Goal: Transaction & Acquisition: Purchase product/service

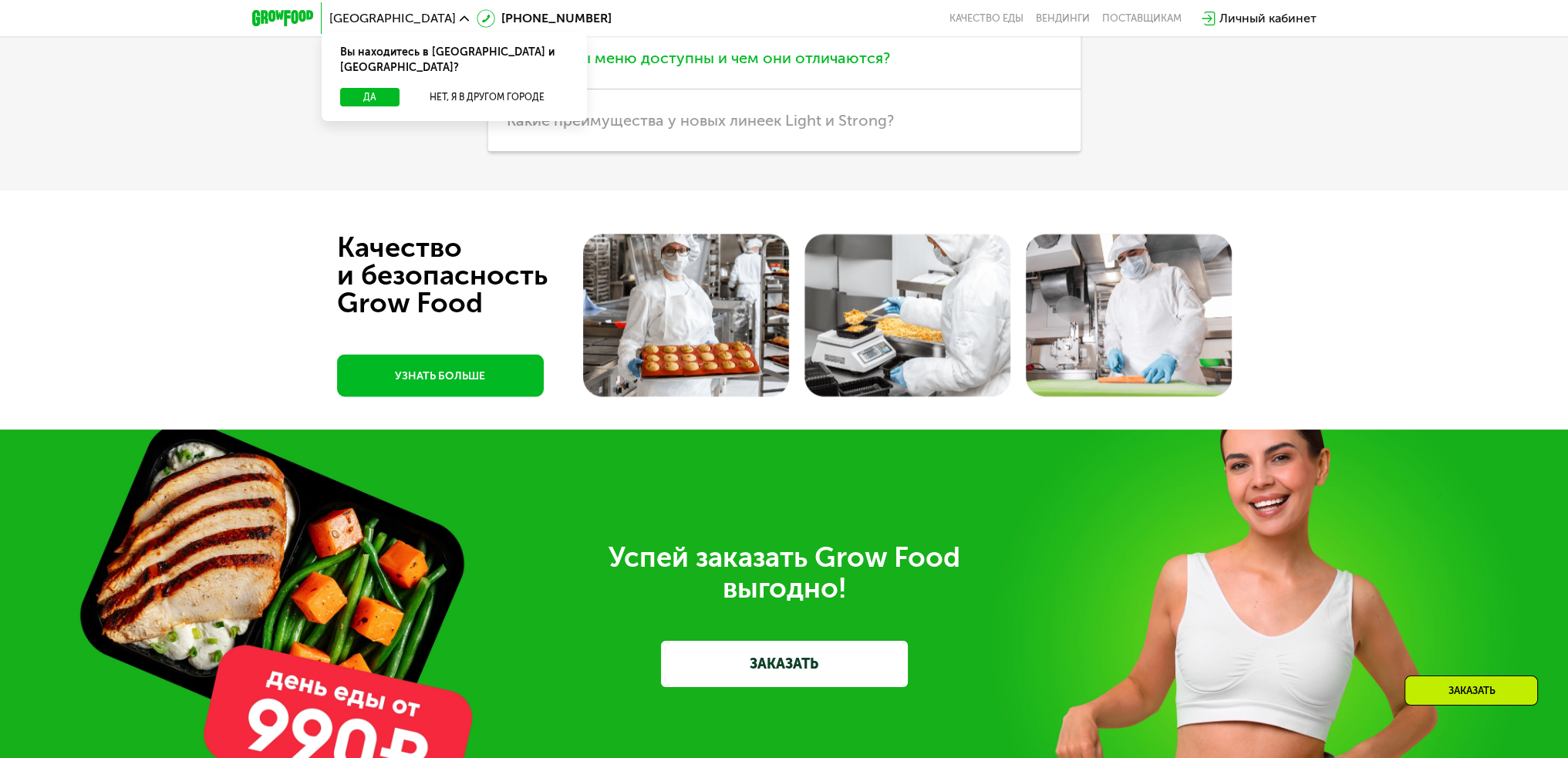
scroll to position [3624, 0]
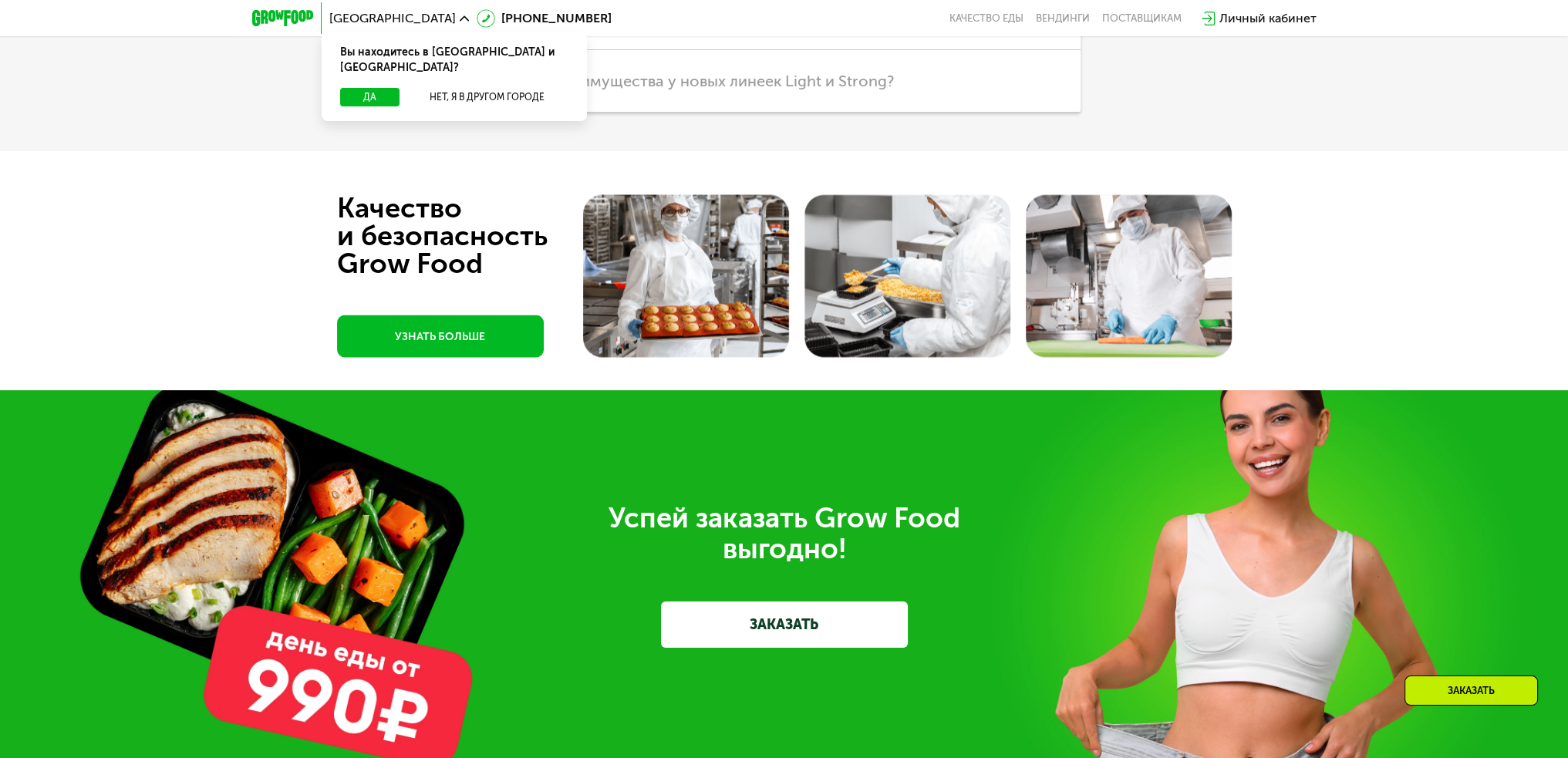
click at [478, 348] on link "УЗНАТЬ БОЛЬШЕ" at bounding box center [440, 336] width 207 height 42
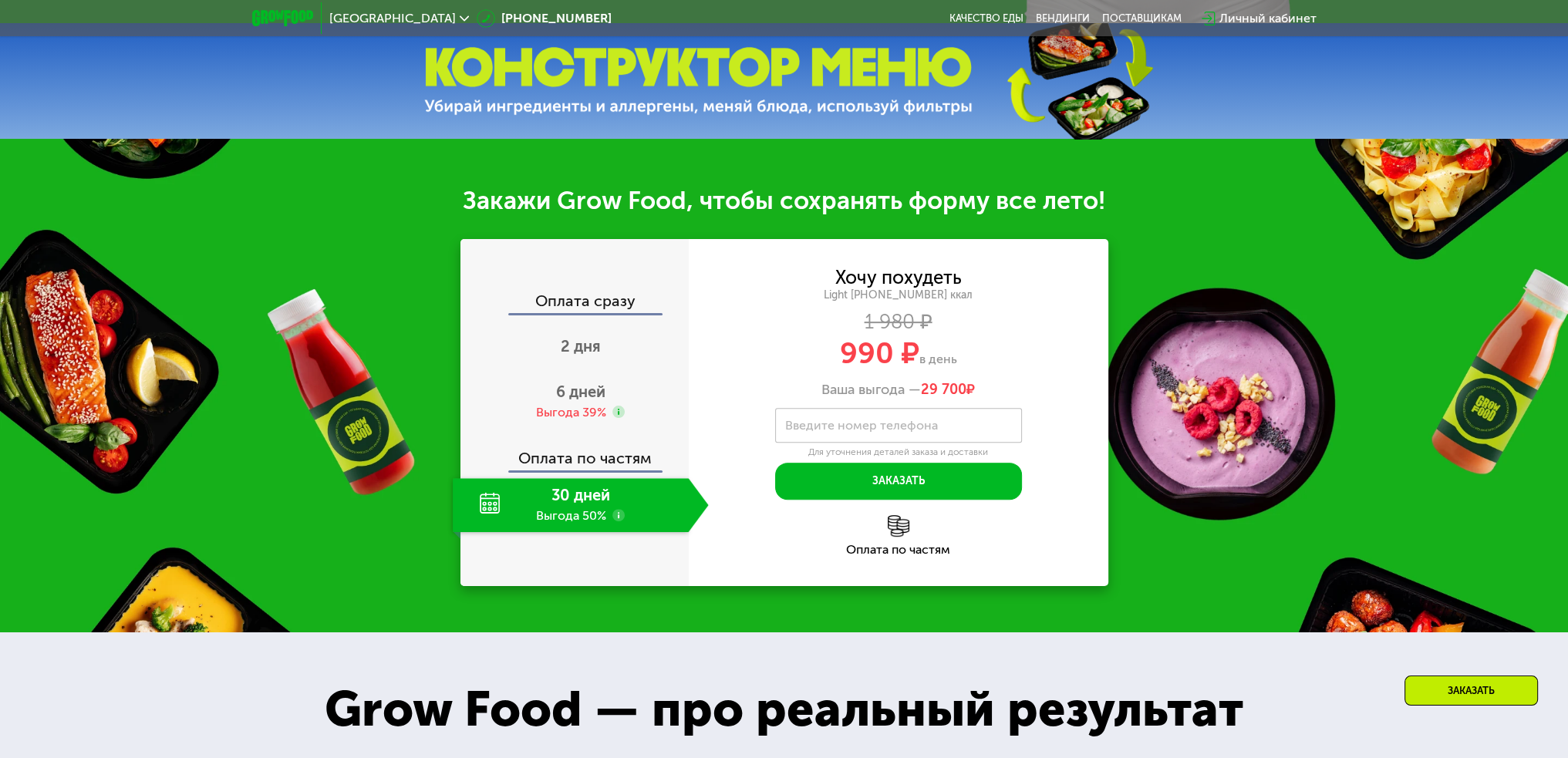
scroll to position [723, 0]
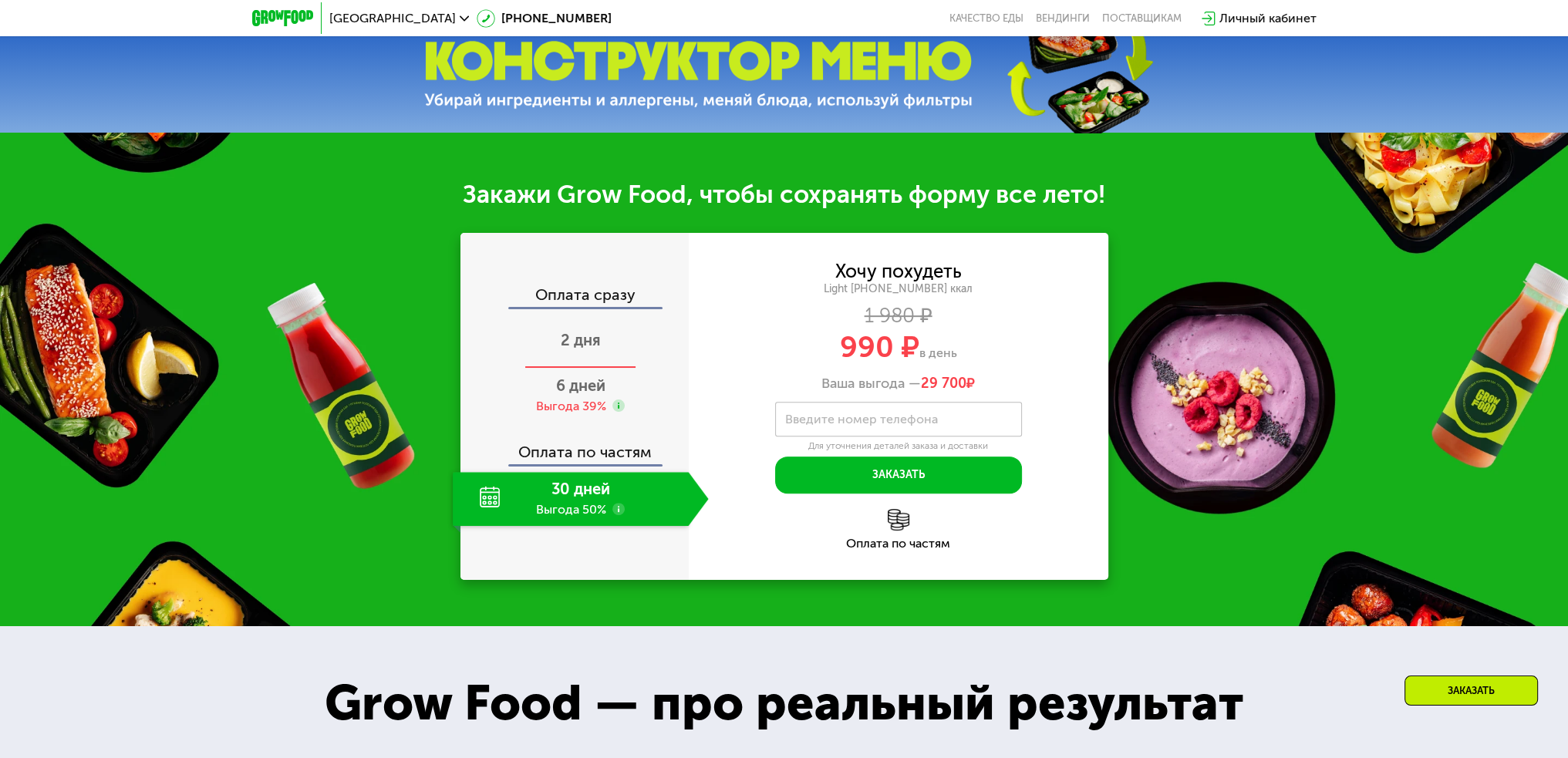
click at [601, 342] on div "2 дня" at bounding box center [580, 341] width 256 height 54
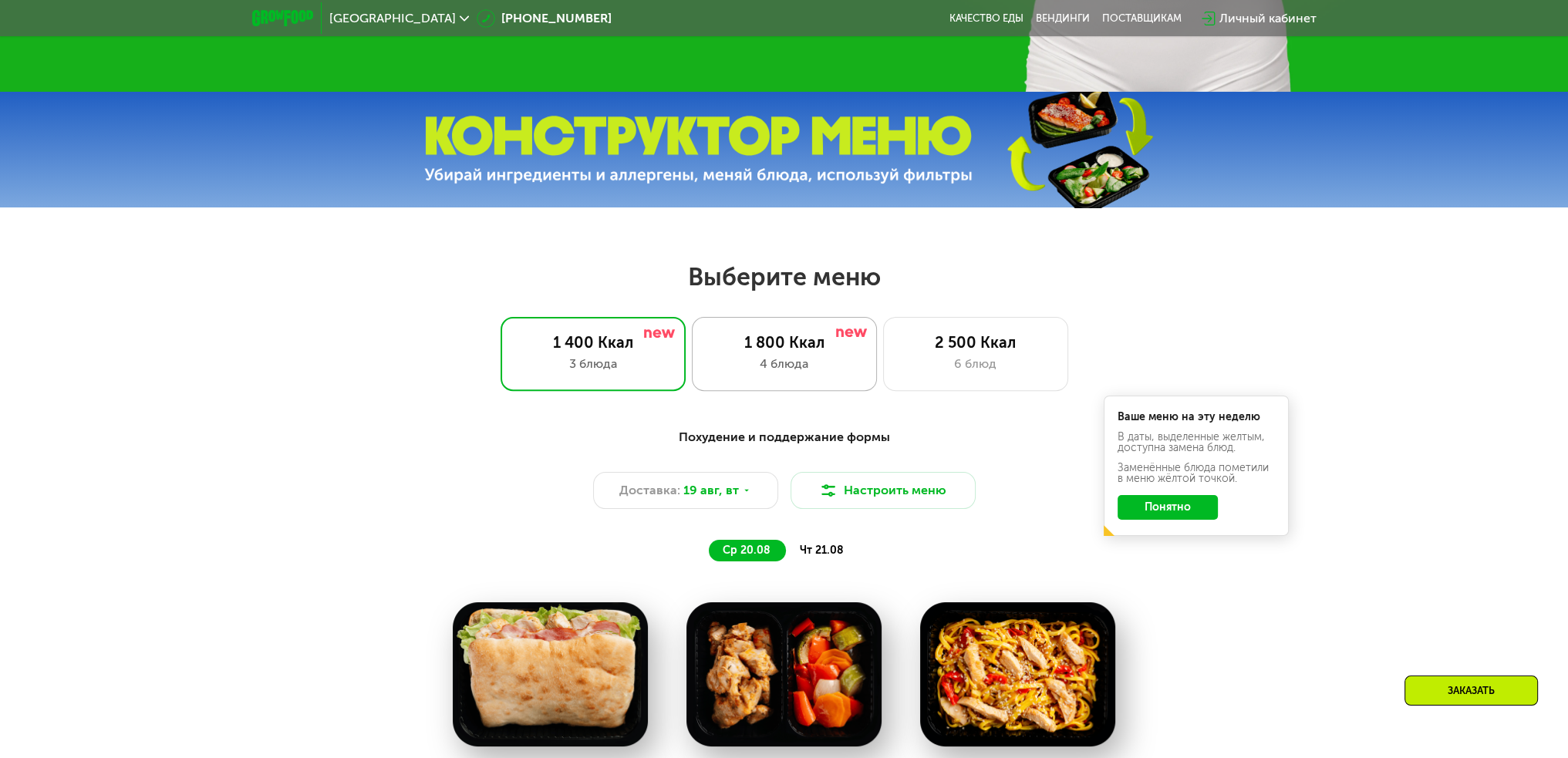
scroll to position [800, 0]
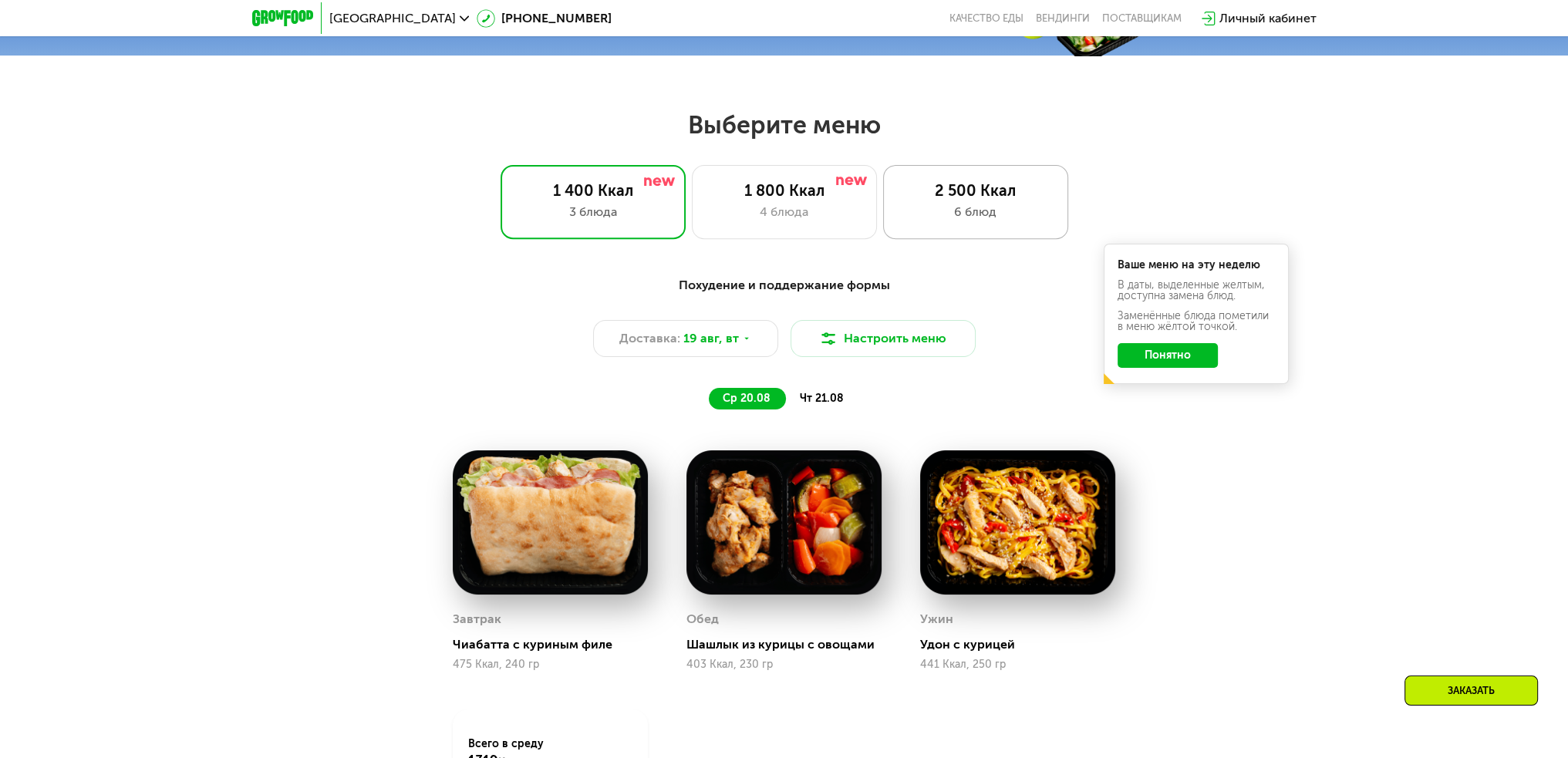
click at [976, 221] on div "6 блюд" at bounding box center [976, 212] width 153 height 19
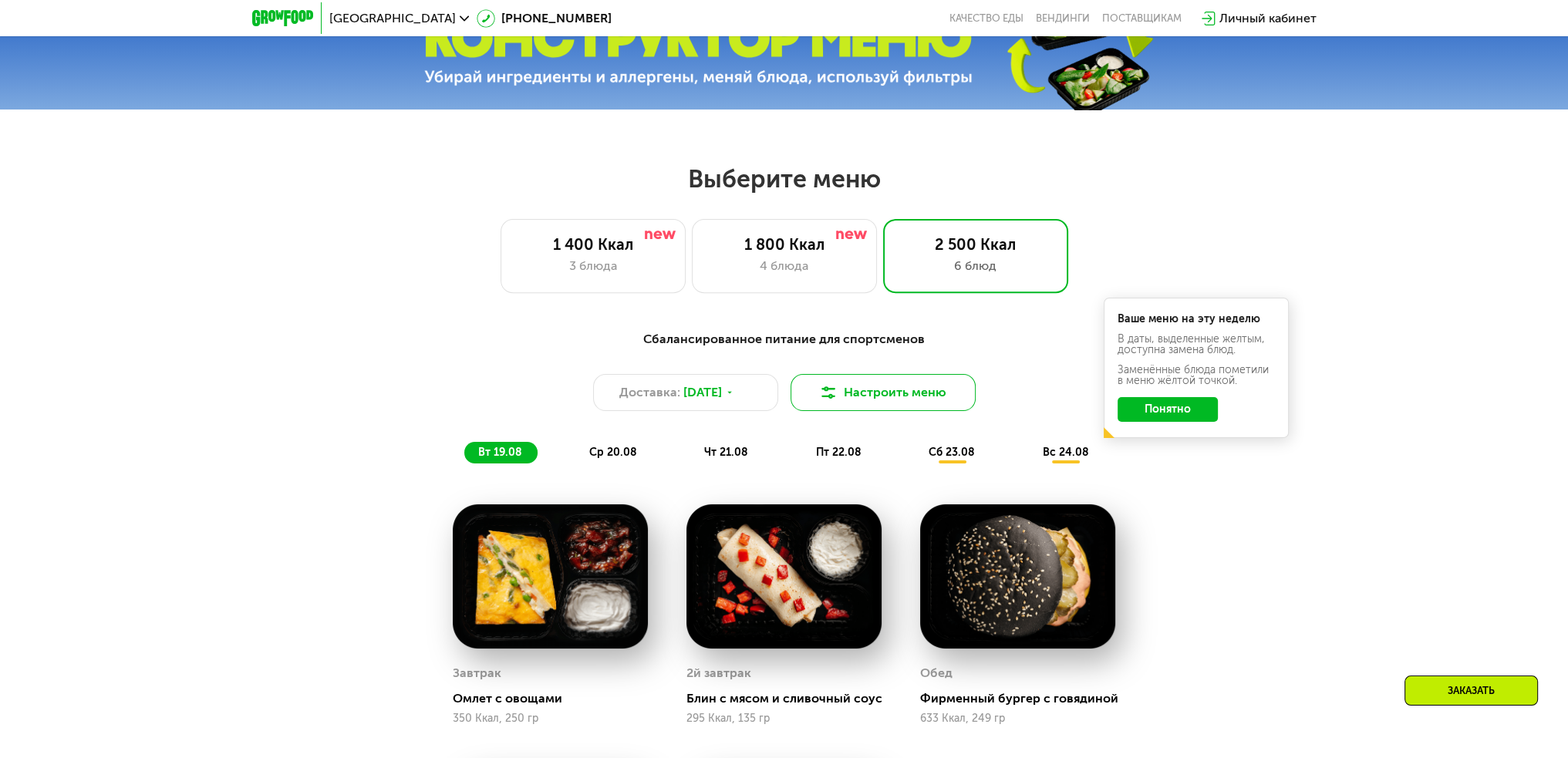
scroll to position [723, 0]
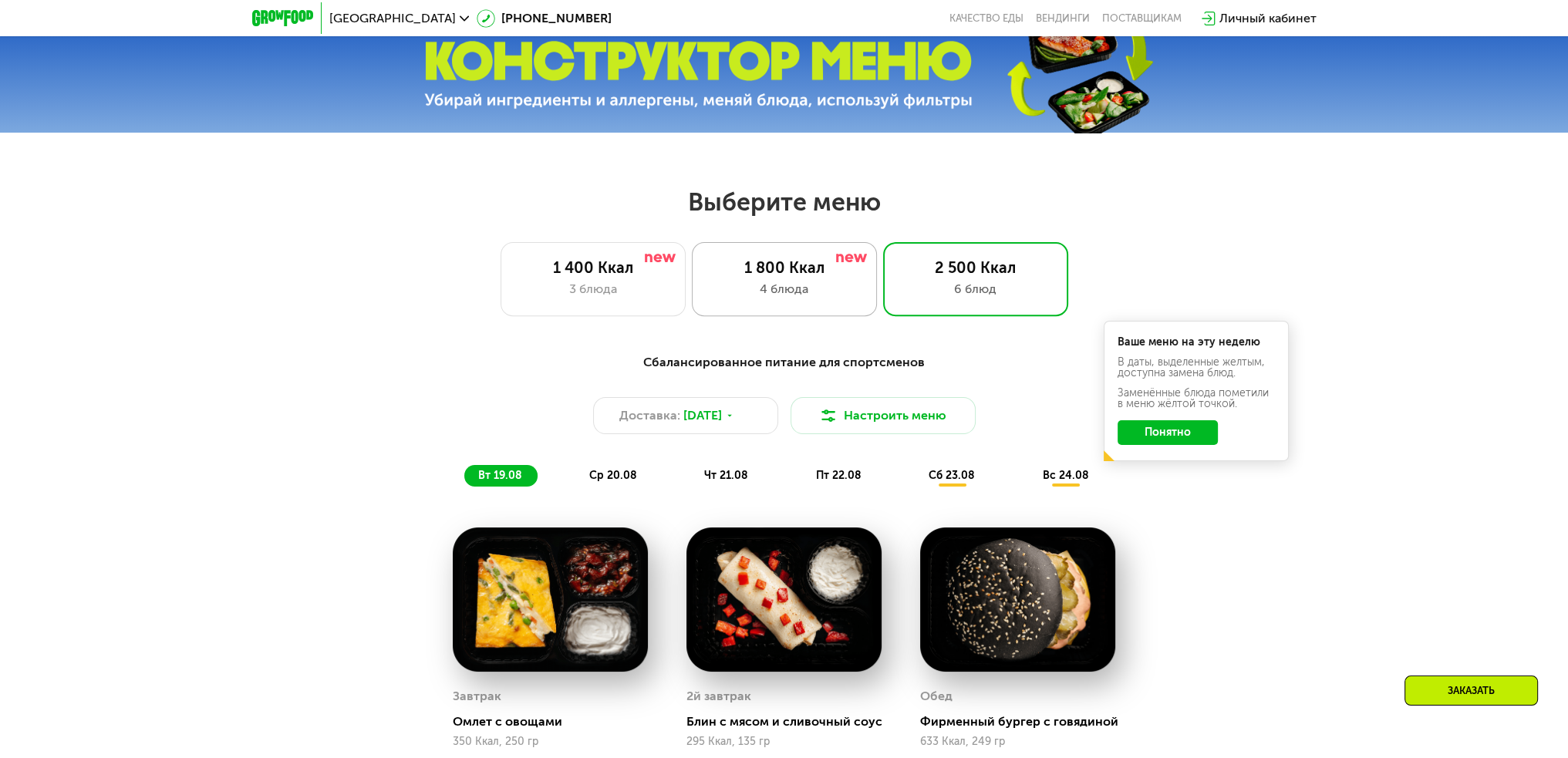
click at [834, 277] on div "1 800 Ккал" at bounding box center [784, 267] width 153 height 19
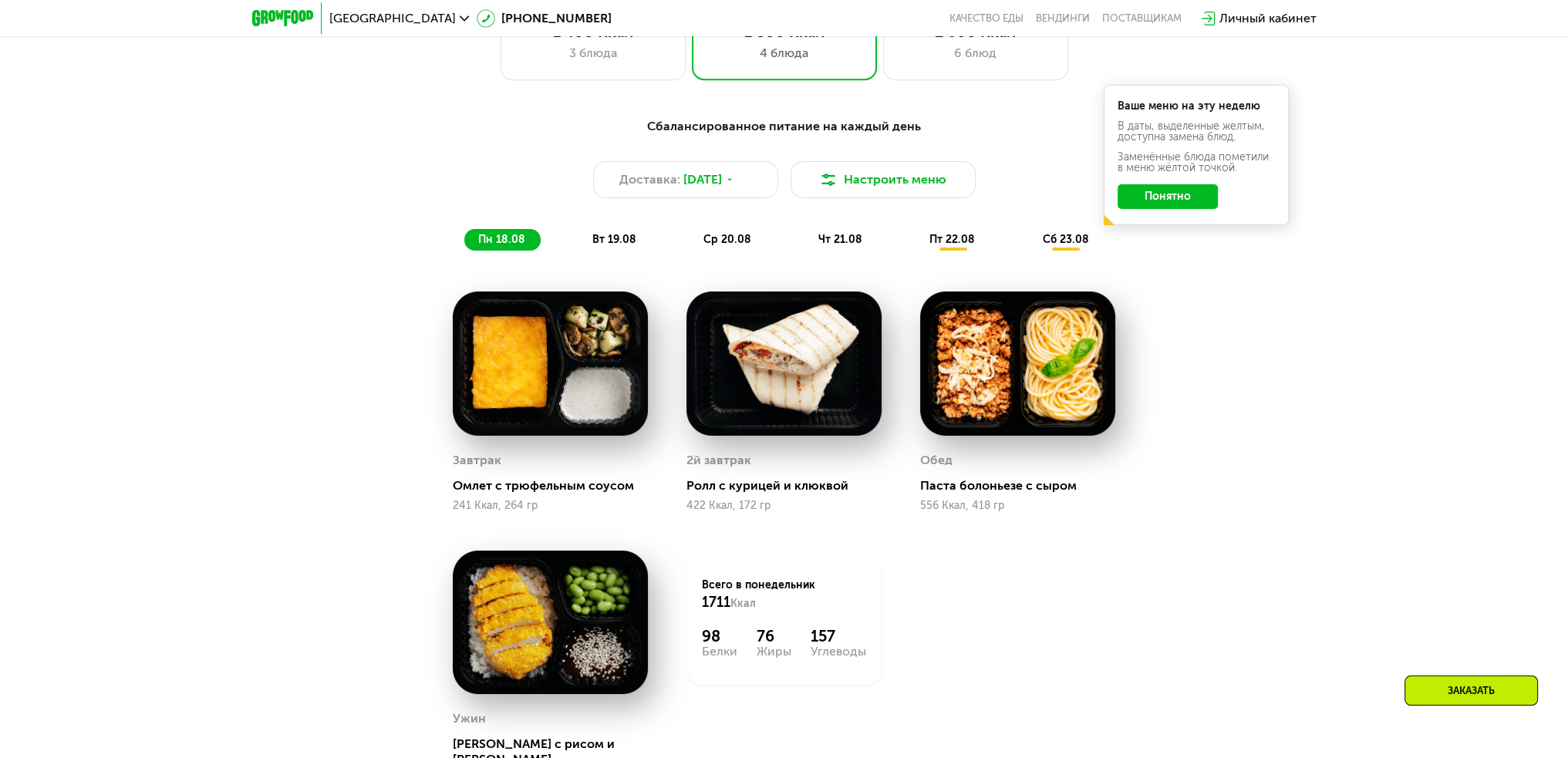
scroll to position [955, 0]
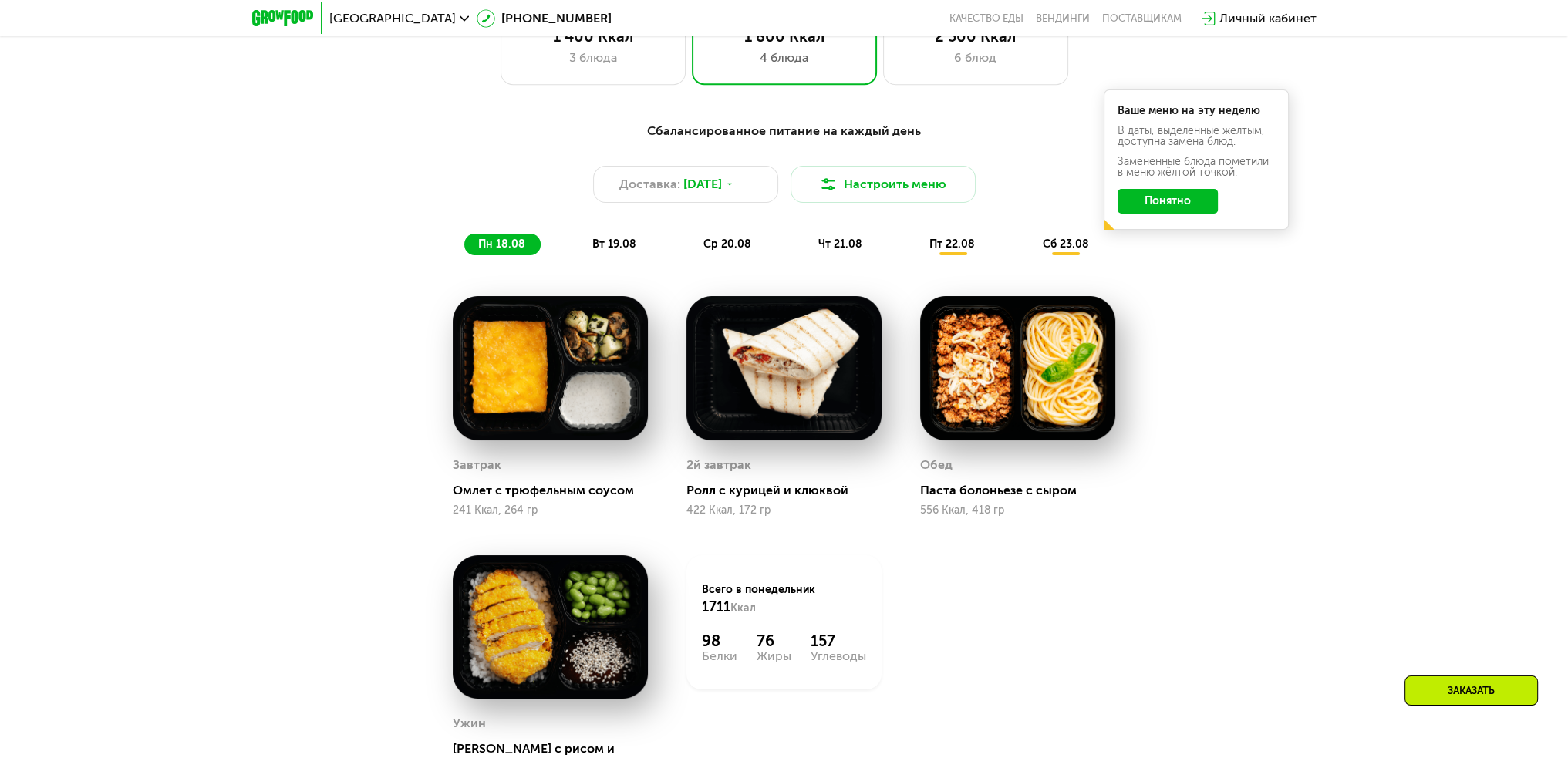
click at [690, 242] on div "вт 19.08" at bounding box center [728, 244] width 77 height 21
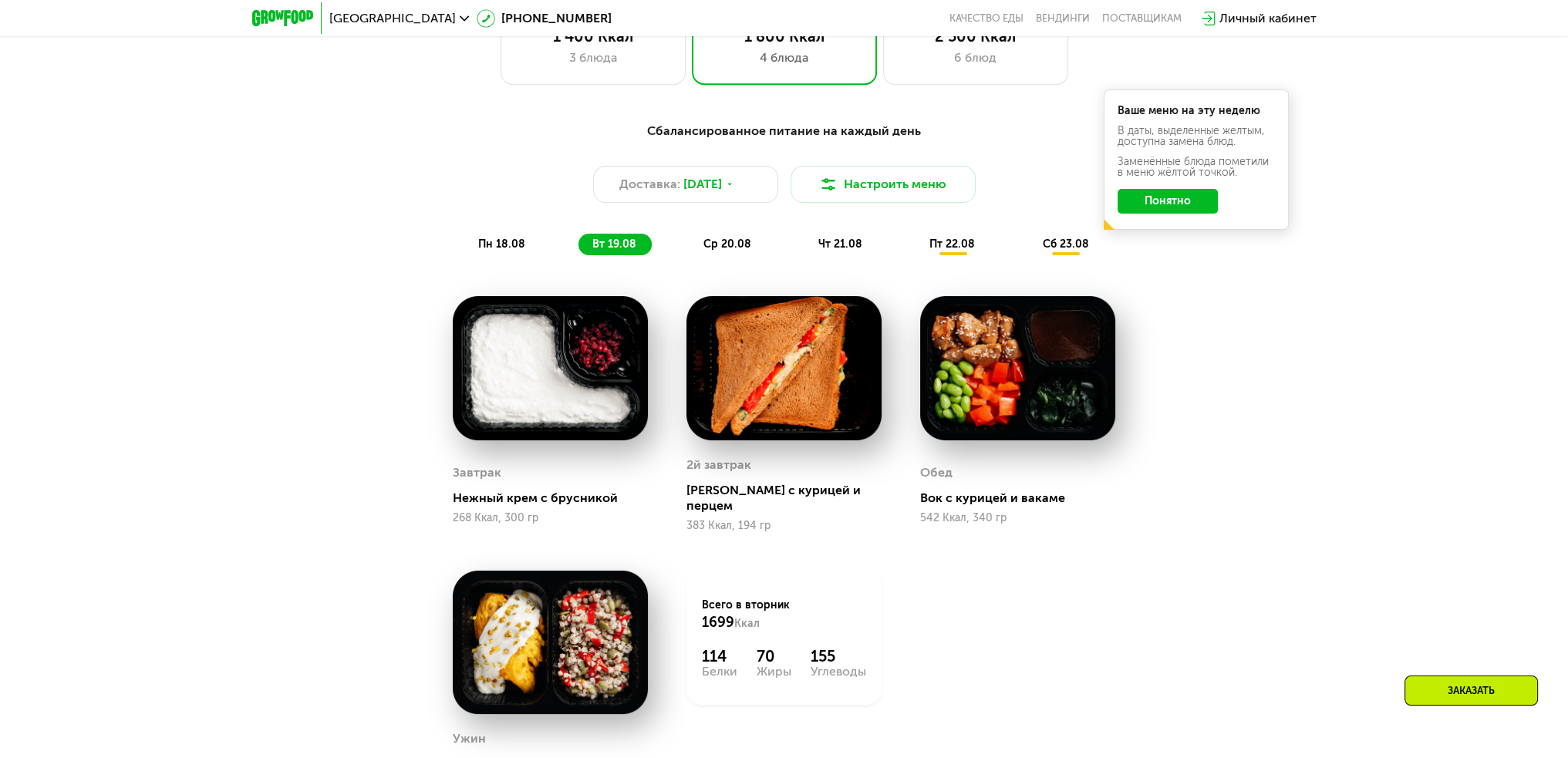
click at [709, 249] on span "ср 20.08" at bounding box center [727, 244] width 48 height 13
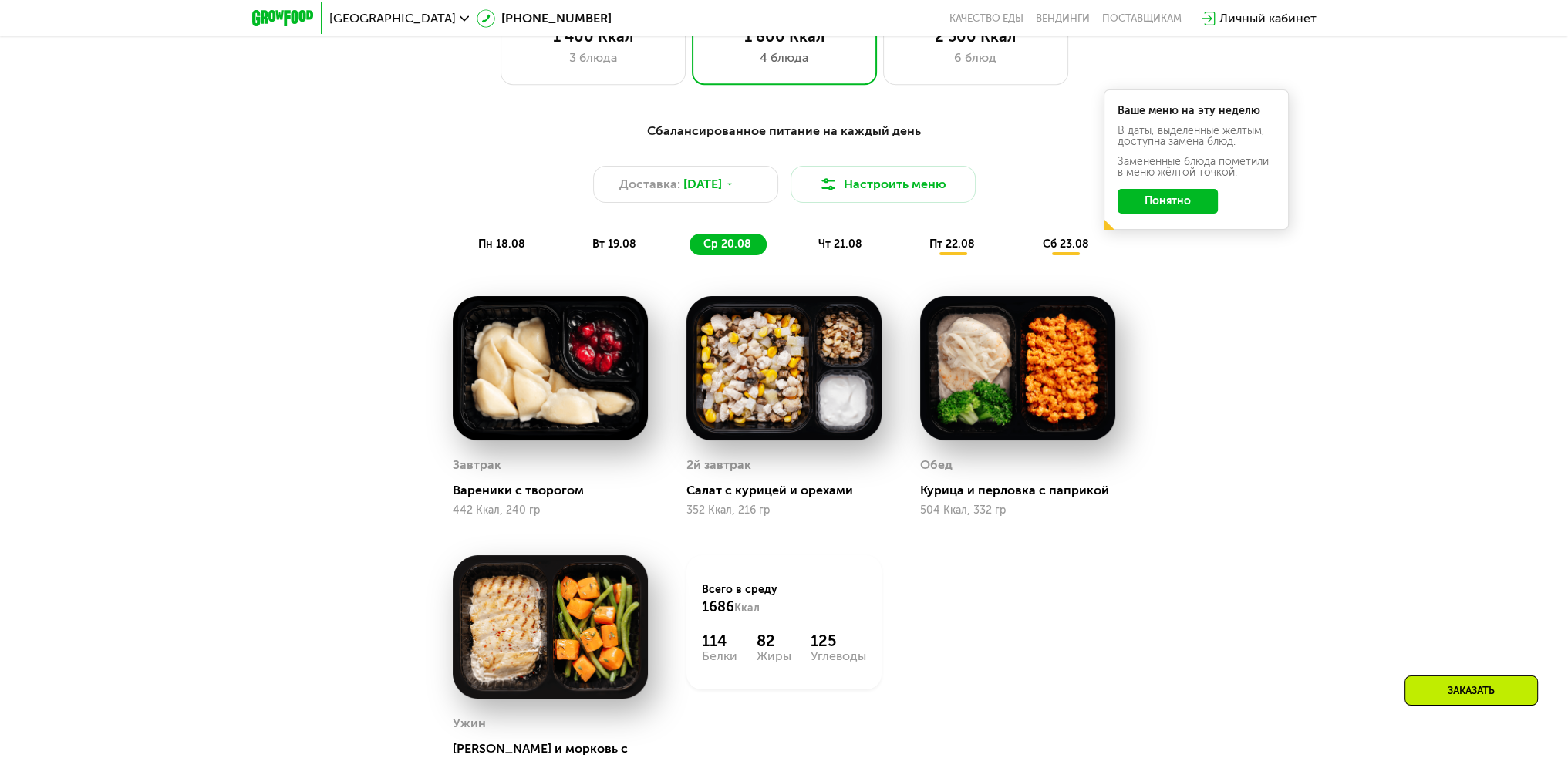
click at [915, 246] on div "чт 21.08" at bounding box center [953, 244] width 75 height 21
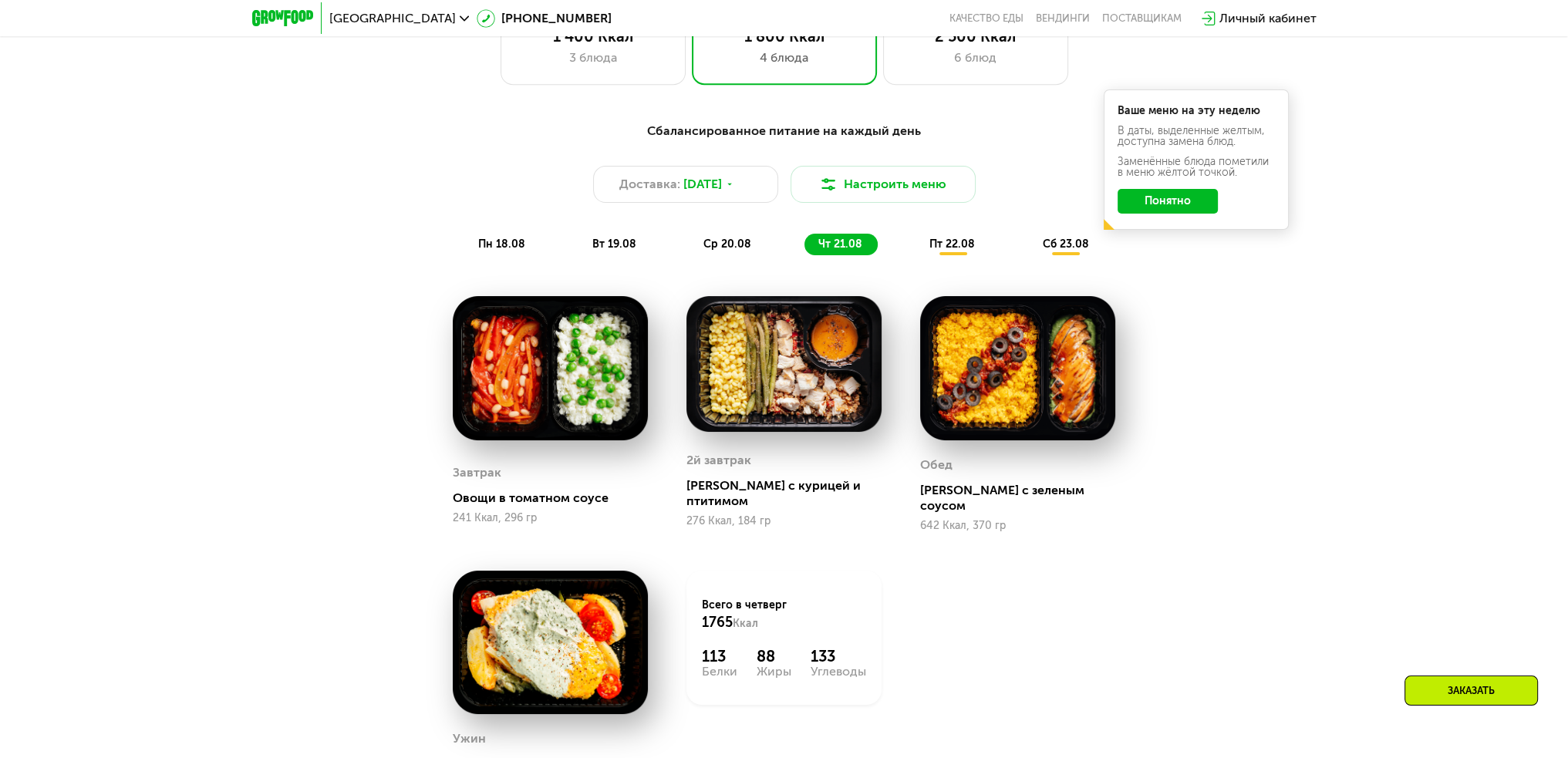
click at [936, 243] on span "пт 22.08" at bounding box center [952, 244] width 46 height 13
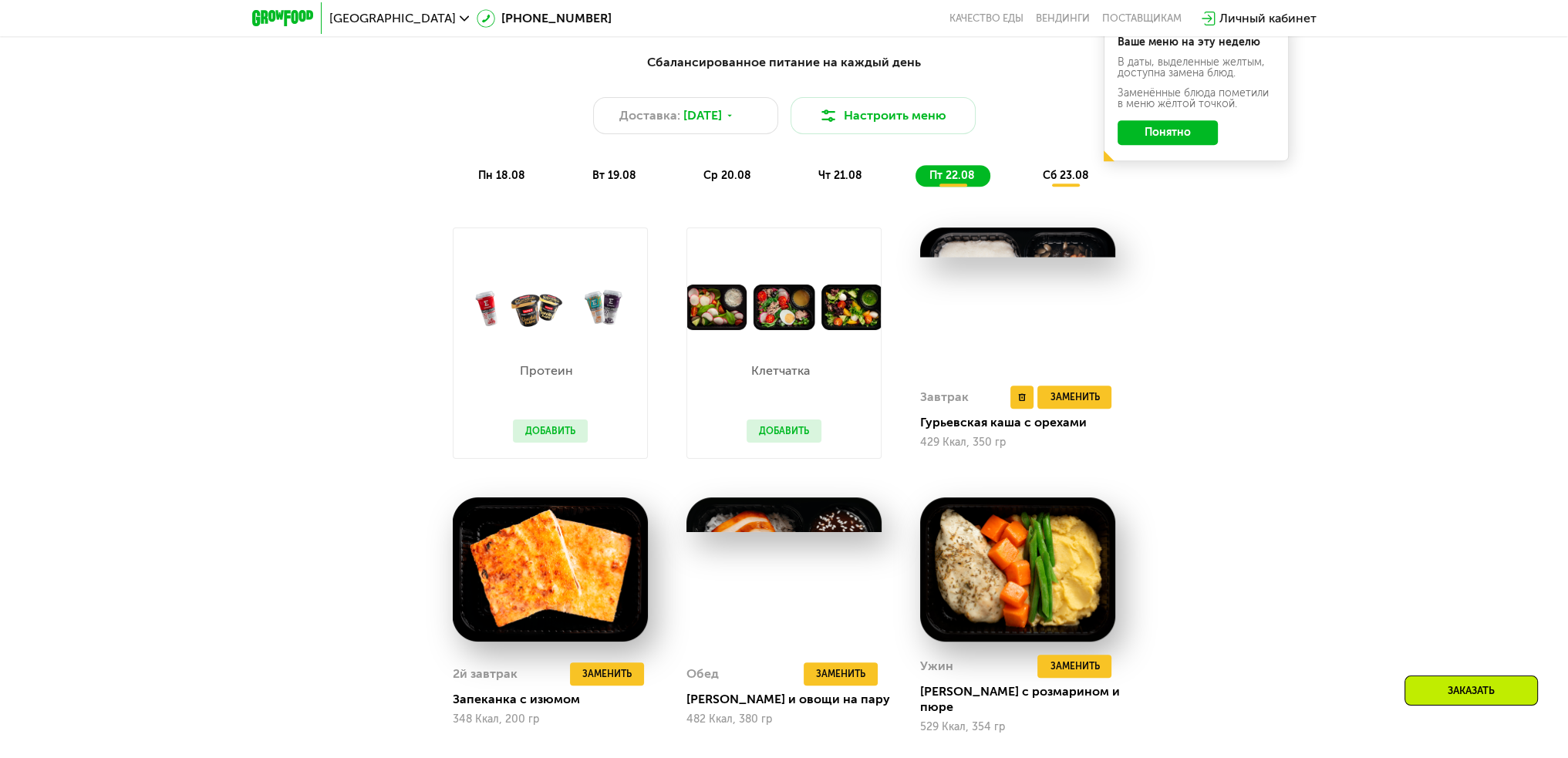
scroll to position [1032, 0]
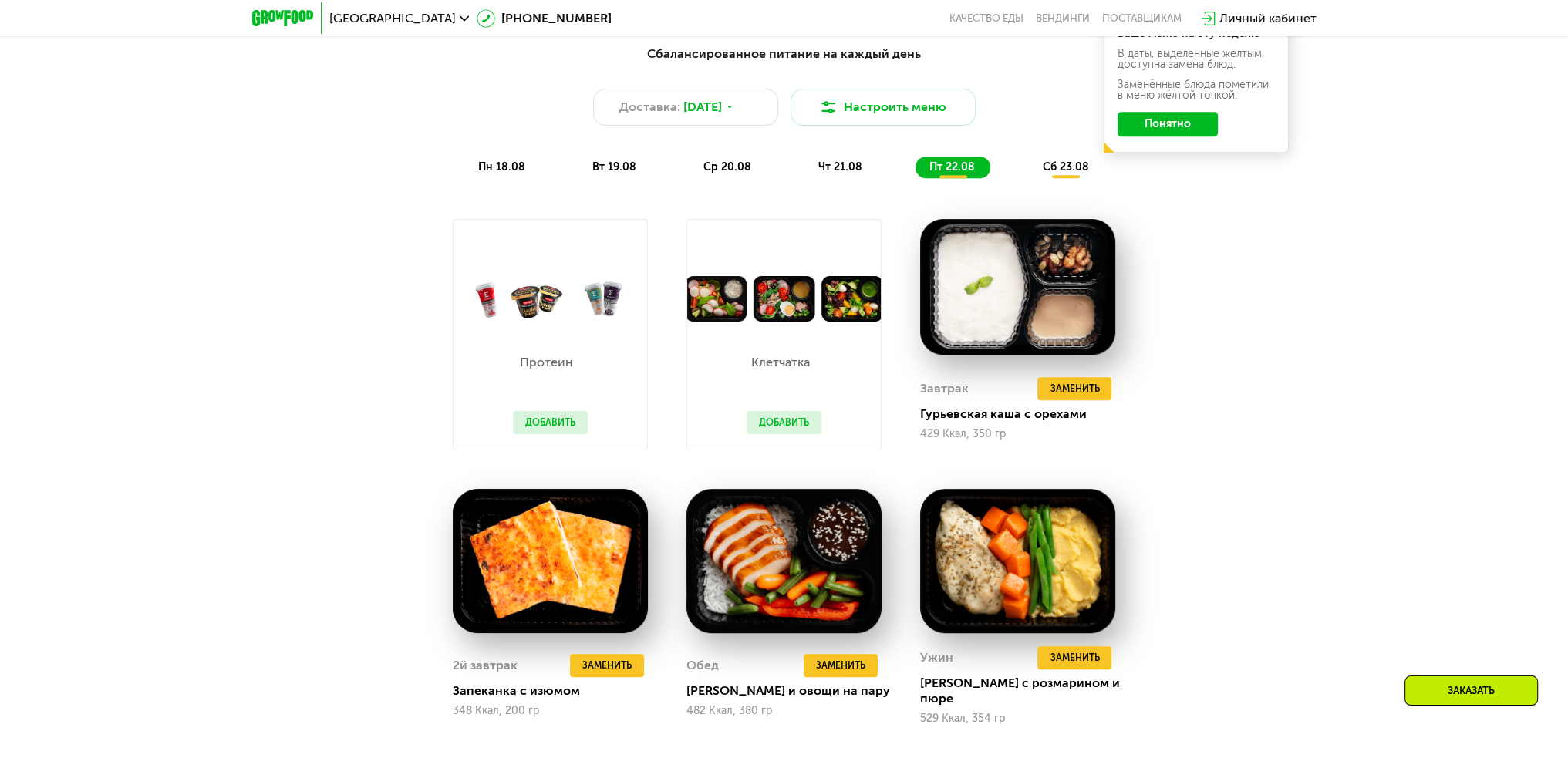
click at [1070, 173] on span "сб 23.08" at bounding box center [1065, 167] width 47 height 13
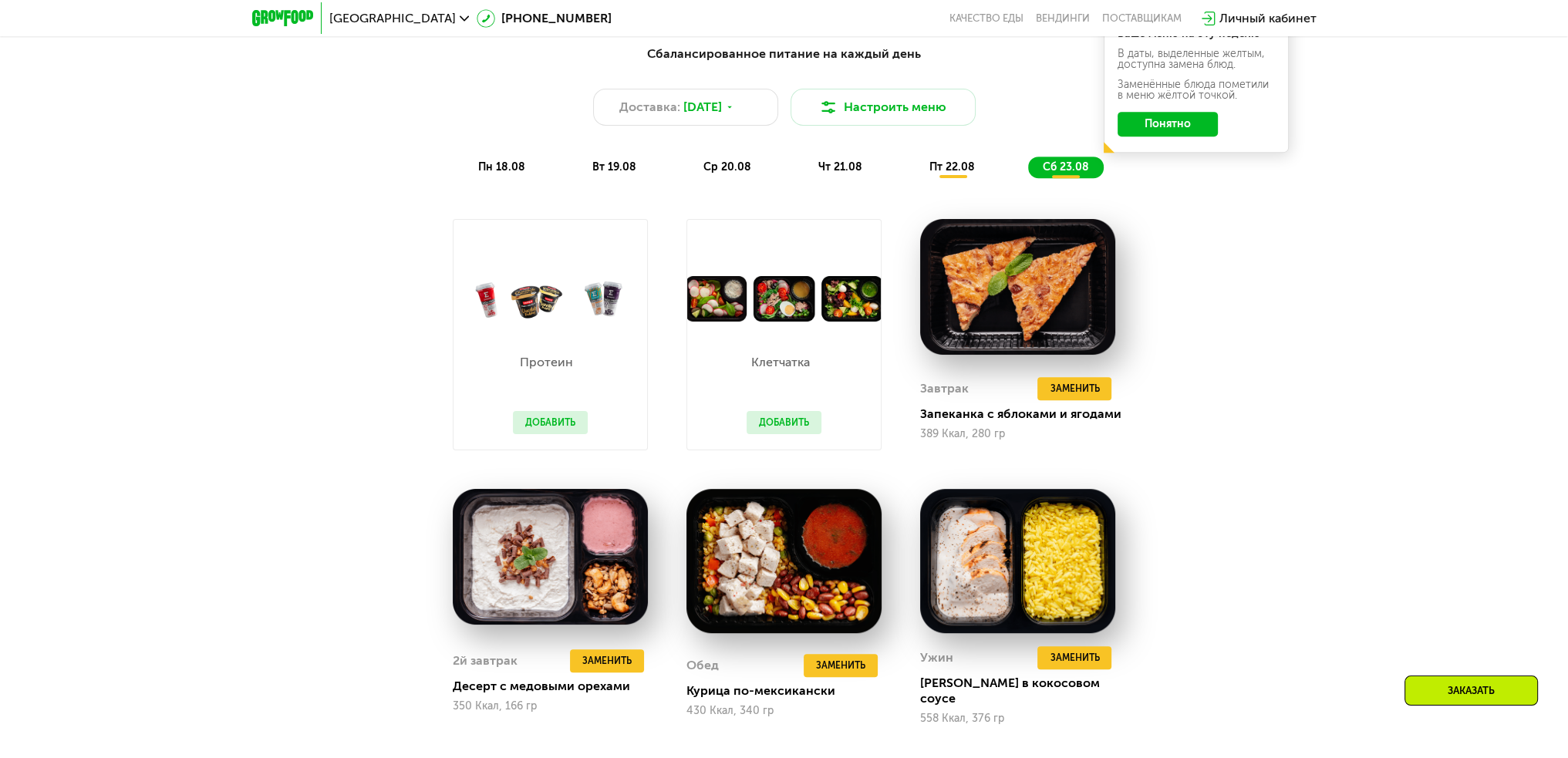
click at [944, 172] on span "пт 22.08" at bounding box center [952, 167] width 46 height 13
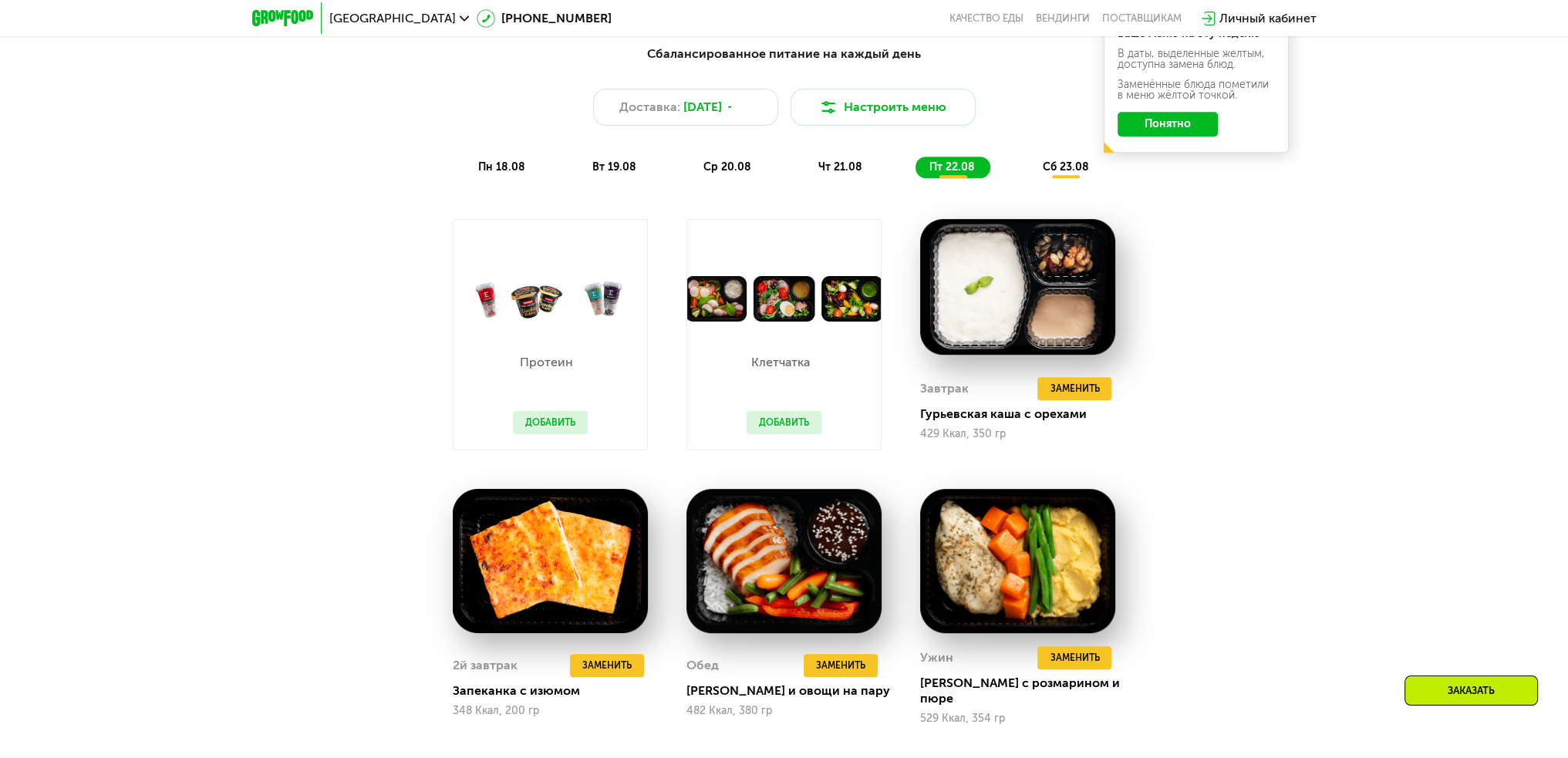
click at [1061, 169] on span "сб 23.08" at bounding box center [1065, 167] width 47 height 13
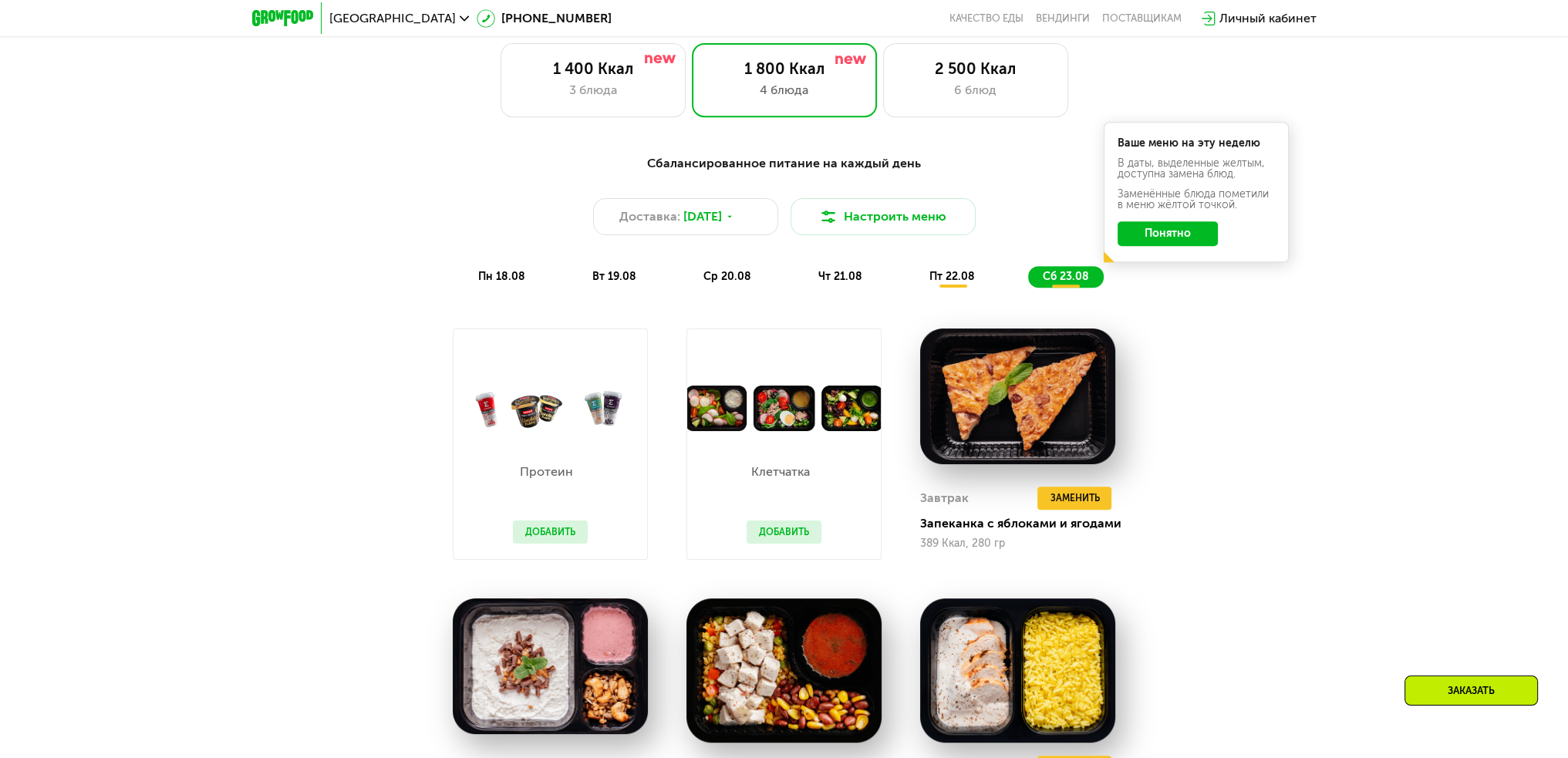
scroll to position [877, 0]
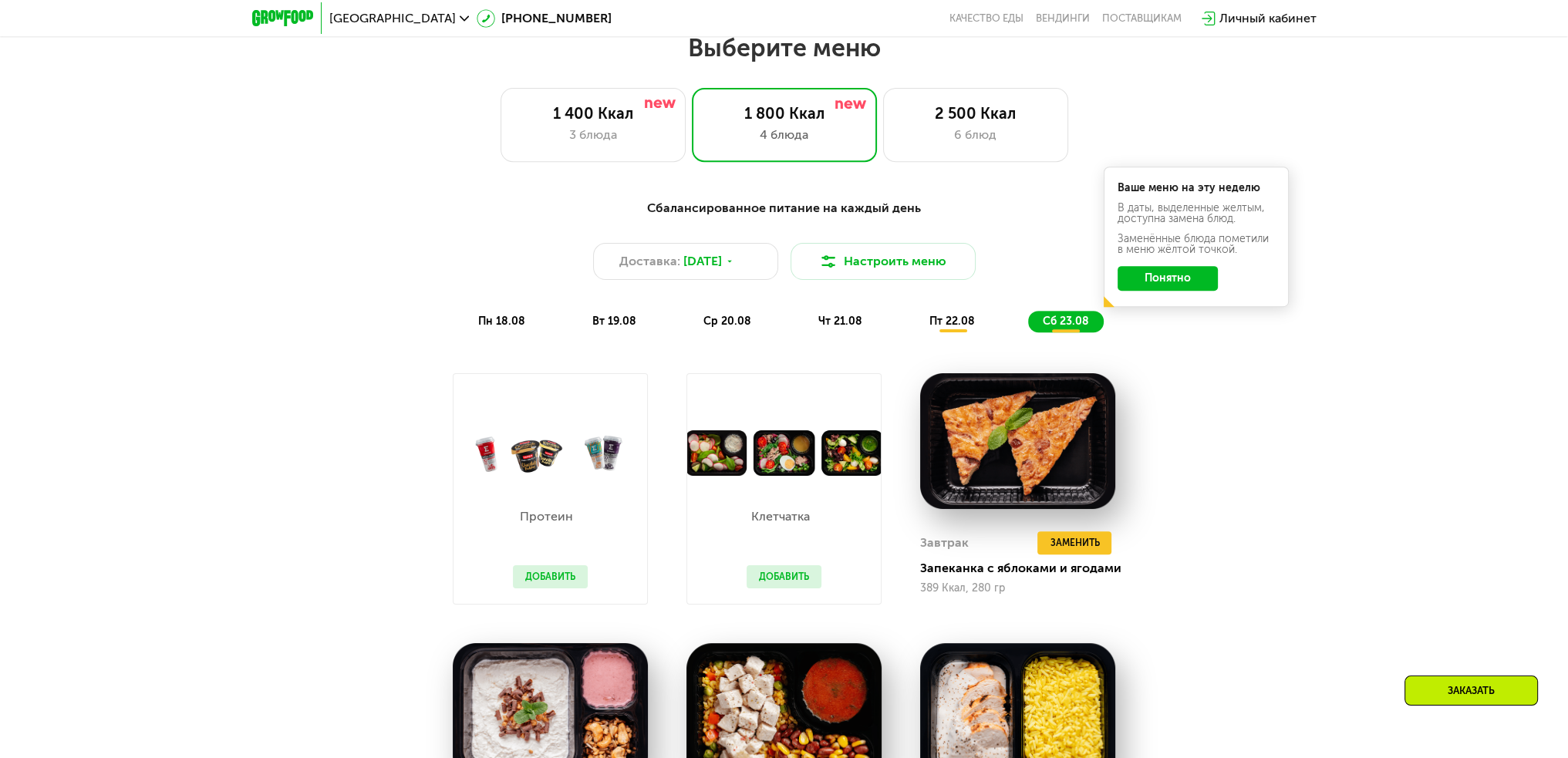
click at [1182, 278] on button "Понятно" at bounding box center [1168, 279] width 101 height 25
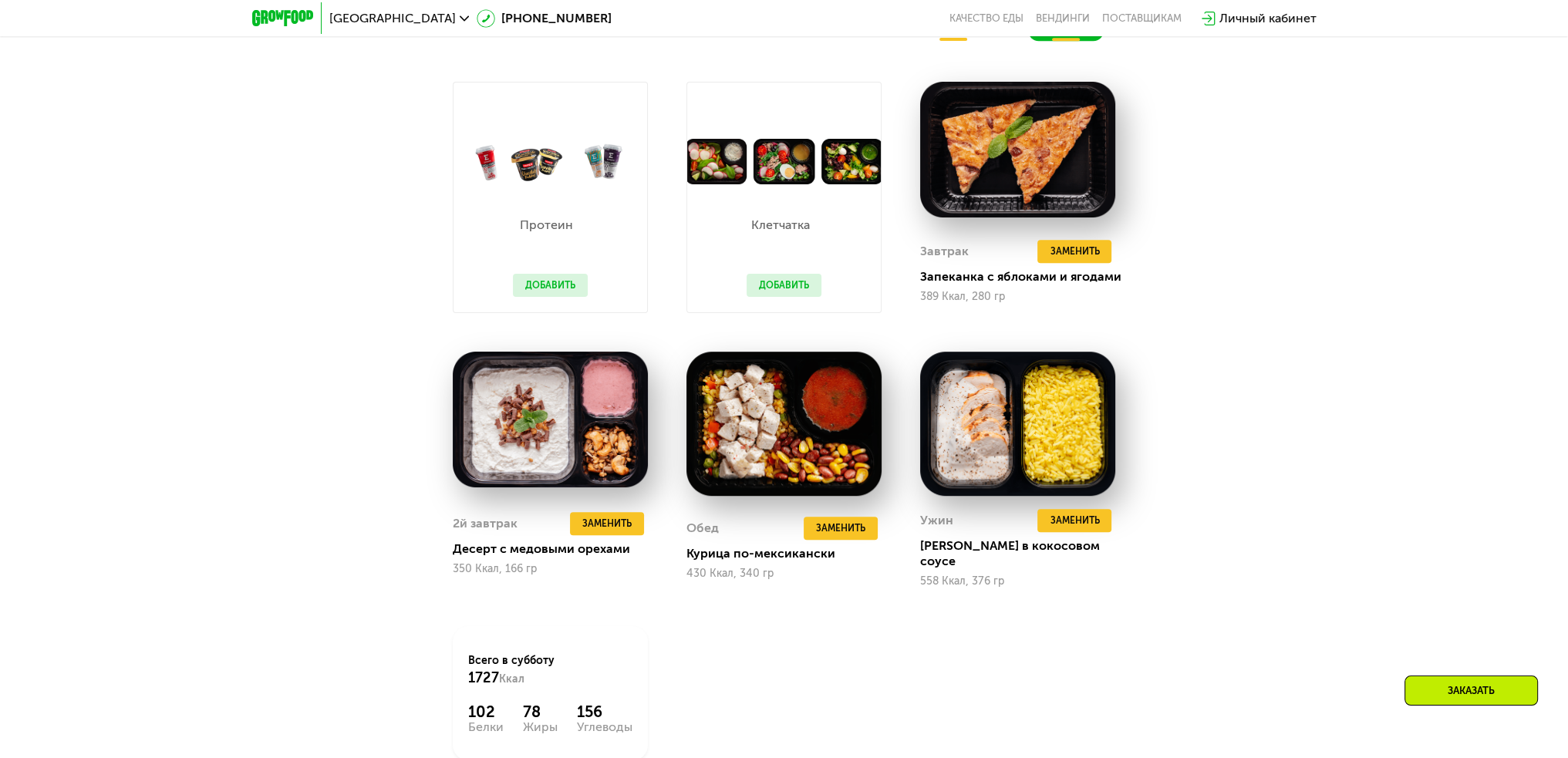
scroll to position [1186, 0]
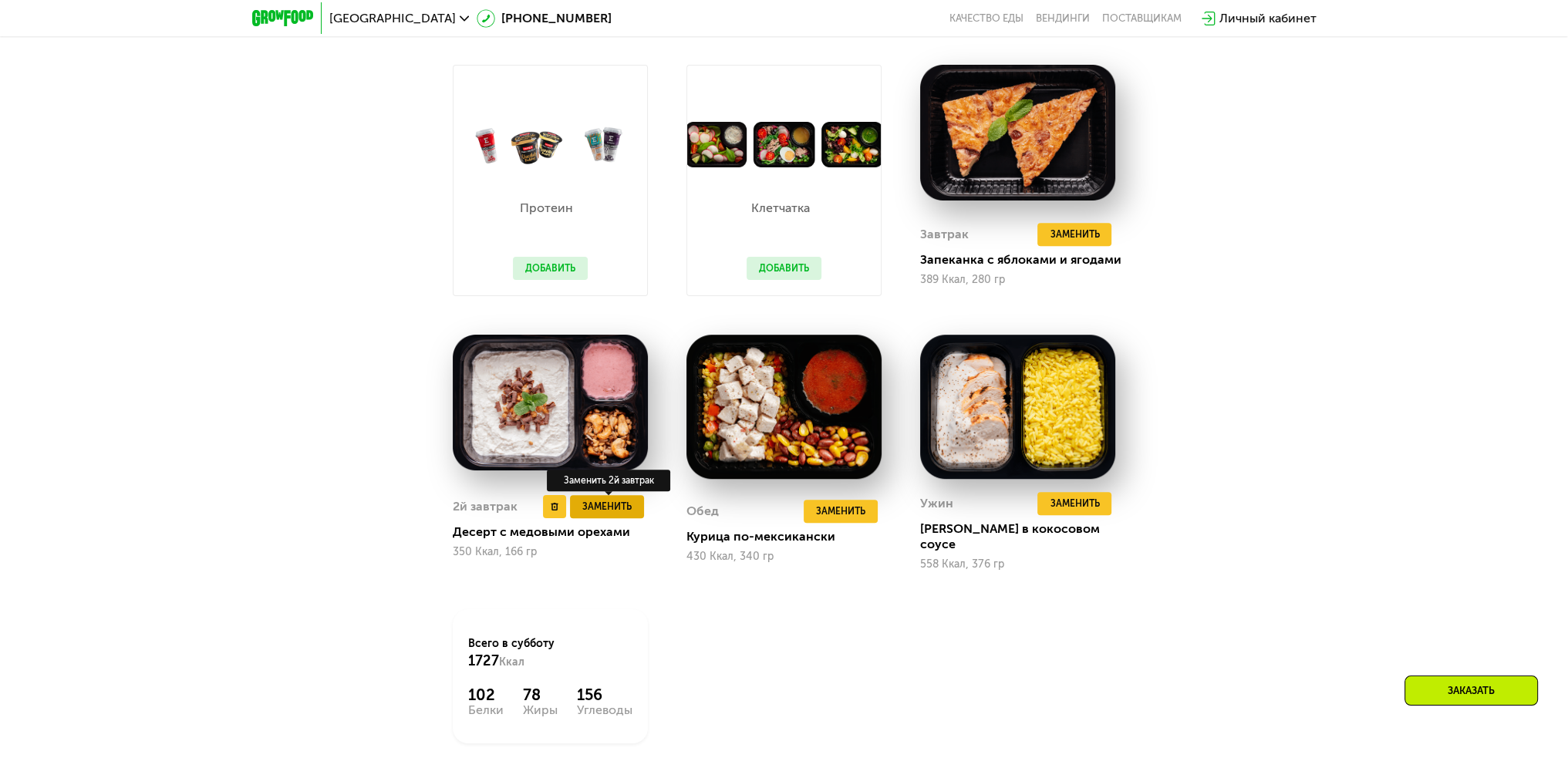
click at [625, 503] on span "Заменить" at bounding box center [607, 506] width 49 height 16
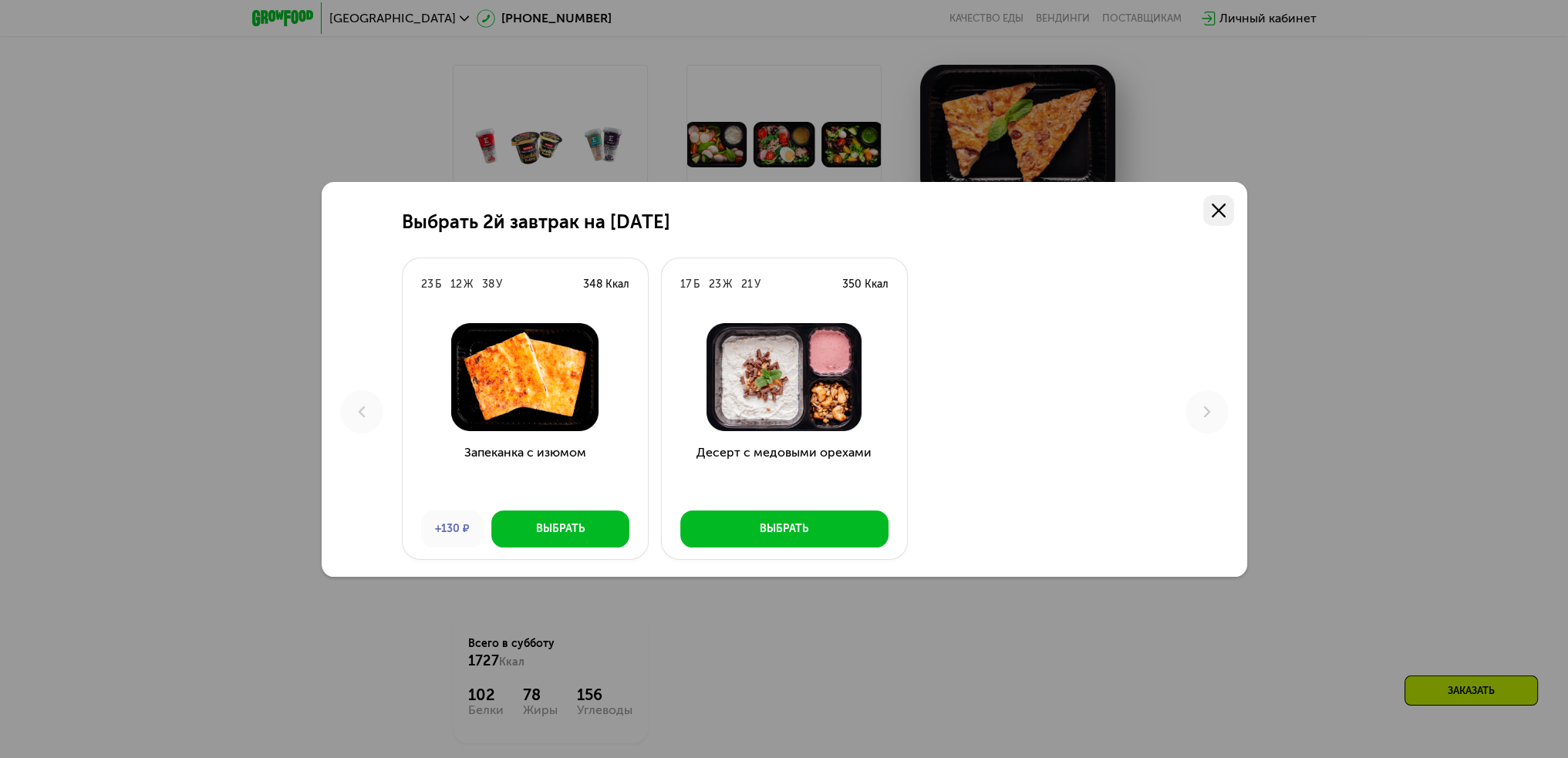
click at [1218, 210] on use at bounding box center [1218, 210] width 14 height 14
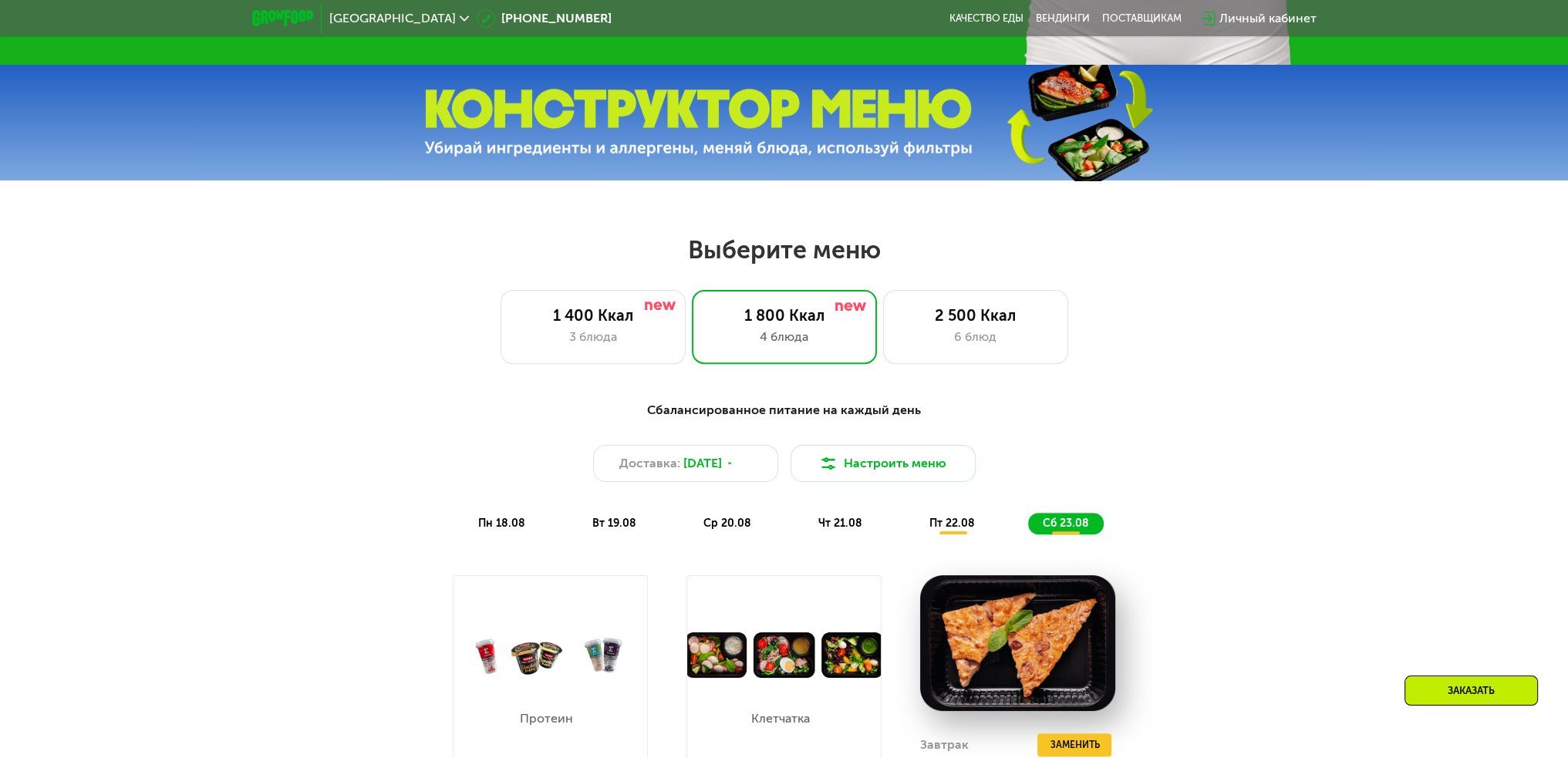
scroll to position [800, 0]
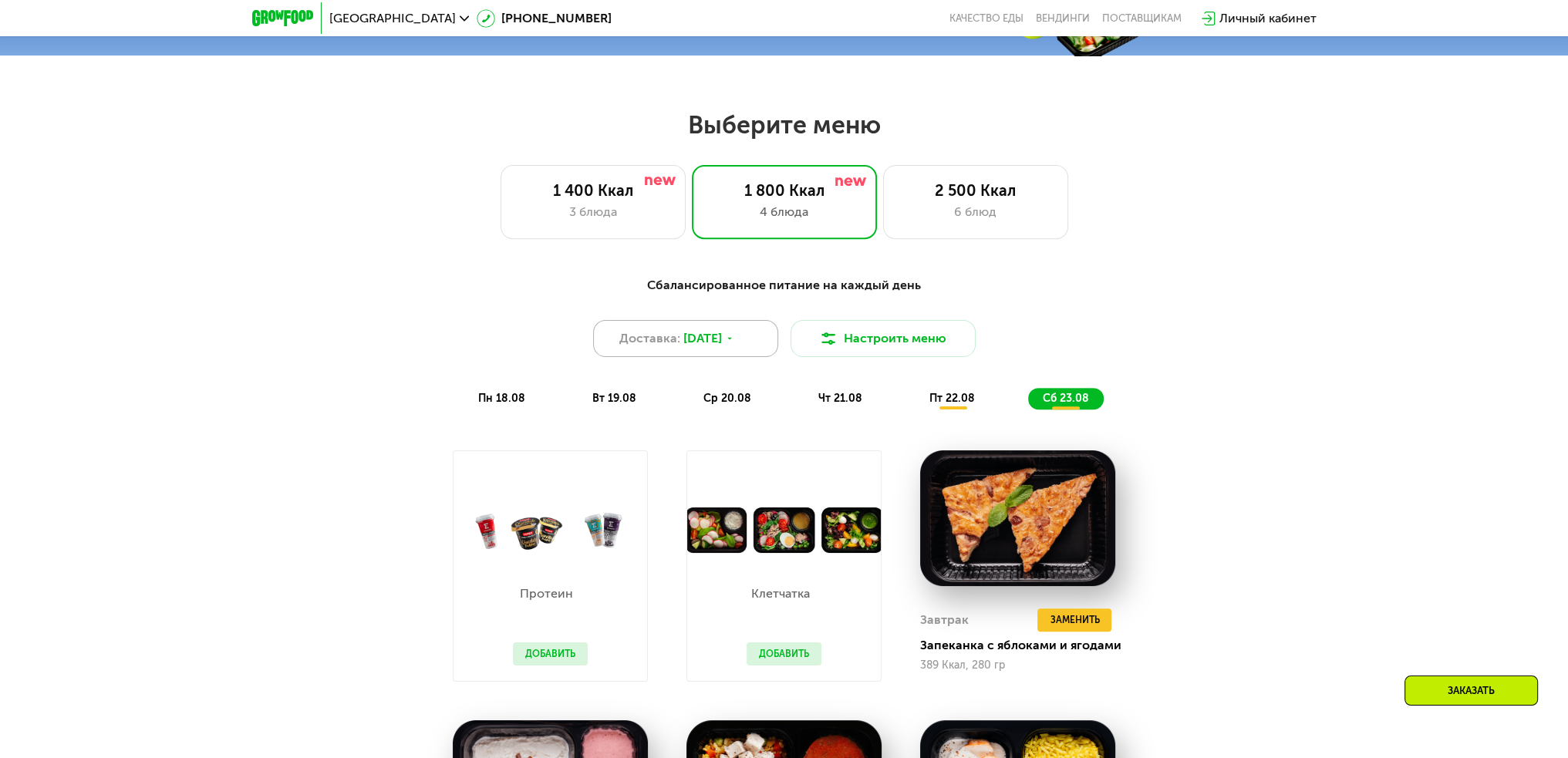
click at [763, 341] on div "Доставка: 18 авг, пн" at bounding box center [686, 338] width 185 height 37
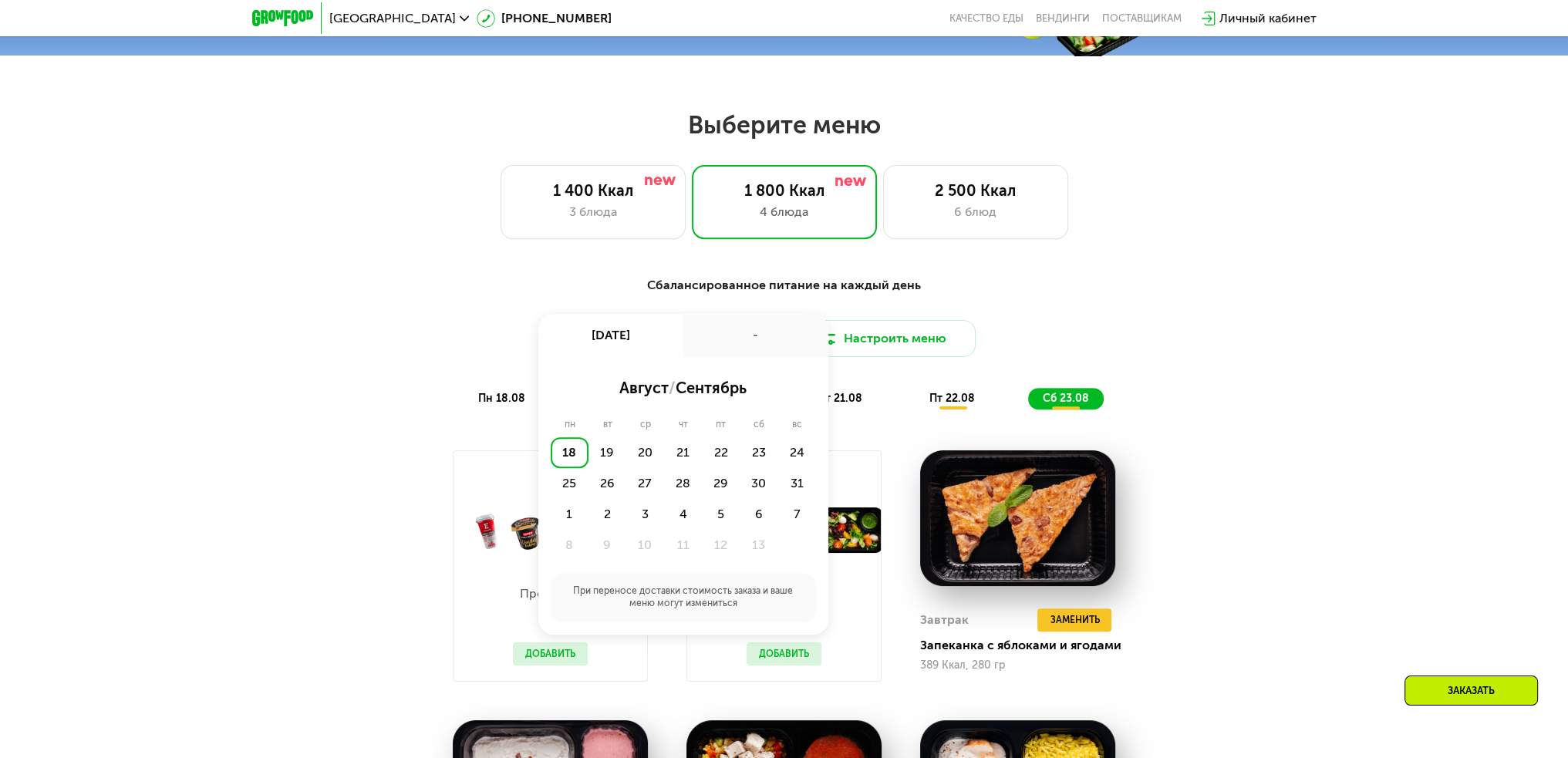
click at [1333, 323] on div "Сбалансированное питание на каждый день Доставка: 18 авг, пн 18 авг, пн - авгус…" at bounding box center [784, 743] width 1568 height 977
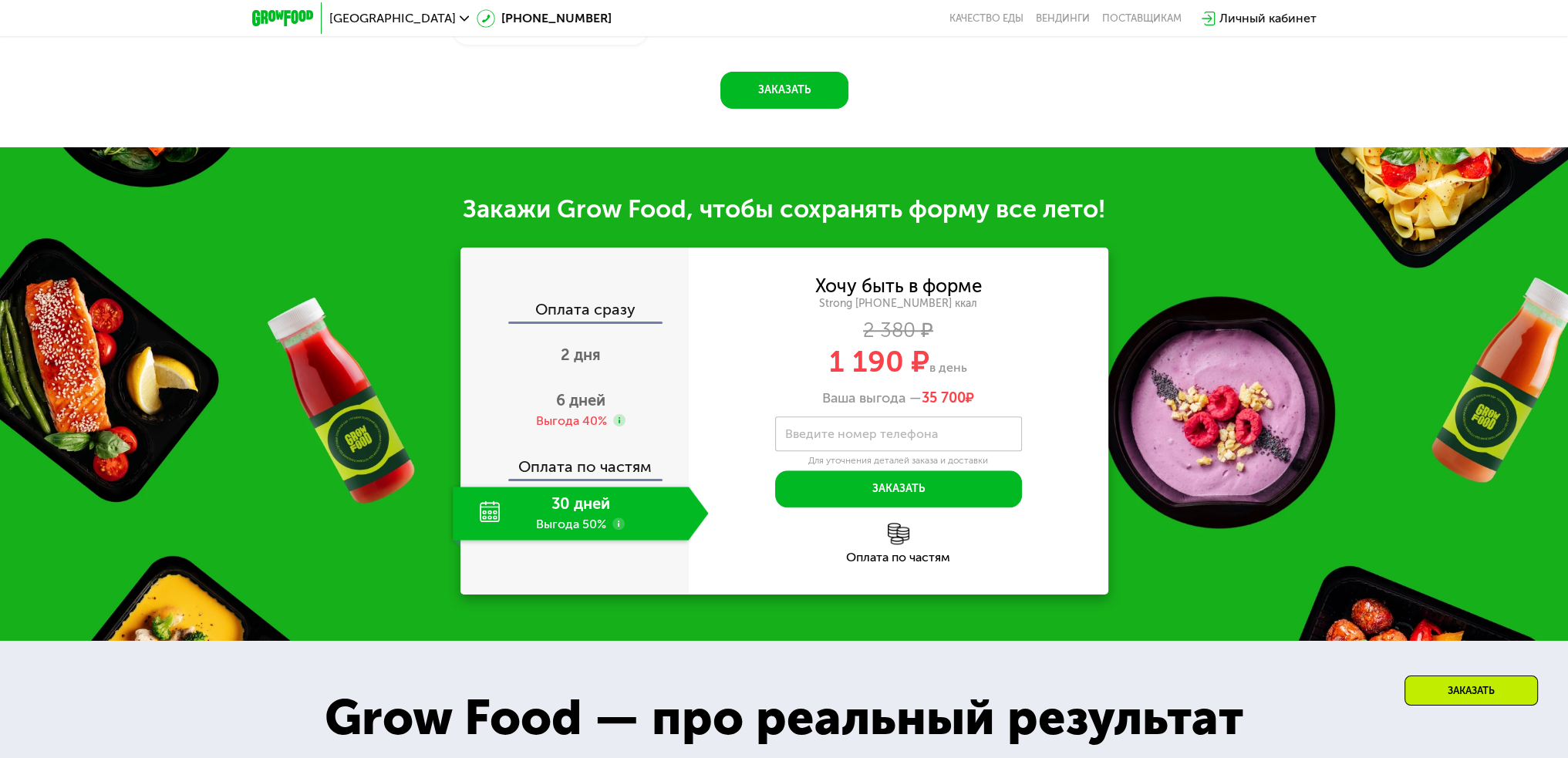
scroll to position [1879, 0]
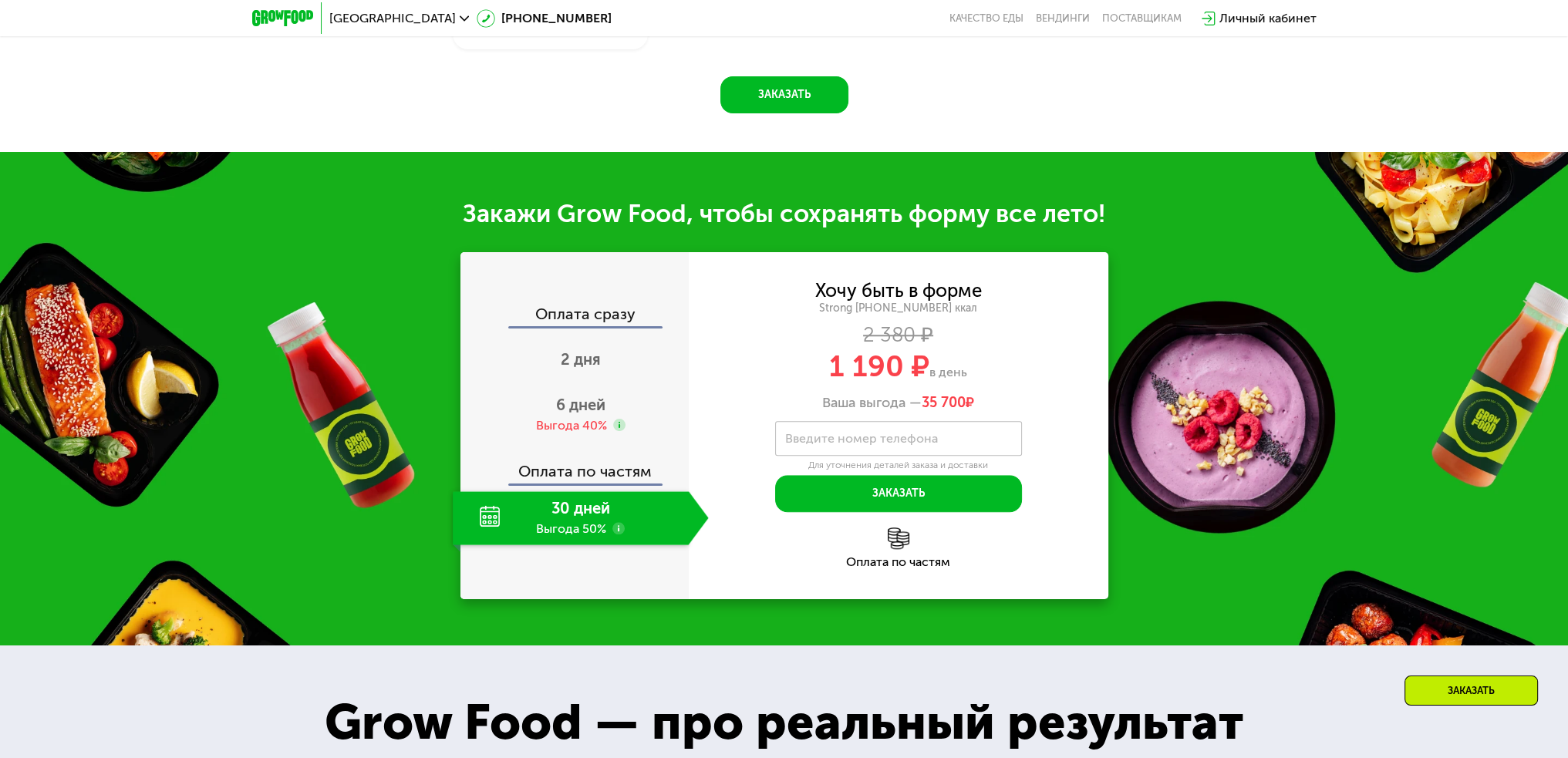
click at [488, 502] on div "30 дней Выгода 50%" at bounding box center [570, 518] width 236 height 54
click at [617, 522] on use at bounding box center [619, 528] width 12 height 12
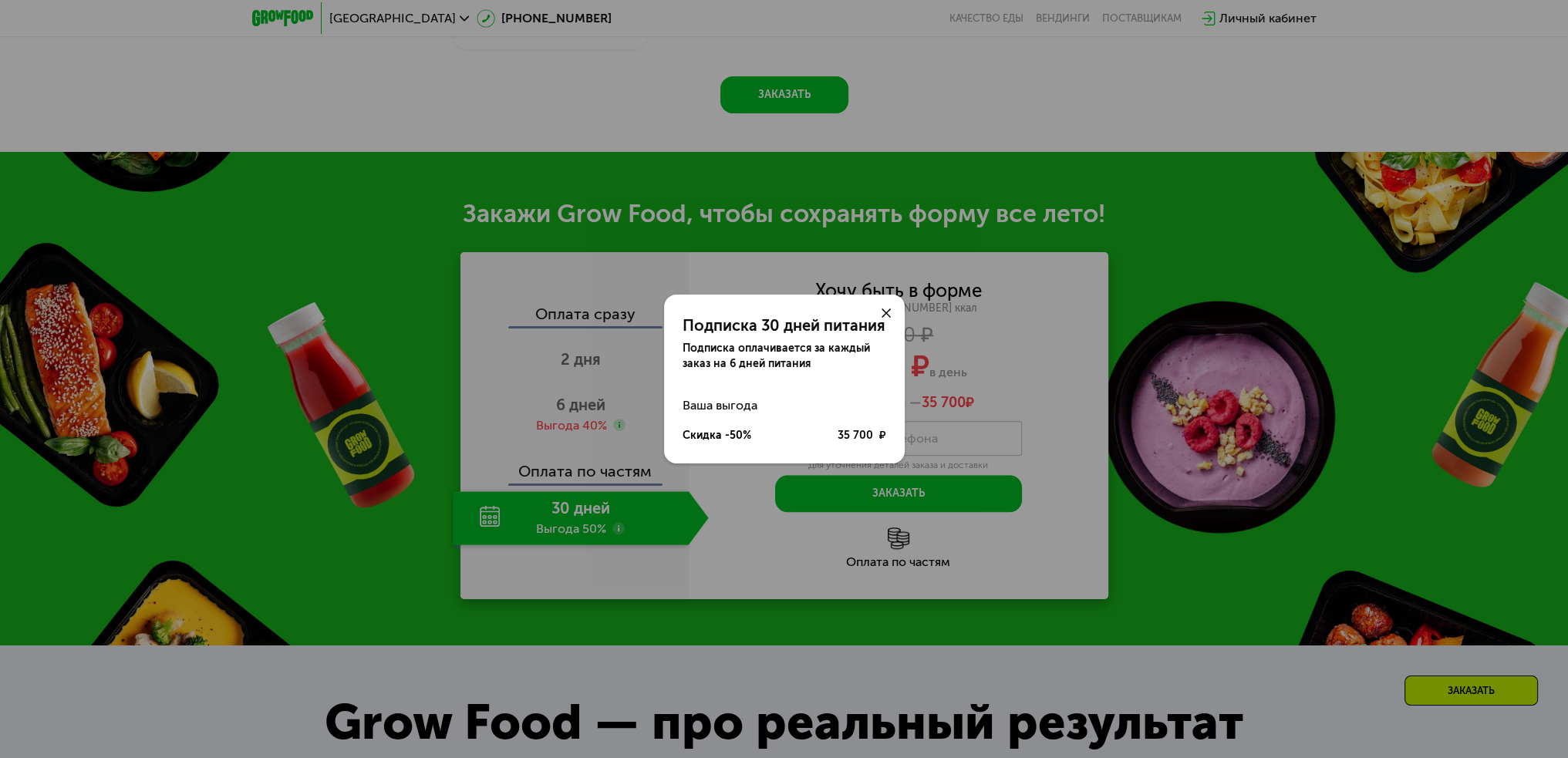
click at [887, 314] on use at bounding box center [886, 313] width 9 height 9
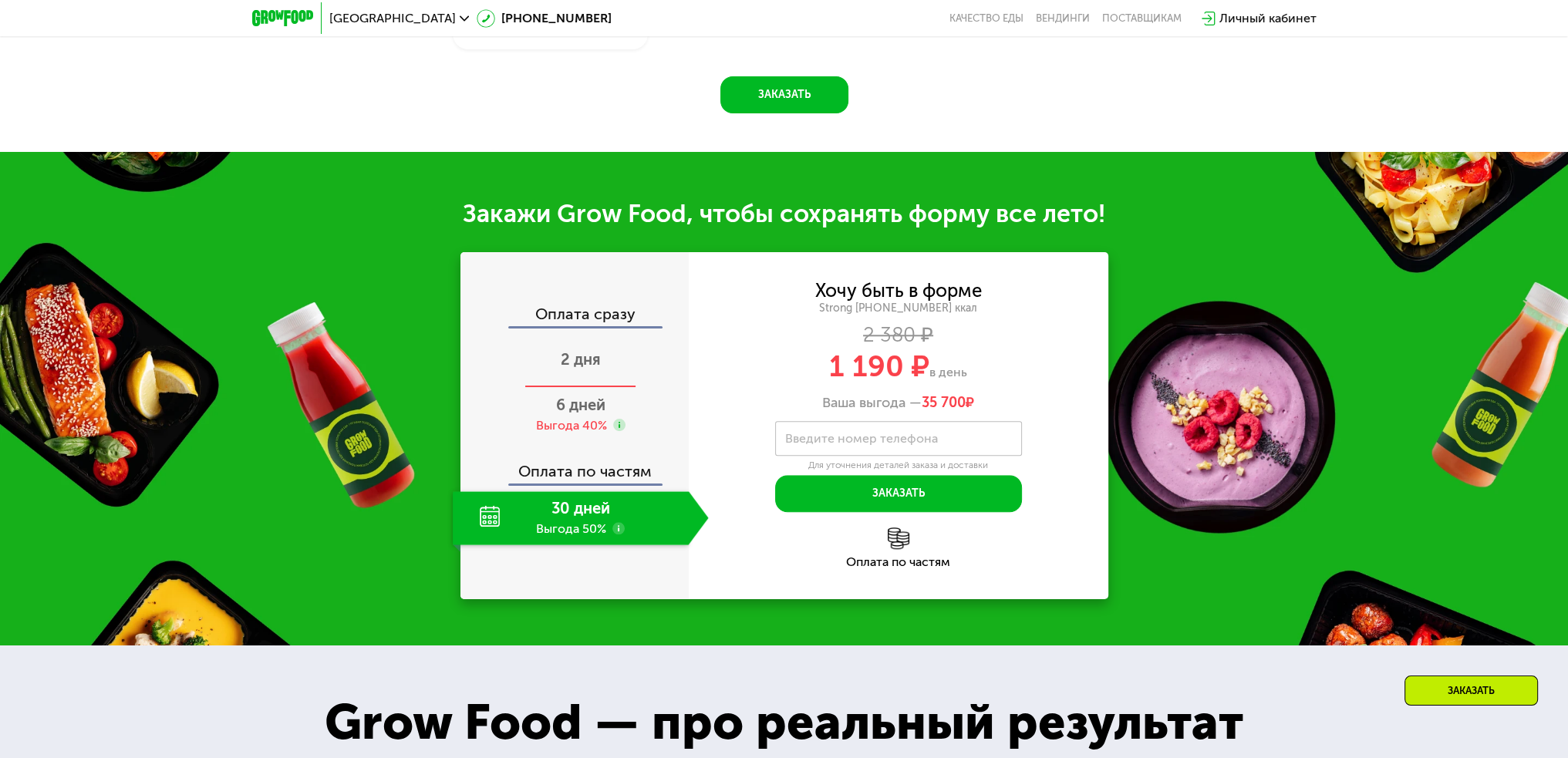
click at [609, 348] on div "2 дня" at bounding box center [580, 361] width 256 height 54
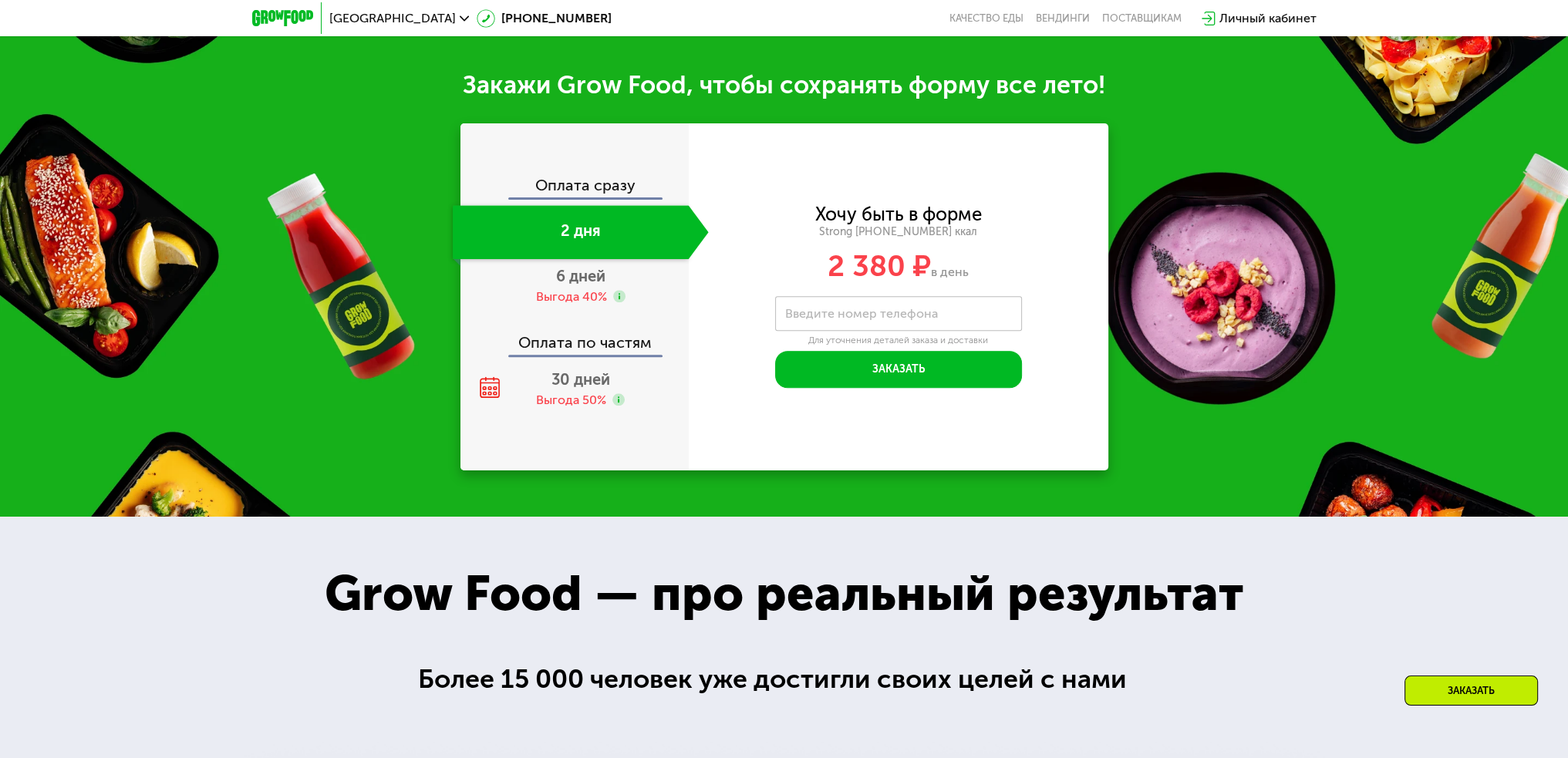
scroll to position [1764, 0]
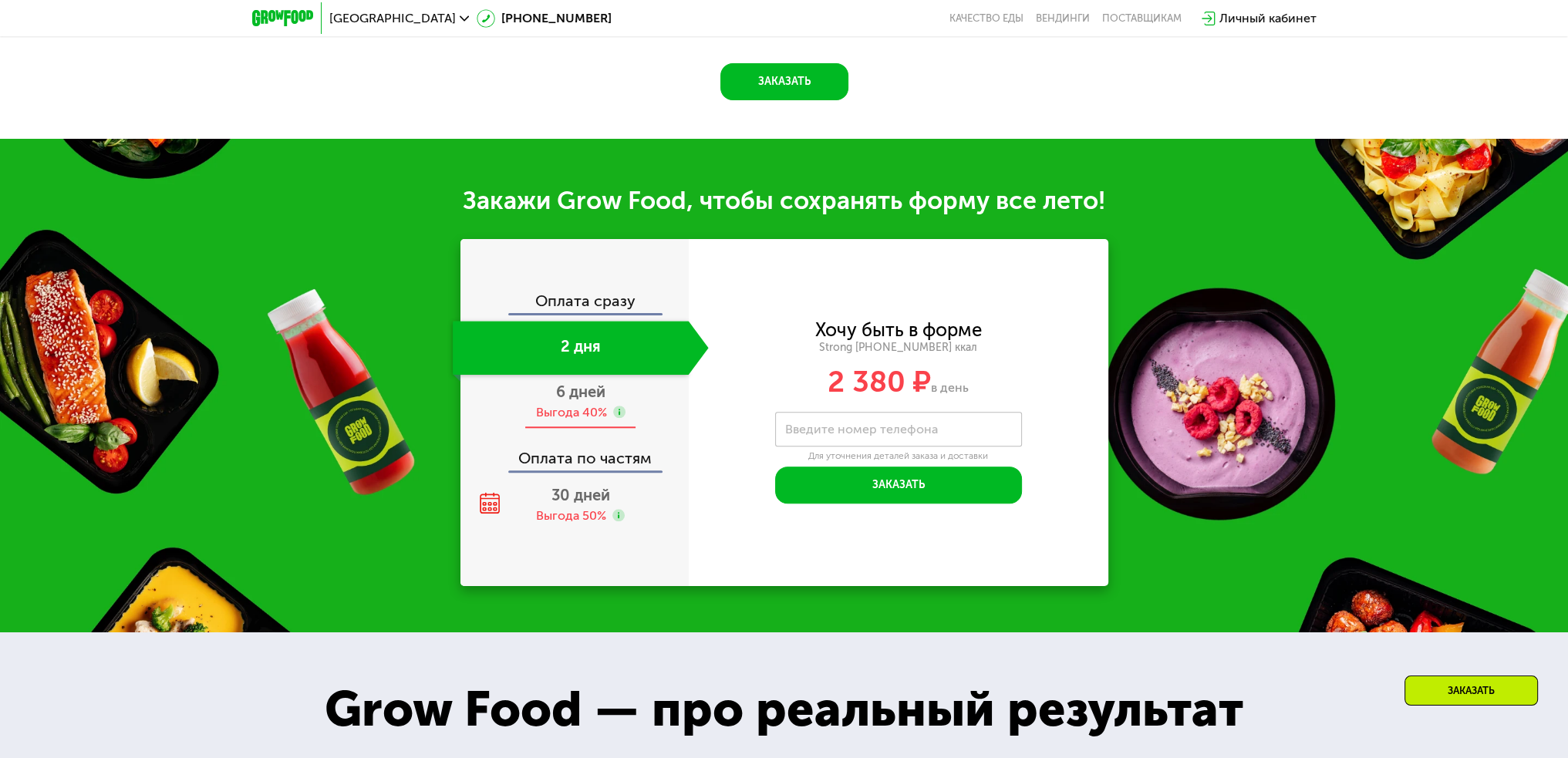
click at [614, 417] on use at bounding box center [619, 412] width 12 height 12
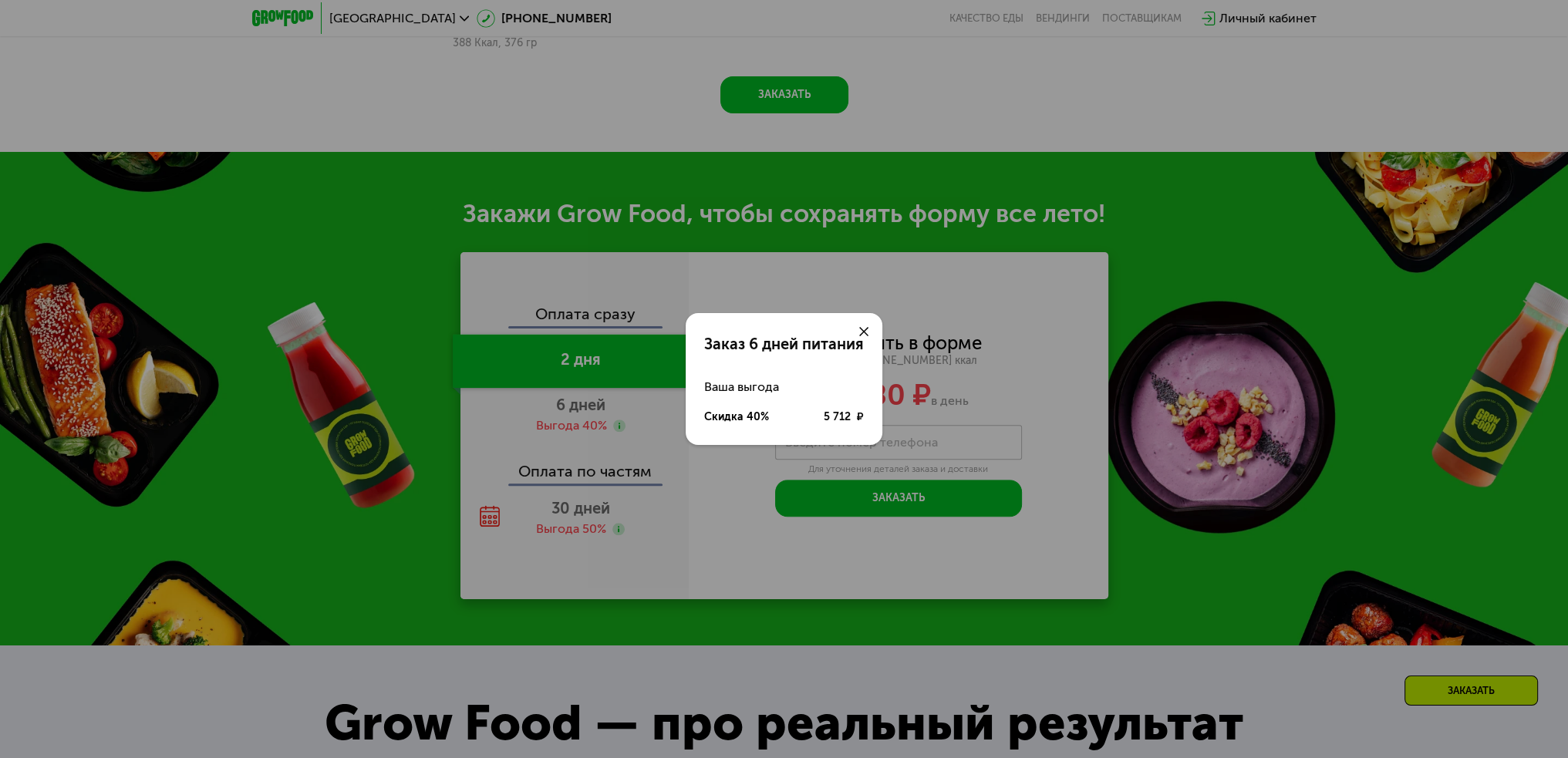
click at [860, 317] on div at bounding box center [864, 331] width 37 height 37
click at [859, 326] on div at bounding box center [864, 331] width 37 height 37
click at [860, 332] on icon at bounding box center [864, 331] width 9 height 9
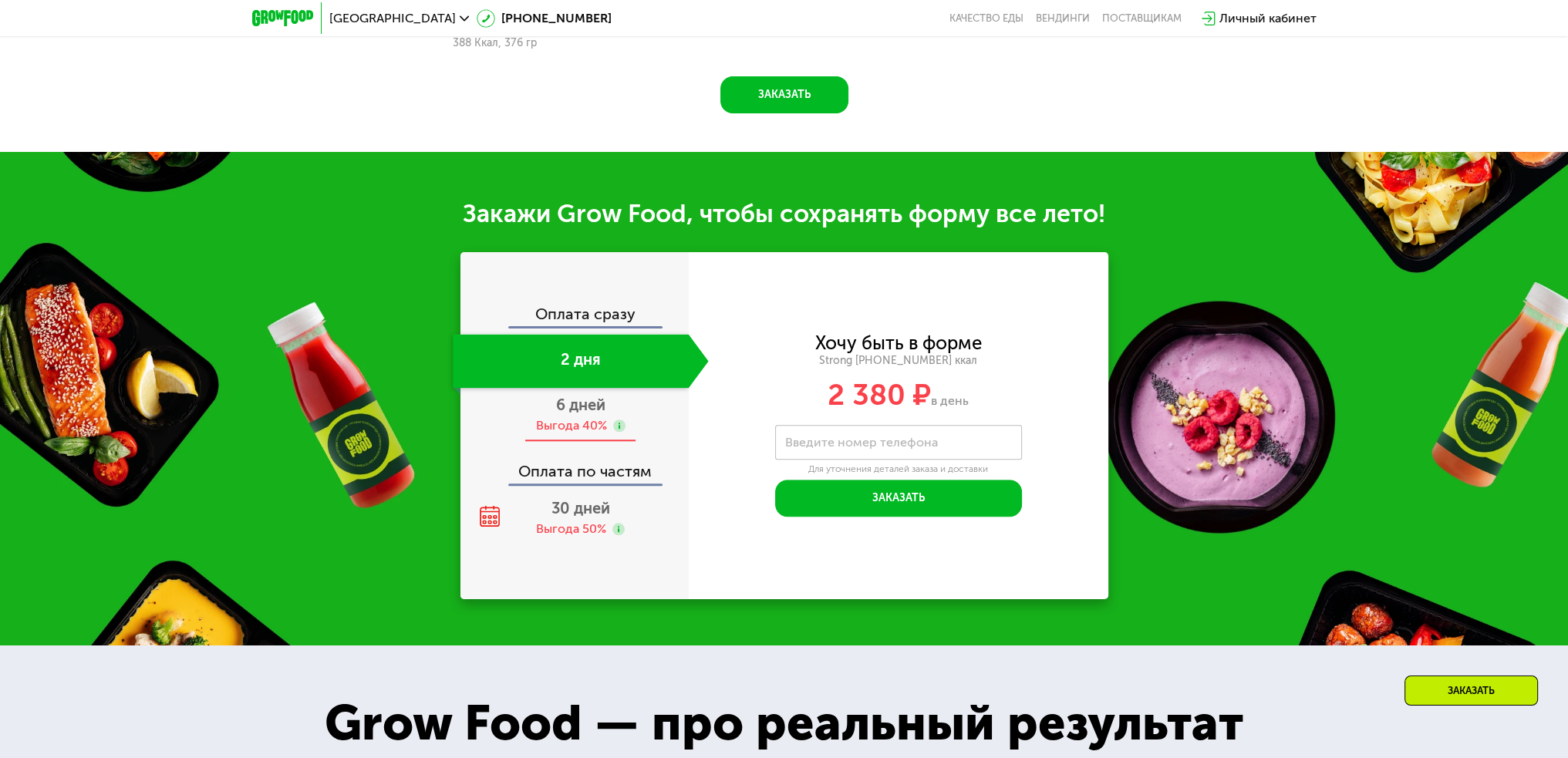
click at [574, 395] on span "6 дней" at bounding box center [581, 404] width 49 height 19
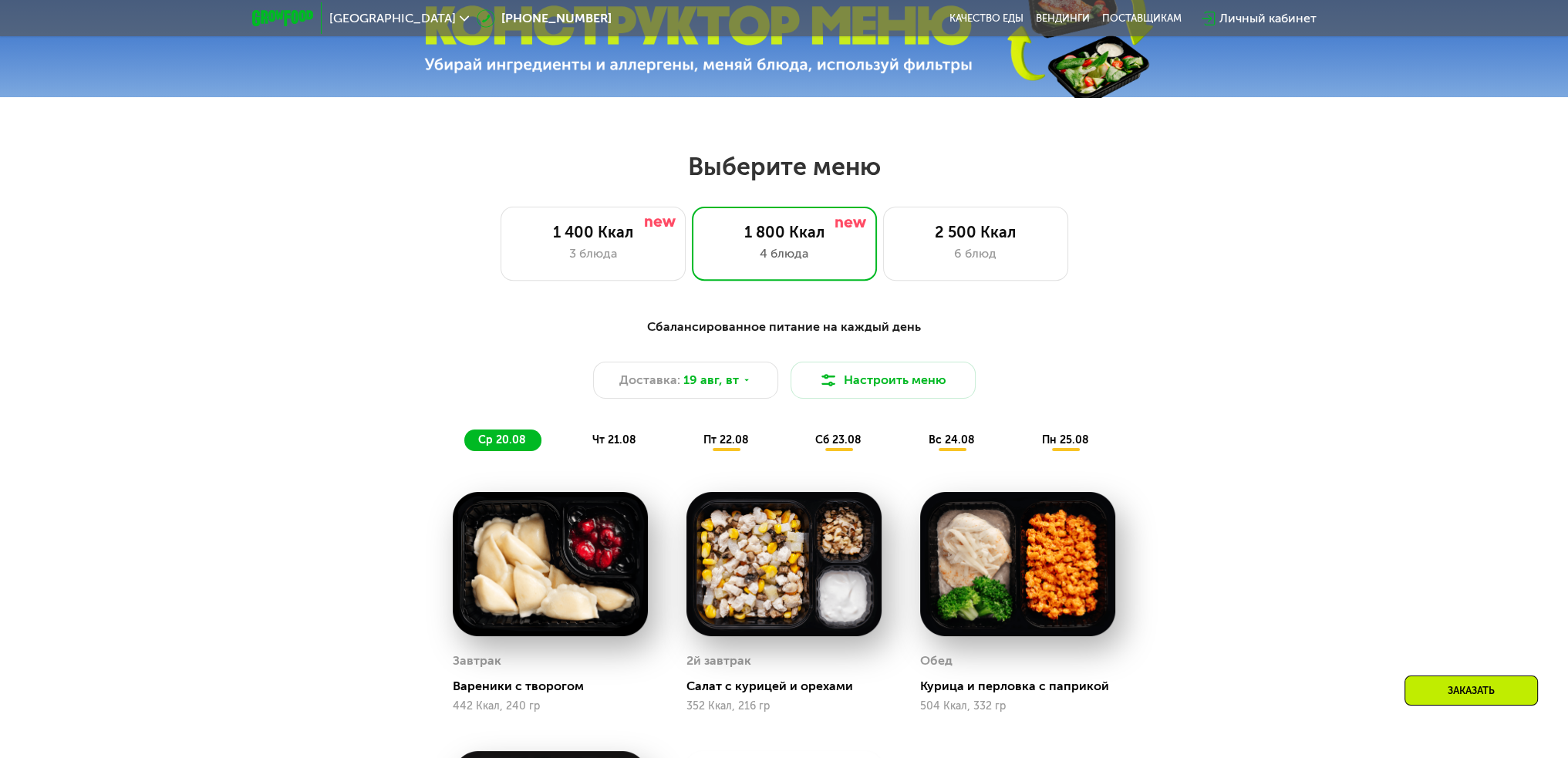
scroll to position [770, 0]
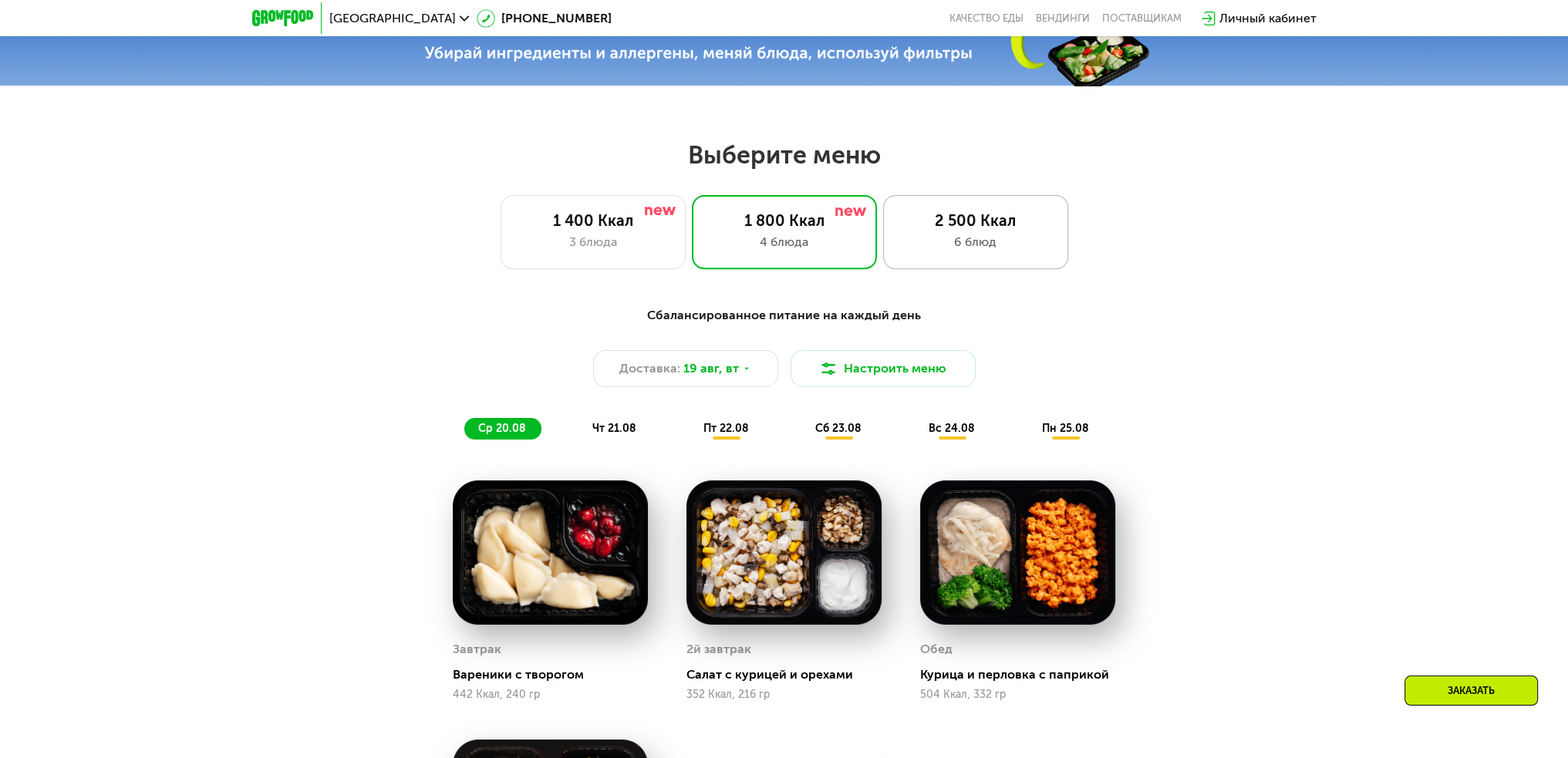
click at [957, 265] on div "2 500 Ккал 6 блюд" at bounding box center [976, 232] width 185 height 74
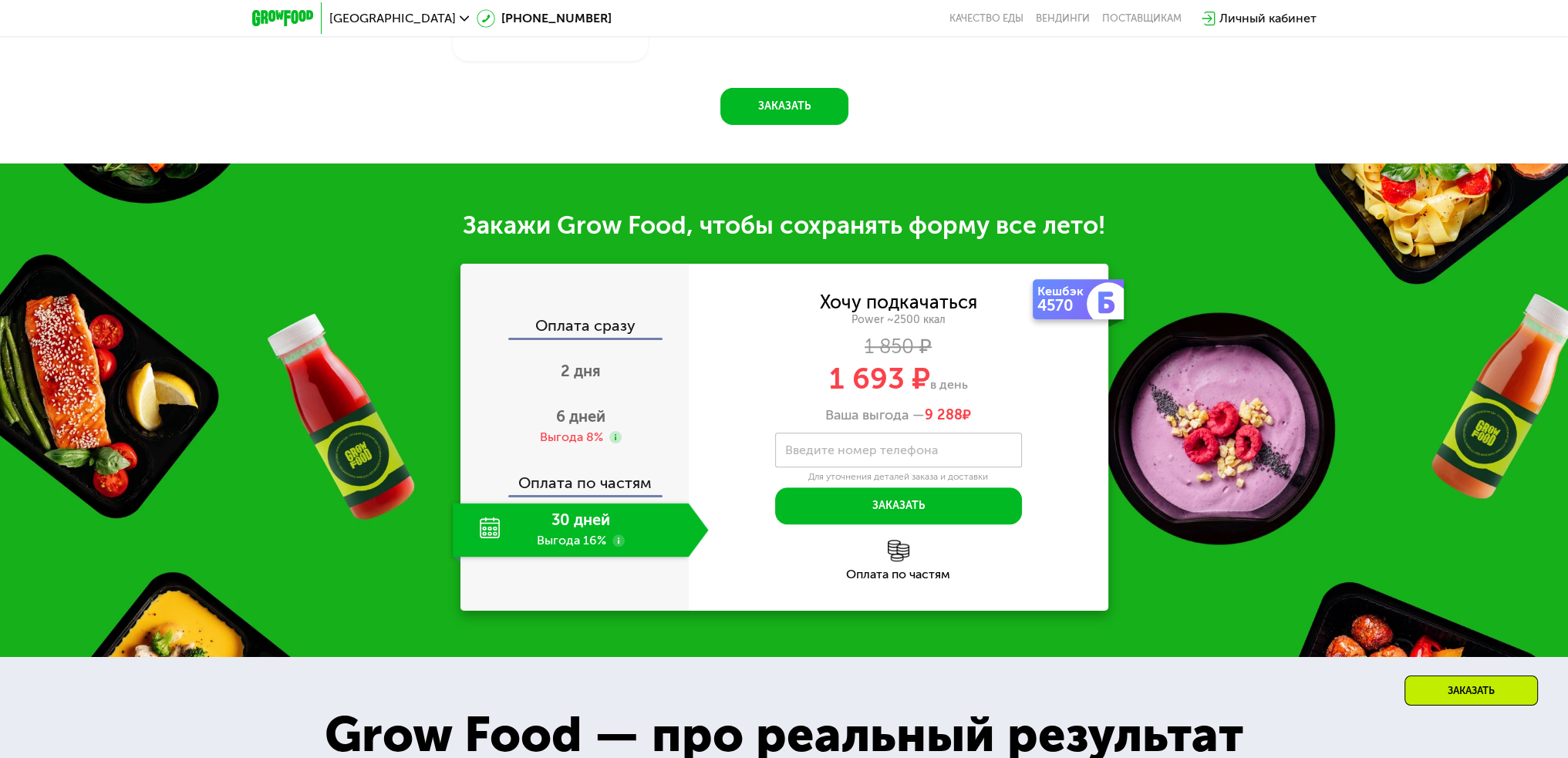
scroll to position [1927, 0]
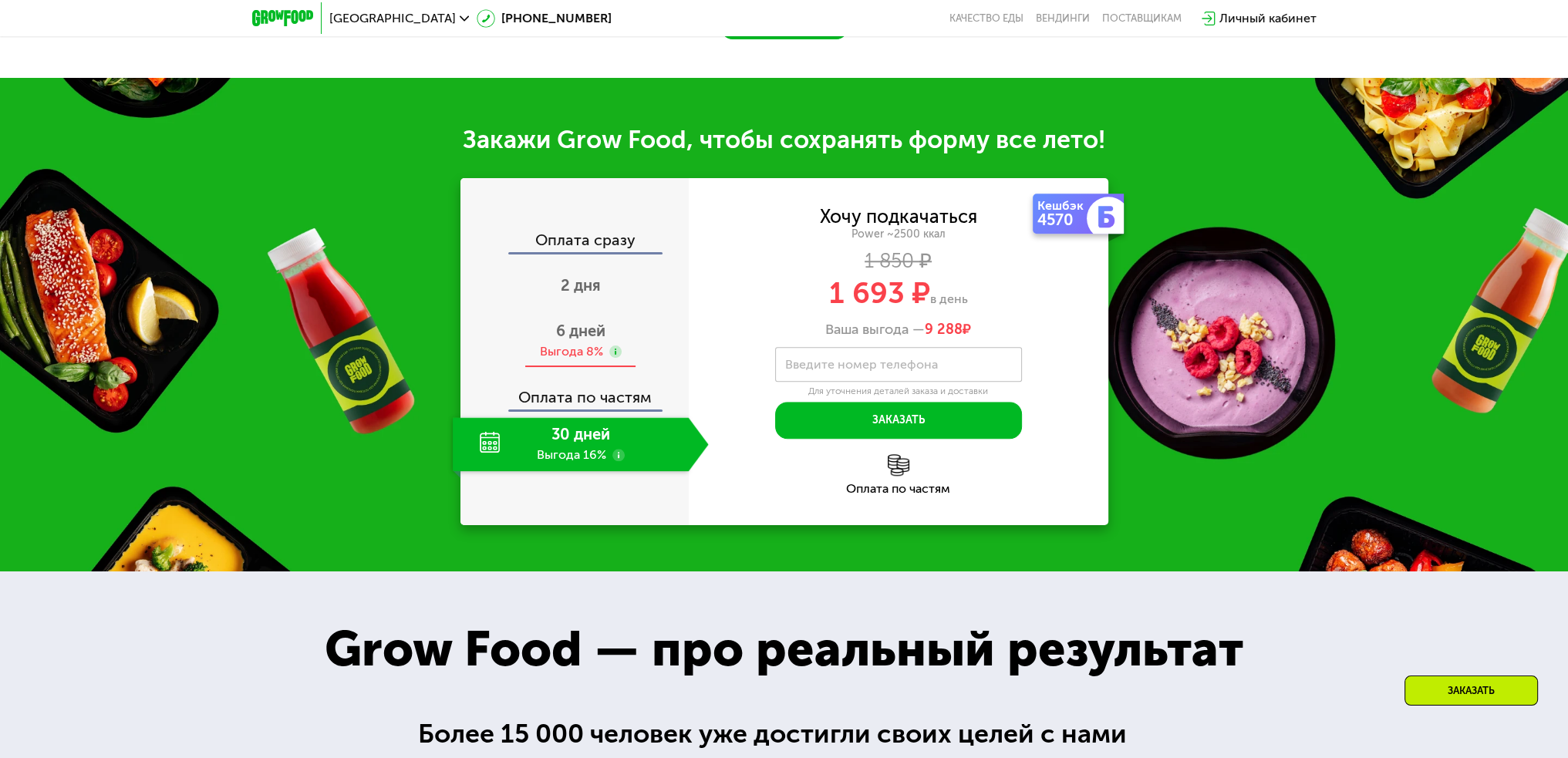
click at [565, 351] on div "Выгода 8%" at bounding box center [571, 351] width 63 height 17
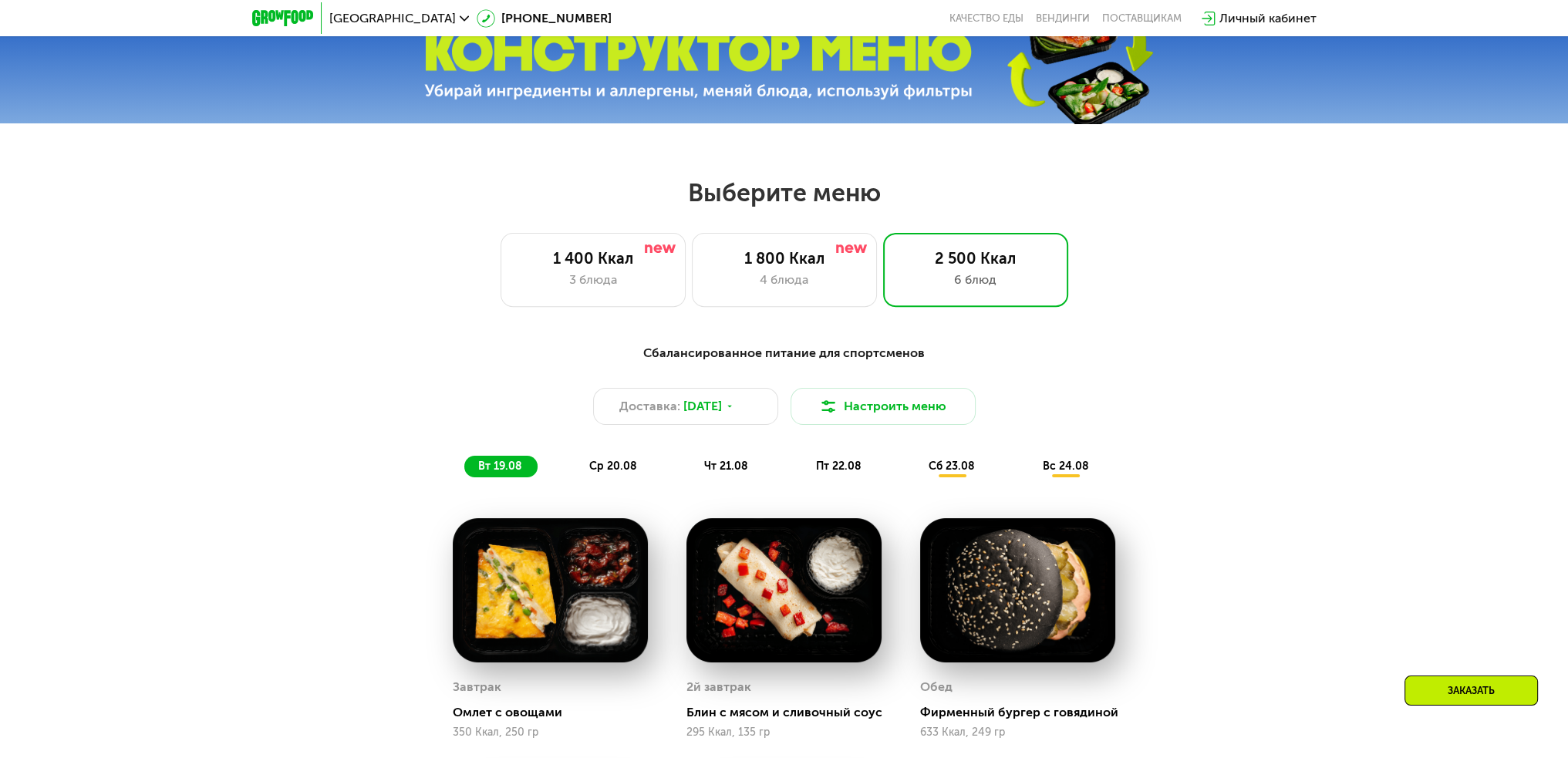
scroll to position [693, 0]
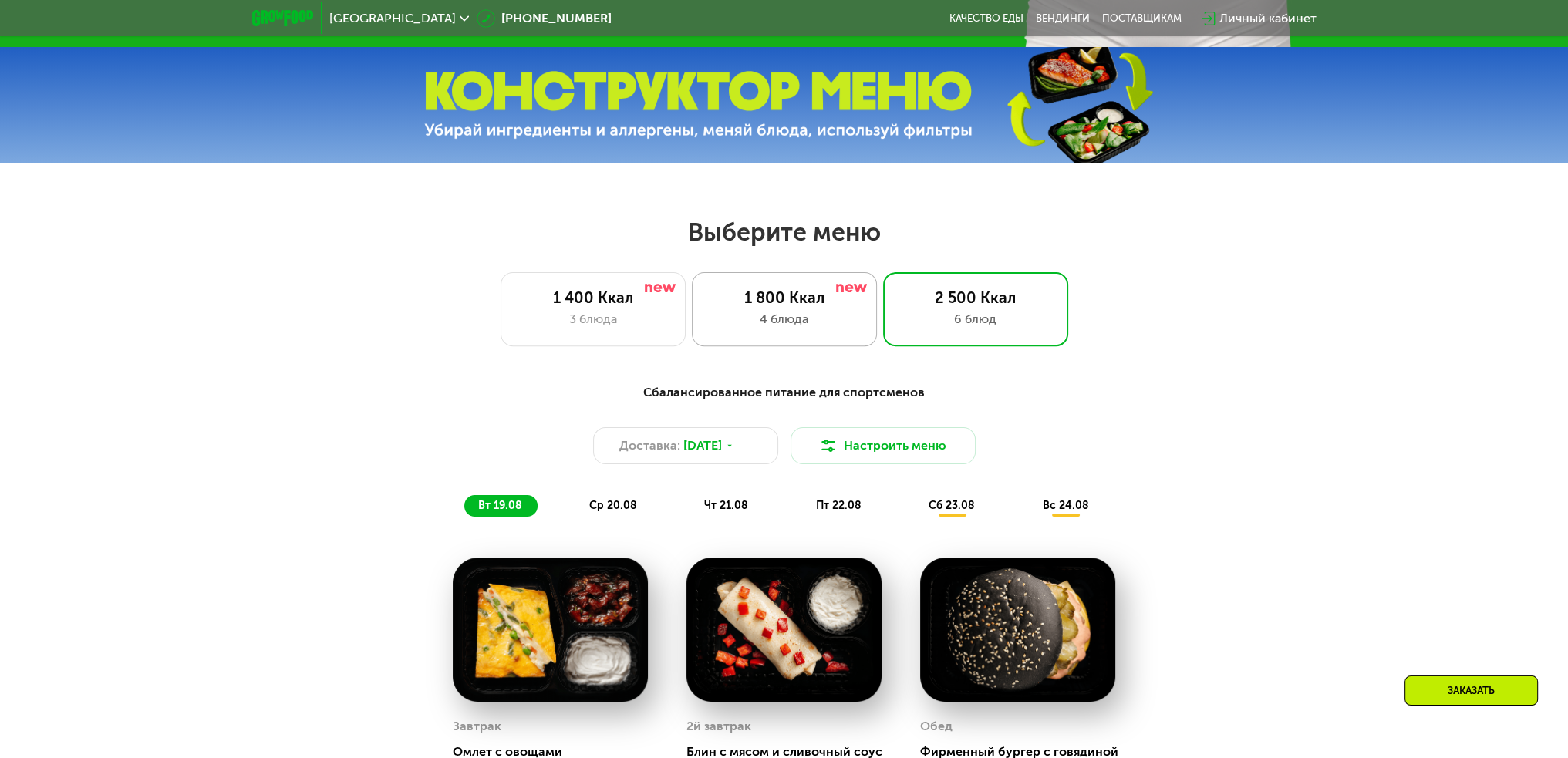
click at [883, 341] on div "1 800 Ккал 4 блюда" at bounding box center [976, 309] width 185 height 74
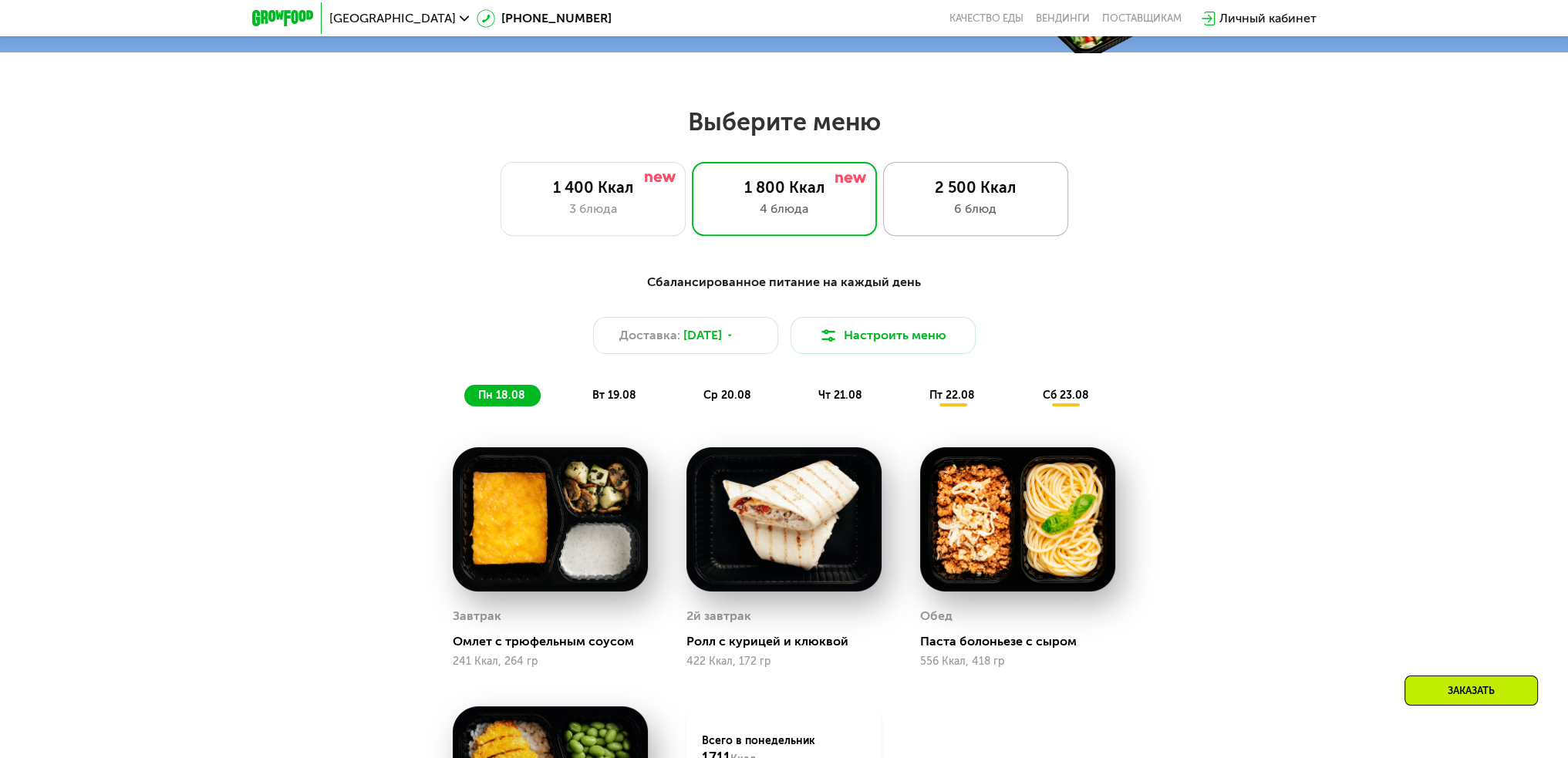
scroll to position [770, 0]
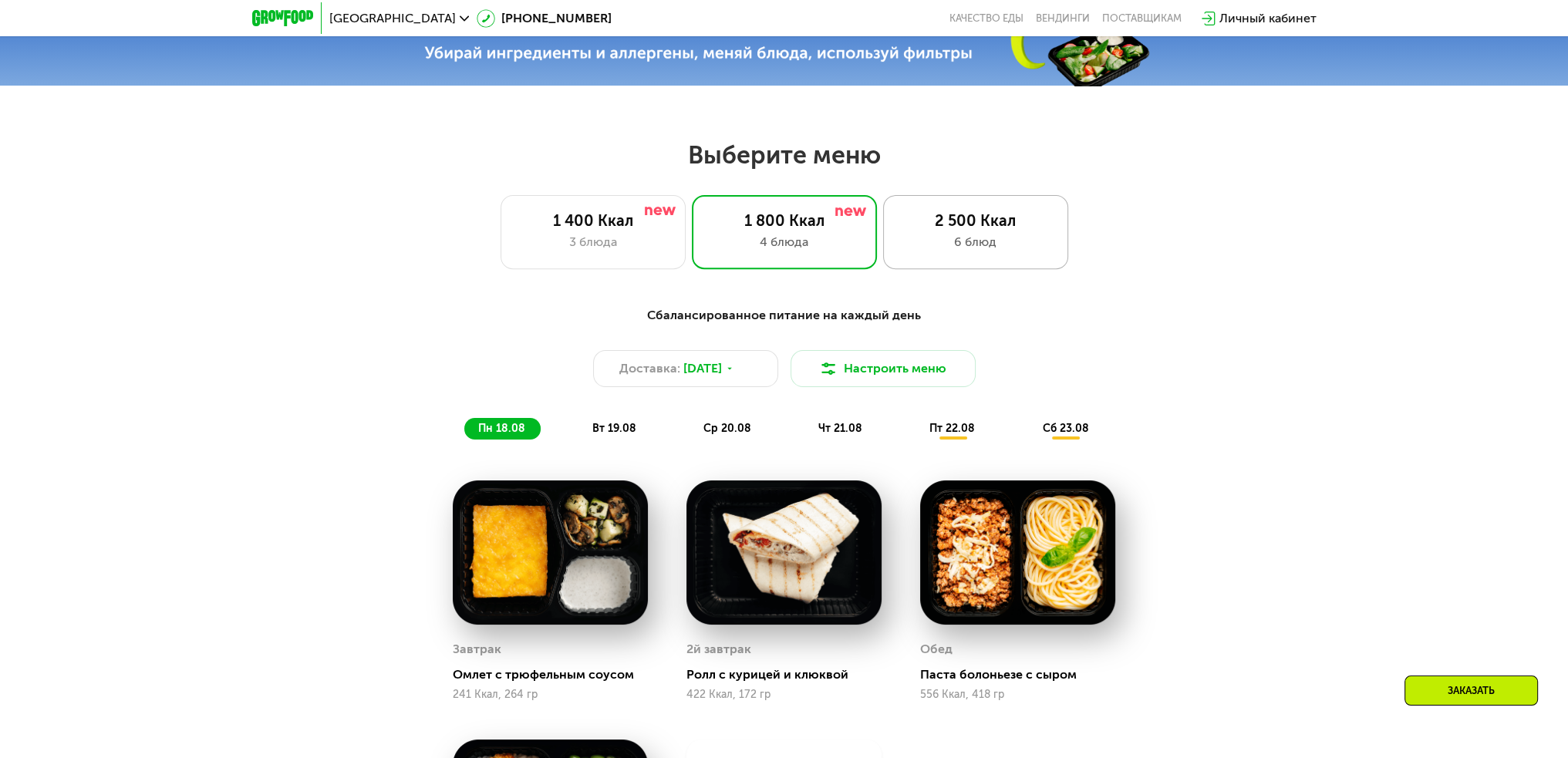
click at [976, 230] on div "2 500 Ккал" at bounding box center [976, 221] width 153 height 19
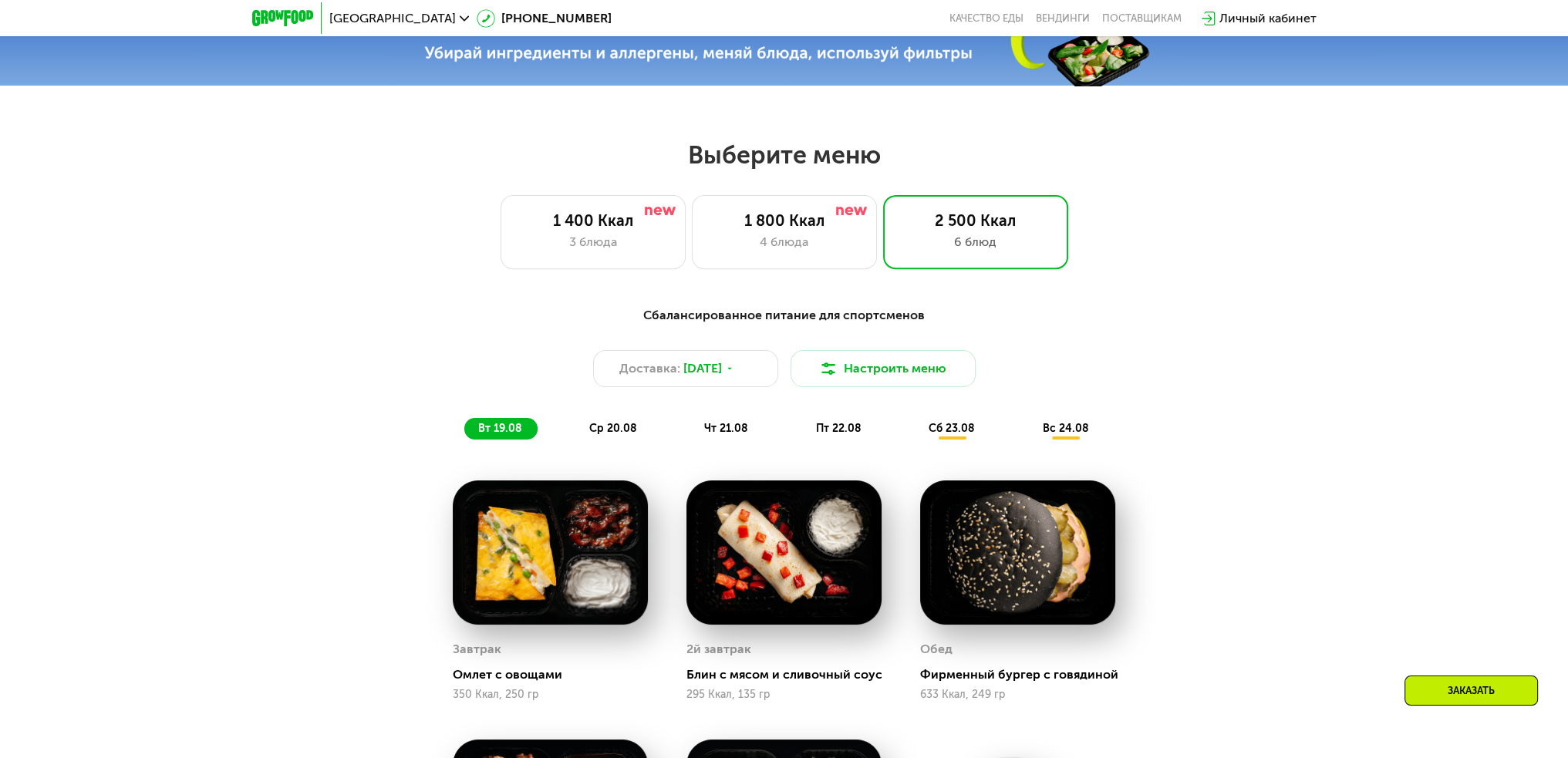
click at [690, 425] on div "ср 20.08" at bounding box center [727, 429] width 74 height 21
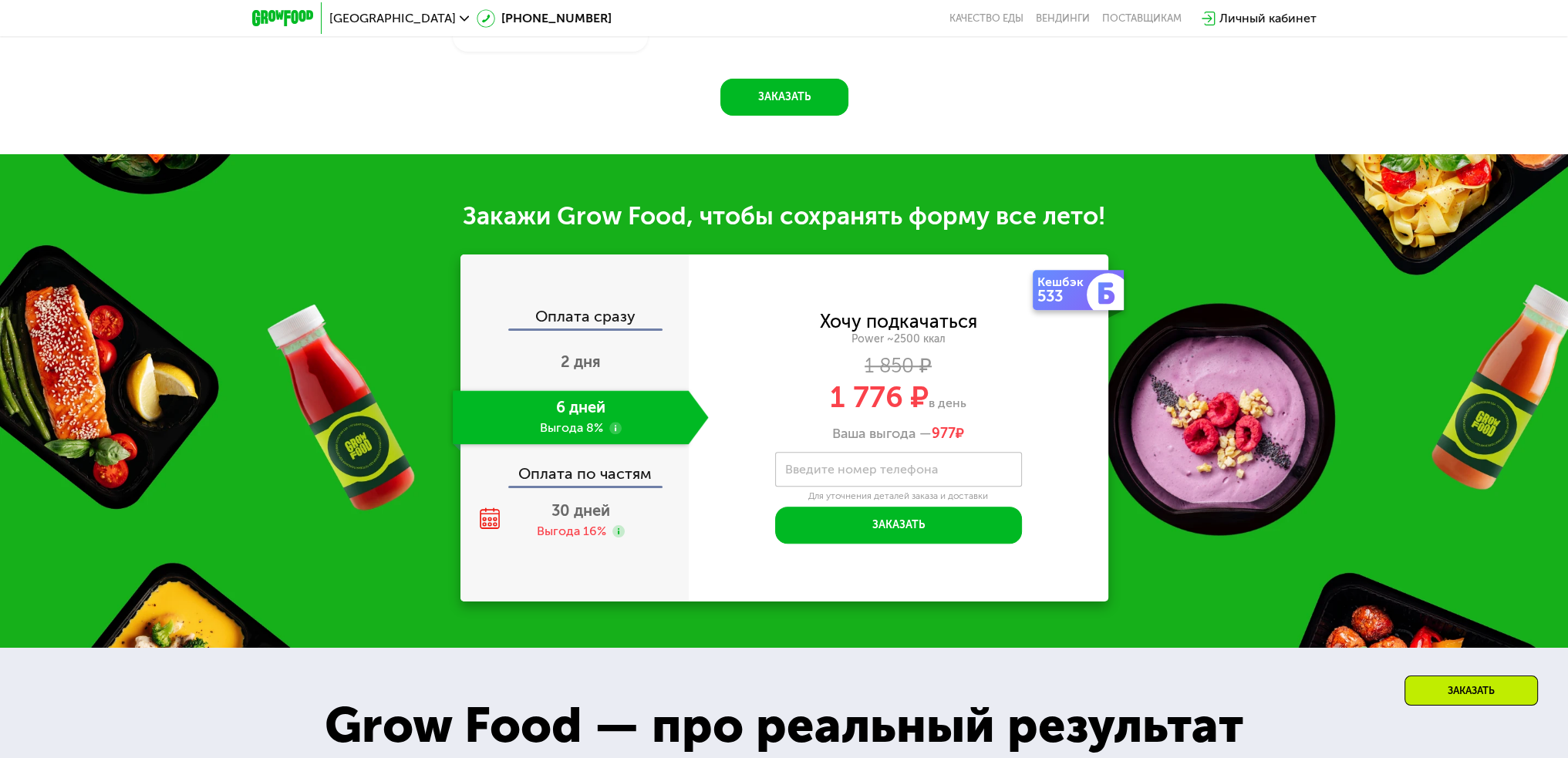
scroll to position [1850, 0]
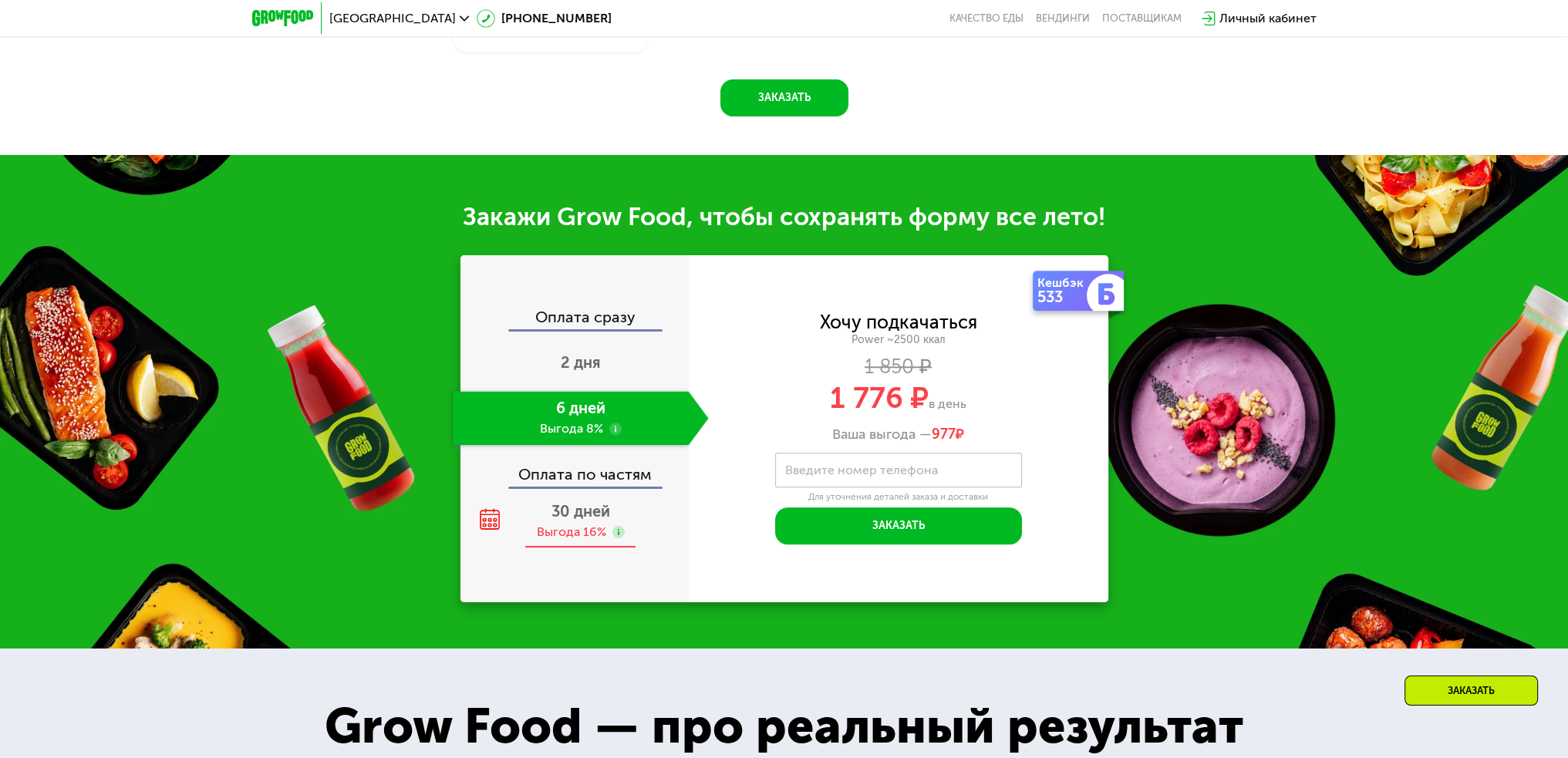
click at [552, 520] on span "30 дней" at bounding box center [581, 511] width 59 height 19
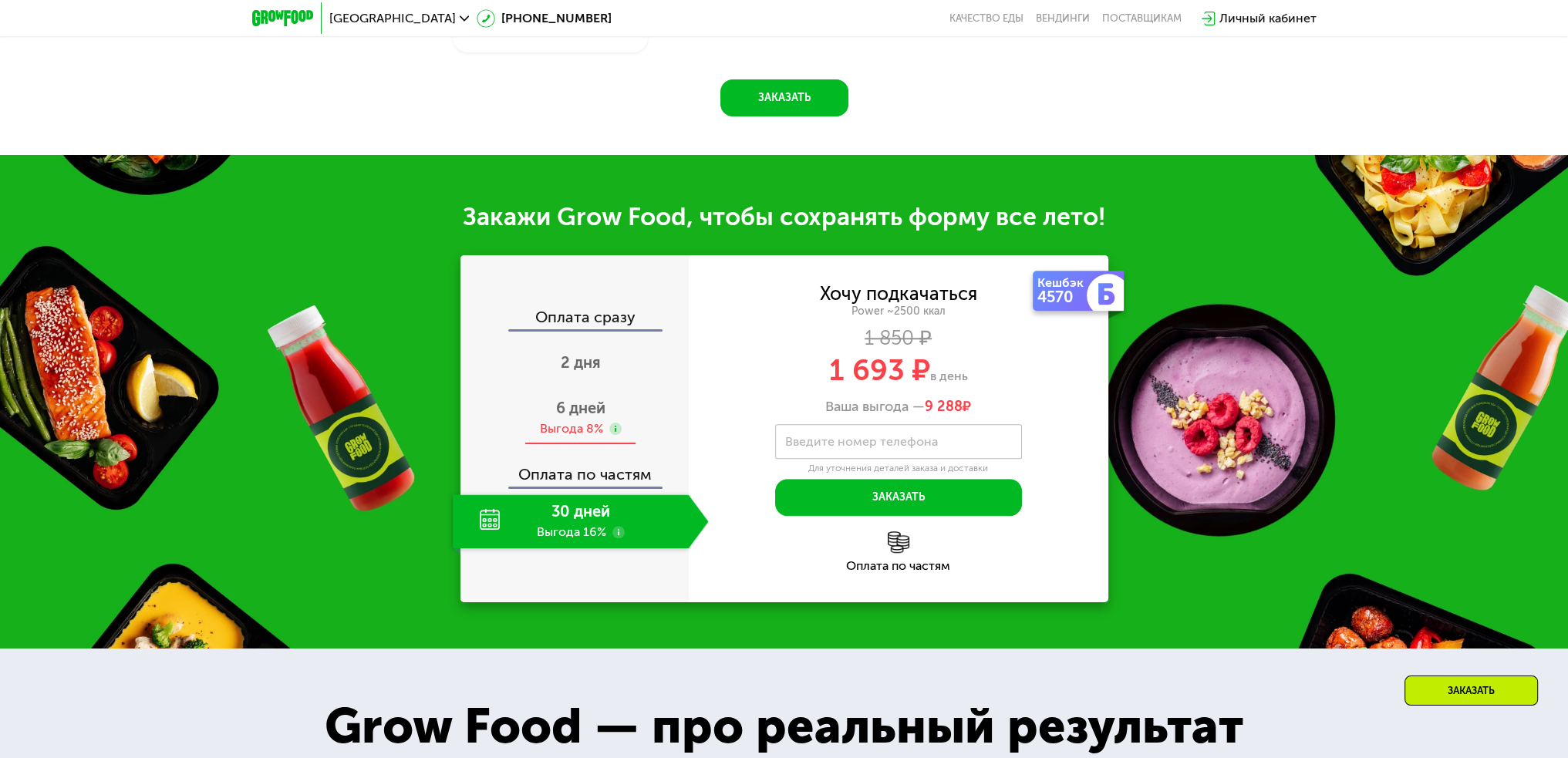
click at [601, 437] on div "Выгода 8%" at bounding box center [571, 428] width 63 height 17
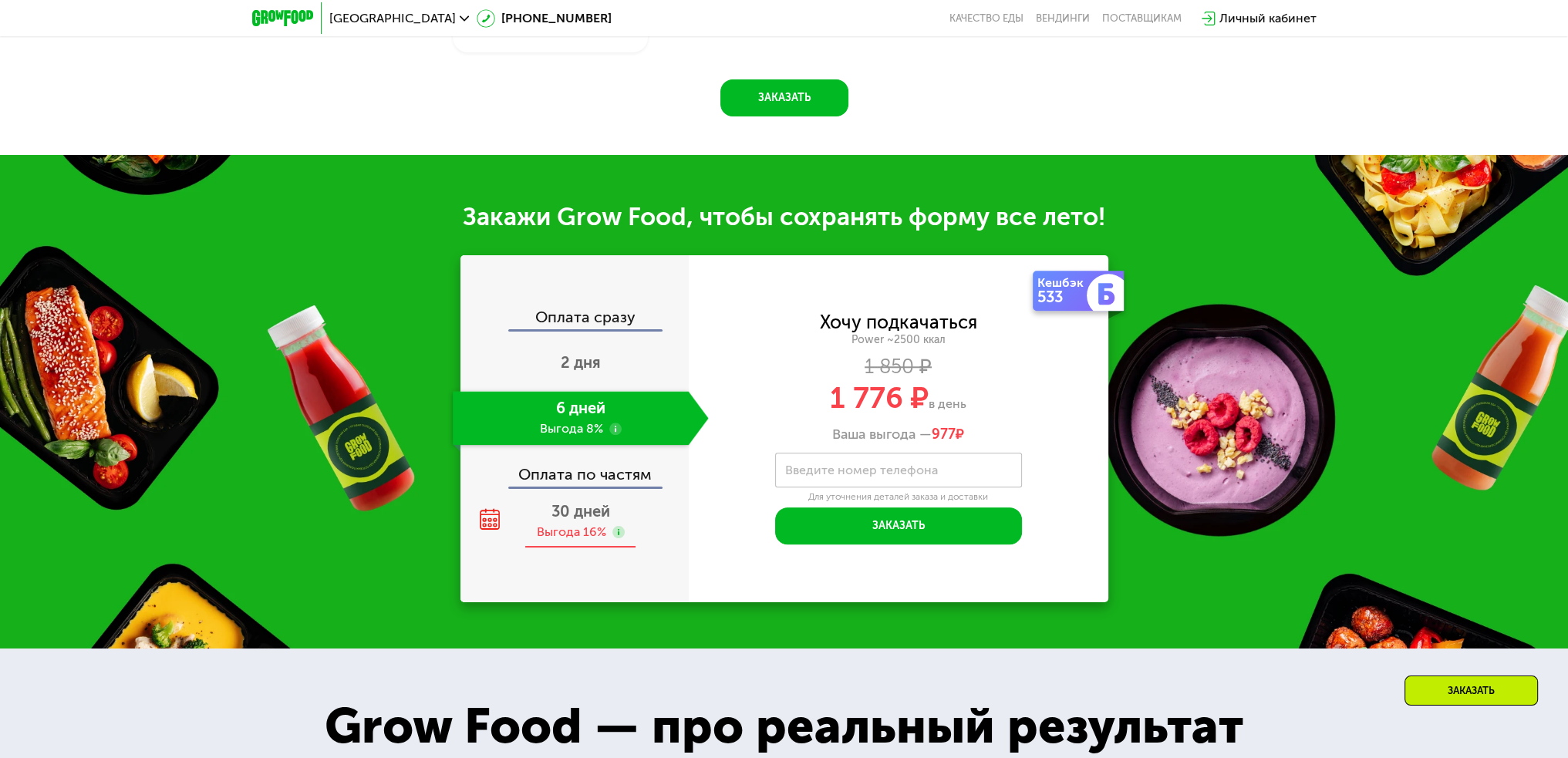
click at [592, 520] on span "30 дней" at bounding box center [581, 511] width 59 height 19
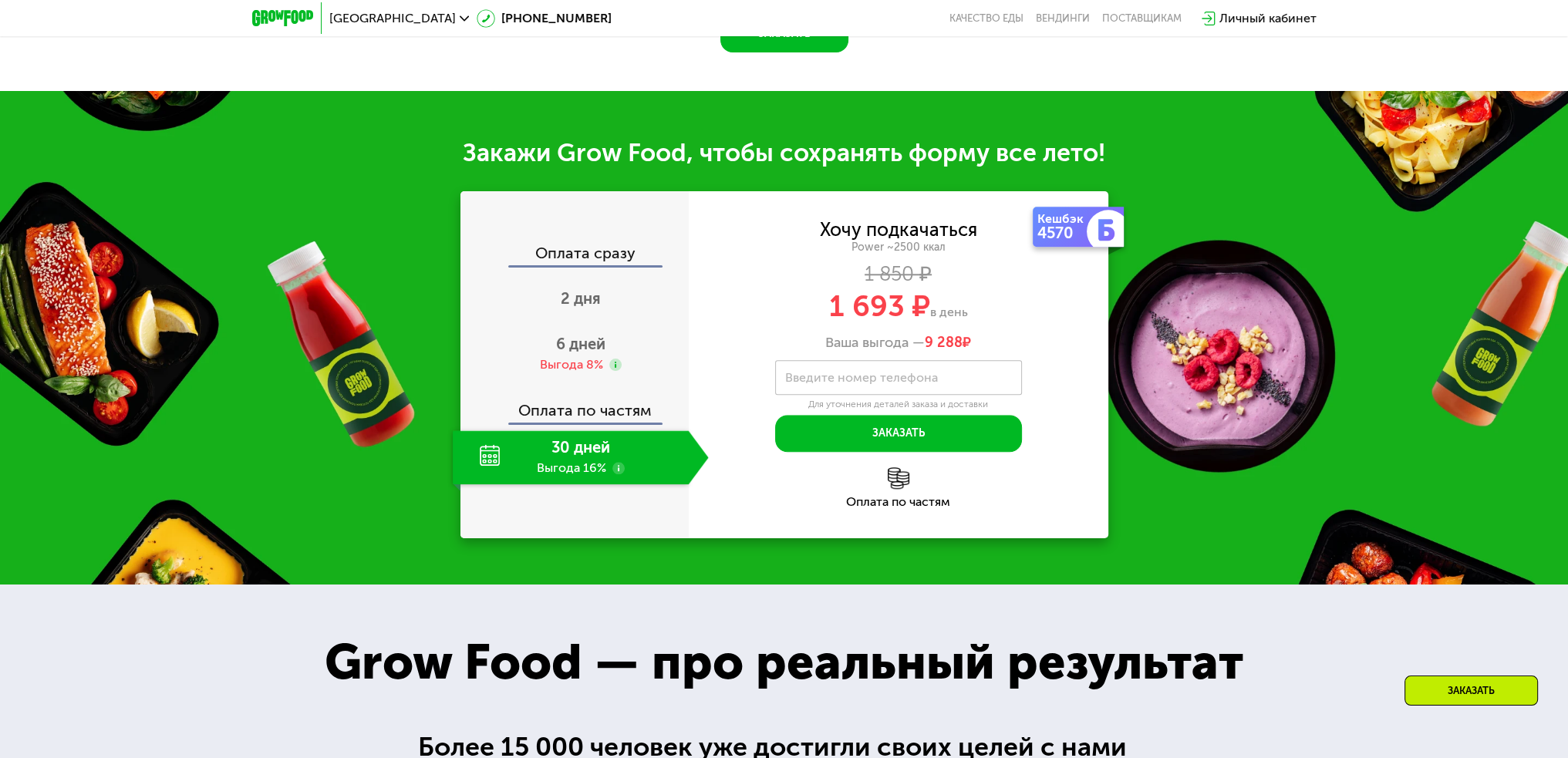
scroll to position [1927, 0]
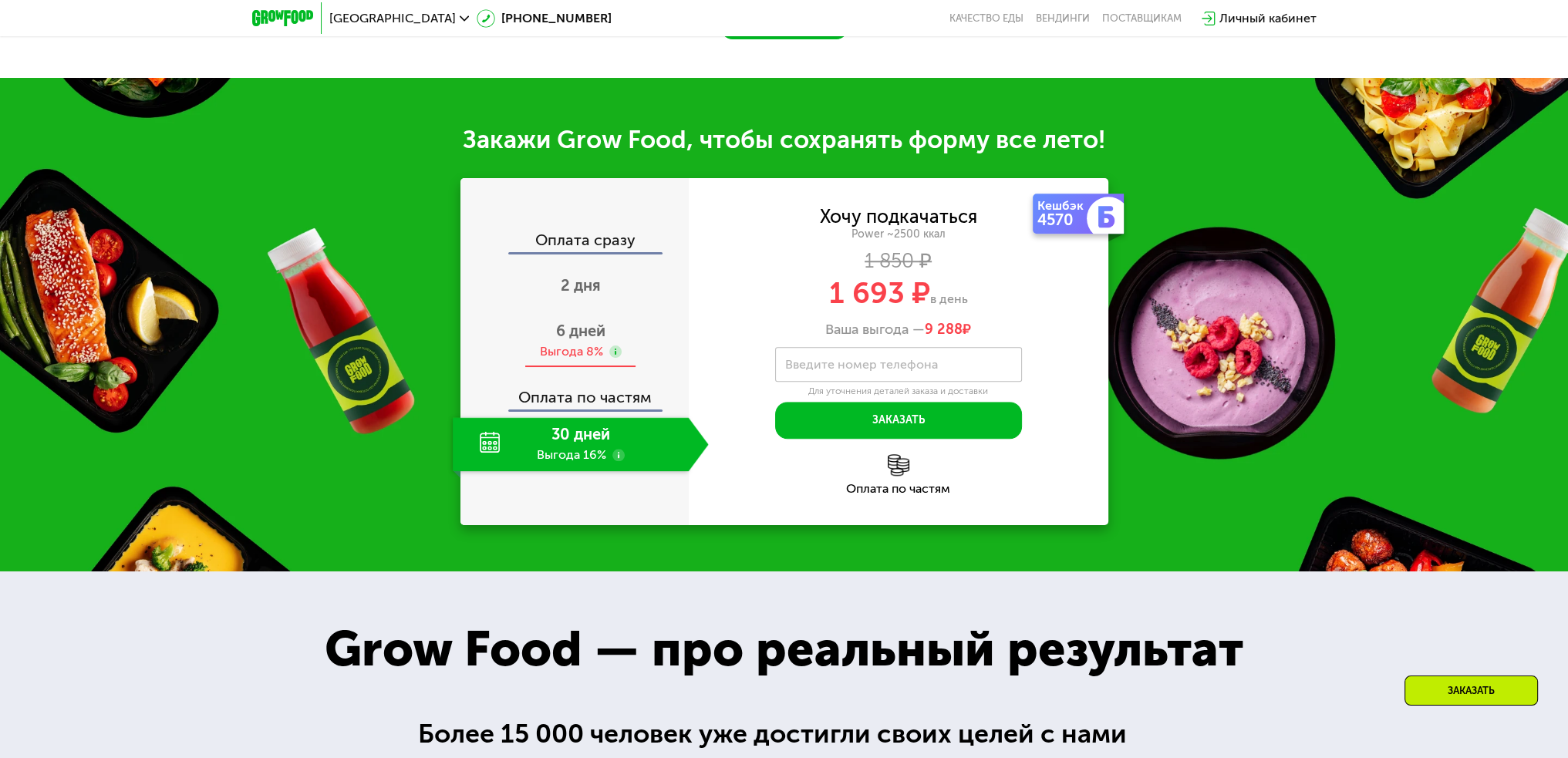
click at [593, 337] on span "6 дней" at bounding box center [581, 331] width 49 height 19
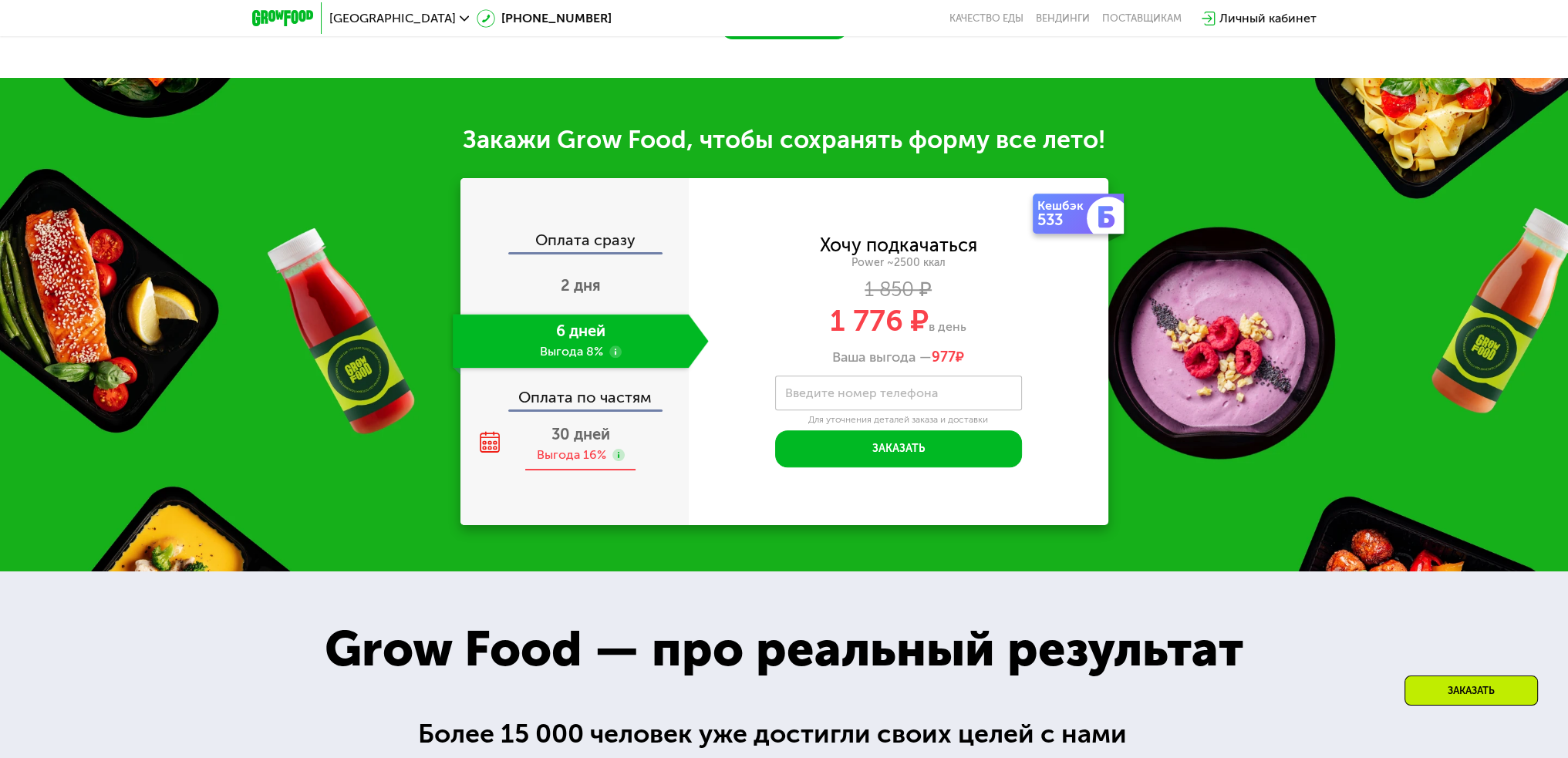
click at [613, 444] on div "30 дней Выгода 16%" at bounding box center [580, 444] width 256 height 54
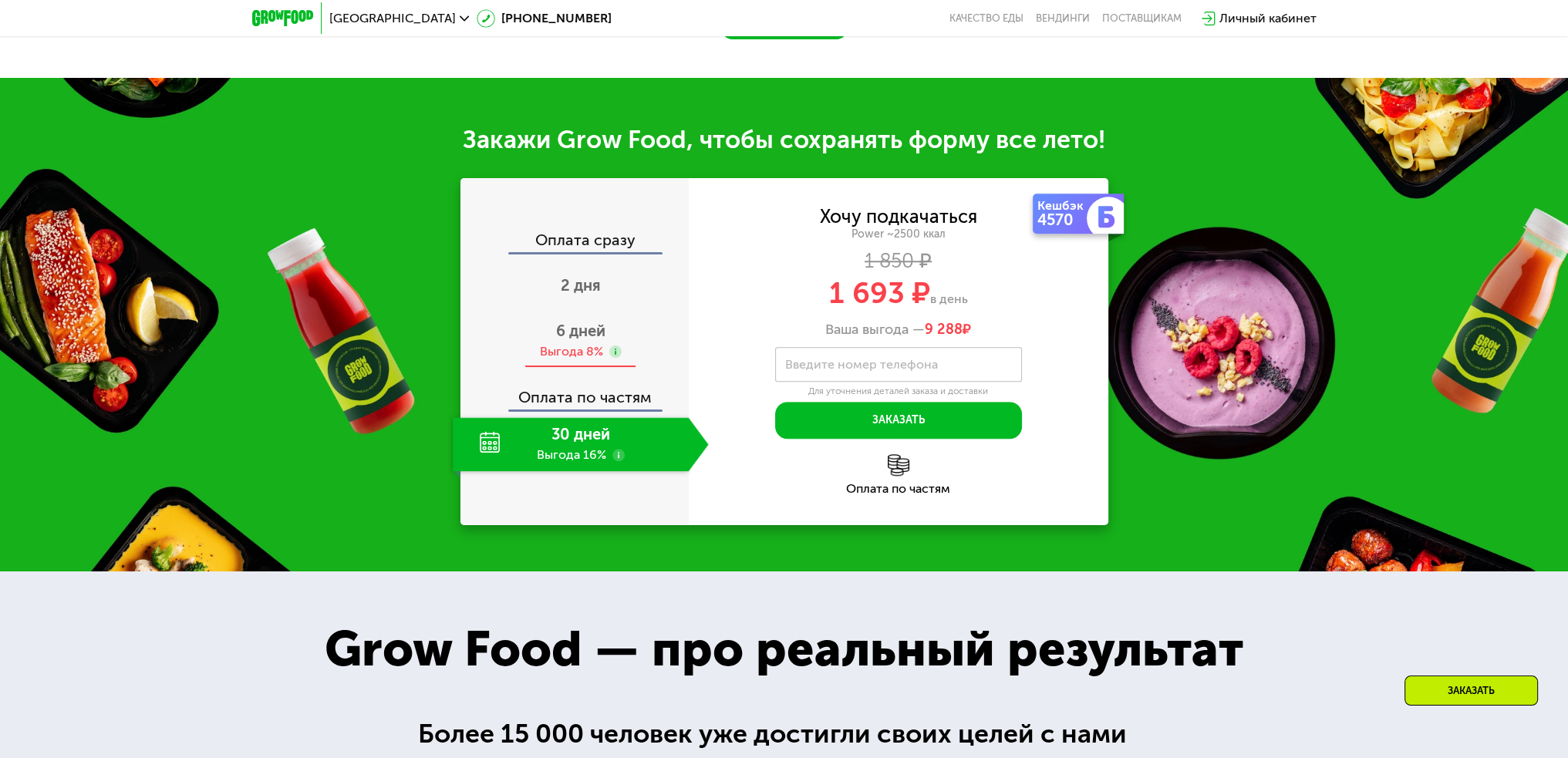
click at [635, 346] on div "6 дней Выгода 8%" at bounding box center [580, 341] width 256 height 54
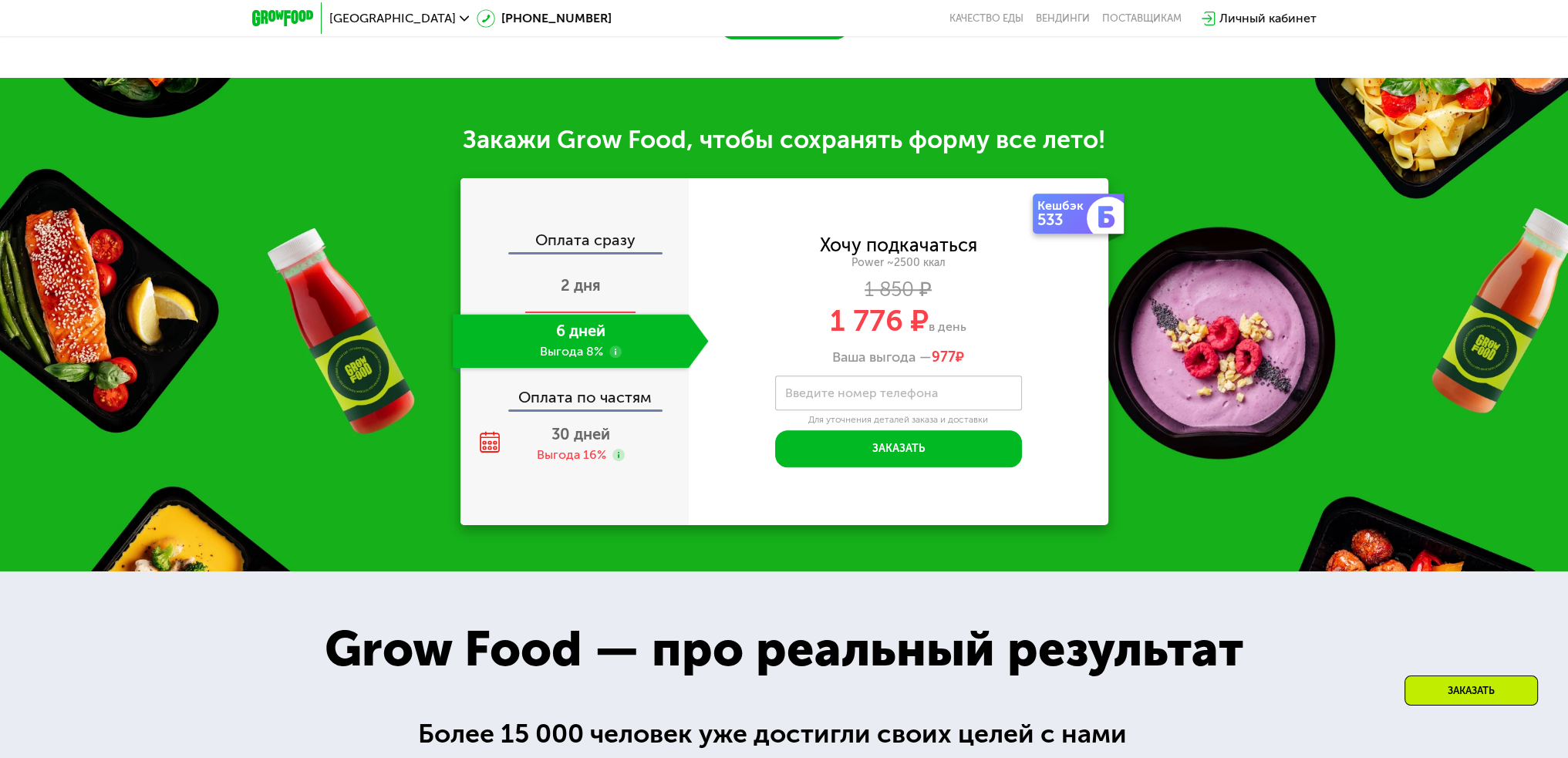
click at [619, 297] on div "2 дня" at bounding box center [580, 287] width 256 height 54
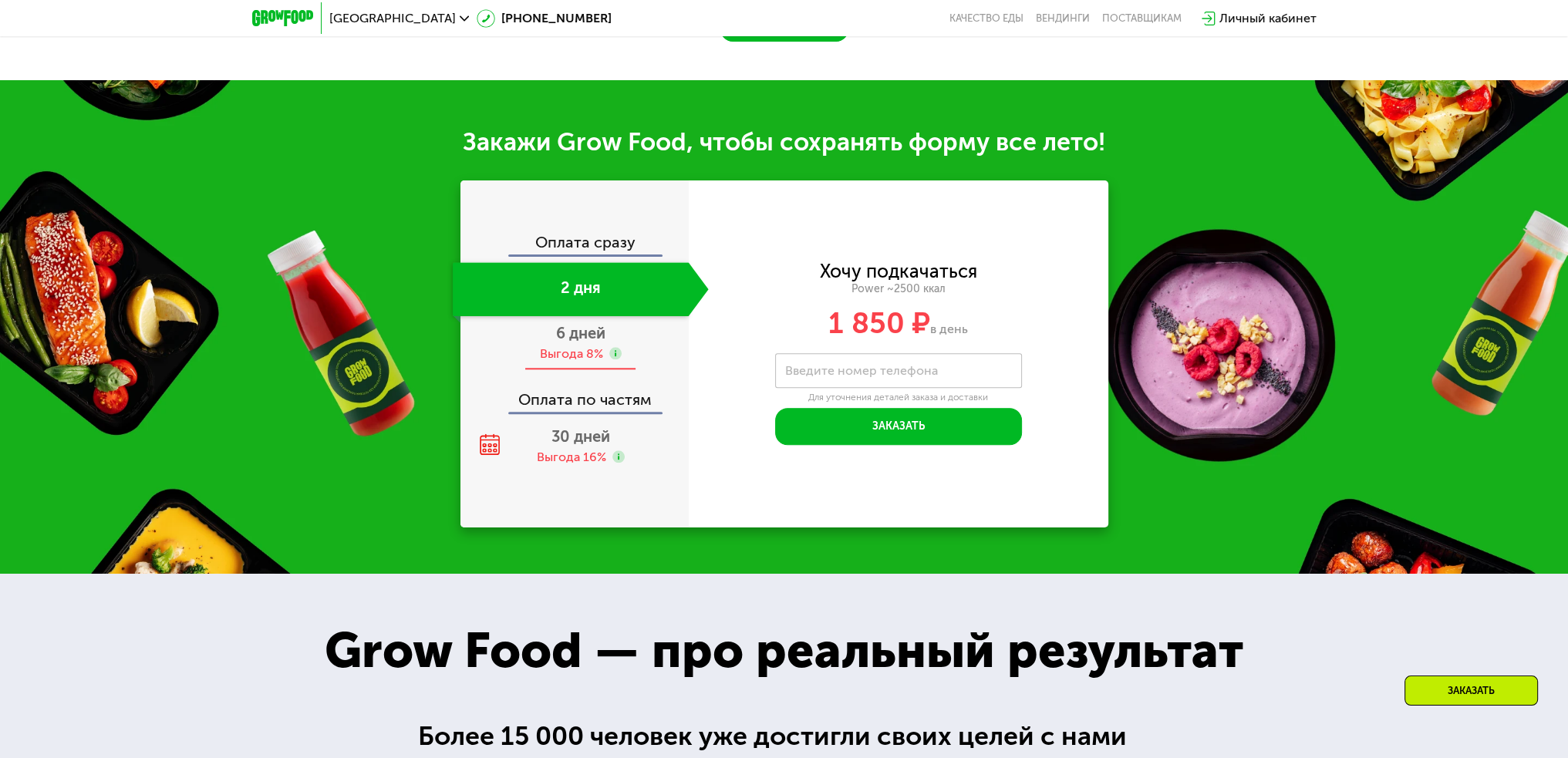
click at [608, 341] on div "6 дней Выгода 8%" at bounding box center [580, 343] width 256 height 54
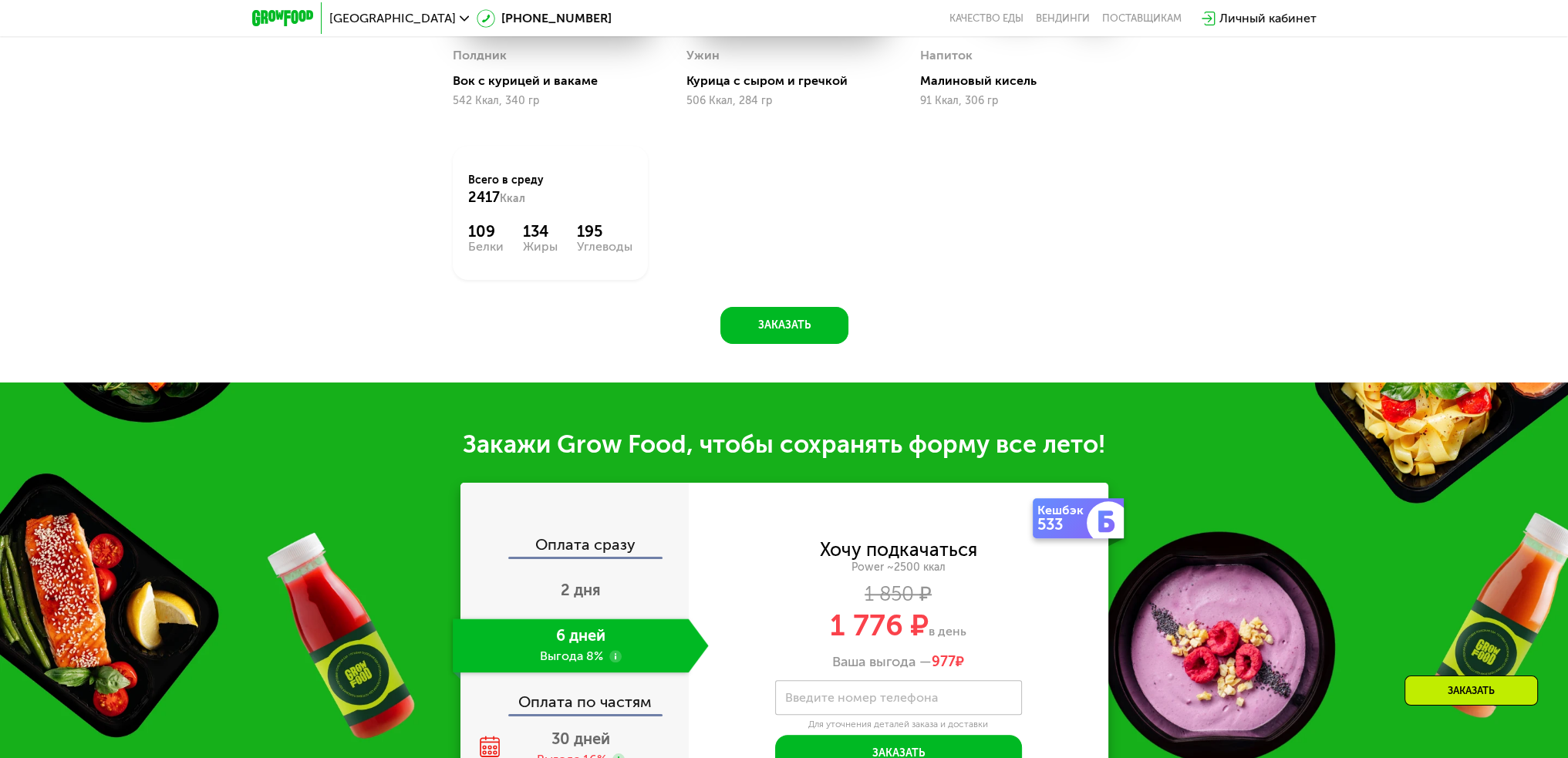
scroll to position [1927, 0]
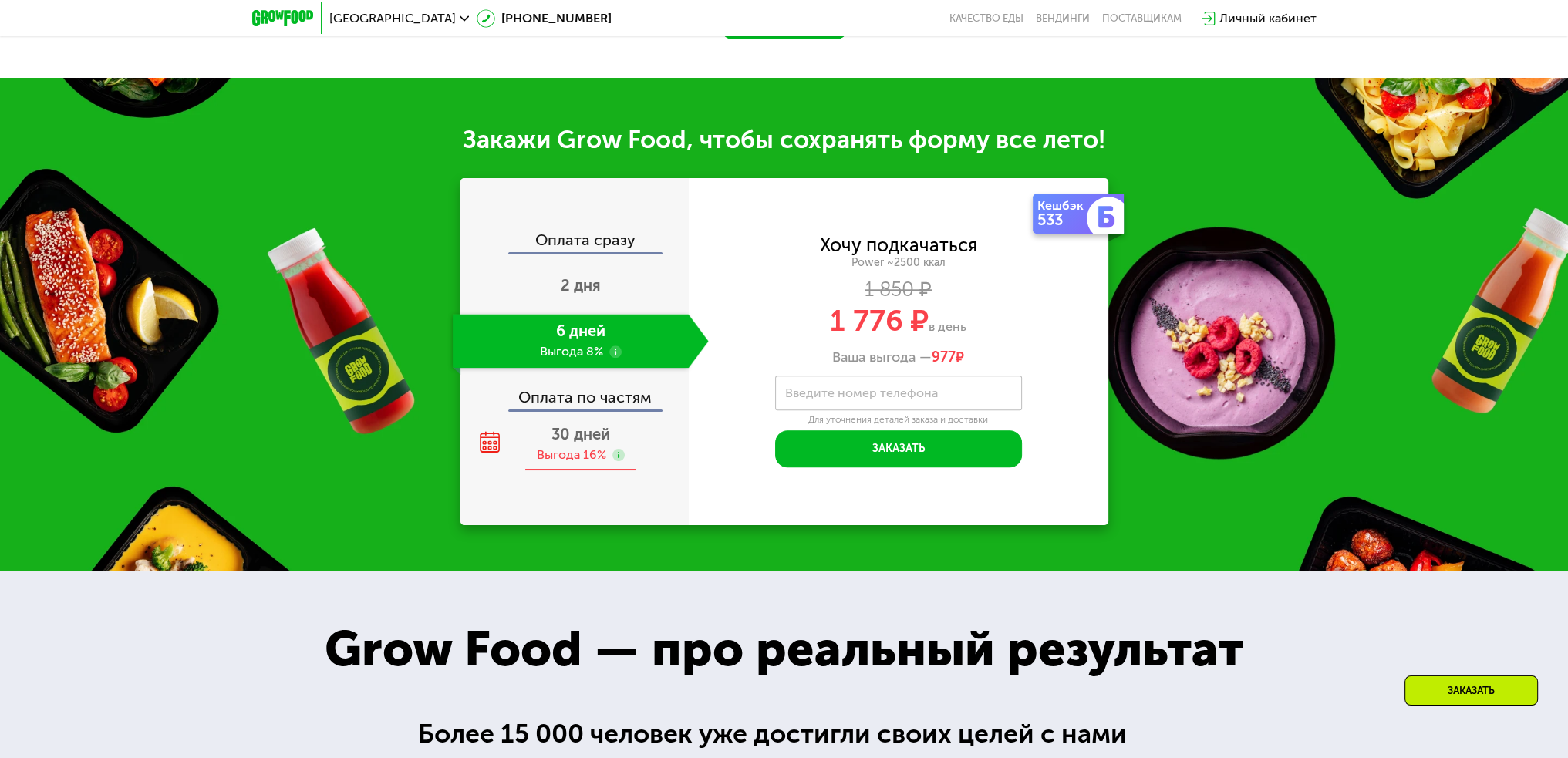
click at [599, 442] on span "30 дней" at bounding box center [581, 434] width 59 height 19
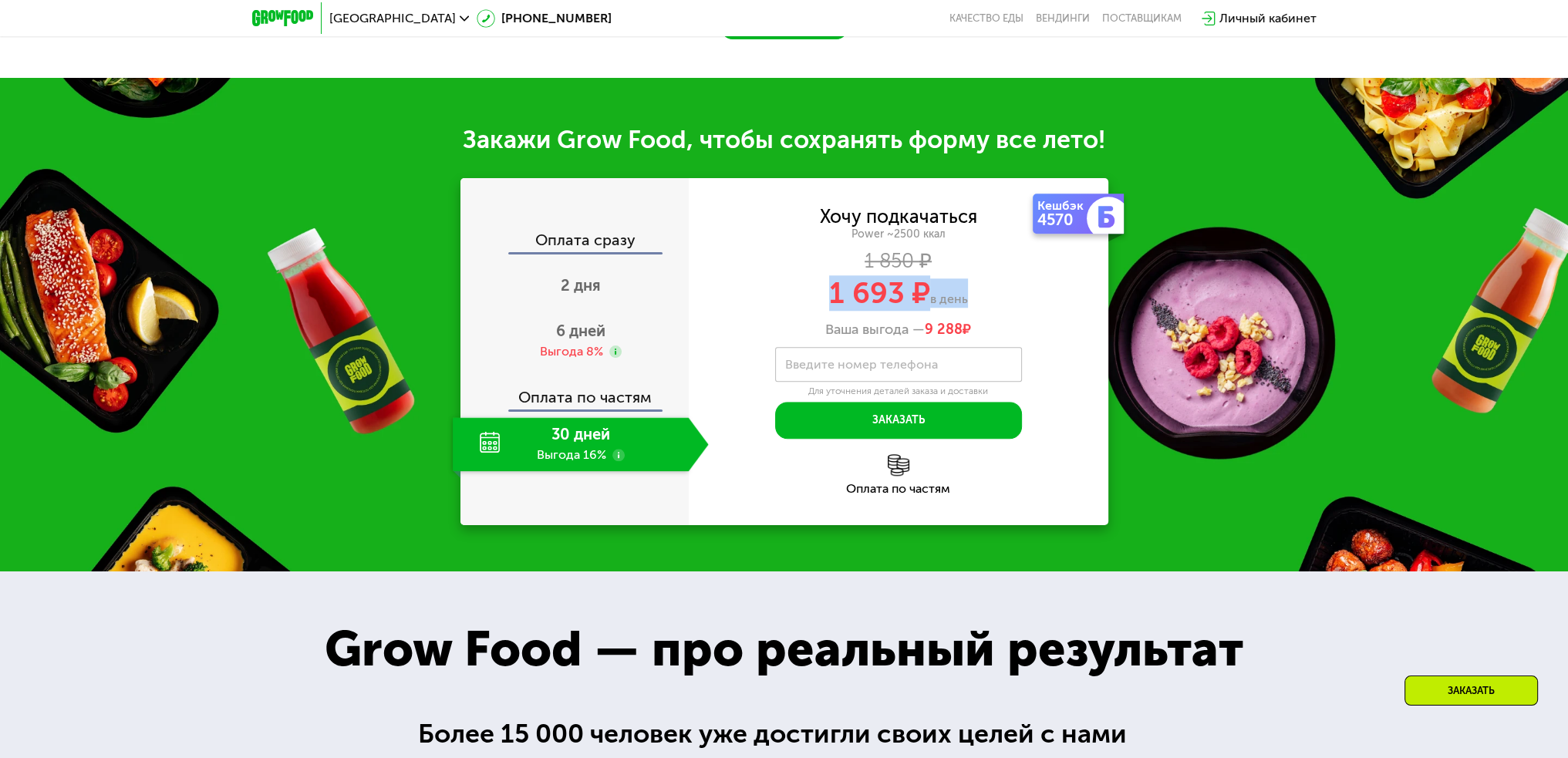
drag, startPoint x: 827, startPoint y: 308, endPoint x: 976, endPoint y: 302, distance: 149.1
click at [969, 305] on div "1 693 ₽ в день" at bounding box center [899, 293] width 420 height 29
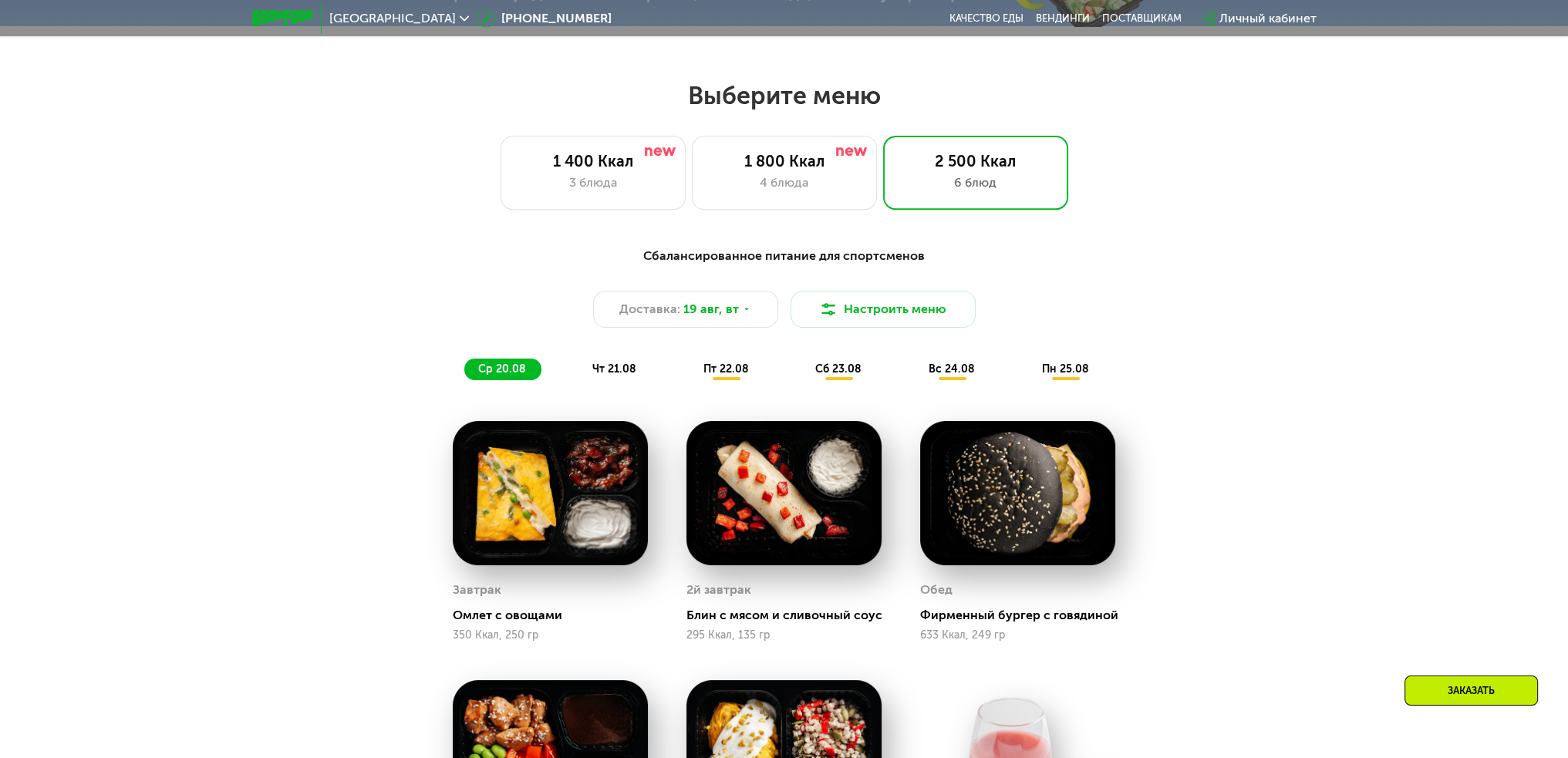
scroll to position [847, 0]
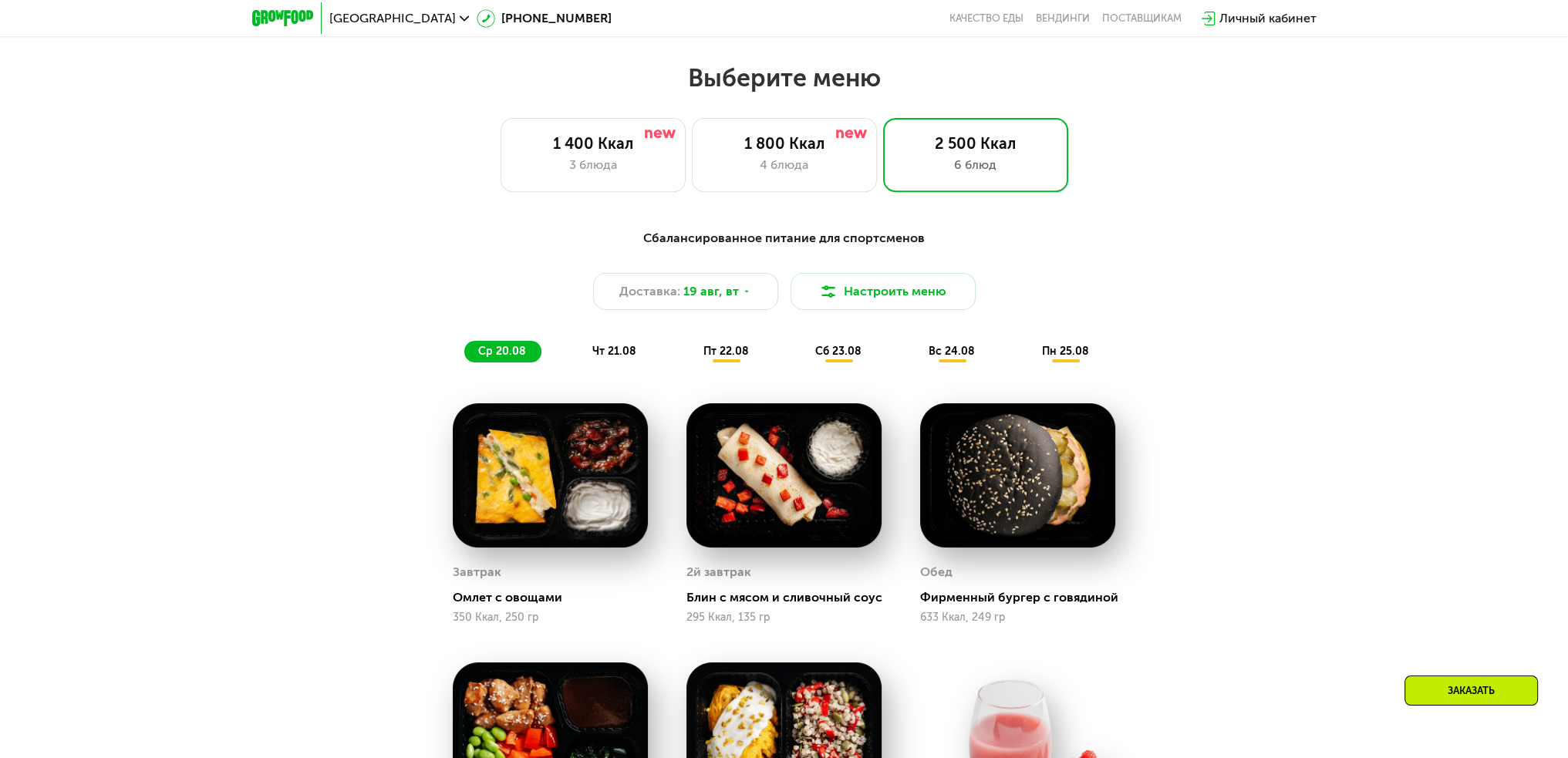
click at [731, 358] on span "пт 22.08" at bounding box center [726, 351] width 46 height 13
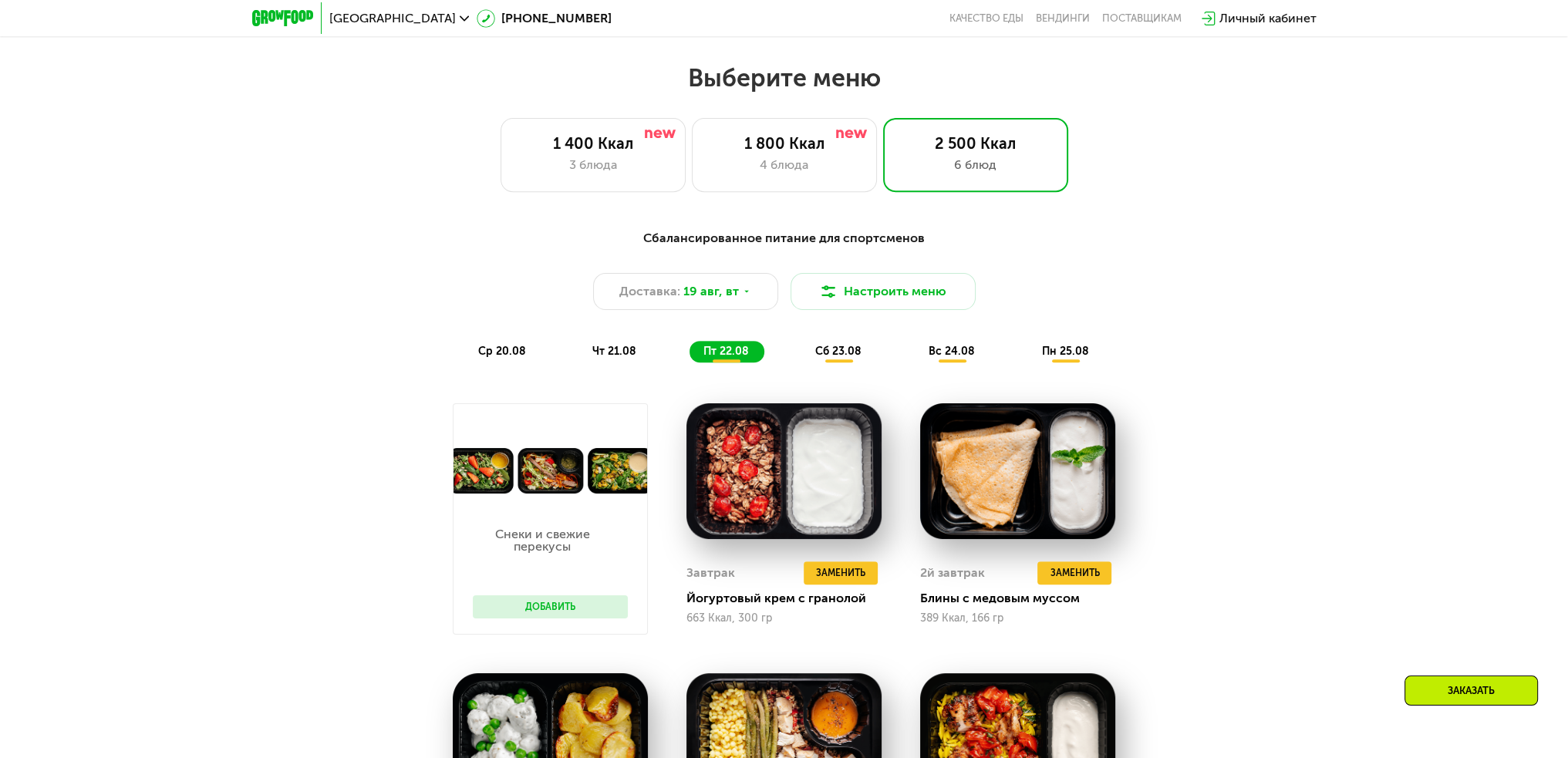
click at [831, 354] on span "сб 23.08" at bounding box center [838, 351] width 47 height 13
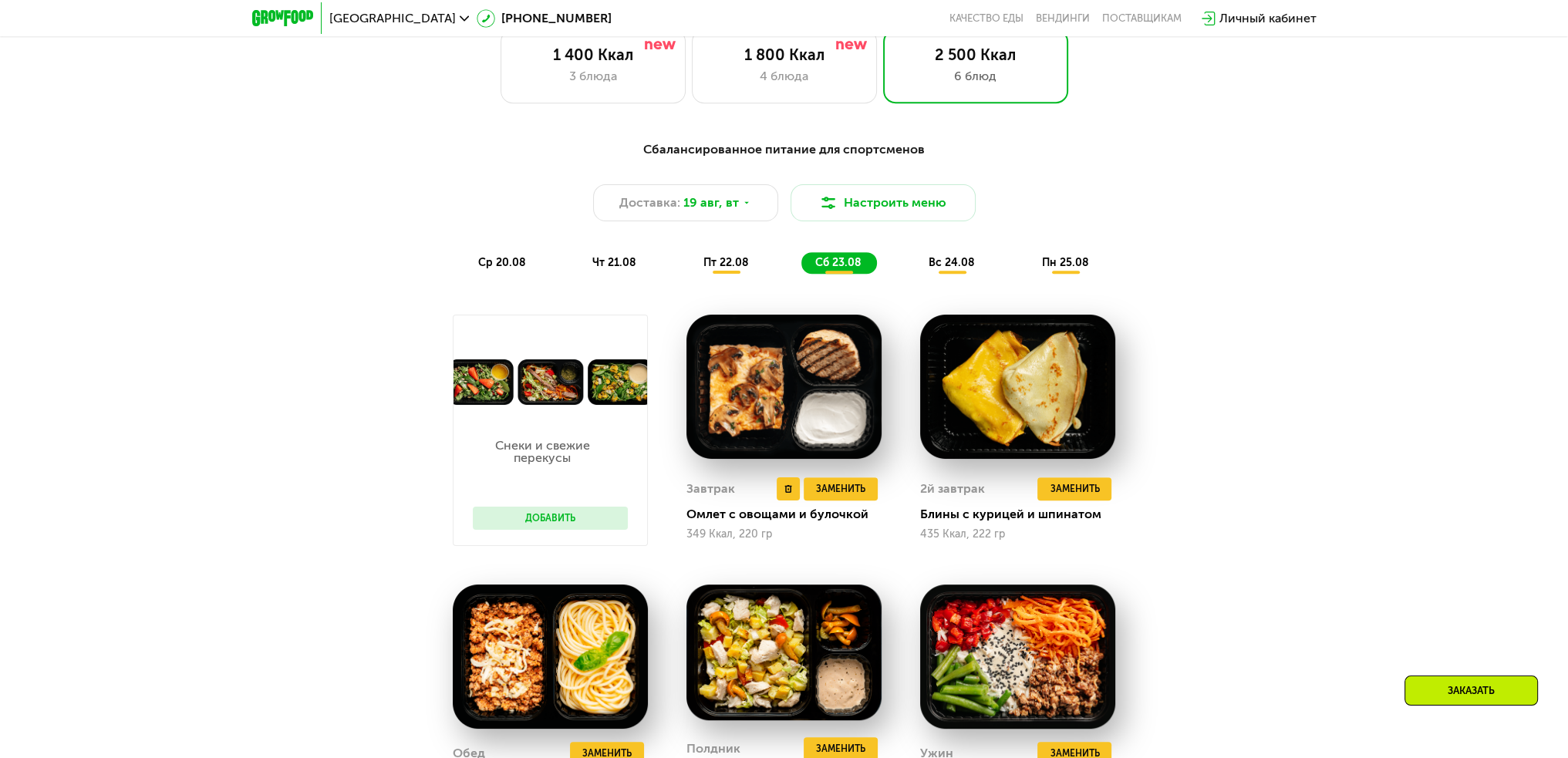
scroll to position [1001, 0]
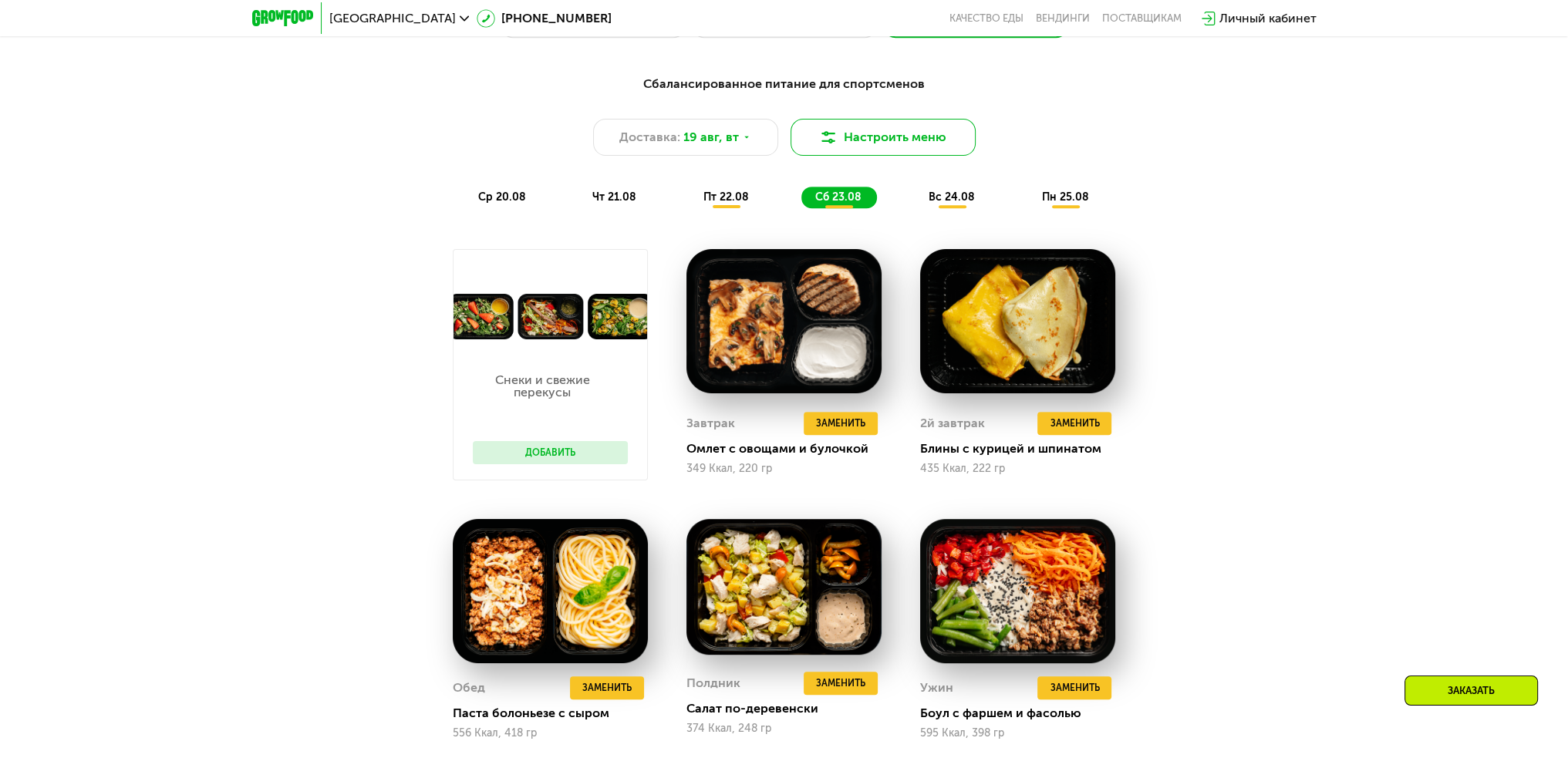
click at [900, 156] on button "Настроить меню" at bounding box center [883, 136] width 185 height 37
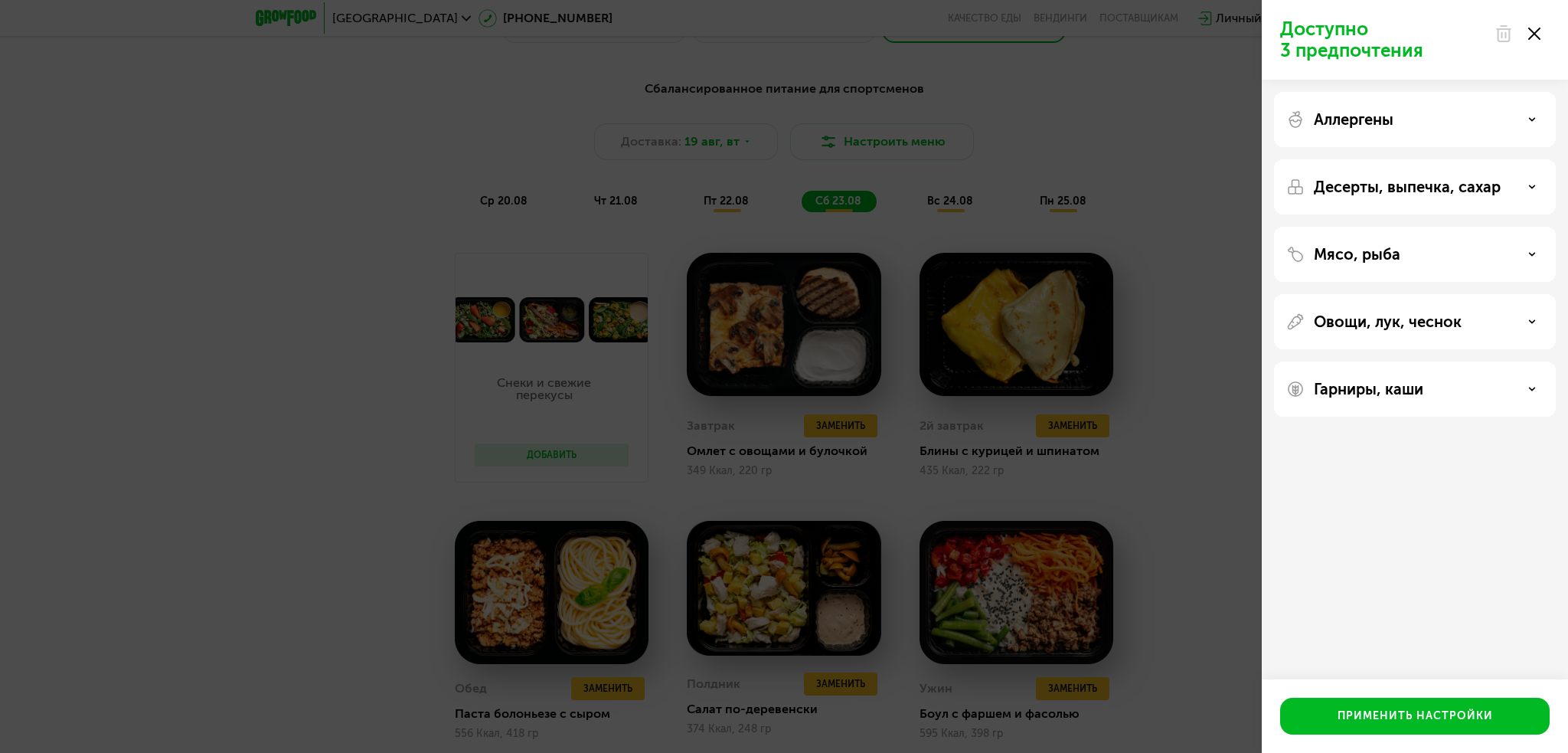
click at [1494, 159] on div "Аллергены" at bounding box center [1415, 187] width 281 height 55
click at [1526, 123] on div "Аллергены" at bounding box center [1415, 119] width 257 height 19
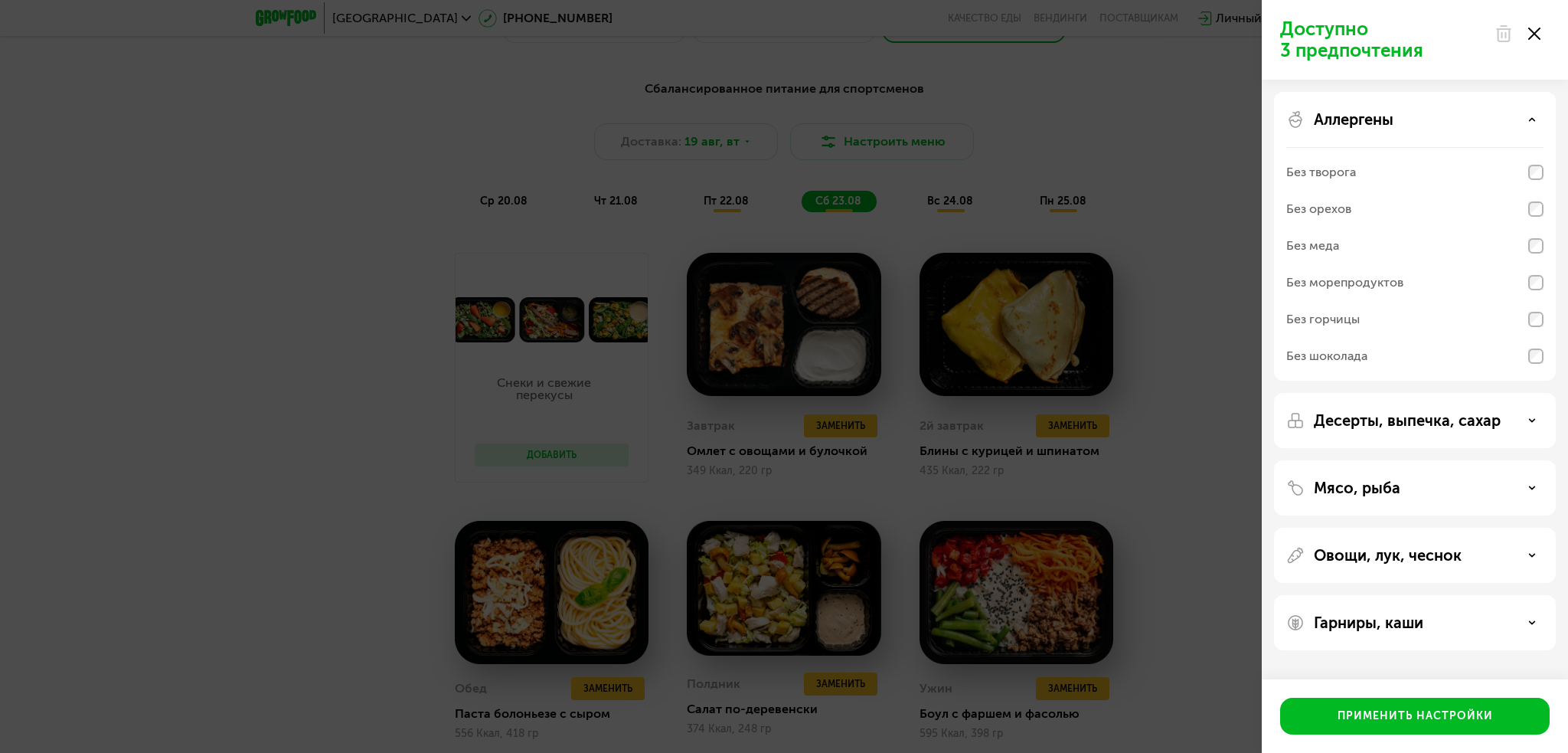
click at [1526, 123] on div "Аллергены" at bounding box center [1415, 119] width 257 height 19
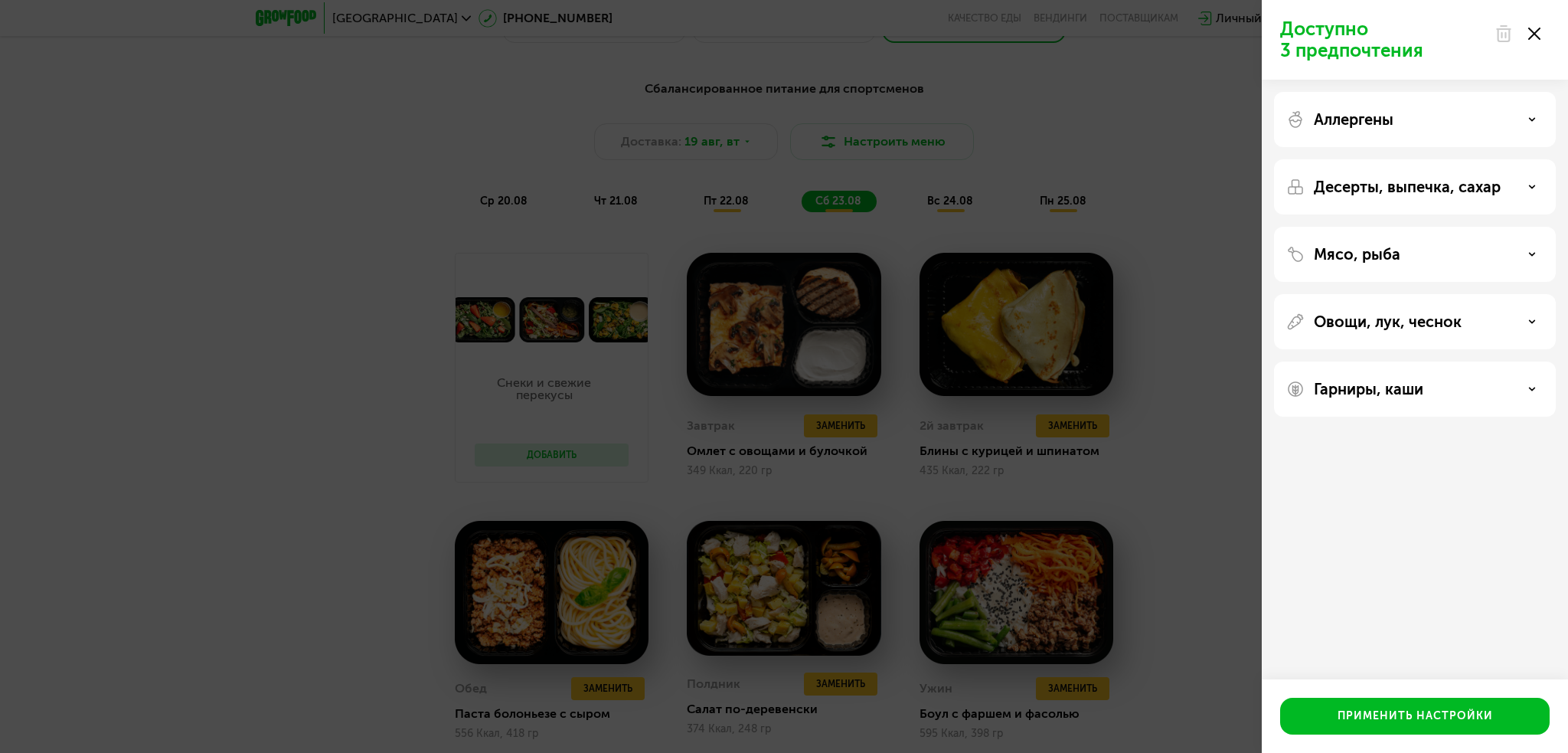
click at [1527, 226] on div "Десерты, выпечка, сахар" at bounding box center [1415, 254] width 281 height 55
click at [1536, 183] on icon at bounding box center [1531, 187] width 7 height 7
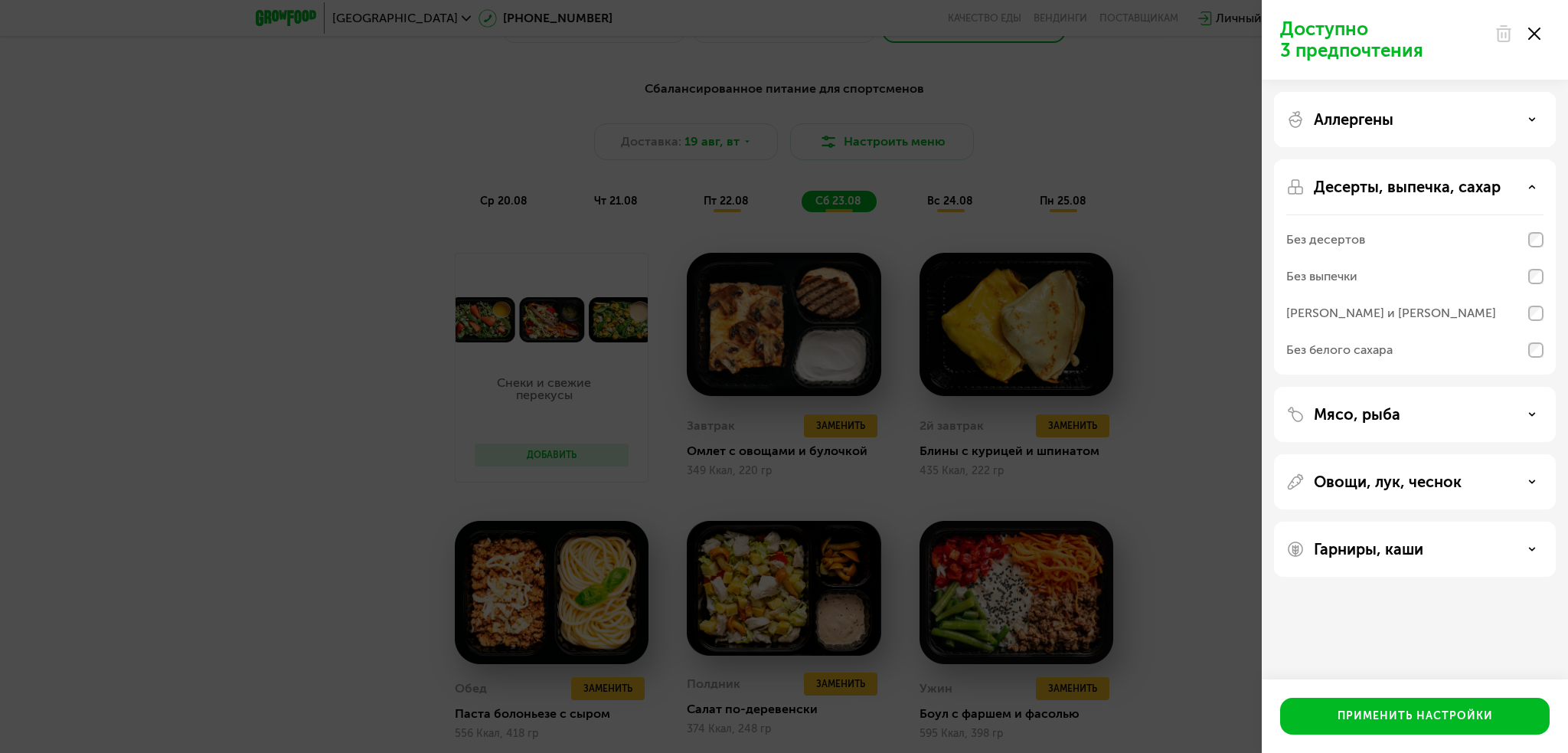
click at [1536, 183] on icon at bounding box center [1531, 187] width 7 height 7
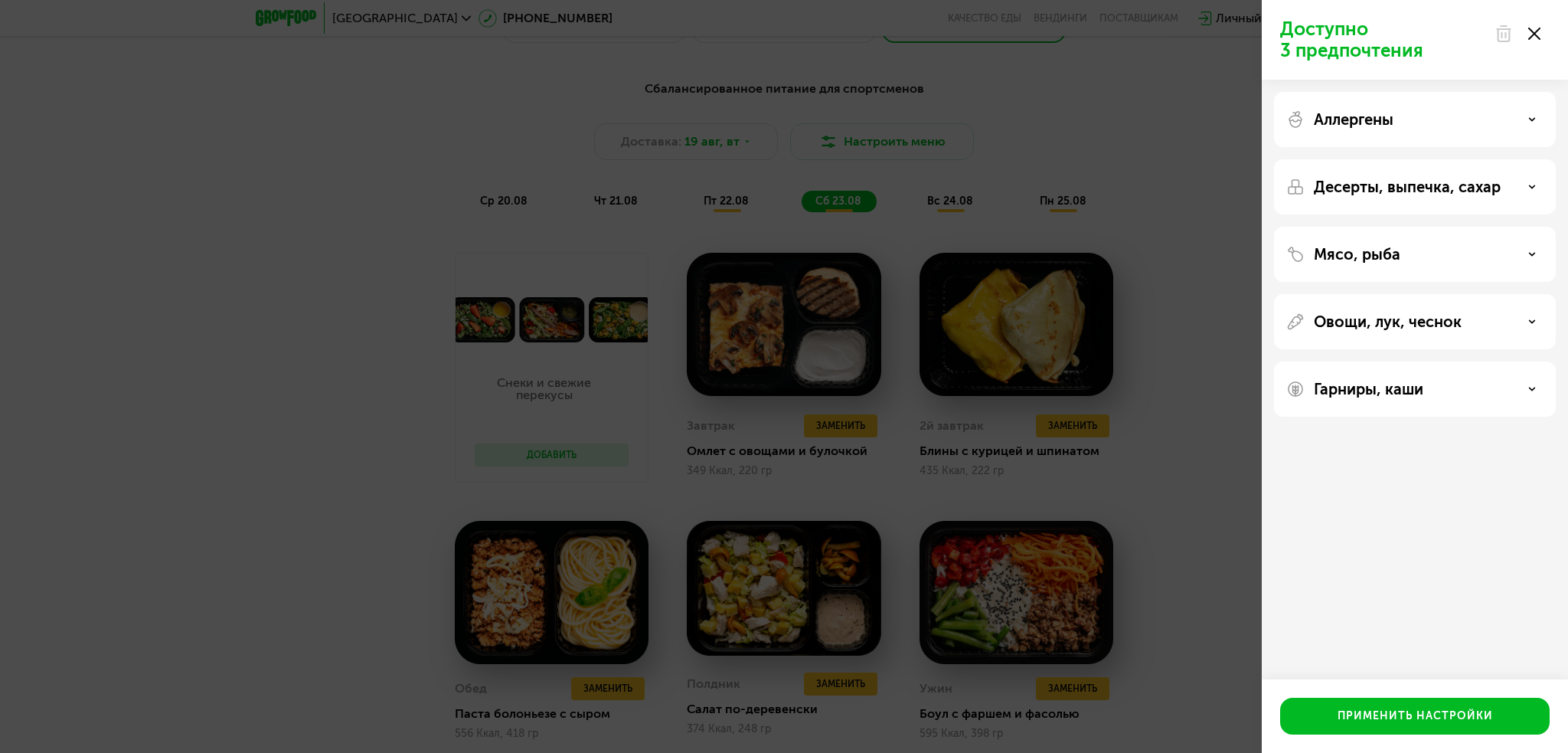
click at [1536, 183] on icon at bounding box center [1531, 187] width 7 height 7
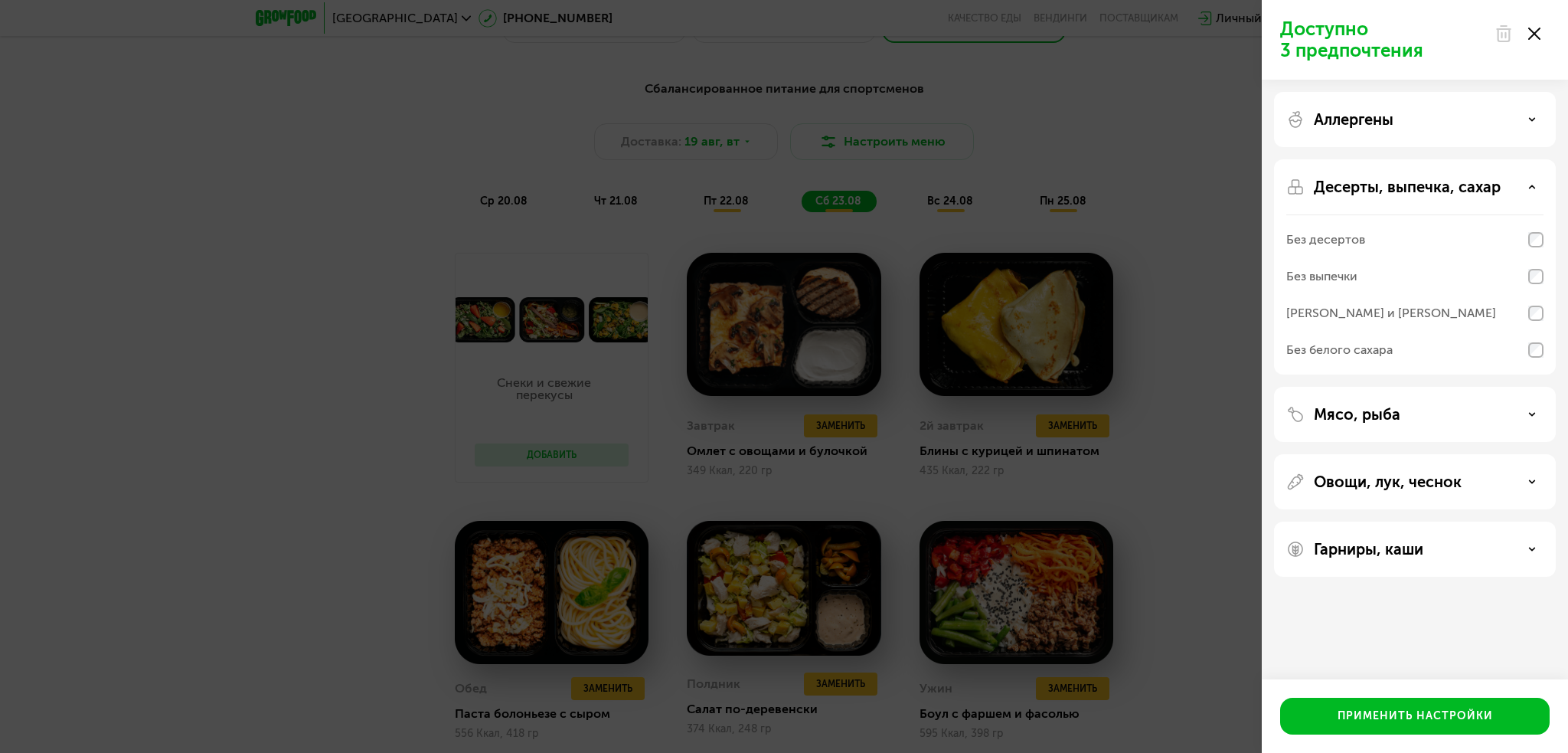
click at [1536, 183] on icon at bounding box center [1531, 187] width 7 height 7
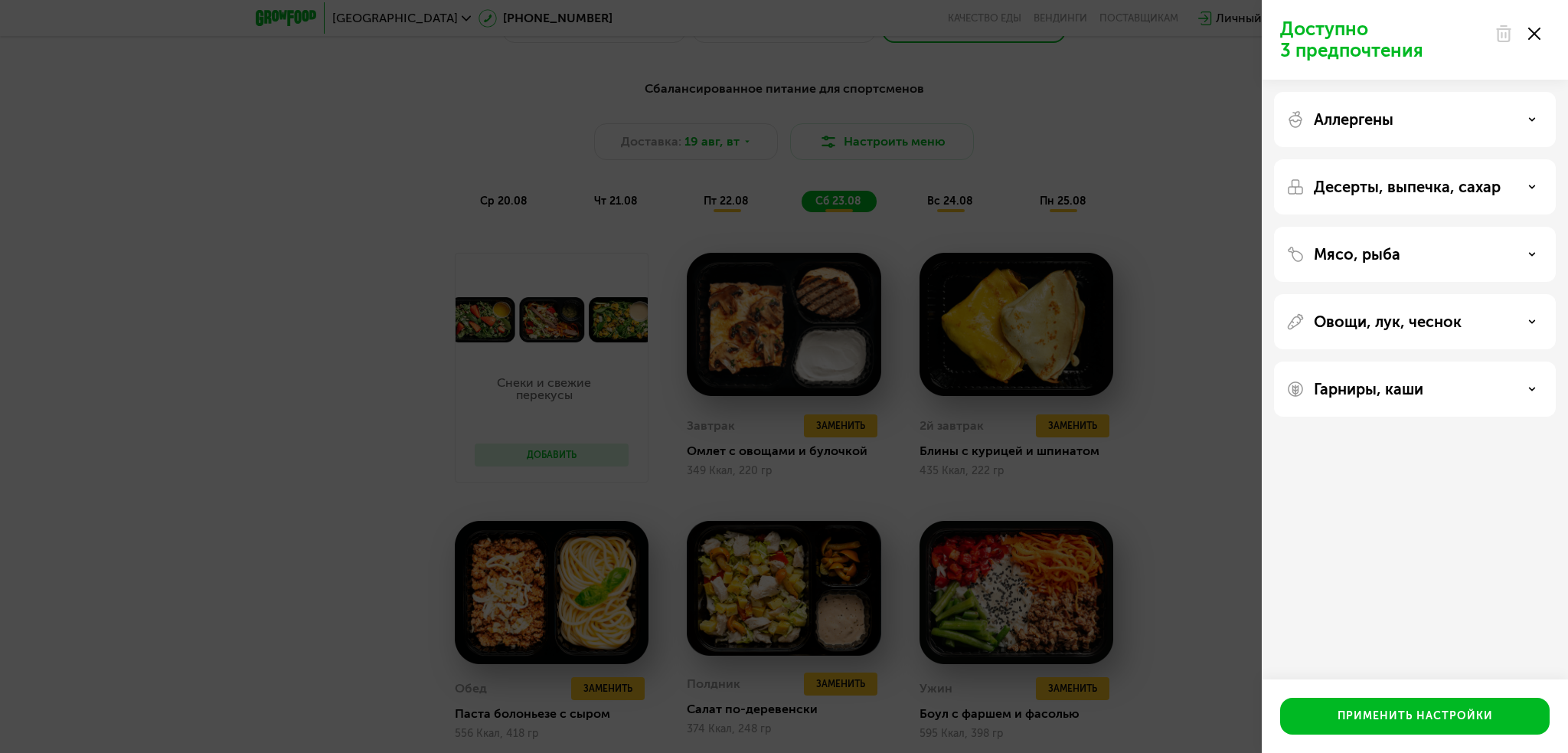
click at [1536, 25] on div at bounding box center [1517, 34] width 64 height 31
click at [1537, 37] on icon at bounding box center [1534, 33] width 12 height 12
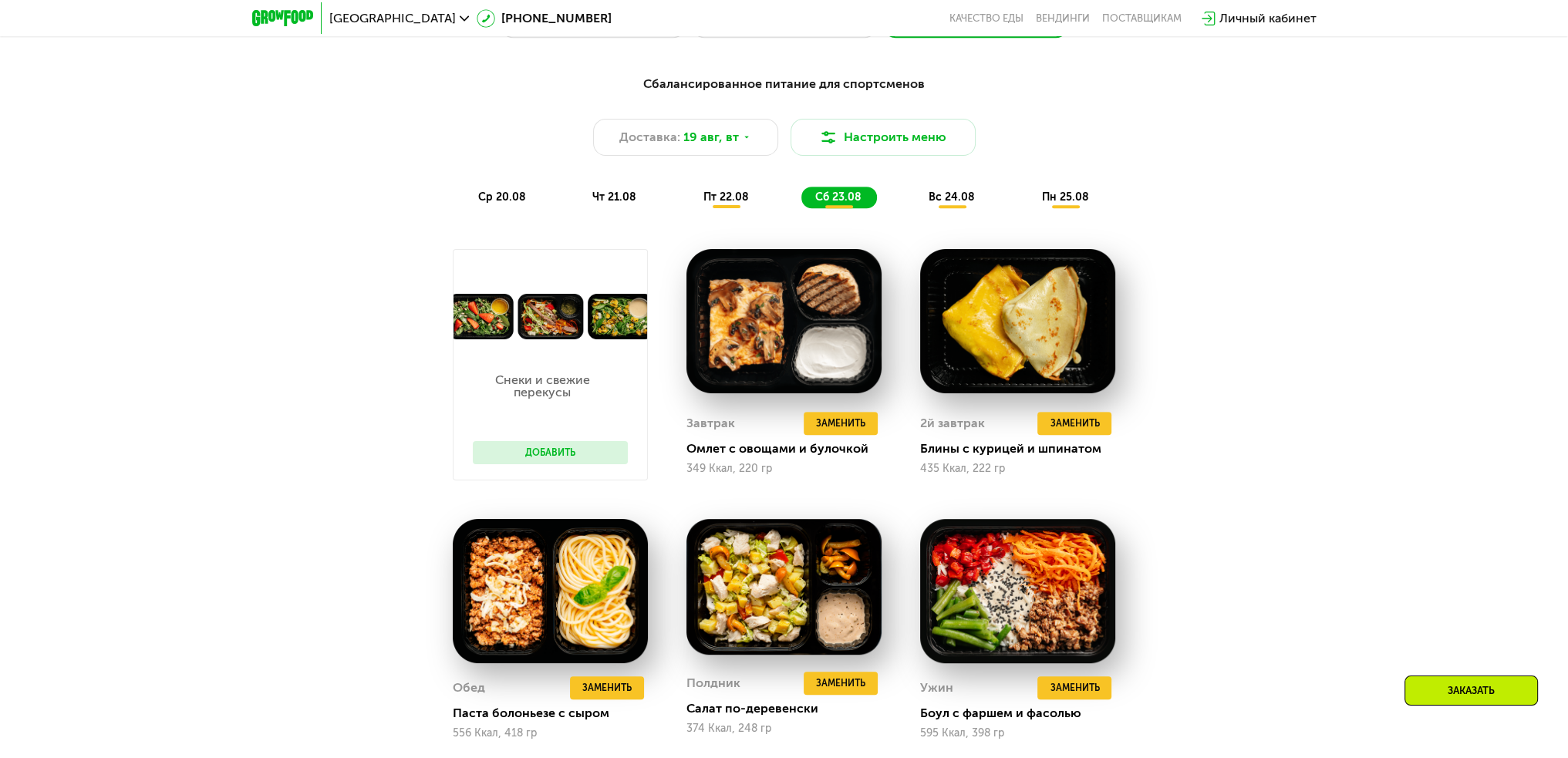
click at [568, 451] on button "Добавить" at bounding box center [551, 453] width 155 height 23
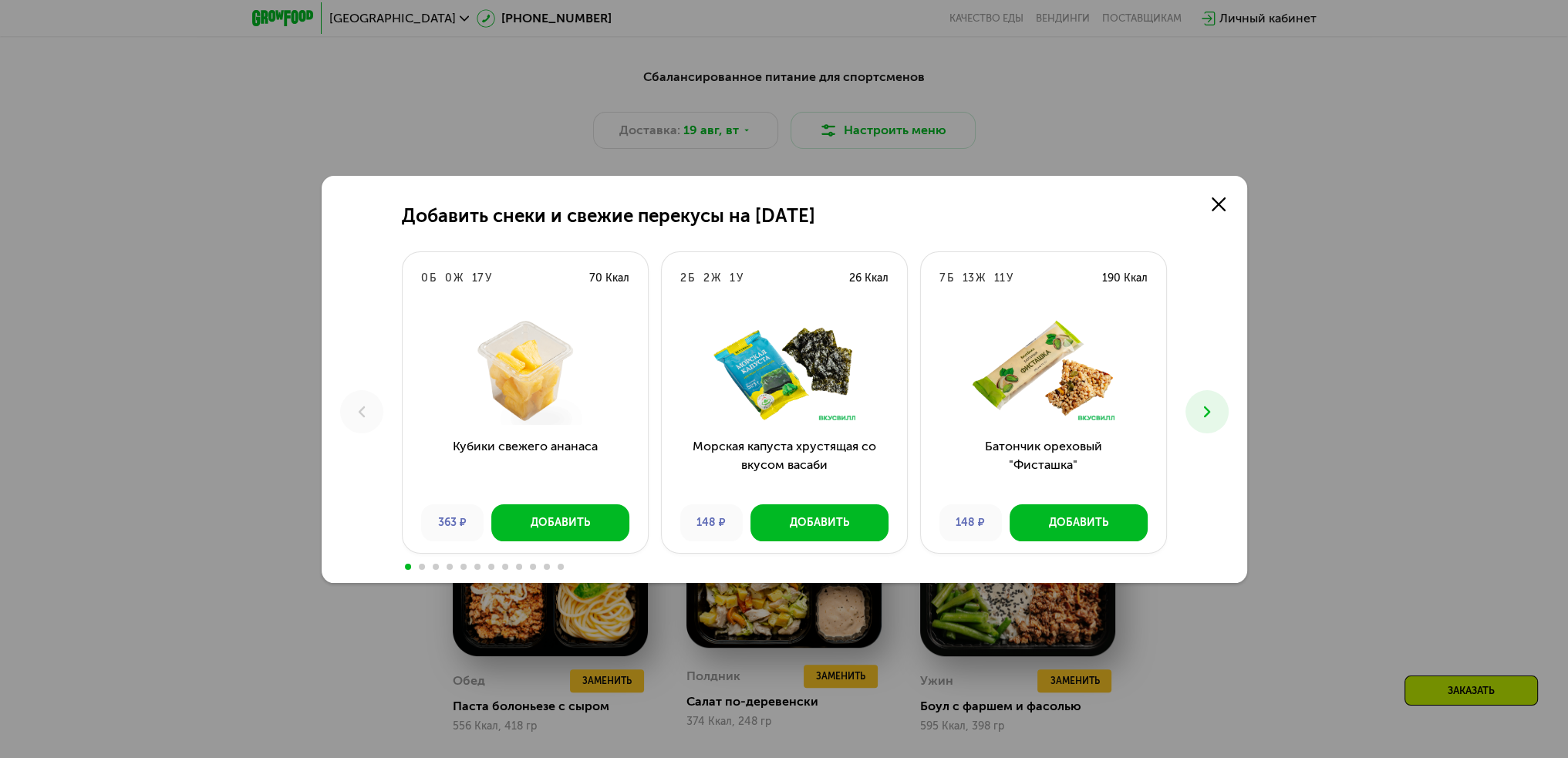
scroll to position [925, 0]
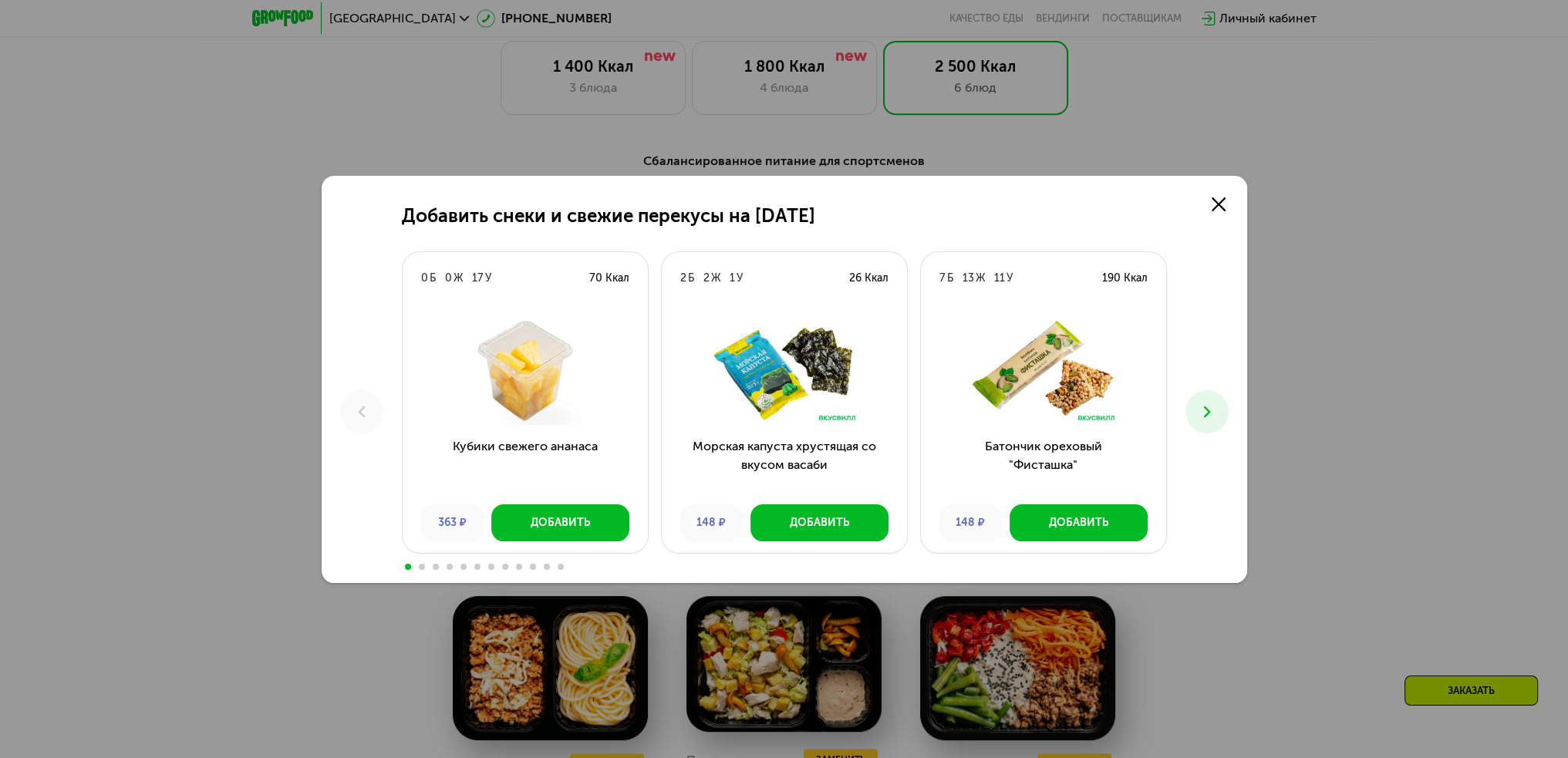
click at [1208, 414] on icon at bounding box center [1207, 412] width 19 height 19
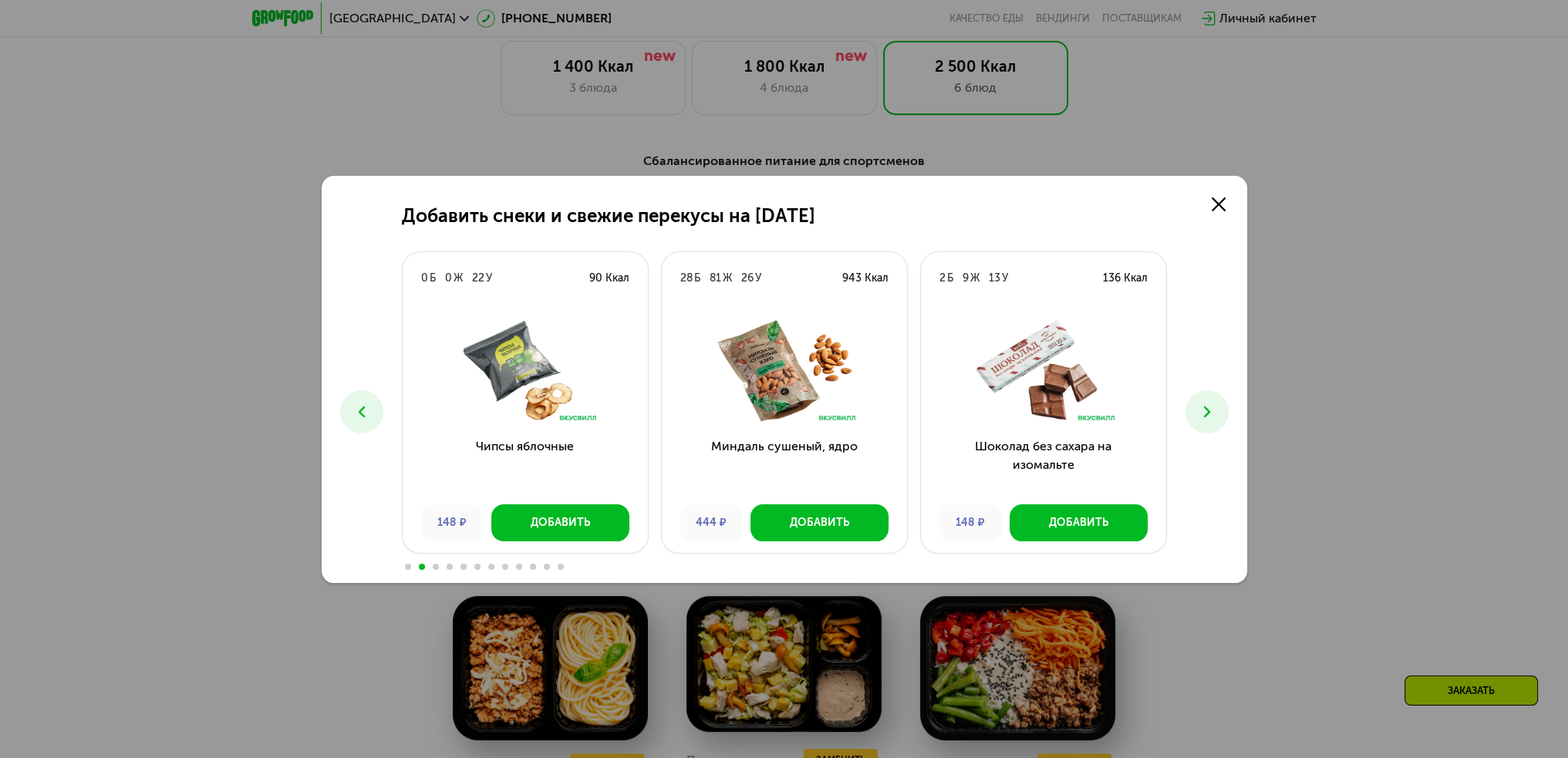
click at [1208, 414] on icon at bounding box center [1207, 412] width 19 height 19
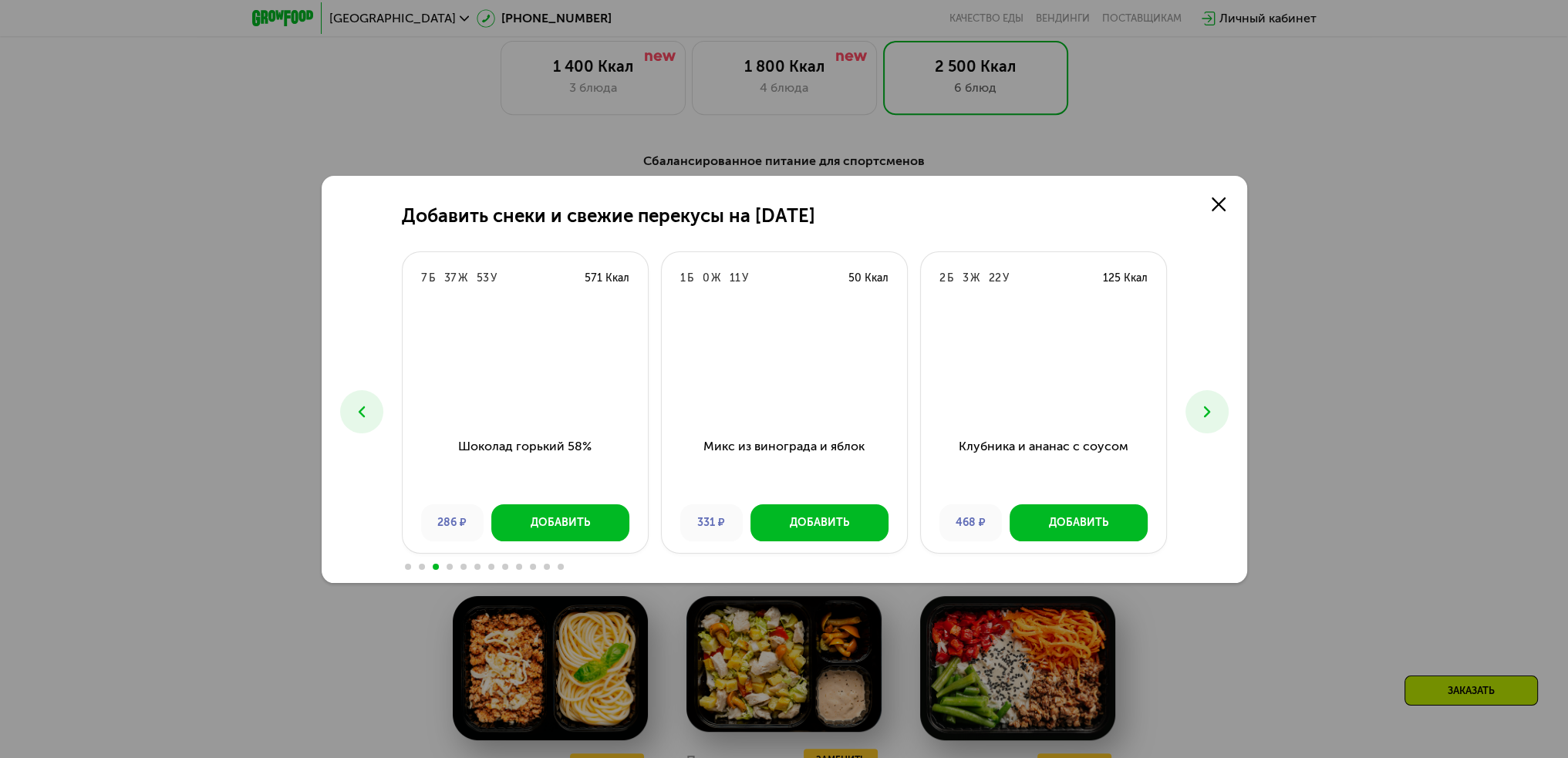
click at [1208, 414] on icon at bounding box center [1207, 412] width 19 height 19
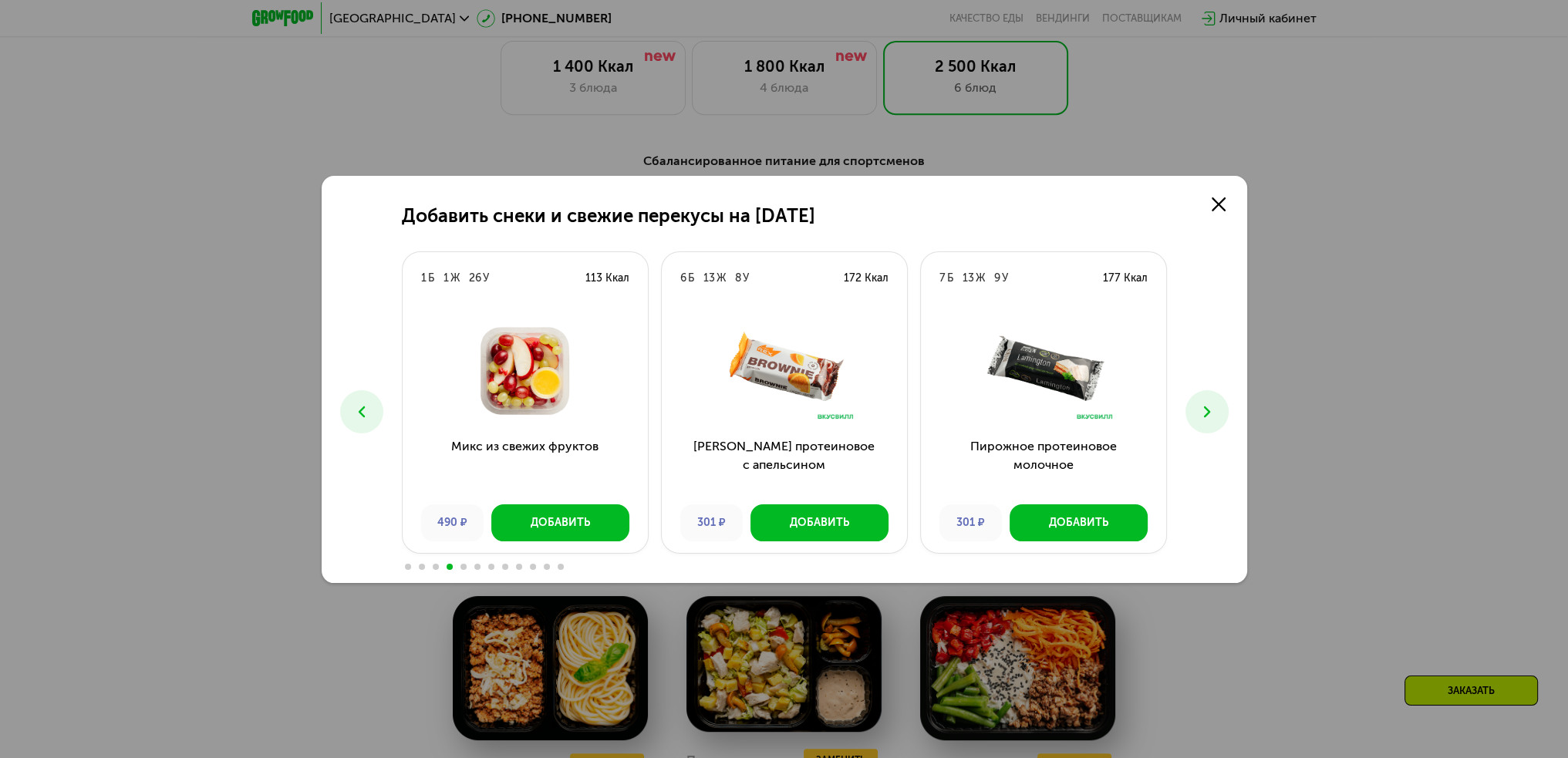
click at [1208, 414] on icon at bounding box center [1207, 412] width 19 height 19
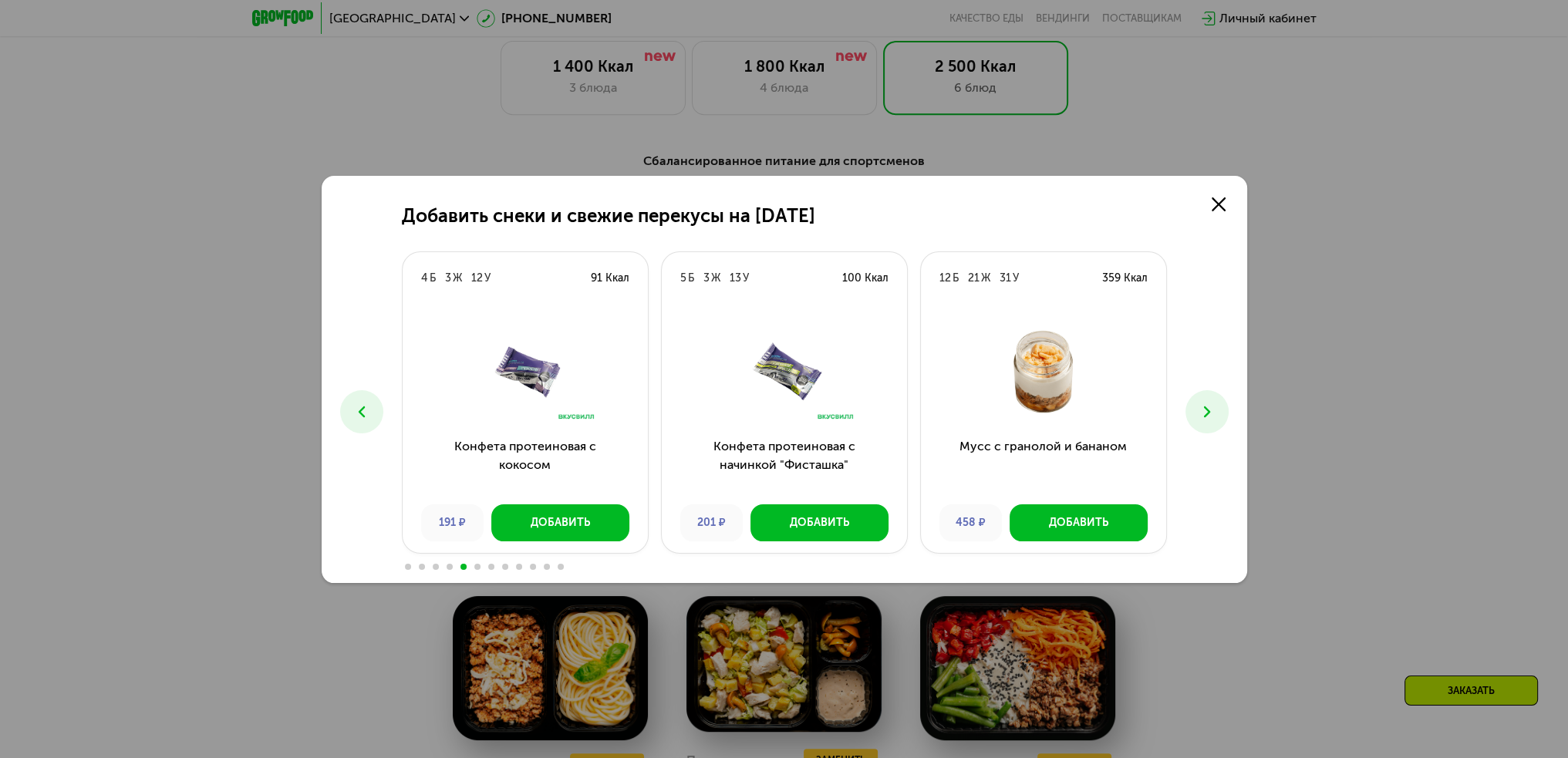
click at [1208, 414] on icon at bounding box center [1207, 412] width 19 height 19
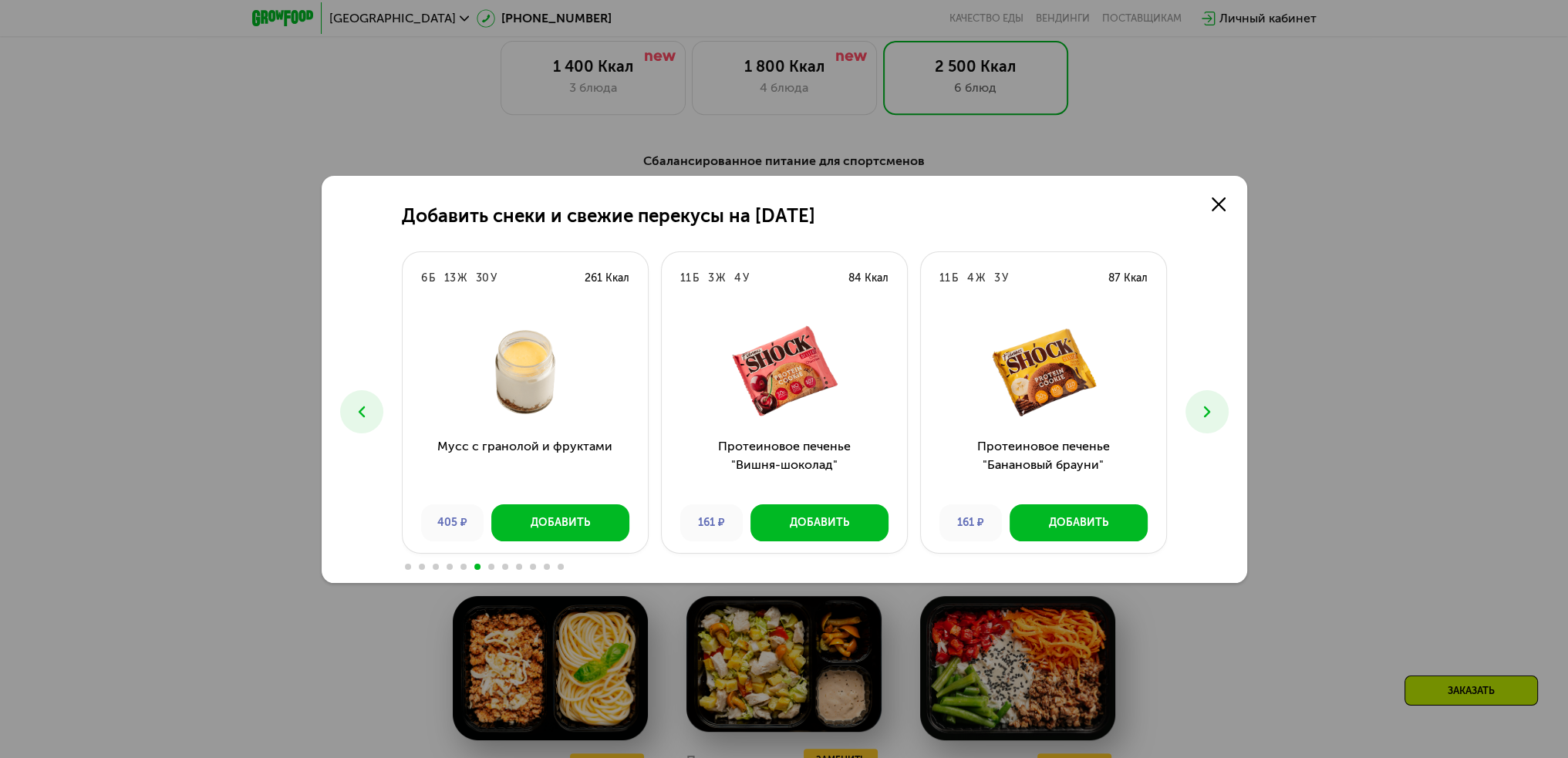
click at [1208, 414] on icon at bounding box center [1207, 412] width 19 height 19
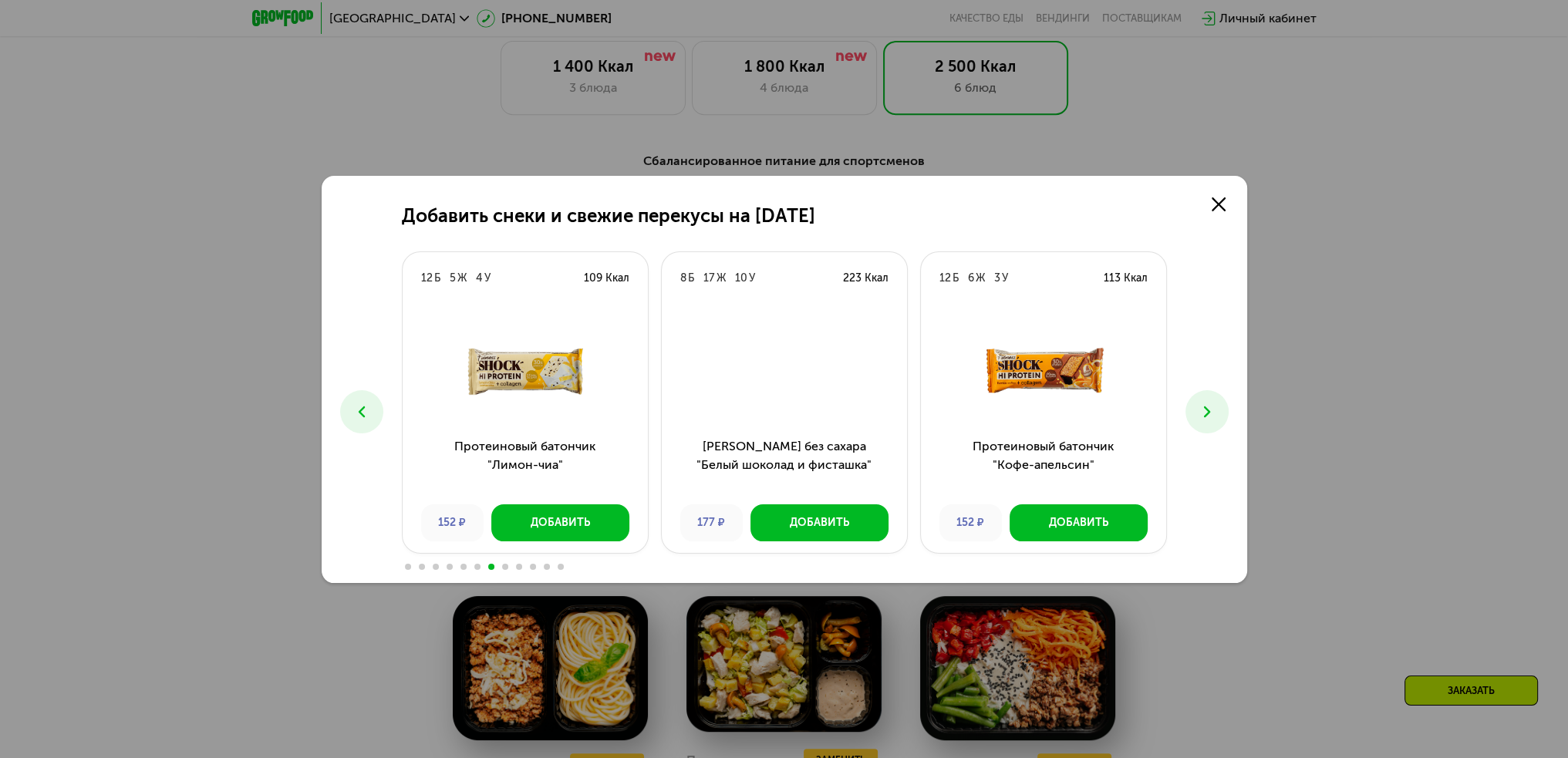
click at [1208, 414] on icon at bounding box center [1207, 412] width 19 height 19
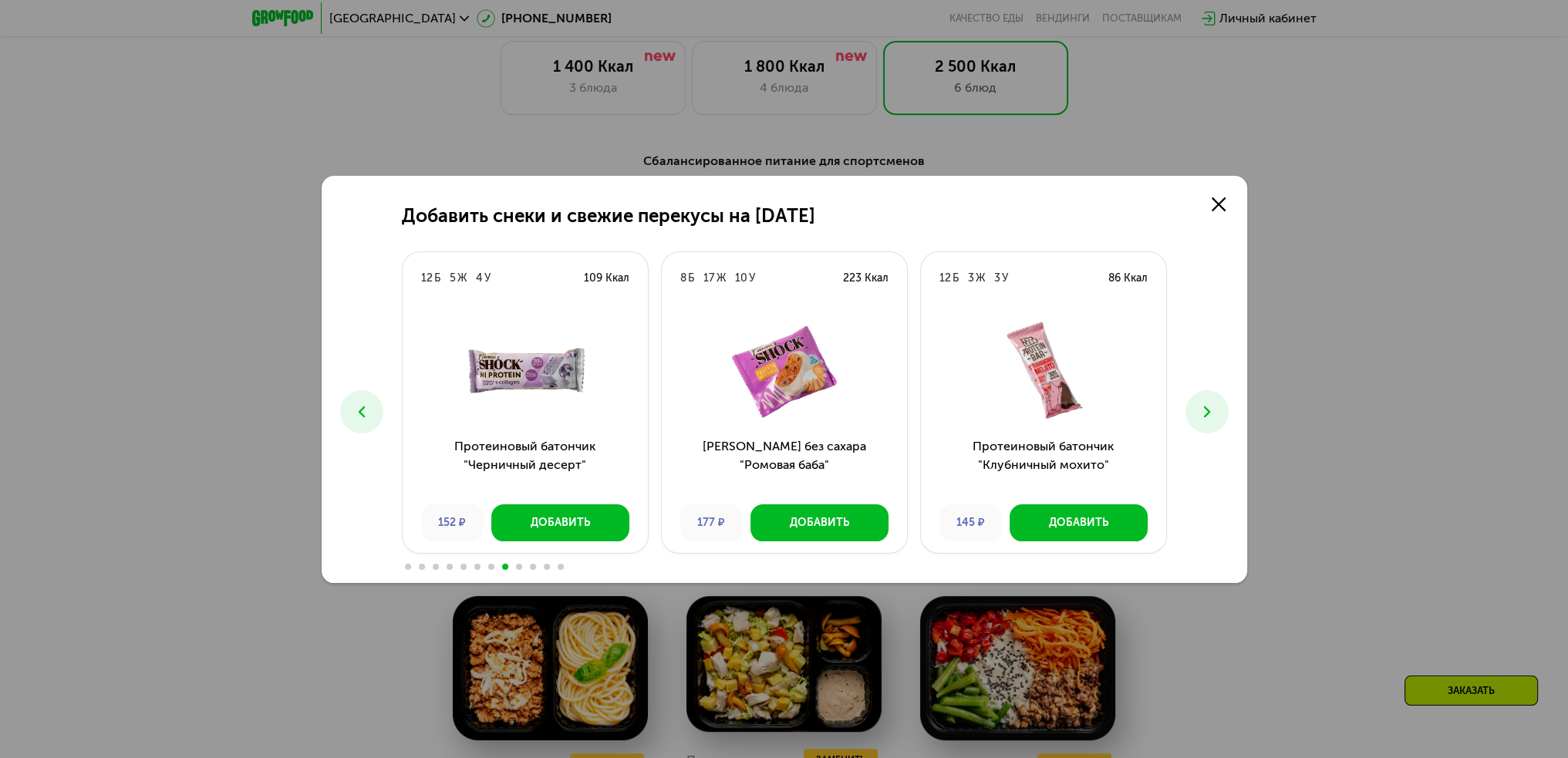
click at [1208, 414] on icon at bounding box center [1207, 412] width 19 height 19
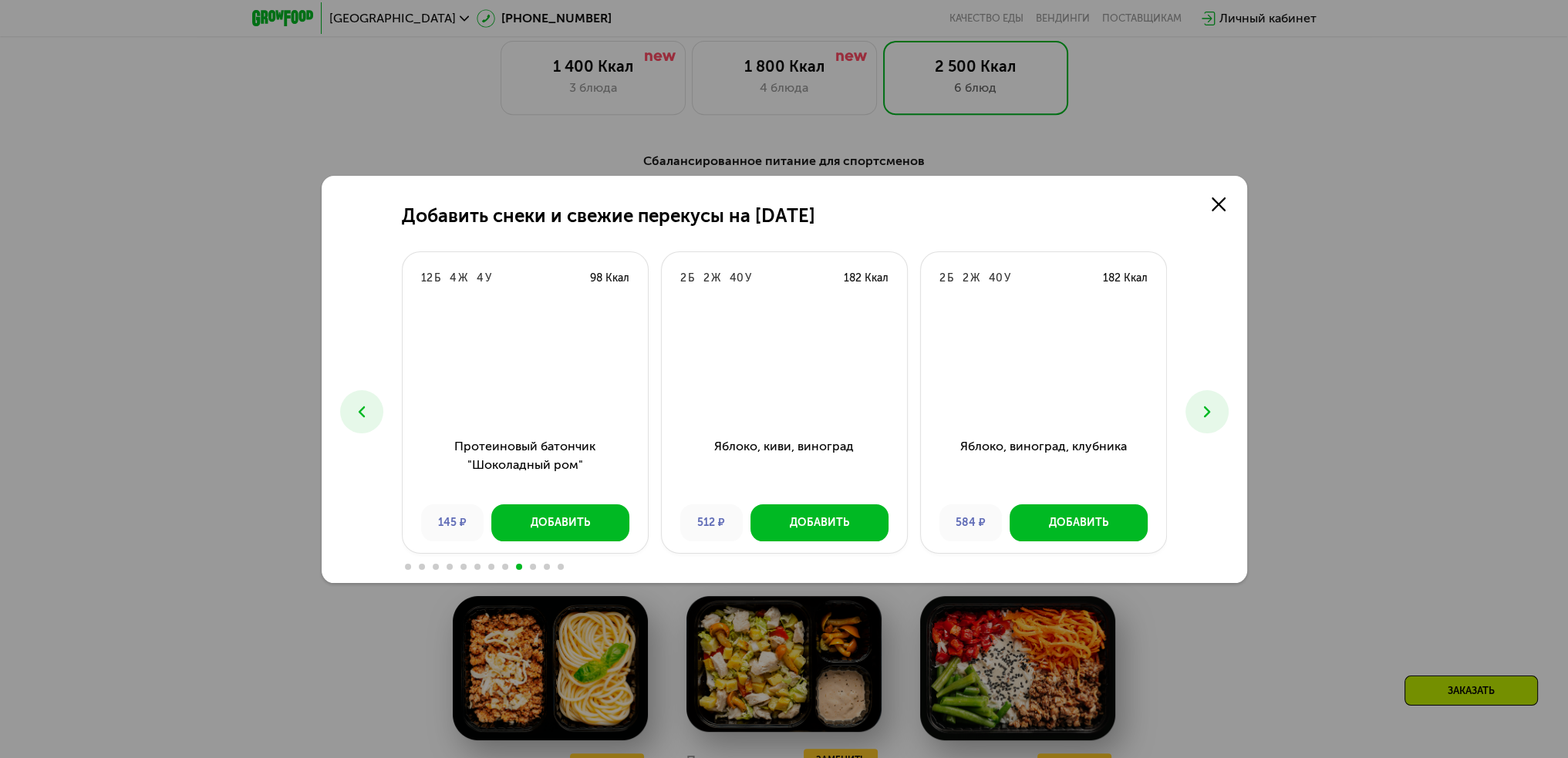
click at [1208, 414] on icon at bounding box center [1207, 412] width 19 height 19
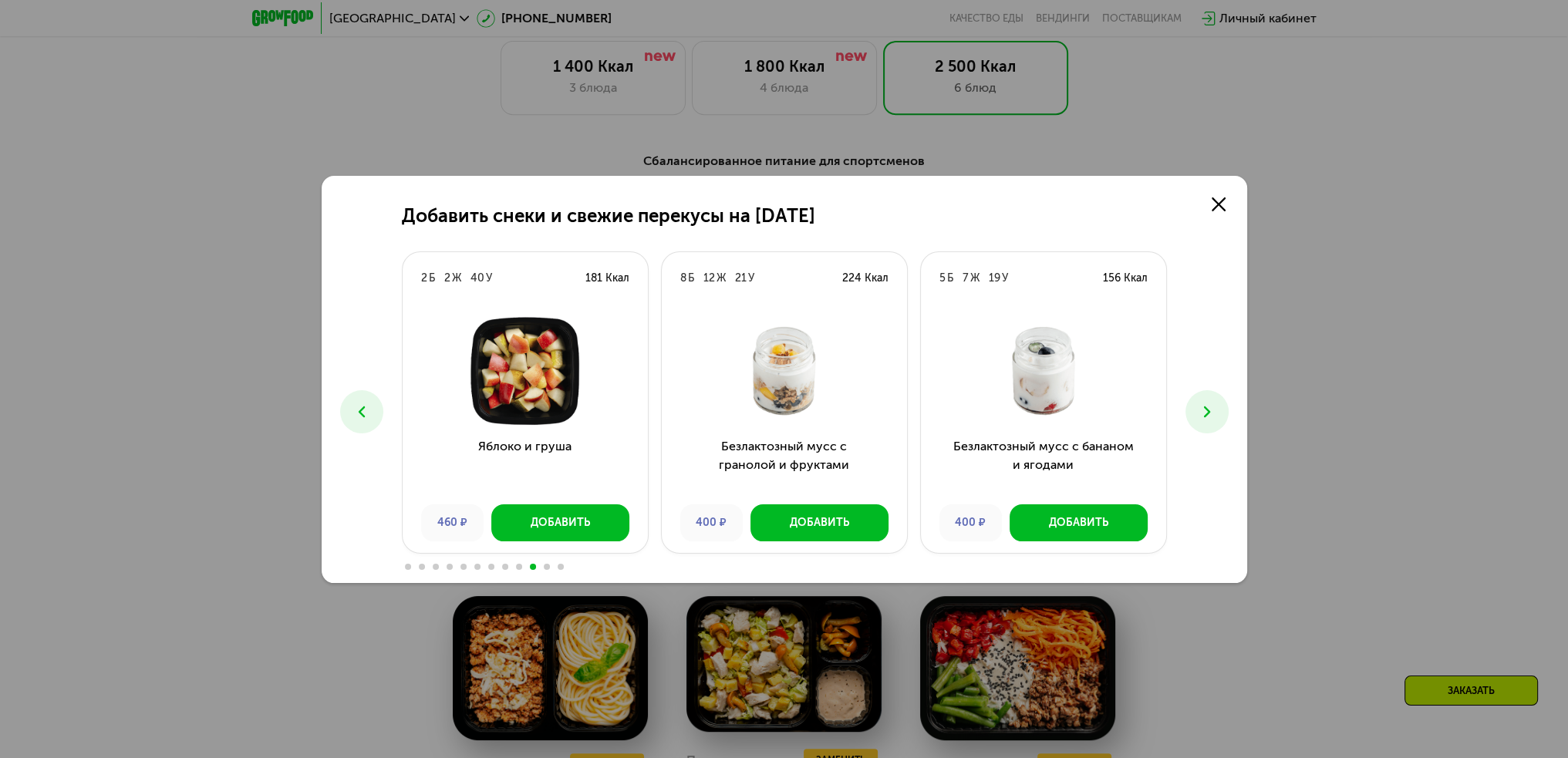
click at [370, 414] on button at bounding box center [361, 412] width 43 height 43
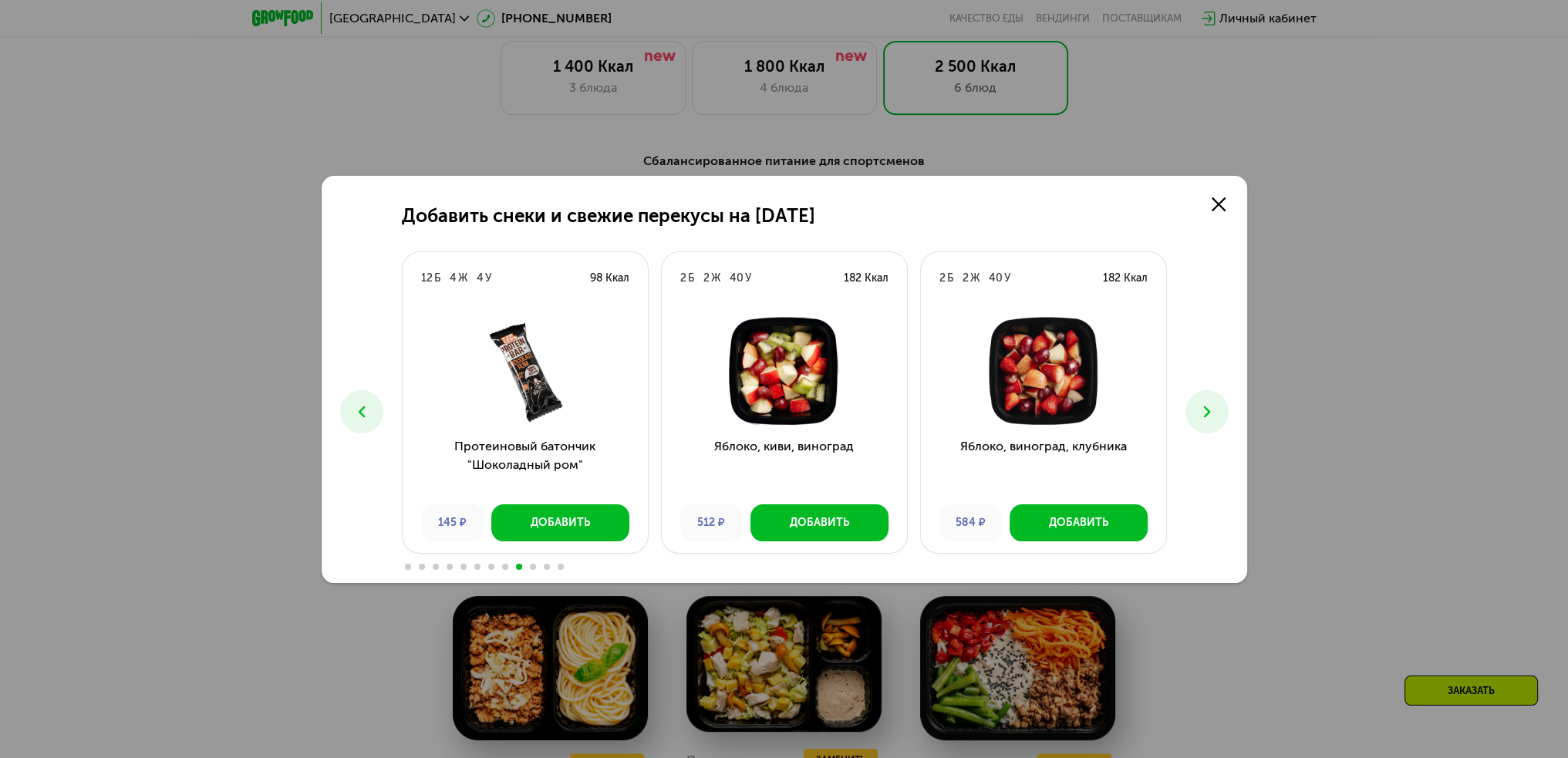
click at [1220, 409] on button at bounding box center [1207, 412] width 43 height 43
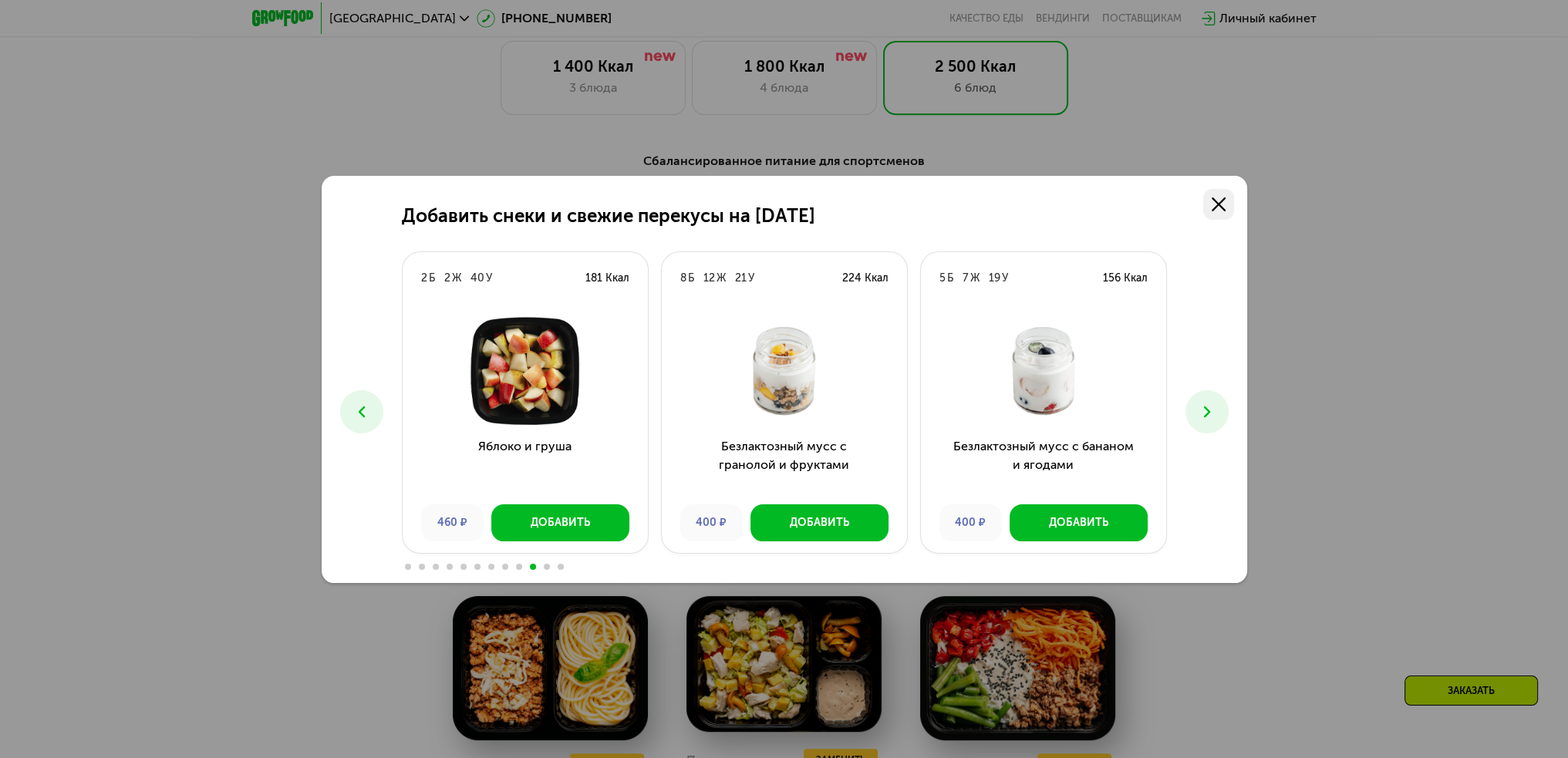
click at [1221, 201] on use at bounding box center [1218, 204] width 14 height 14
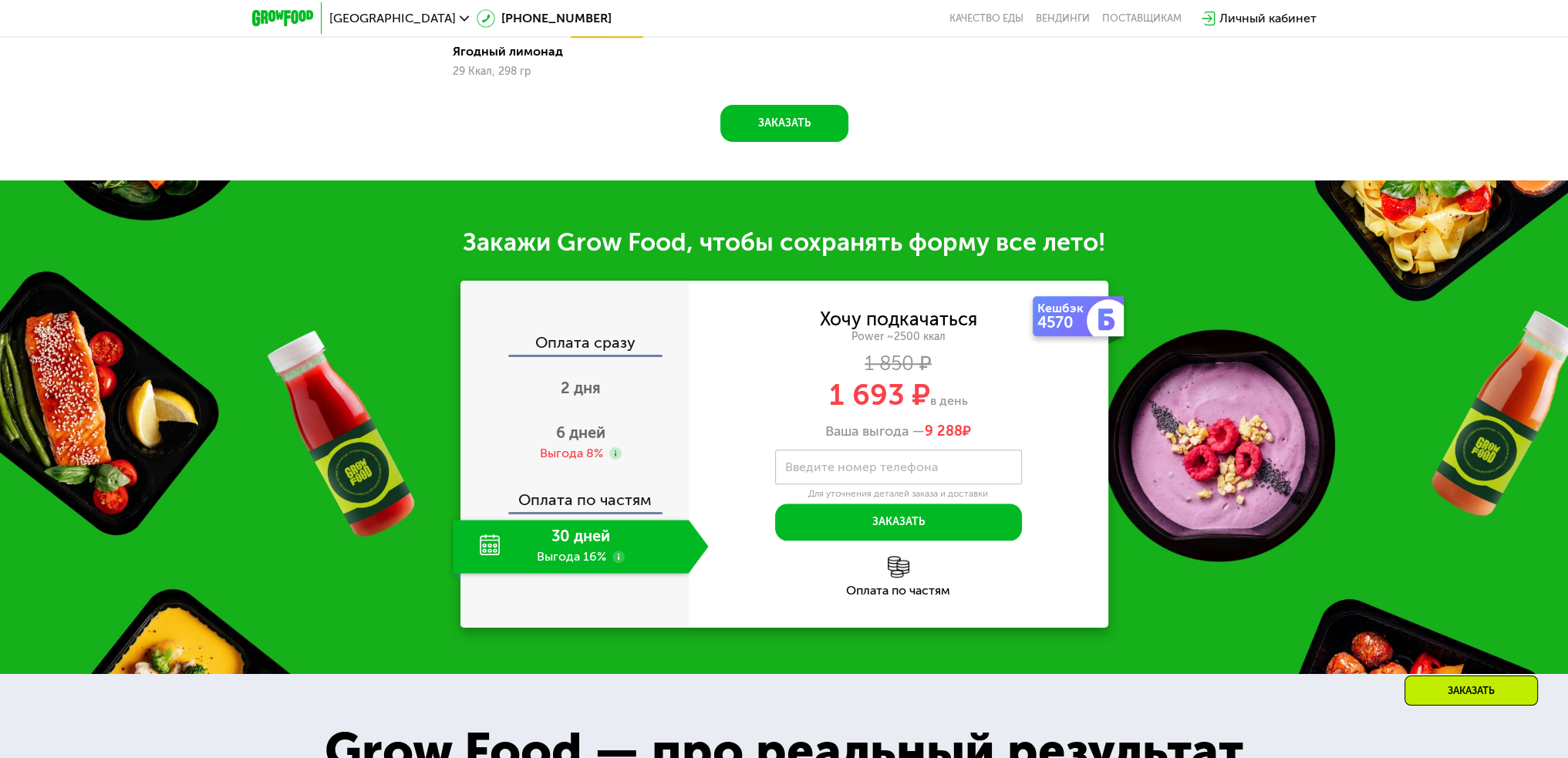
scroll to position [1927, 0]
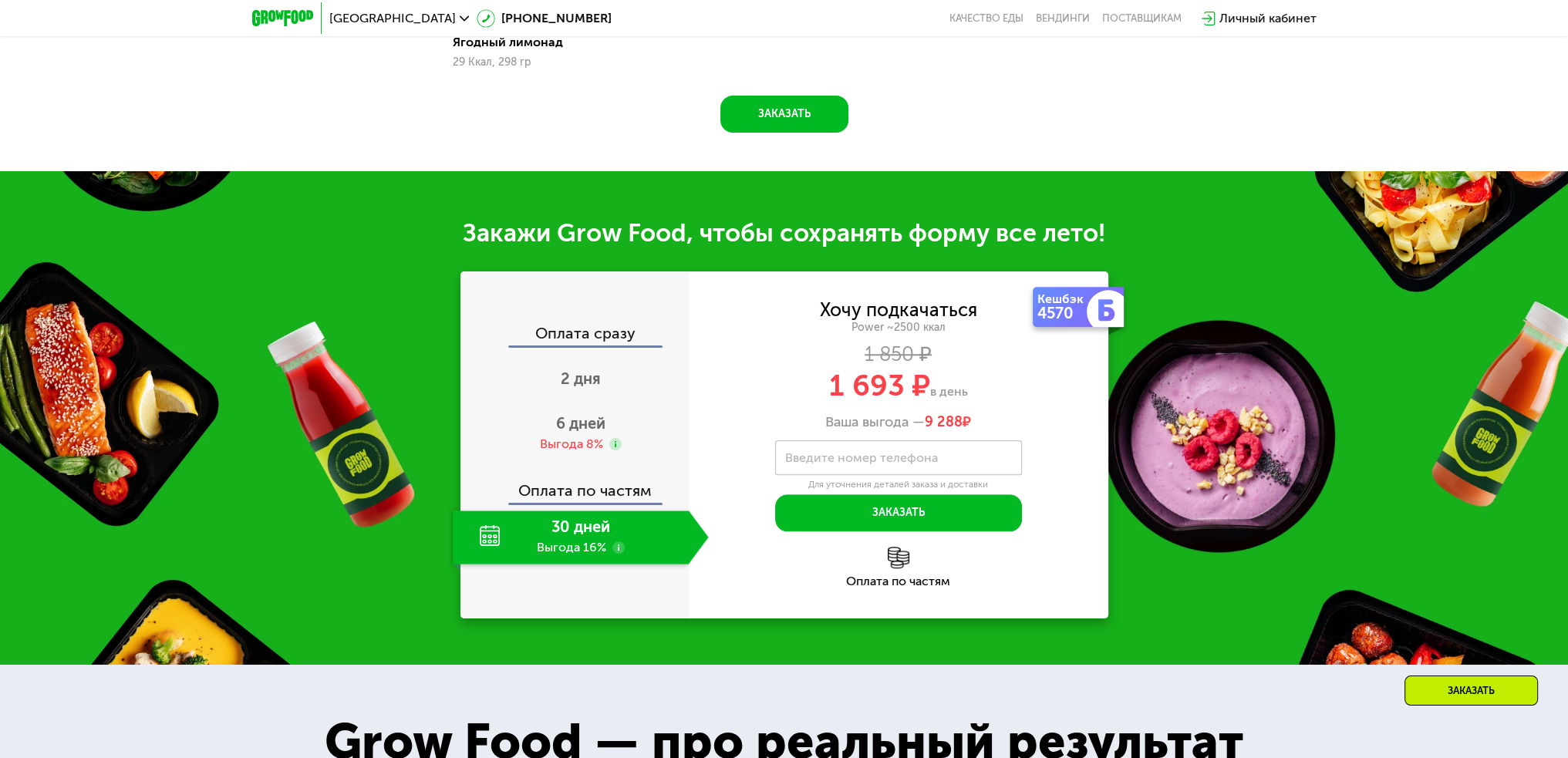
click at [916, 424] on div "Ваша выгода — 9 288 ₽" at bounding box center [899, 422] width 420 height 17
click at [1007, 420] on div "Ваша выгода — 9 288 ₽" at bounding box center [899, 422] width 420 height 17
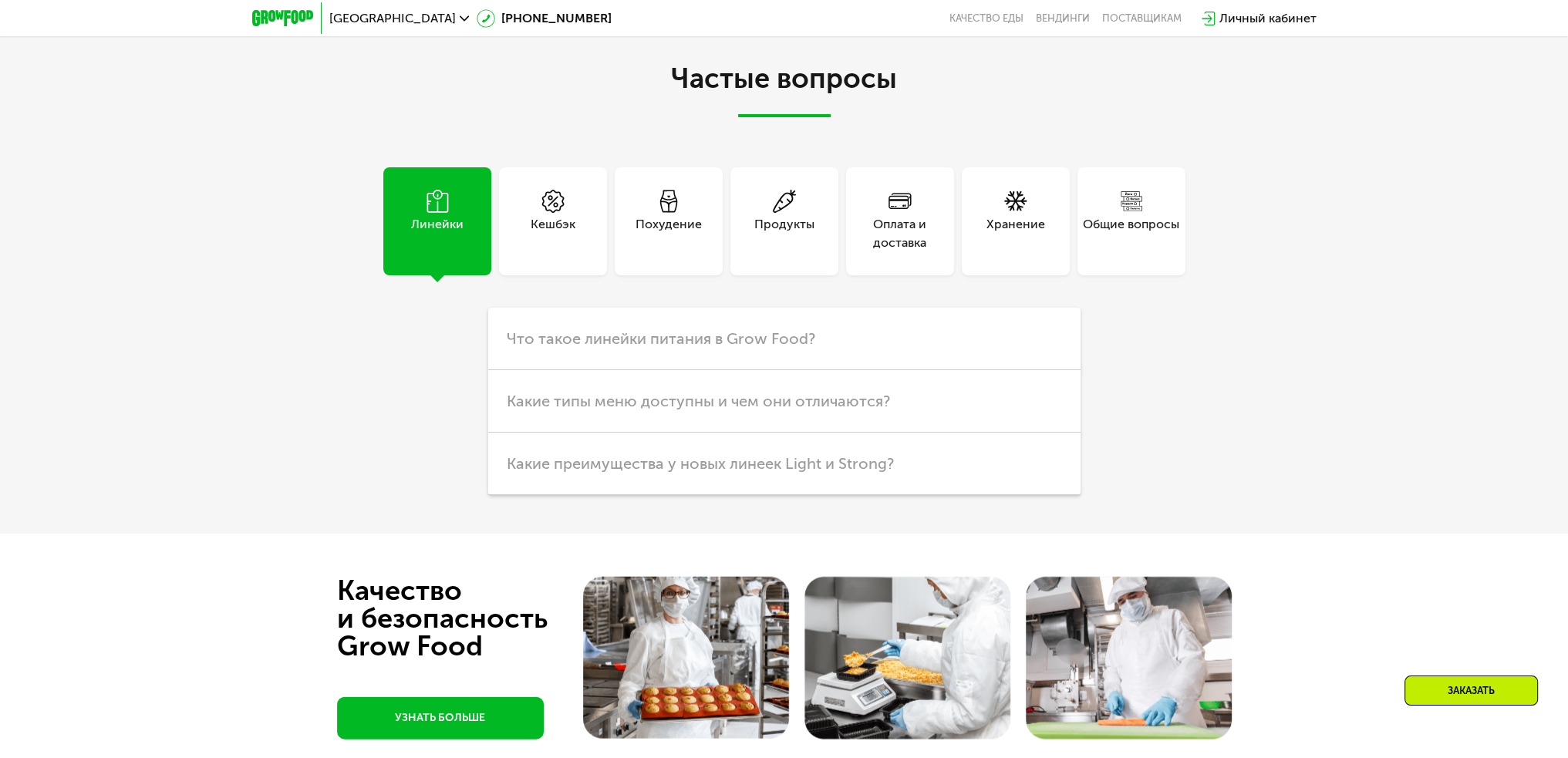
scroll to position [4471, 0]
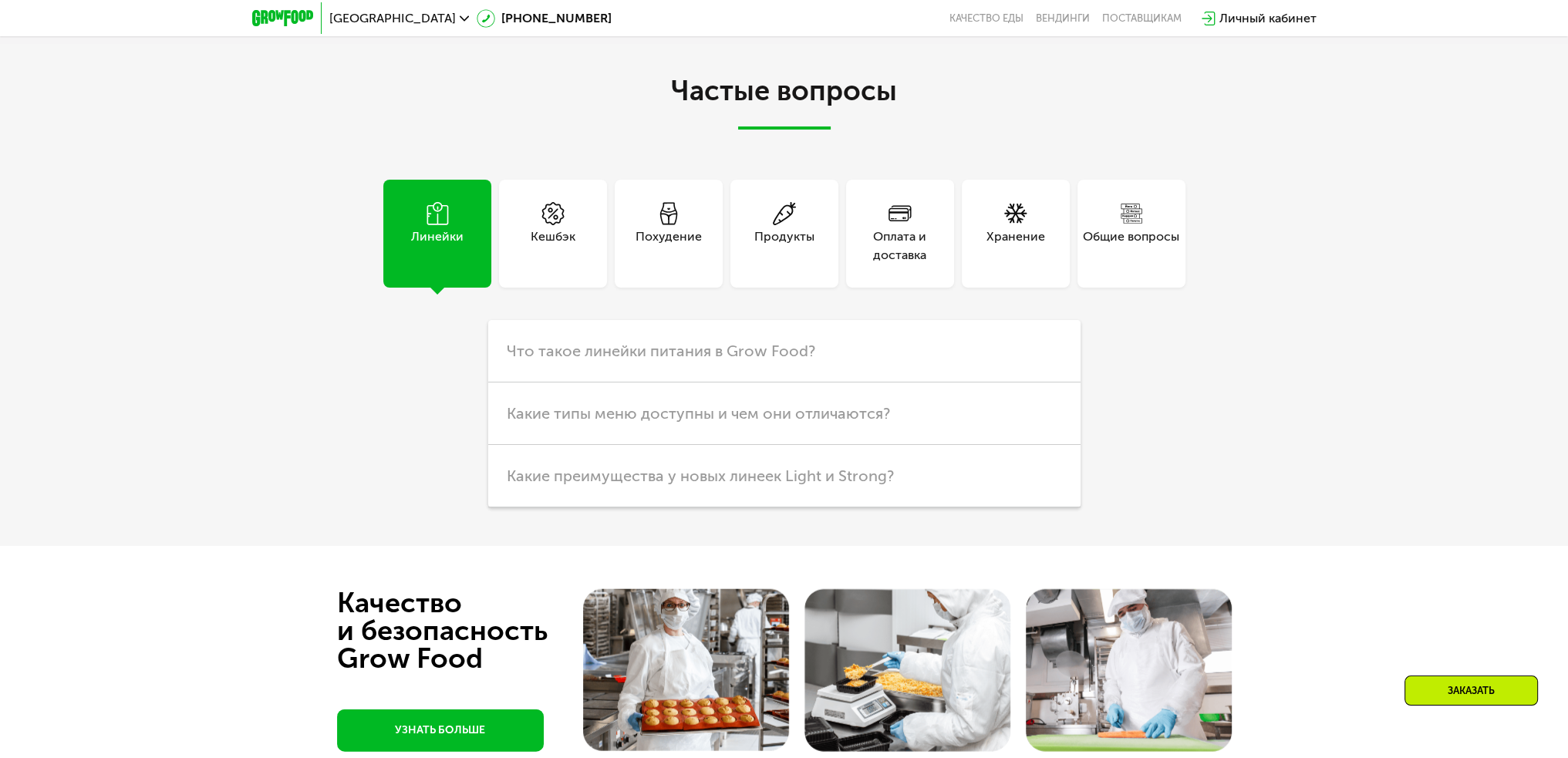
click at [904, 279] on div "Оплата и доставка" at bounding box center [900, 234] width 108 height 108
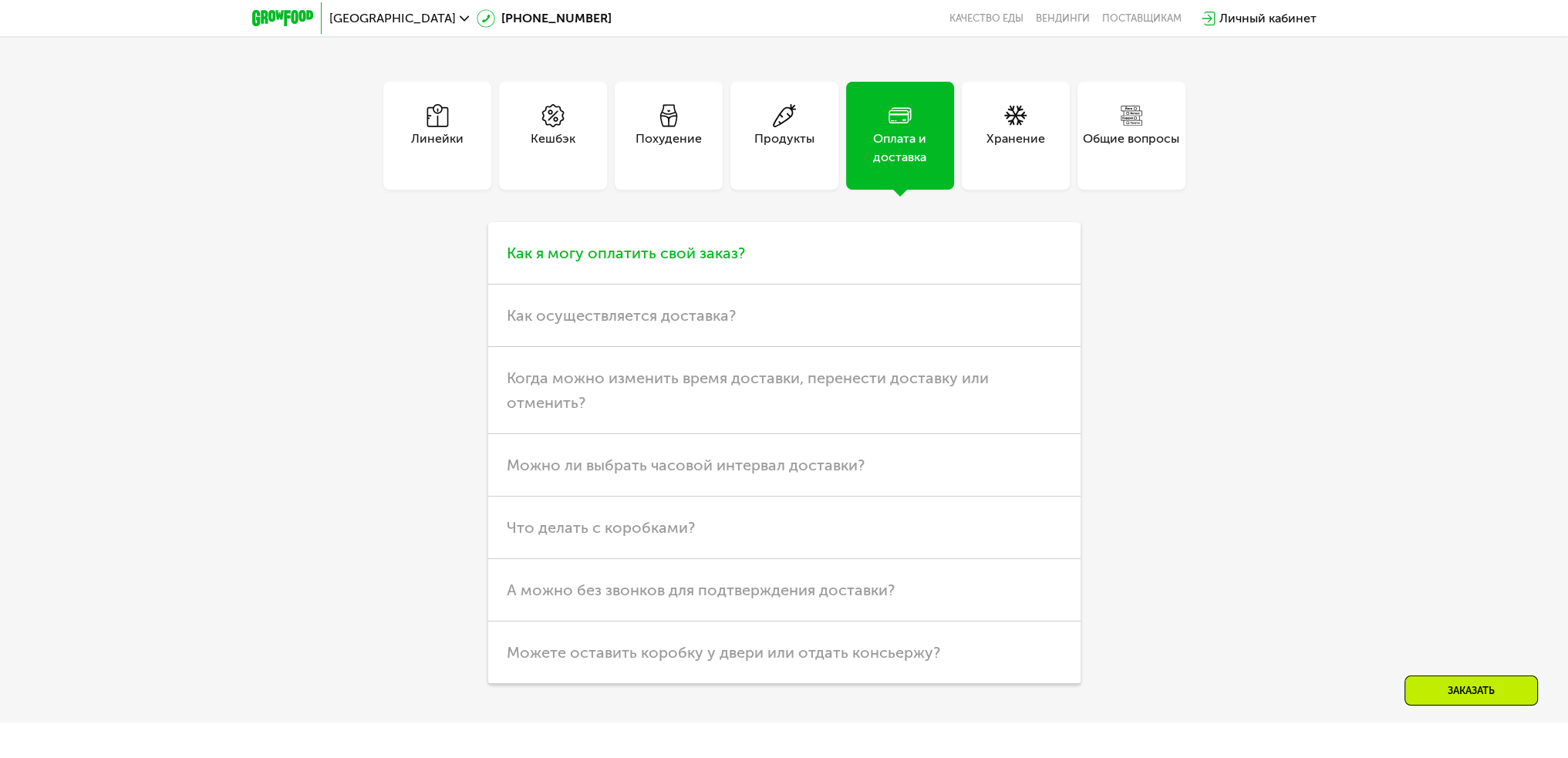
scroll to position [4626, 0]
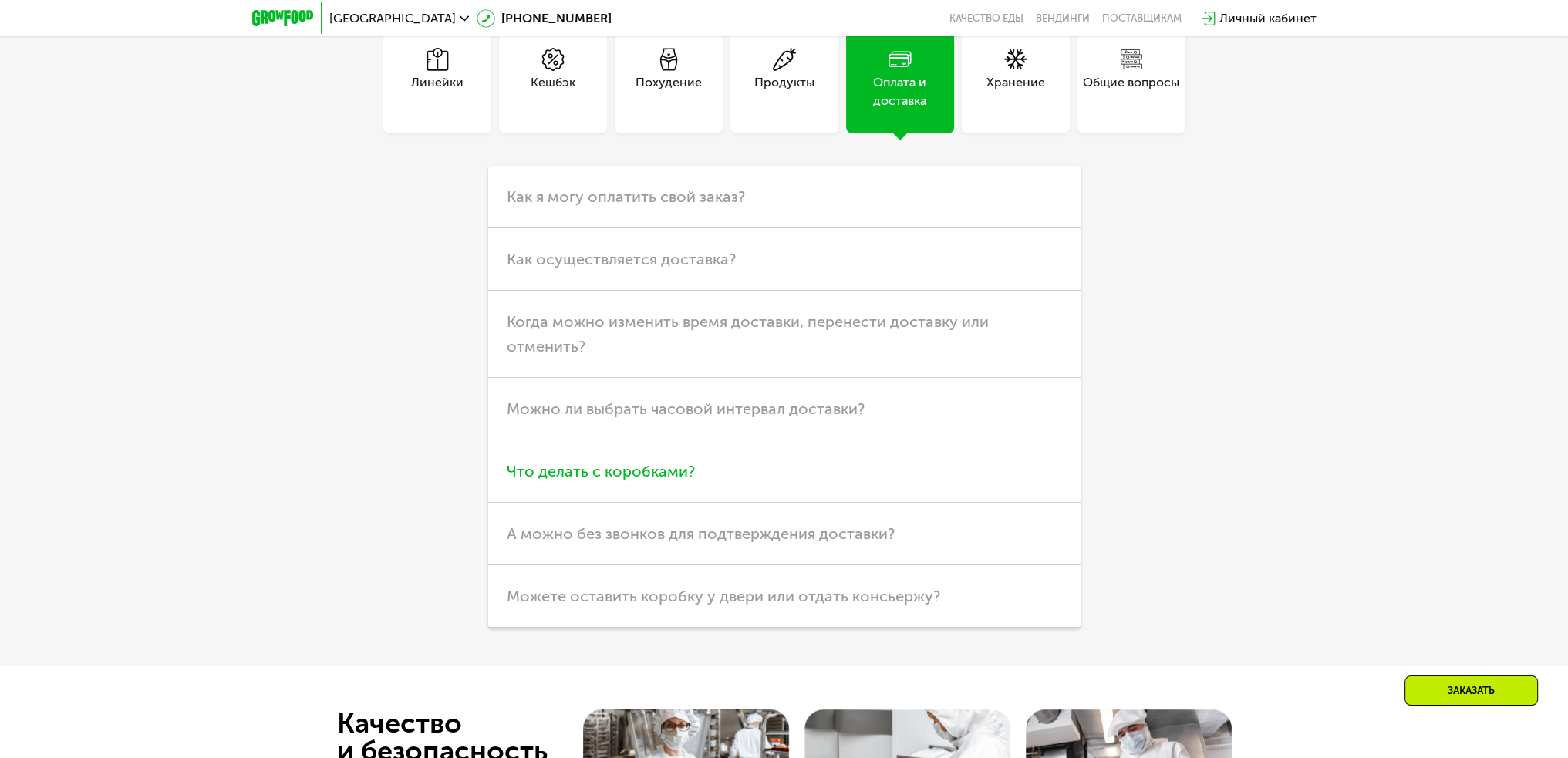
click at [694, 447] on h3 "Что делать с коробками?" at bounding box center [784, 471] width 592 height 62
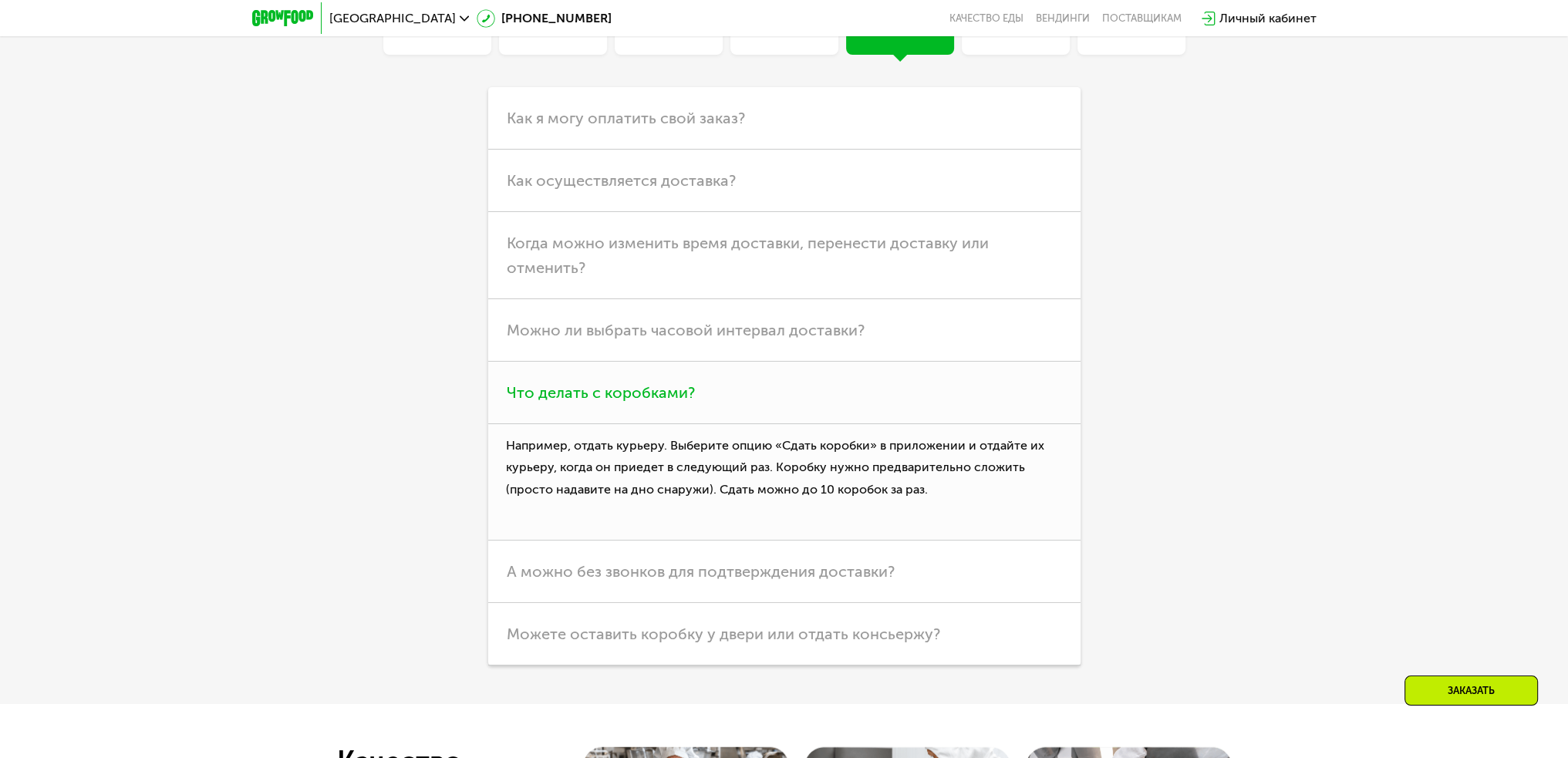
scroll to position [4780, 0]
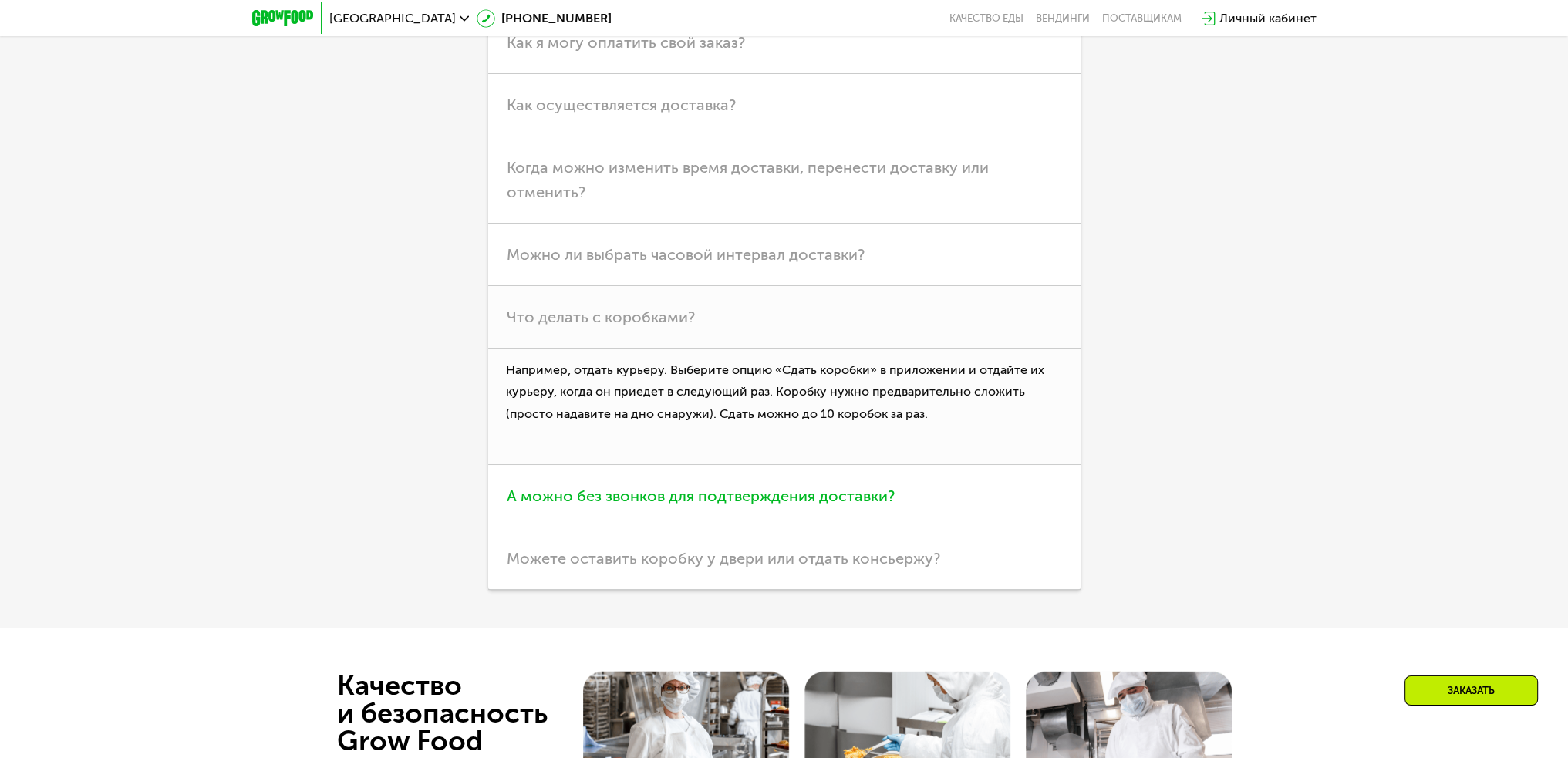
click at [741, 502] on span "А можно без звонков для подтверждения доставки?" at bounding box center [700, 496] width 388 height 19
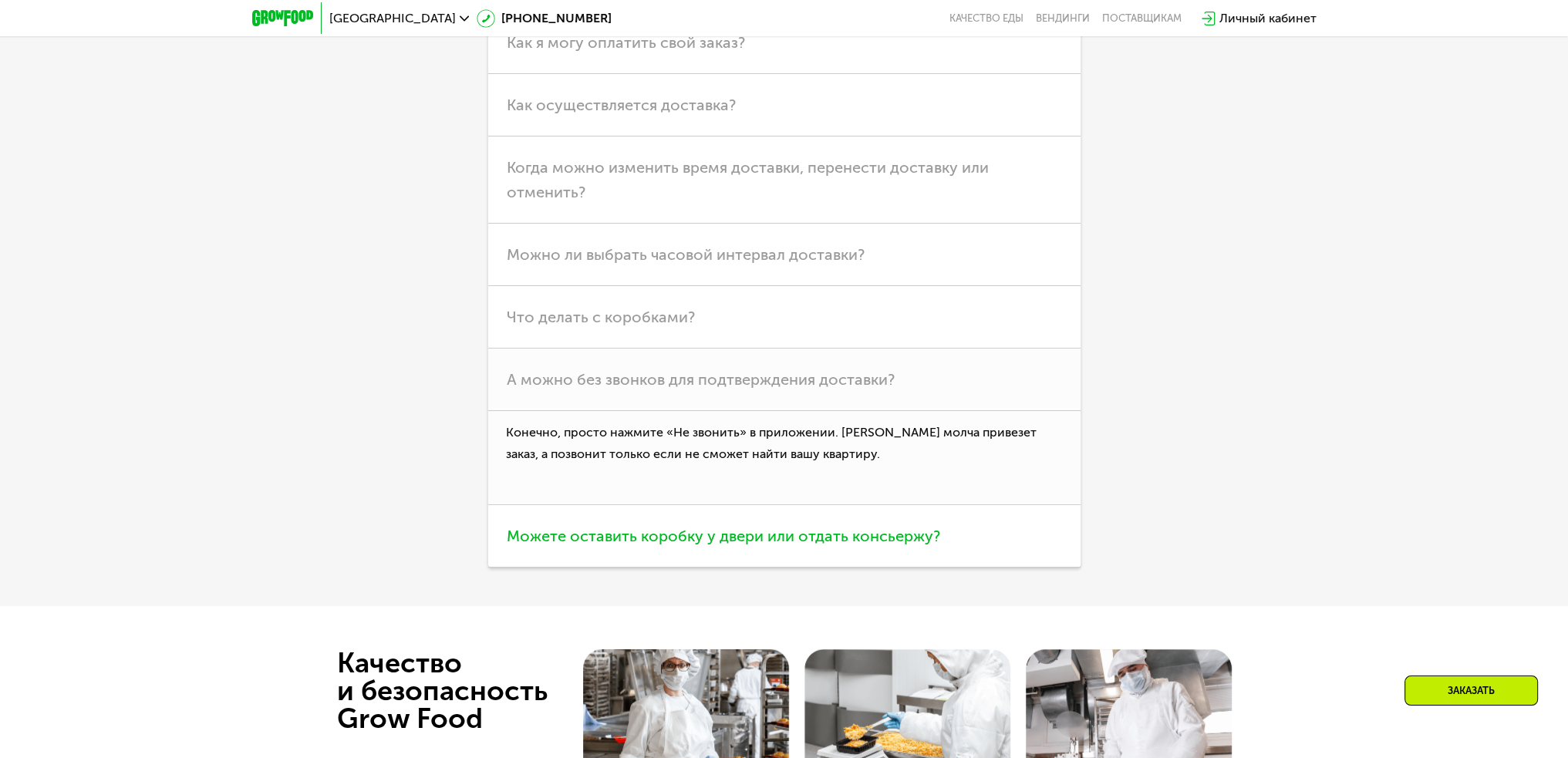
click at [724, 530] on span "Можете оставить коробку у двери или отдать консьержу?" at bounding box center [723, 536] width 434 height 19
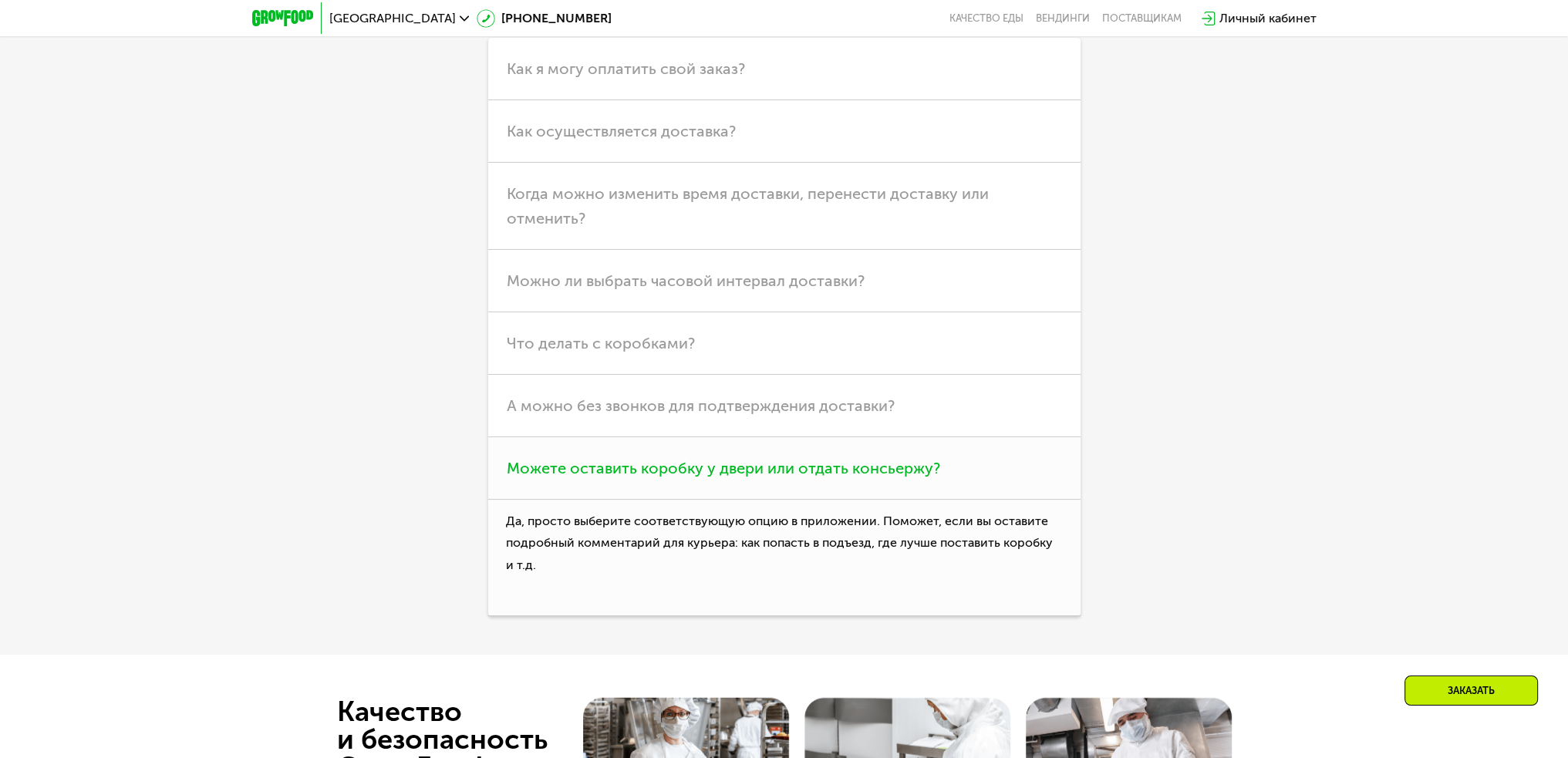
scroll to position [4702, 0]
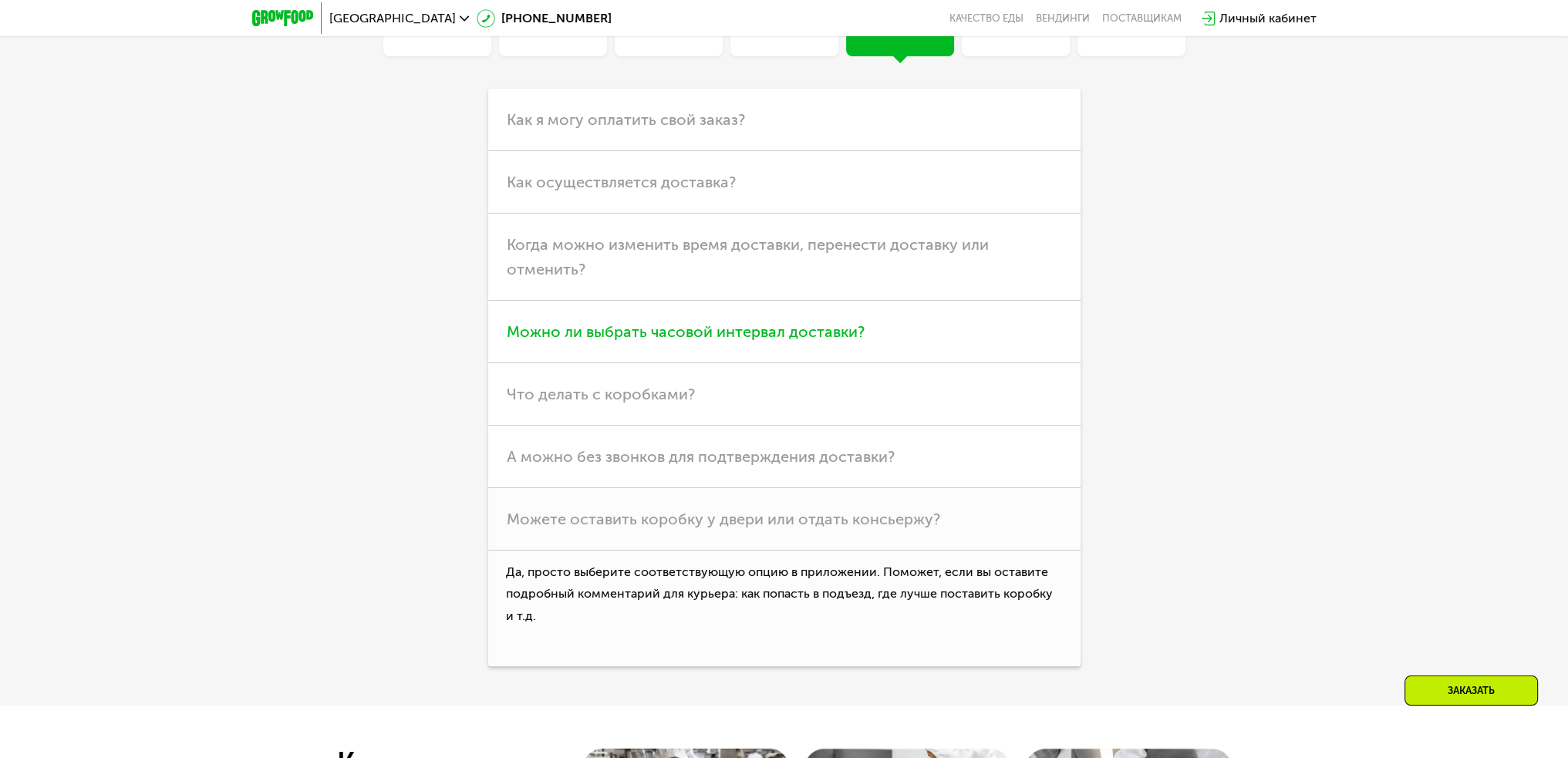
click at [650, 336] on span "Можно ли выбрать часовой интервал доставки?" at bounding box center [686, 332] width 358 height 19
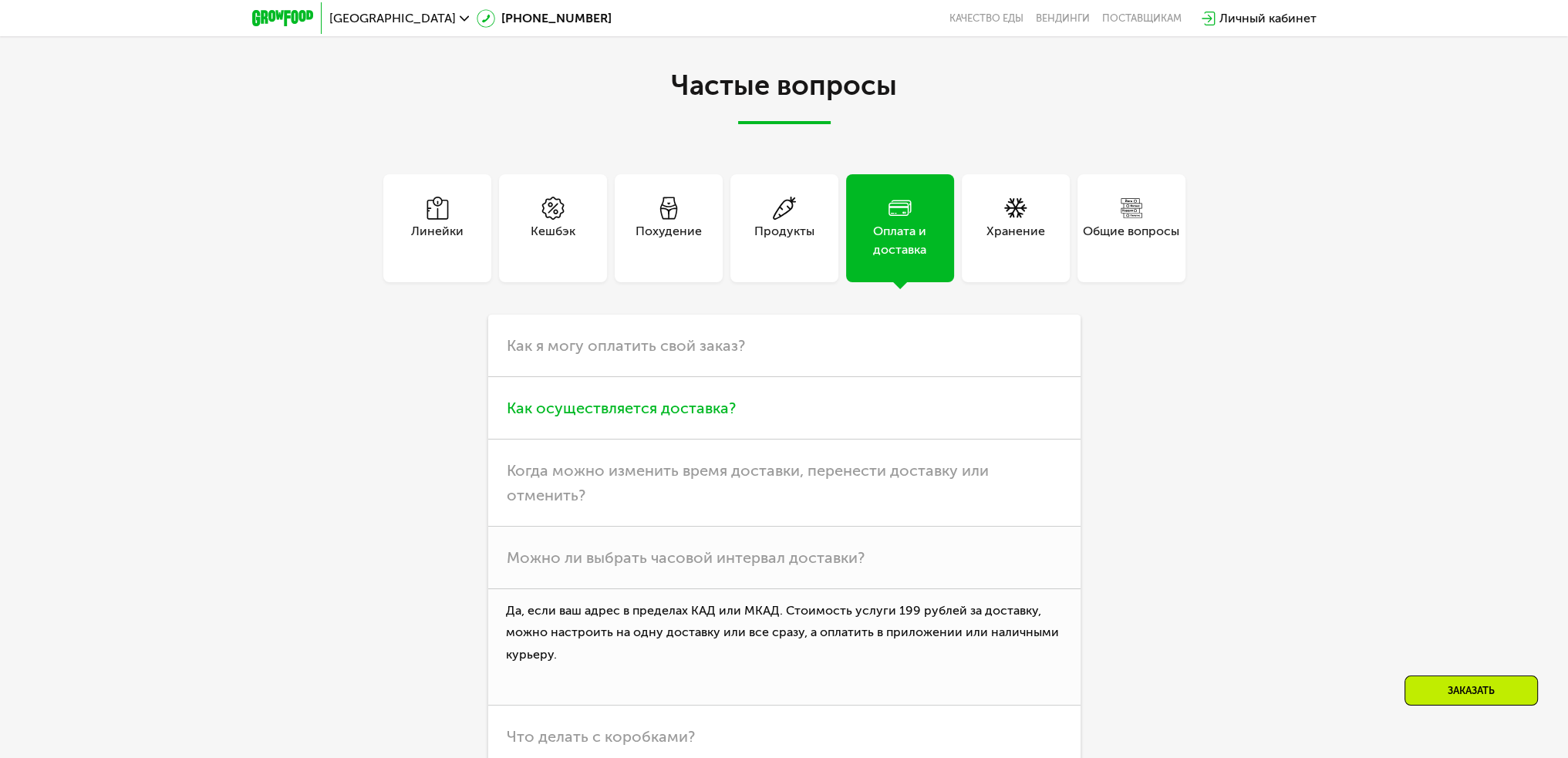
scroll to position [4471, 0]
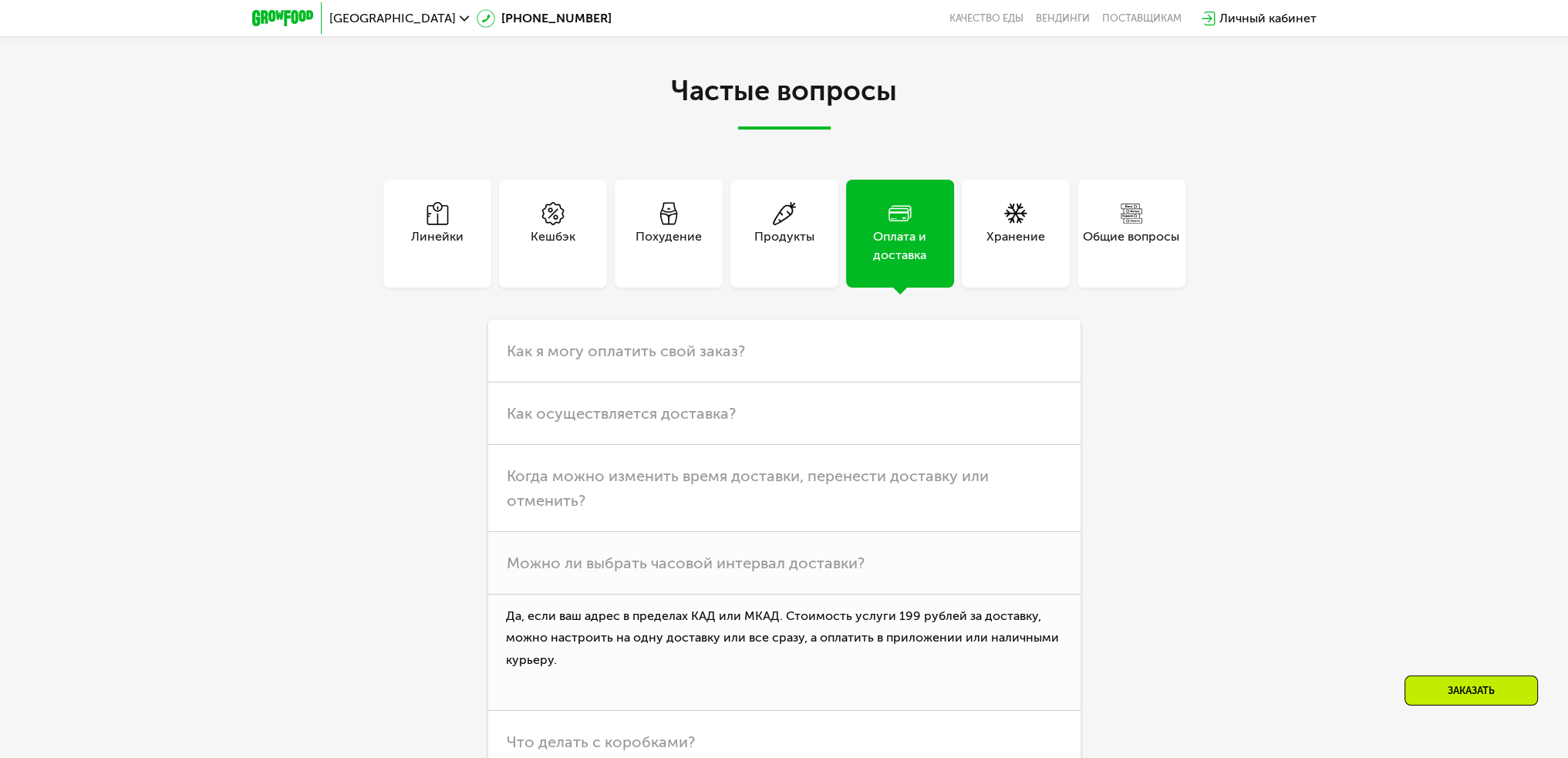
click at [1017, 241] on div "Хранение" at bounding box center [1016, 245] width 59 height 37
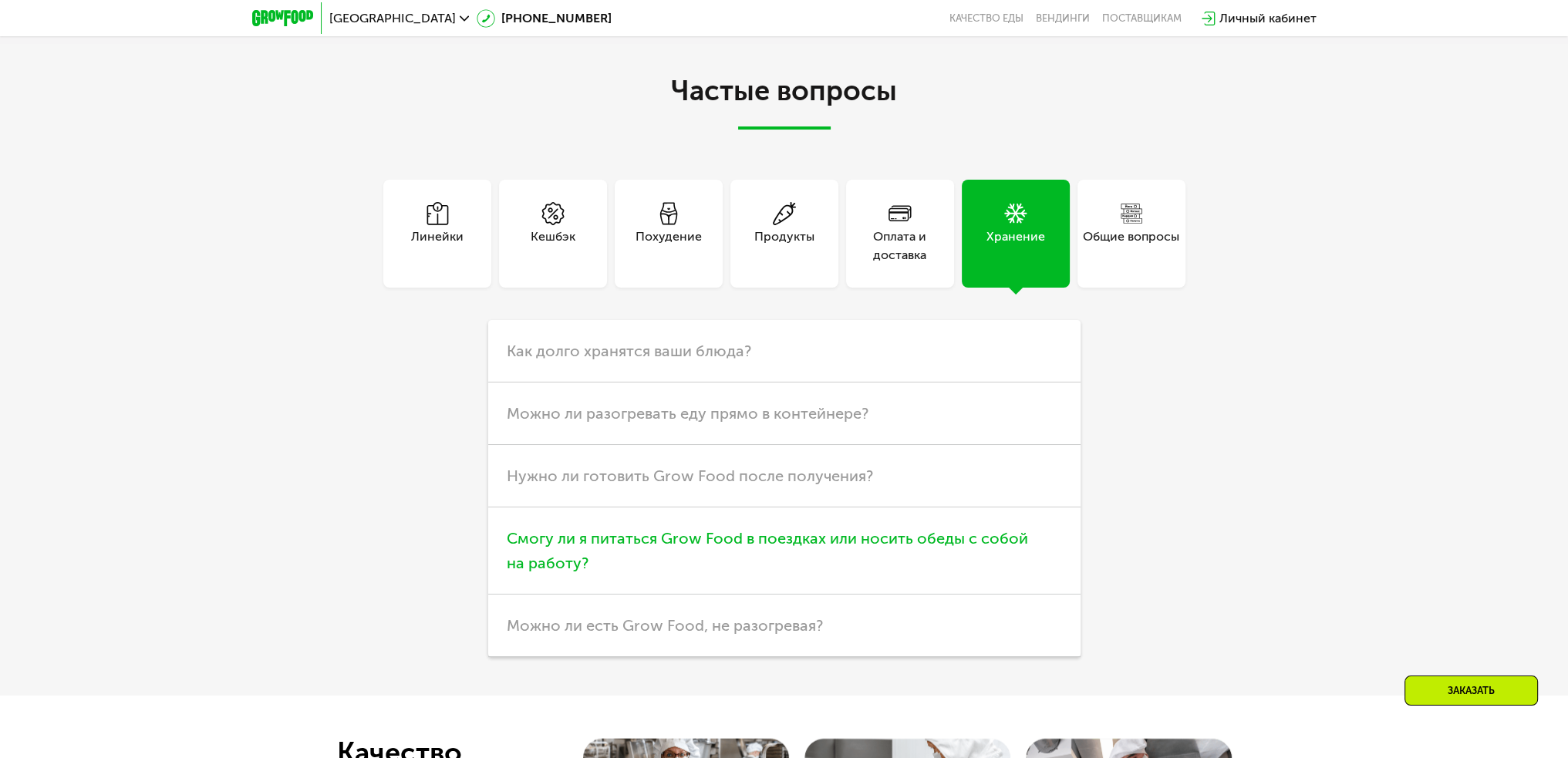
click at [946, 536] on span "Смогу ли я питаться Grow Food в поездках или носить обеды с собой на работу?" at bounding box center [767, 551] width 521 height 43
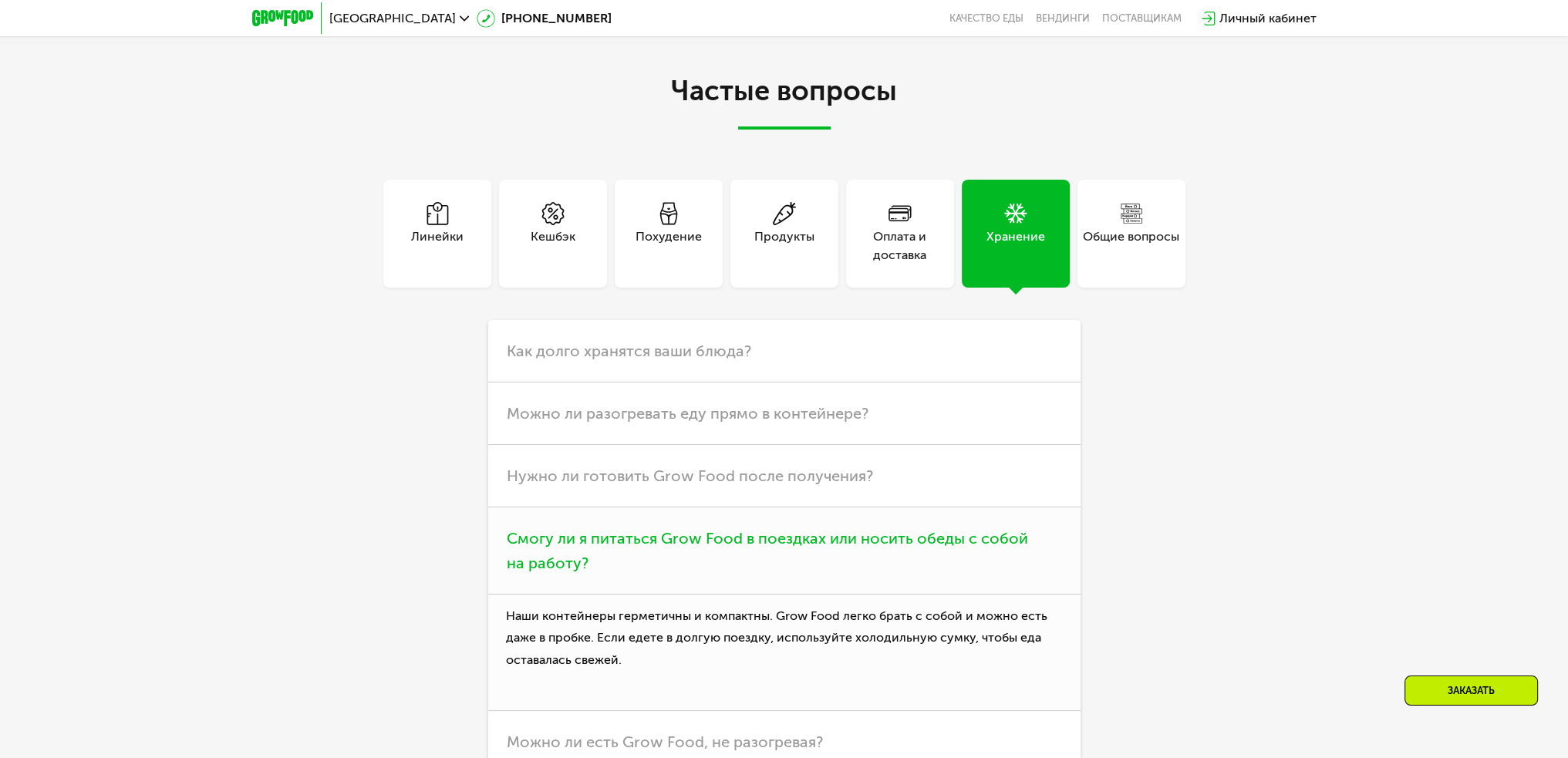
click at [943, 526] on h3 "Смогу ли я питаться Grow Food в поездках или носить обеды с собой на работу?" at bounding box center [784, 551] width 592 height 87
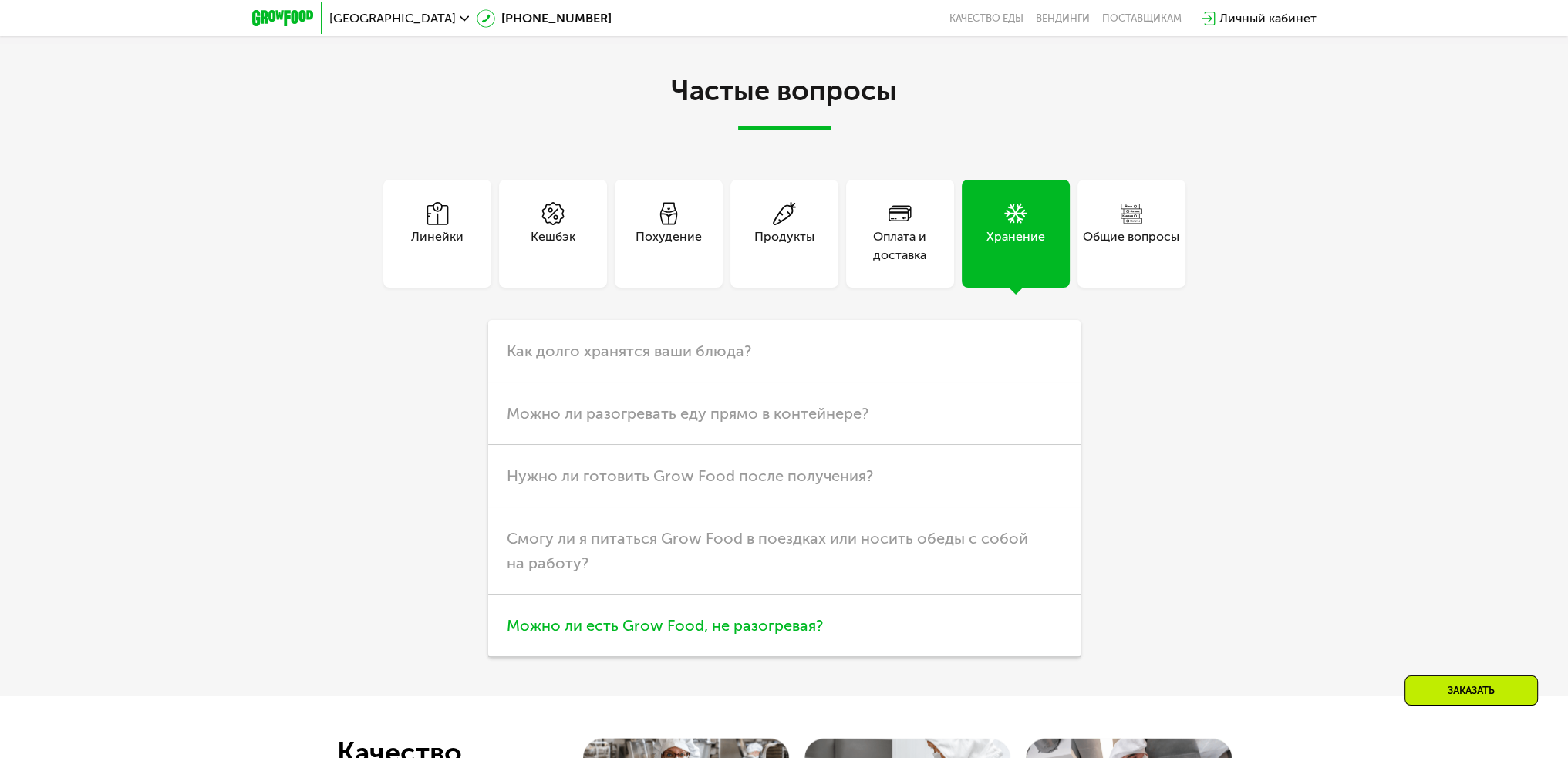
click at [846, 600] on h3 "Можно ли есть Grow Food, не разогревая?" at bounding box center [784, 626] width 592 height 62
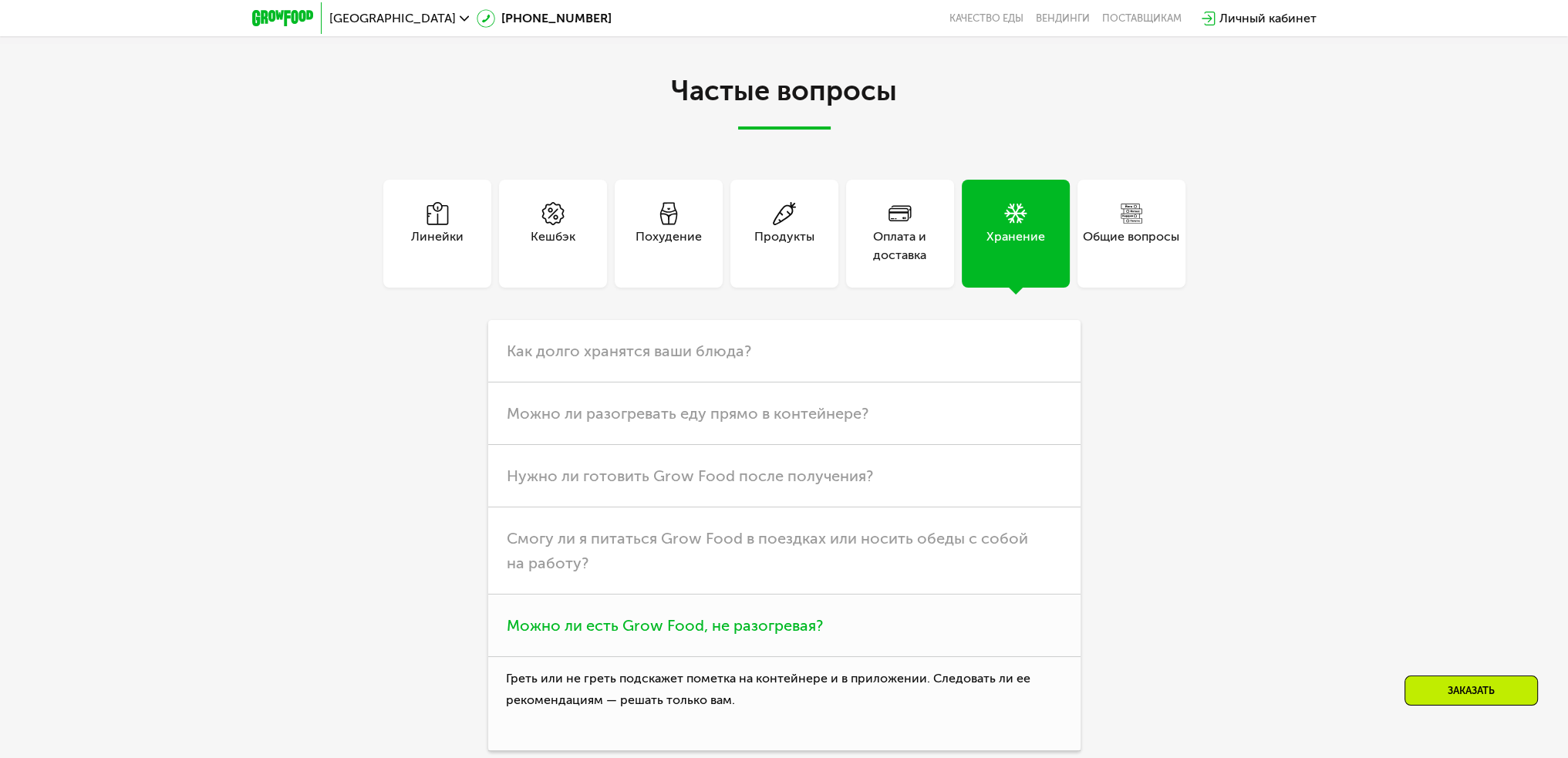
click at [836, 629] on h3 "Можно ли есть Grow Food, не разогревая?" at bounding box center [784, 626] width 592 height 62
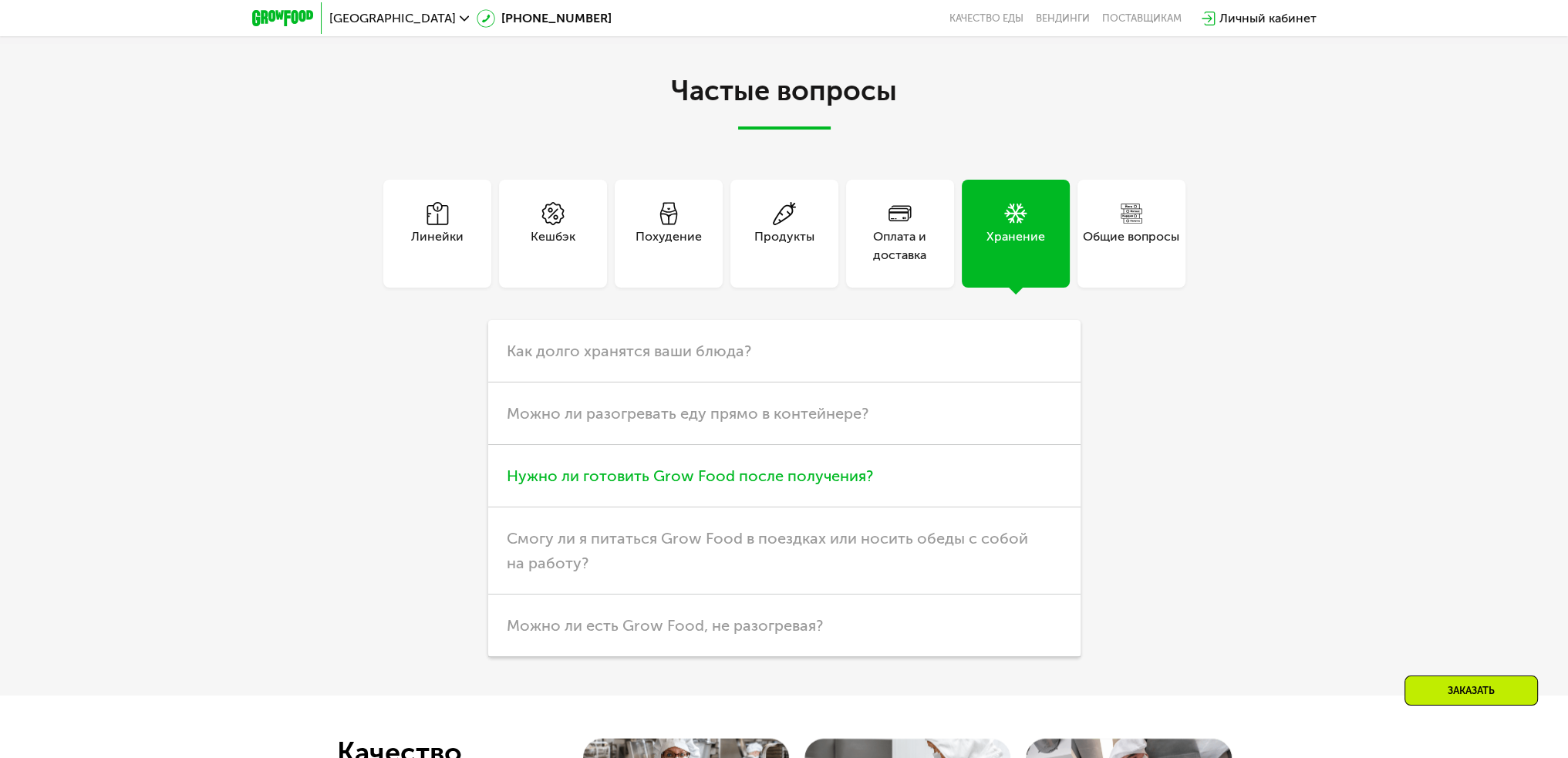
click at [736, 480] on span "Нужно ли готовить Grow Food после получения?" at bounding box center [690, 475] width 366 height 19
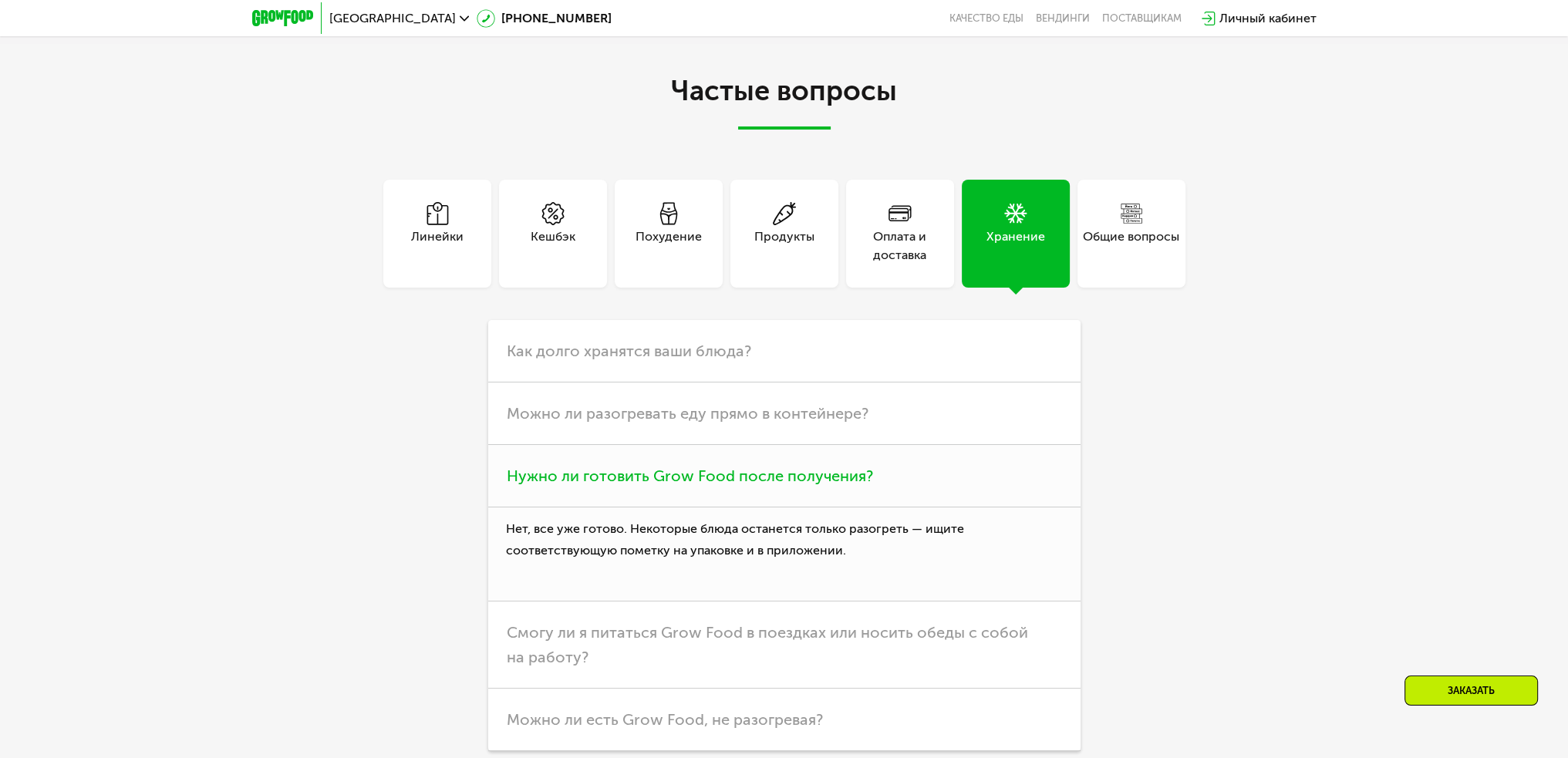
click at [736, 480] on span "Нужно ли готовить Grow Food после получения?" at bounding box center [690, 475] width 366 height 19
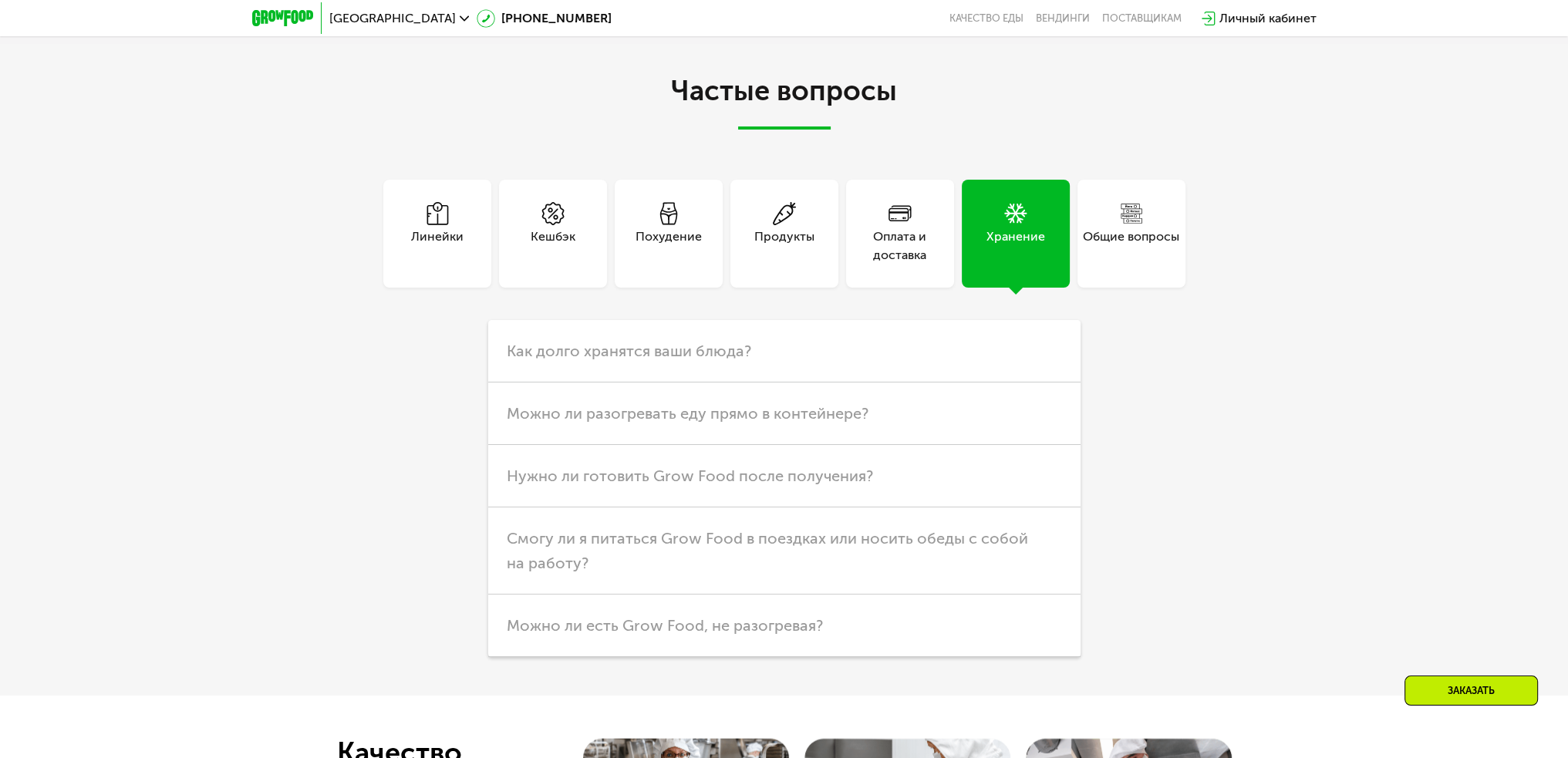
click at [1110, 236] on div "Общие вопросы" at bounding box center [1131, 245] width 96 height 37
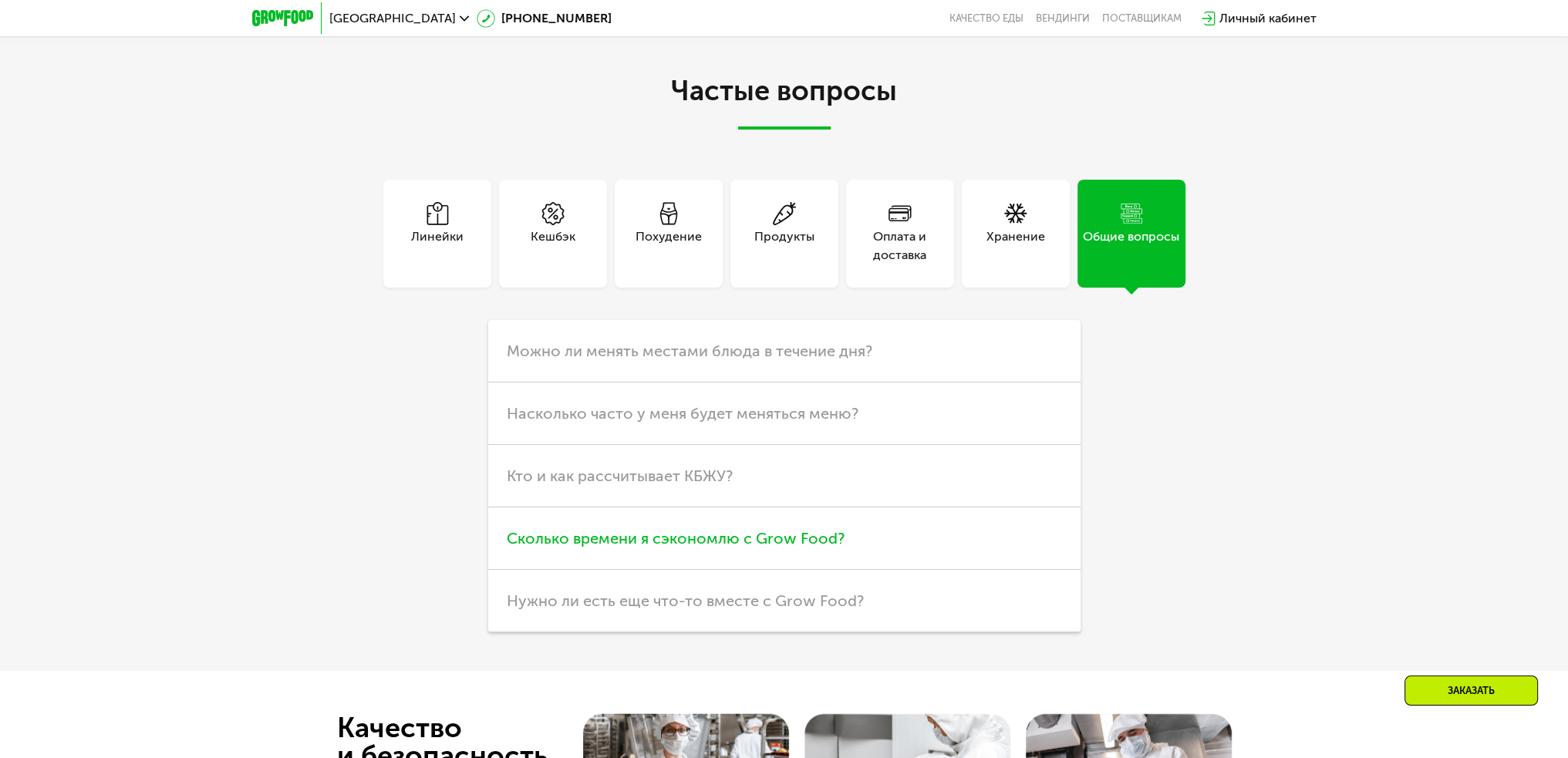
click at [614, 519] on h3 "Сколько времени я сэкономлю с Grow Food?" at bounding box center [784, 538] width 592 height 62
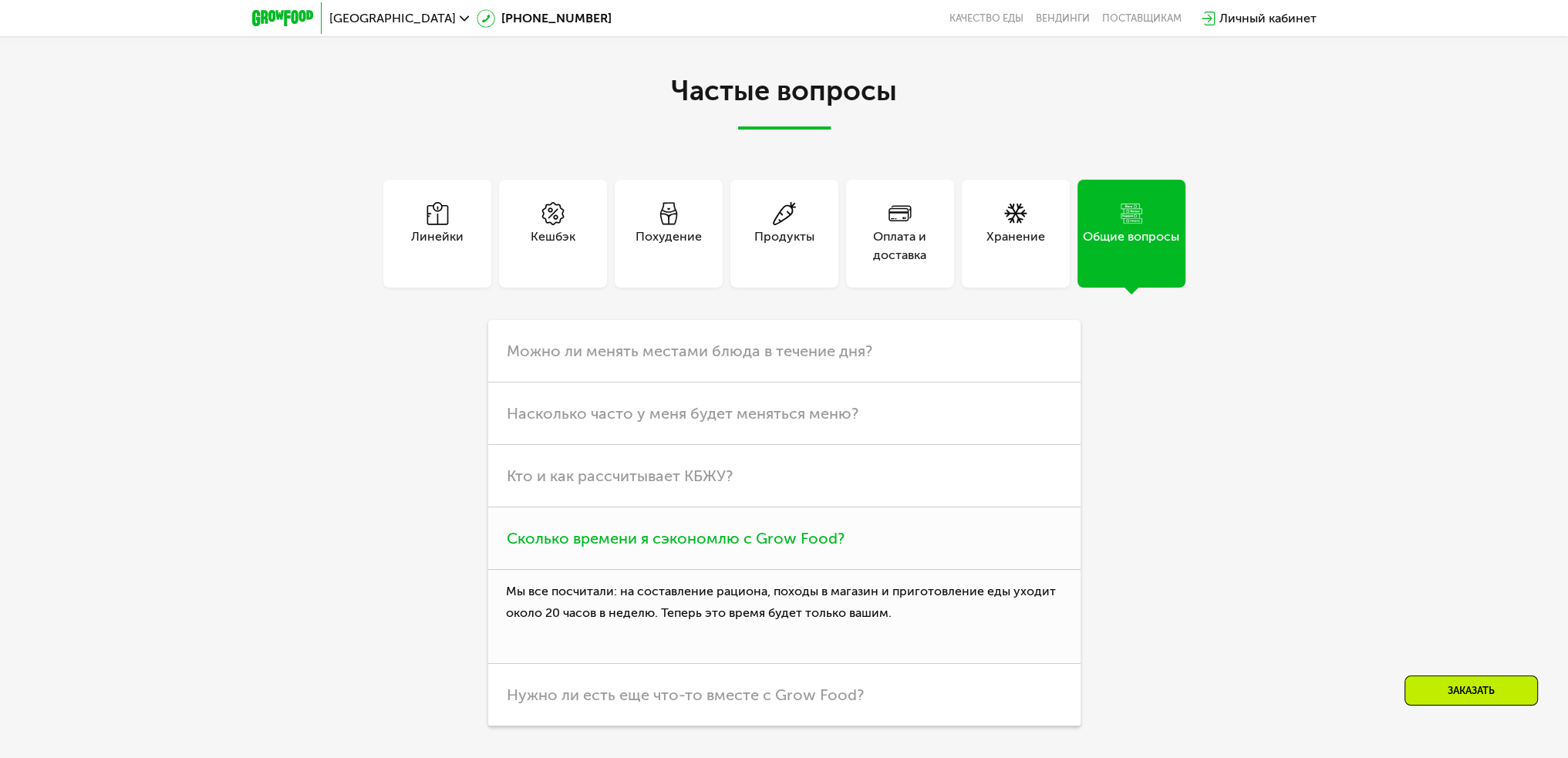
click at [643, 520] on h3 "Сколько времени я сэкономлю с Grow Food?" at bounding box center [784, 538] width 592 height 62
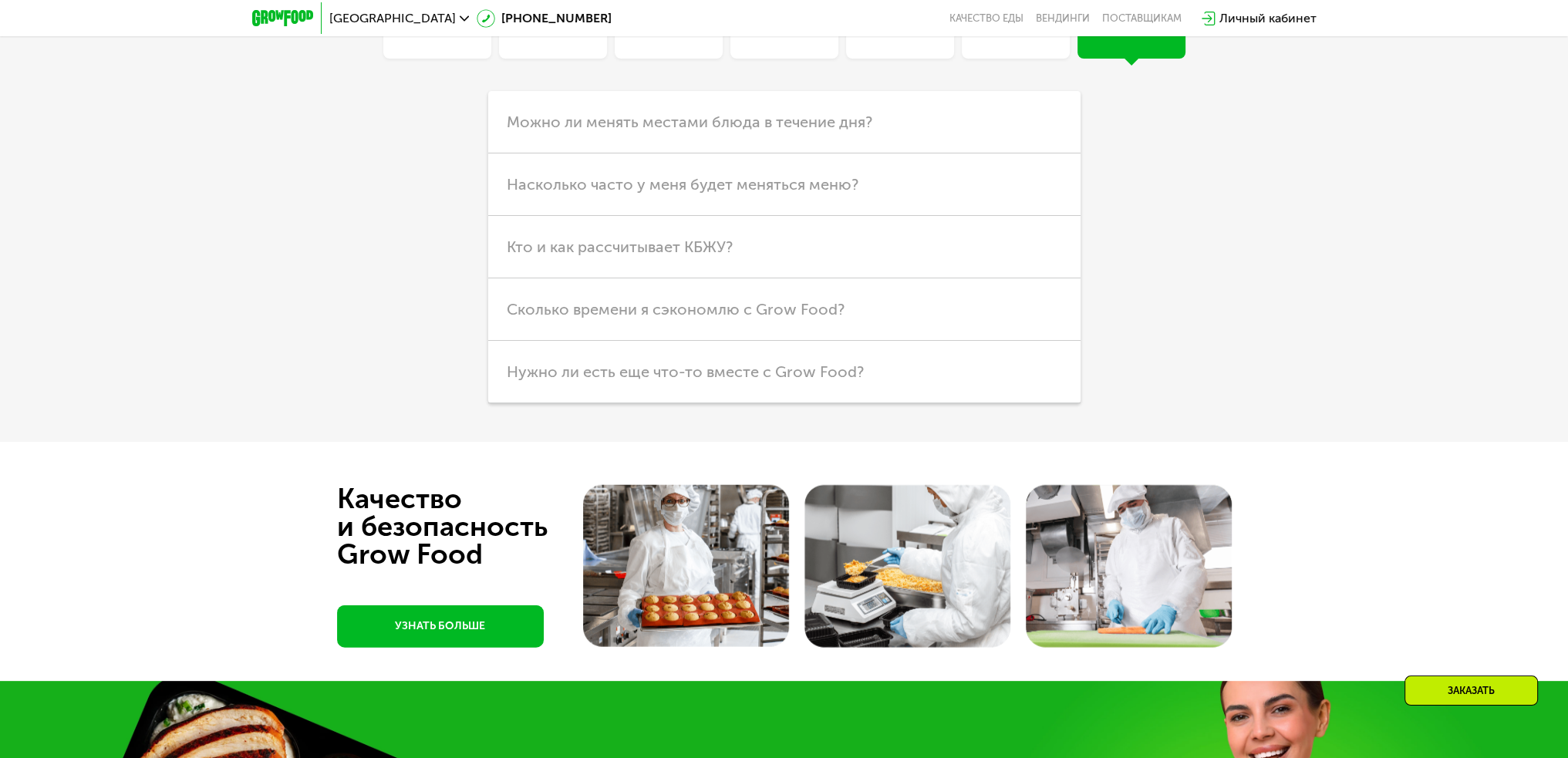
scroll to position [4702, 0]
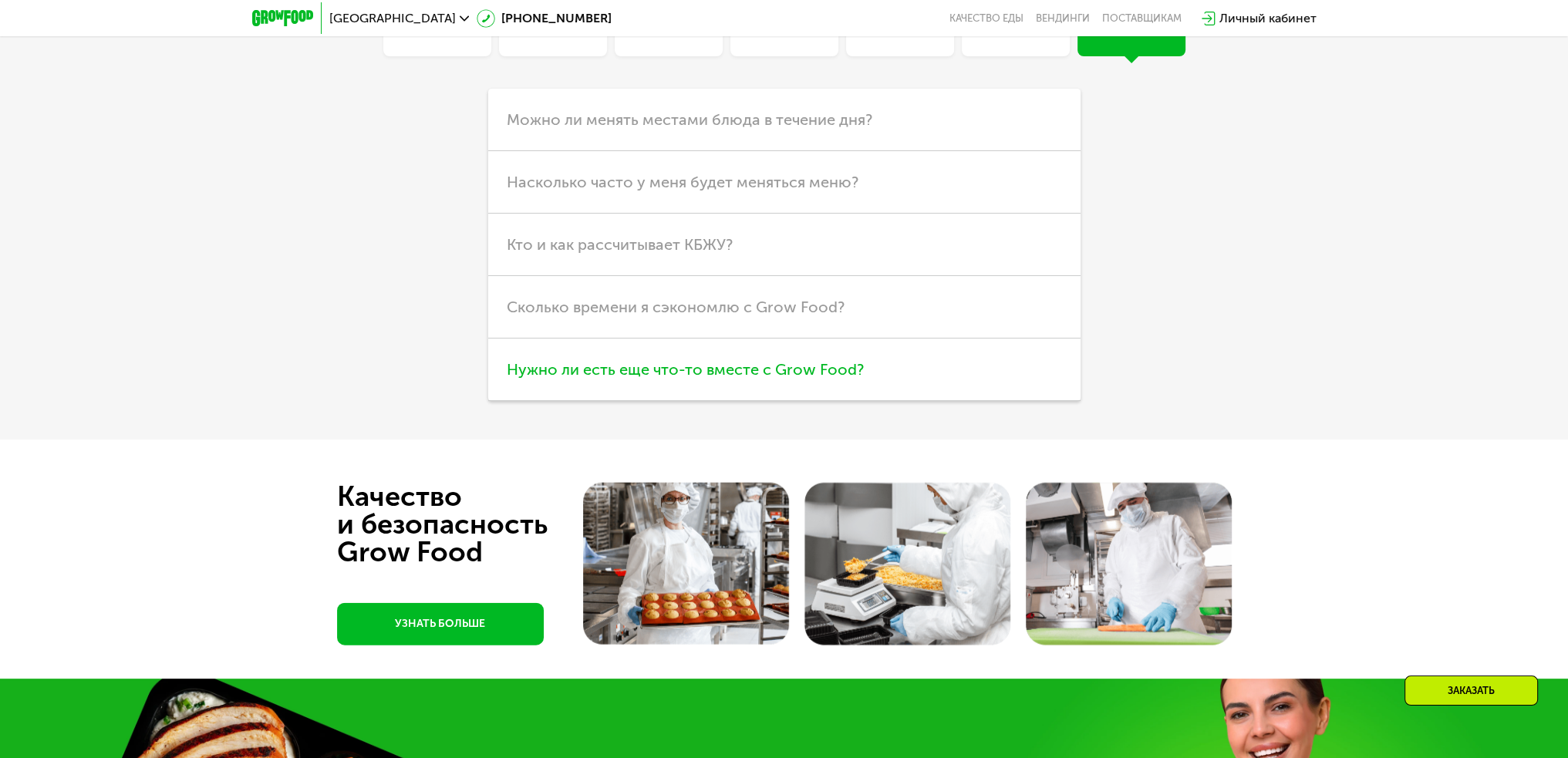
click at [577, 374] on span "Нужно ли есть еще что-то вместе с Grow Food?" at bounding box center [685, 369] width 357 height 19
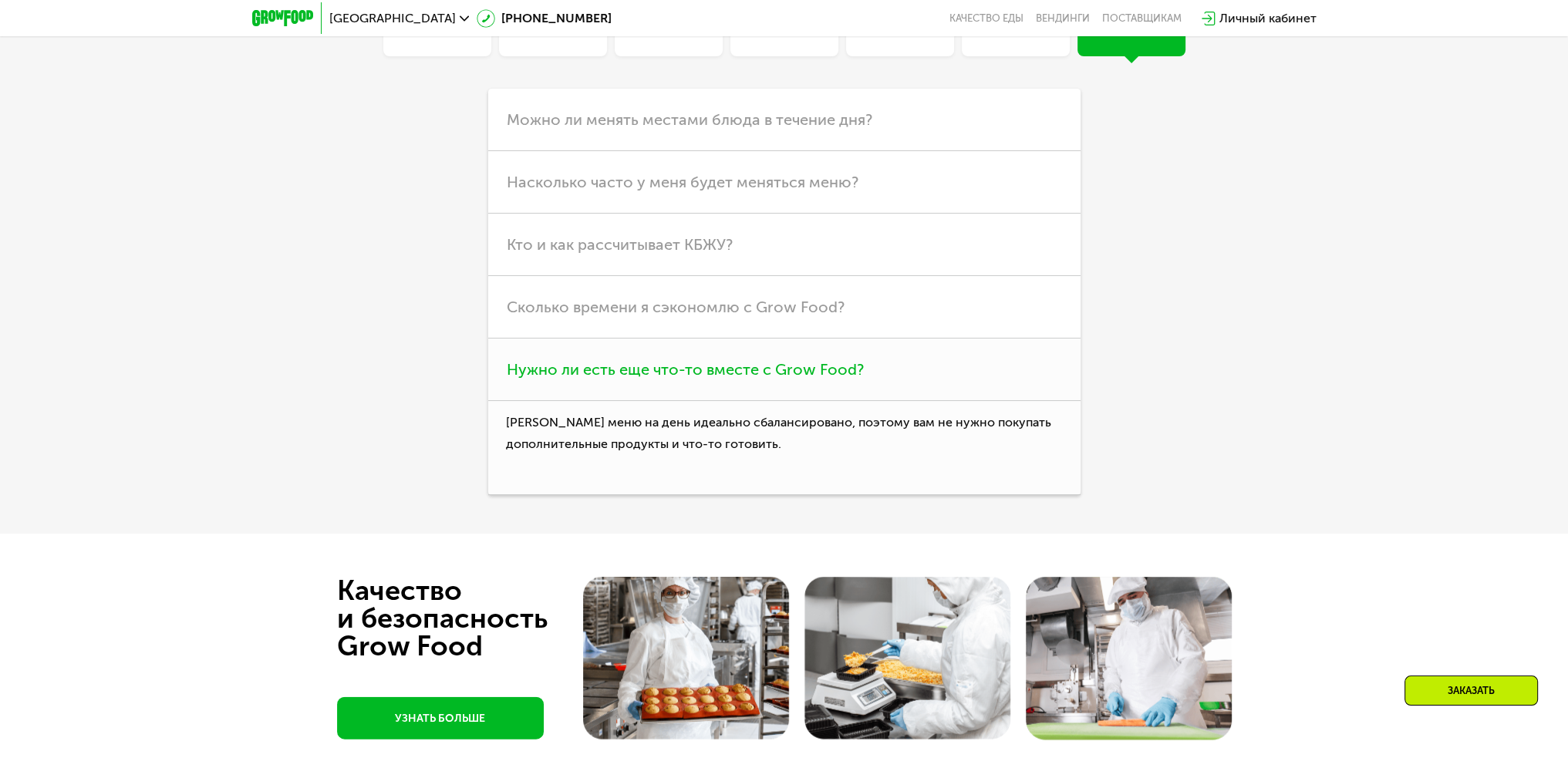
click at [577, 374] on span "Нужно ли есть еще что-то вместе с Grow Food?" at bounding box center [685, 369] width 357 height 19
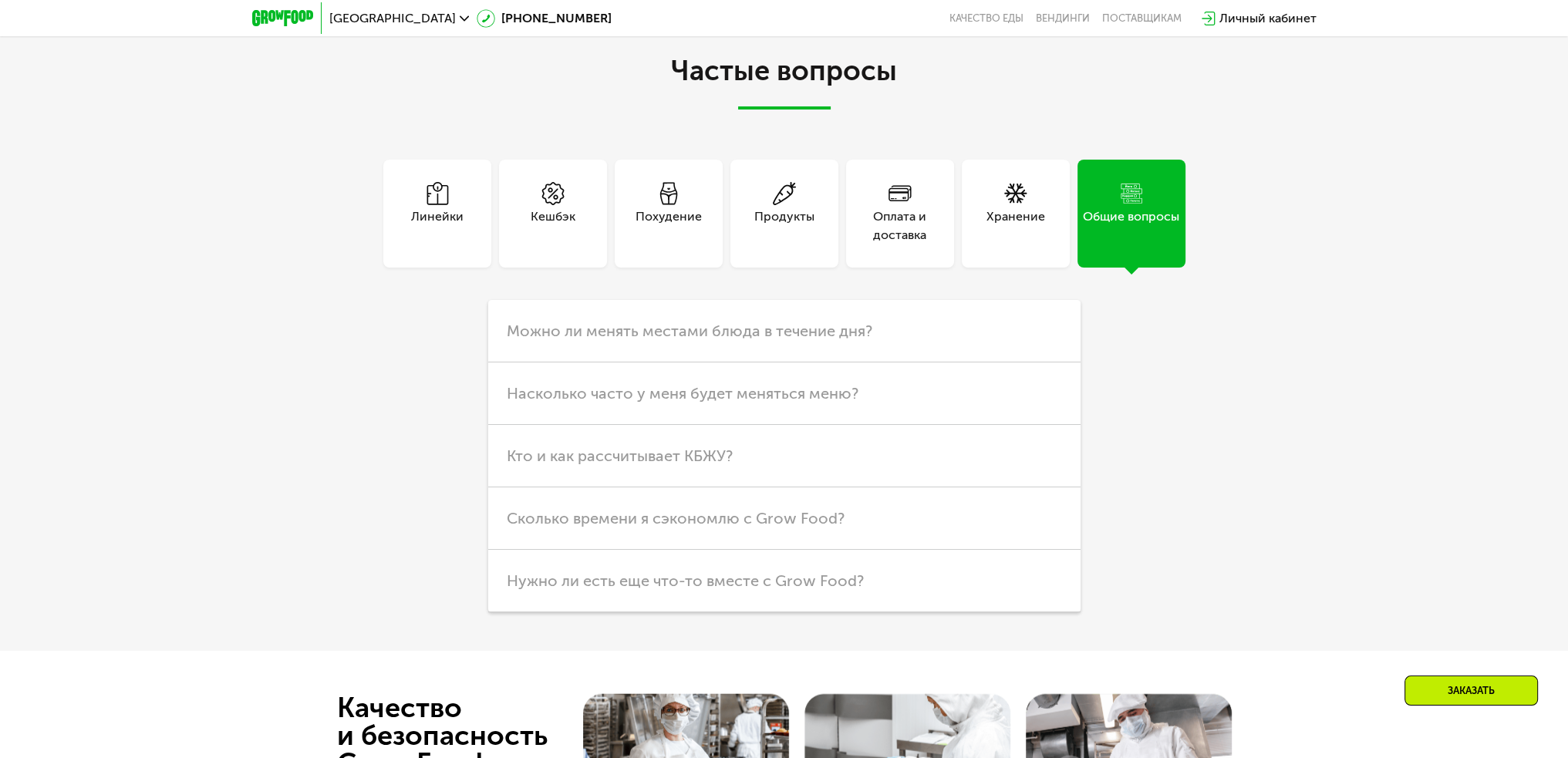
scroll to position [4471, 0]
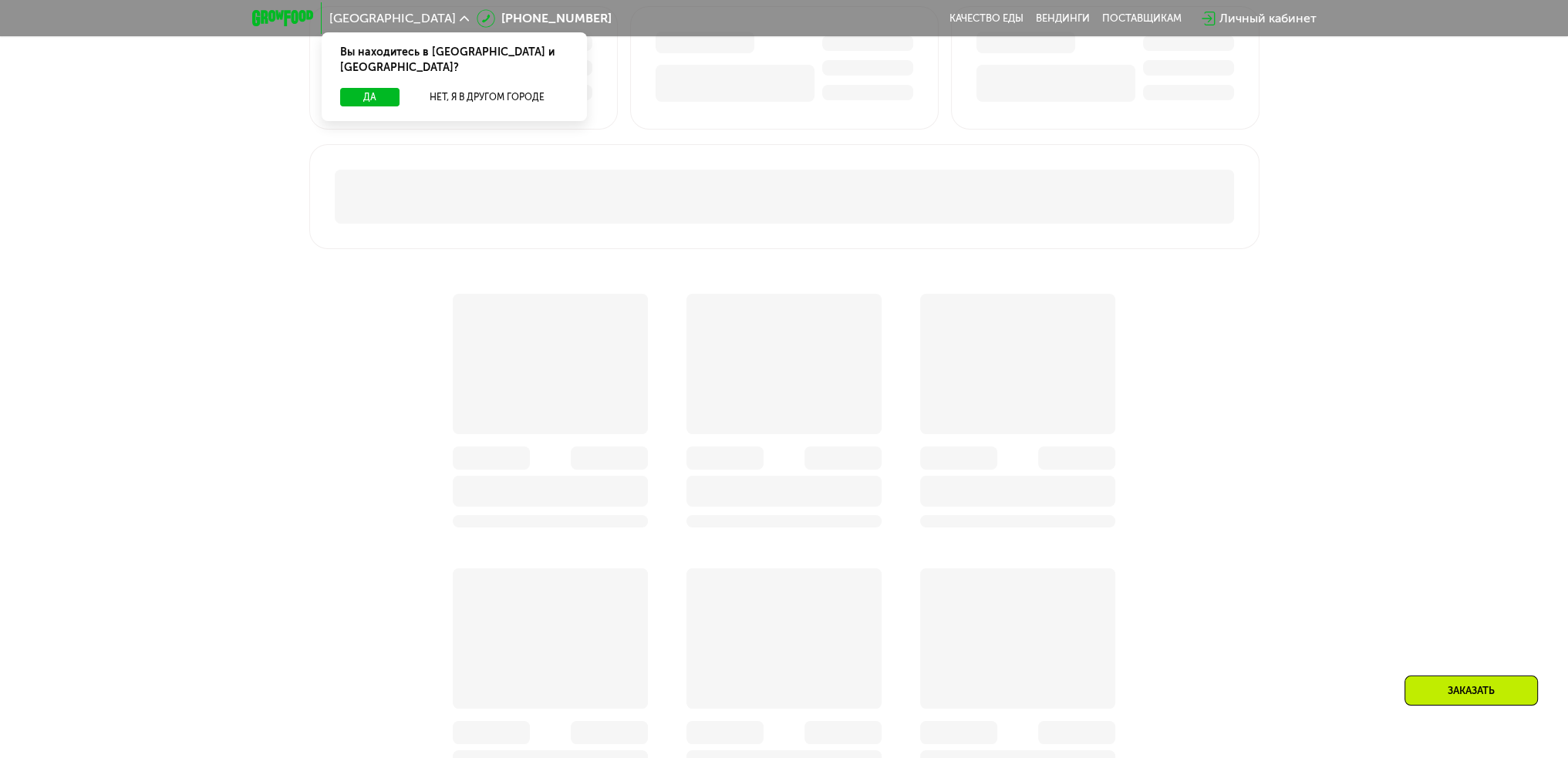
scroll to position [925, 0]
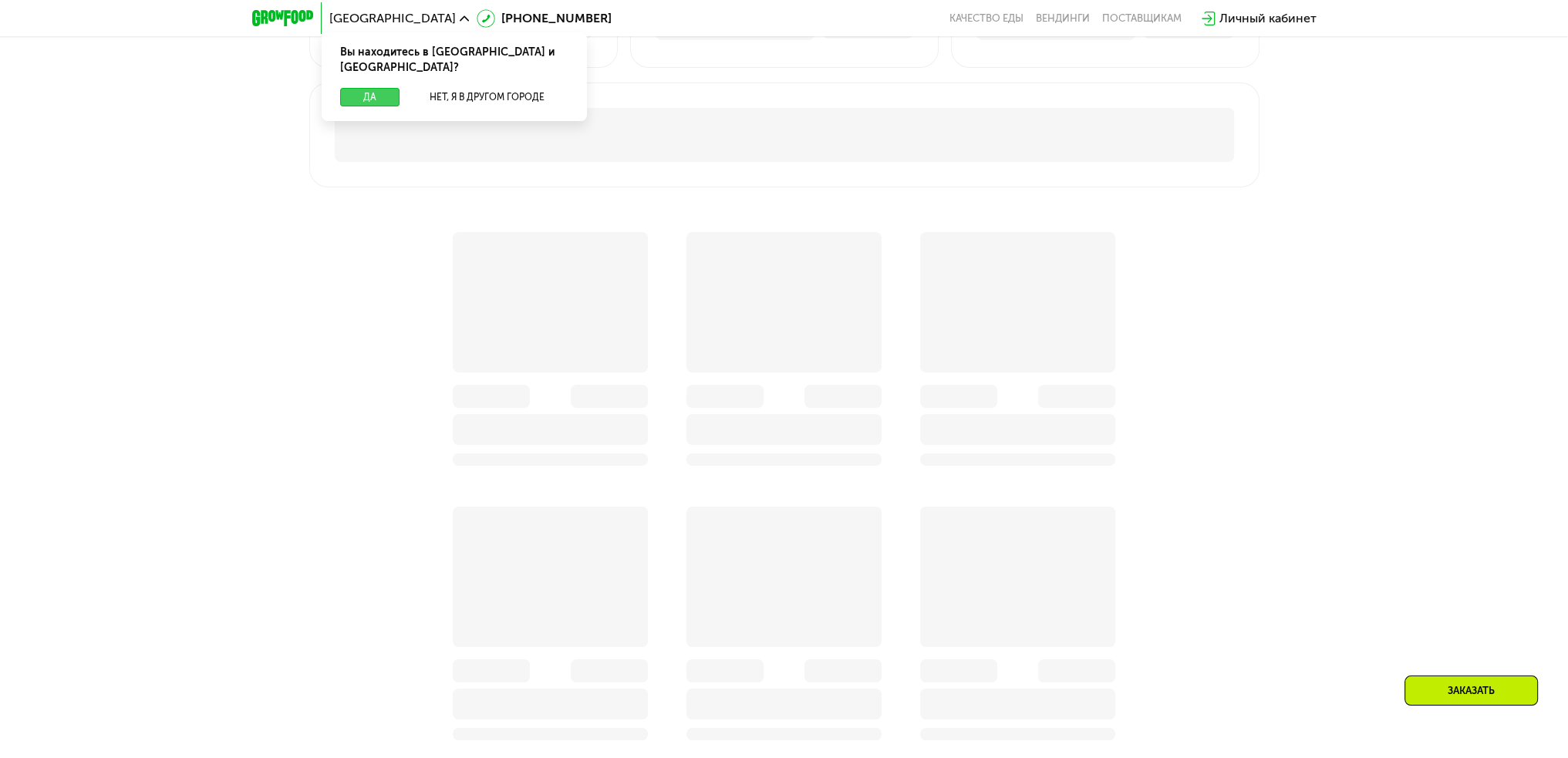
click at [388, 88] on button "Да" at bounding box center [369, 97] width 60 height 19
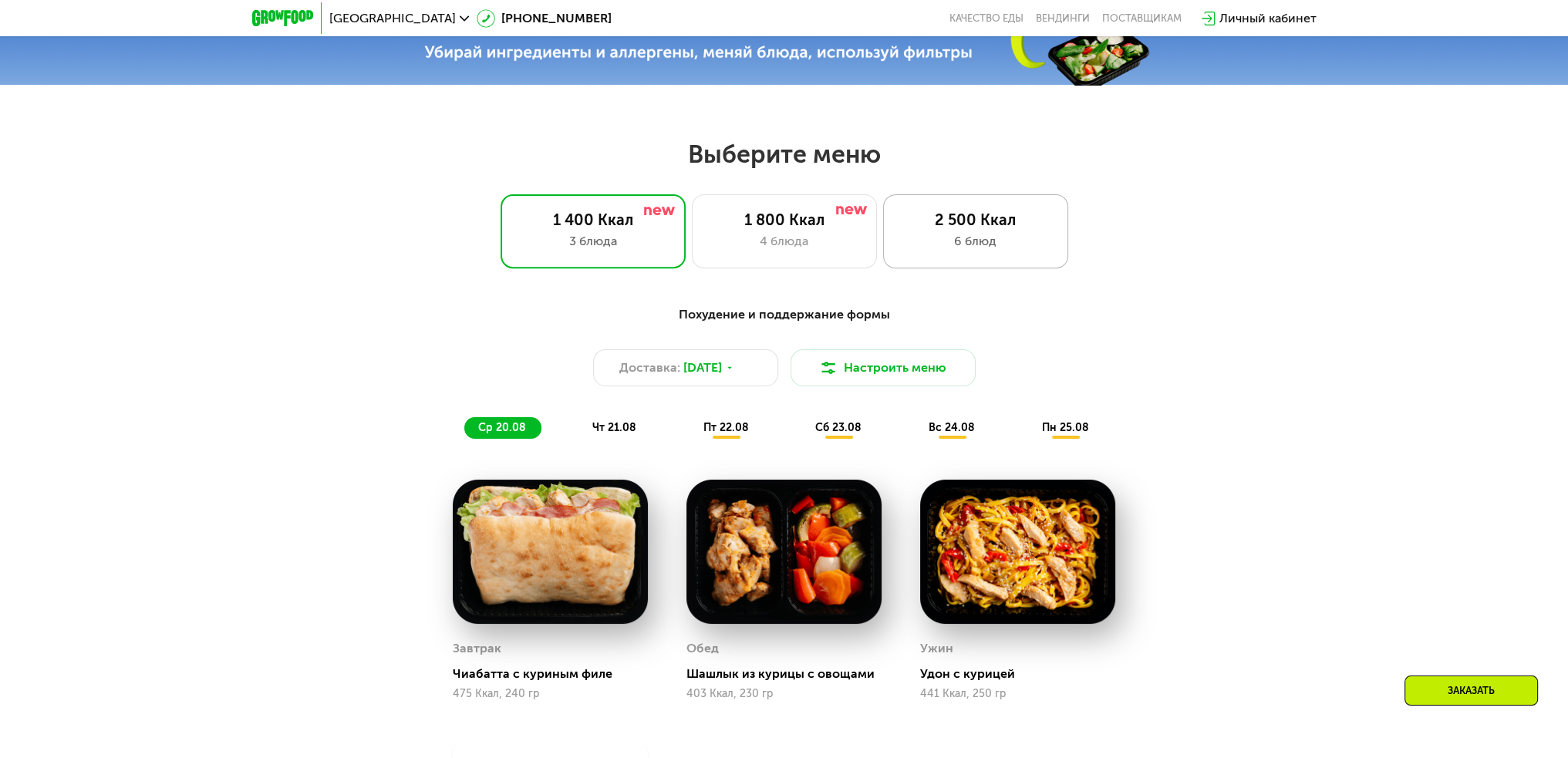
click at [1021, 221] on div "2 500 Ккал" at bounding box center [976, 220] width 153 height 19
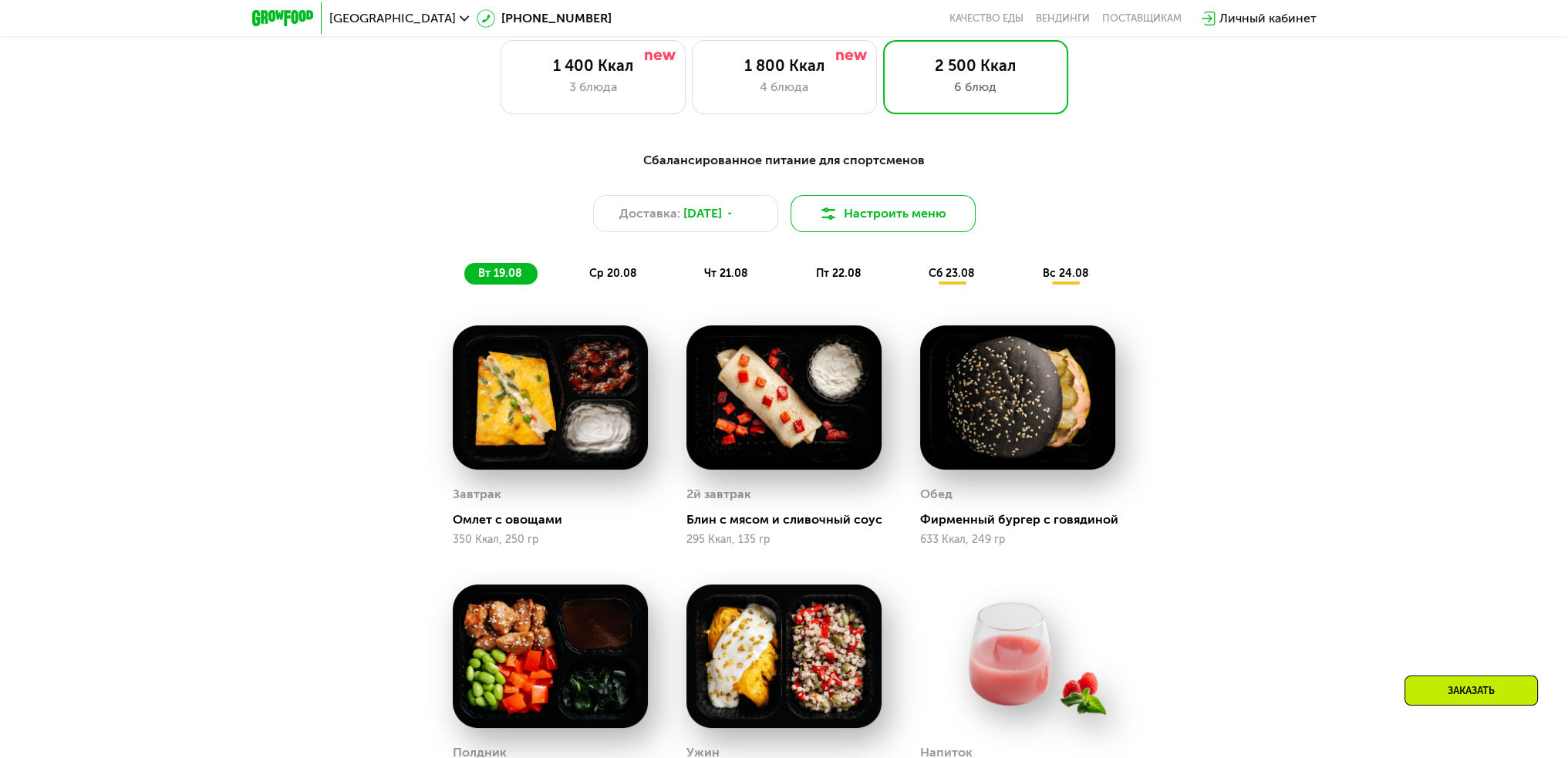
click at [869, 222] on button "Настроить меню" at bounding box center [883, 213] width 185 height 37
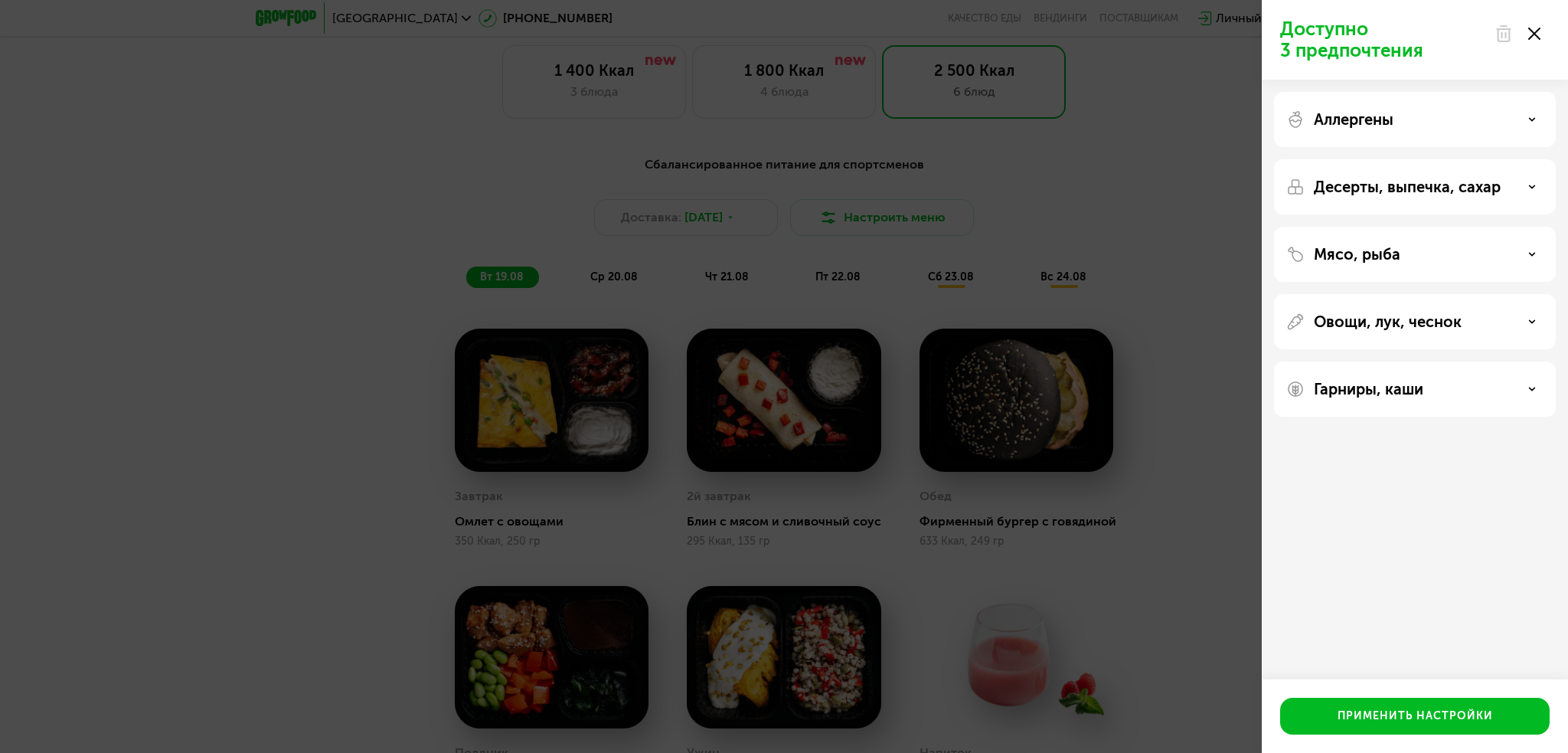
click at [1554, 32] on div "Доступно 3 предпочтения" at bounding box center [1415, 40] width 307 height 80
click at [1540, 34] on icon at bounding box center [1534, 33] width 12 height 12
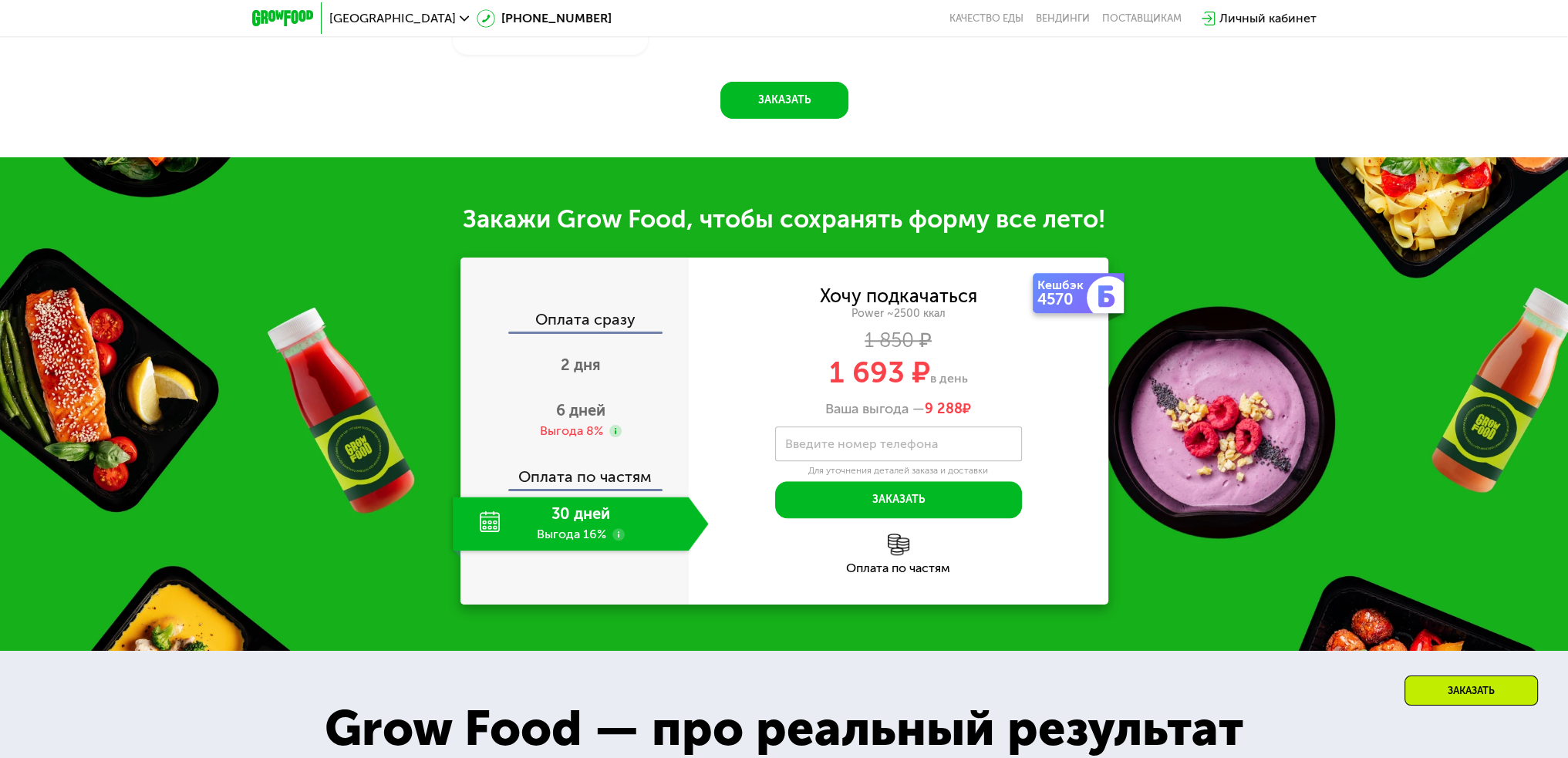
scroll to position [1851, 0]
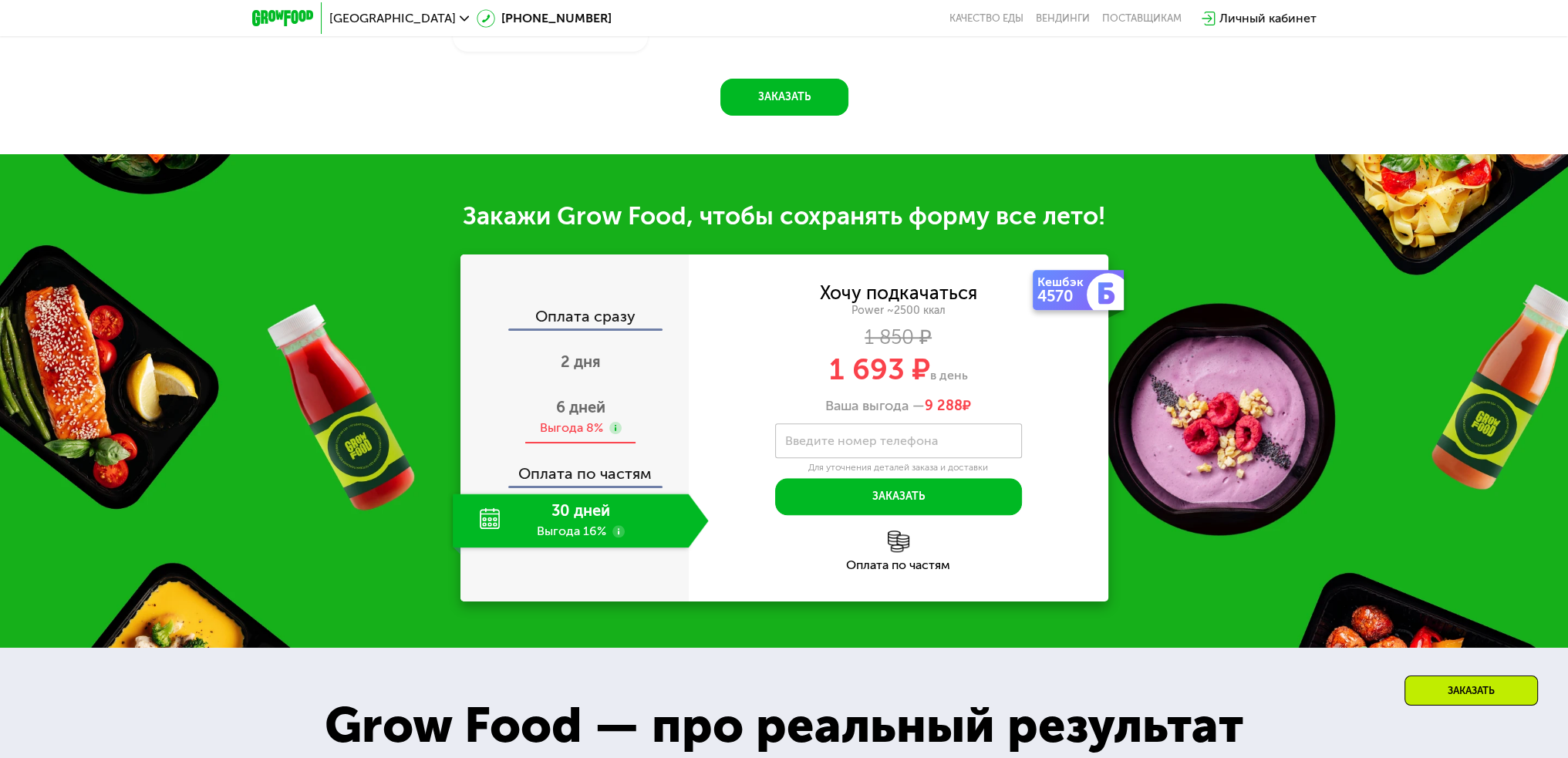
click at [607, 401] on div "6 дней Выгода 8%" at bounding box center [580, 417] width 256 height 54
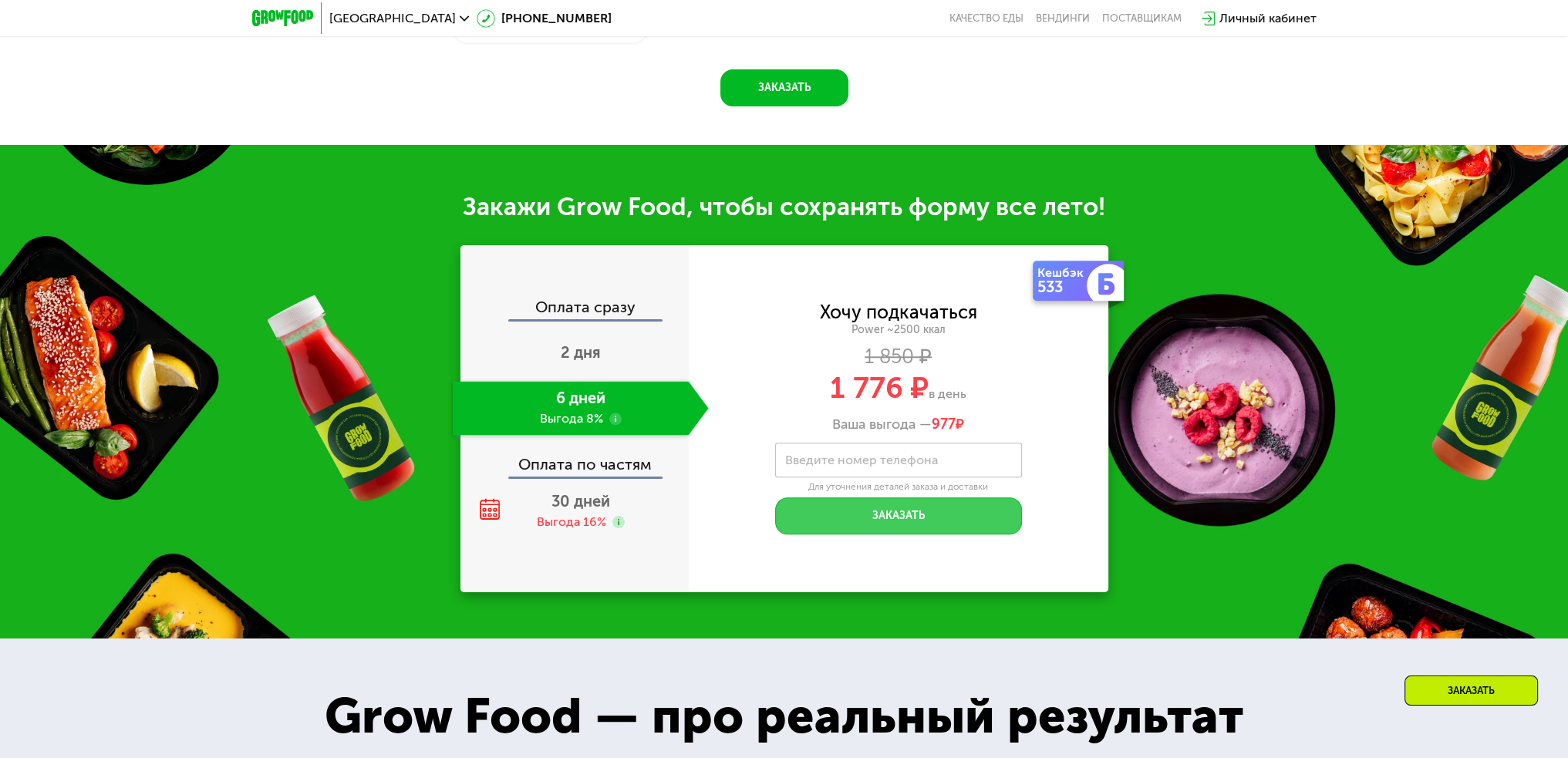
scroll to position [1773, 0]
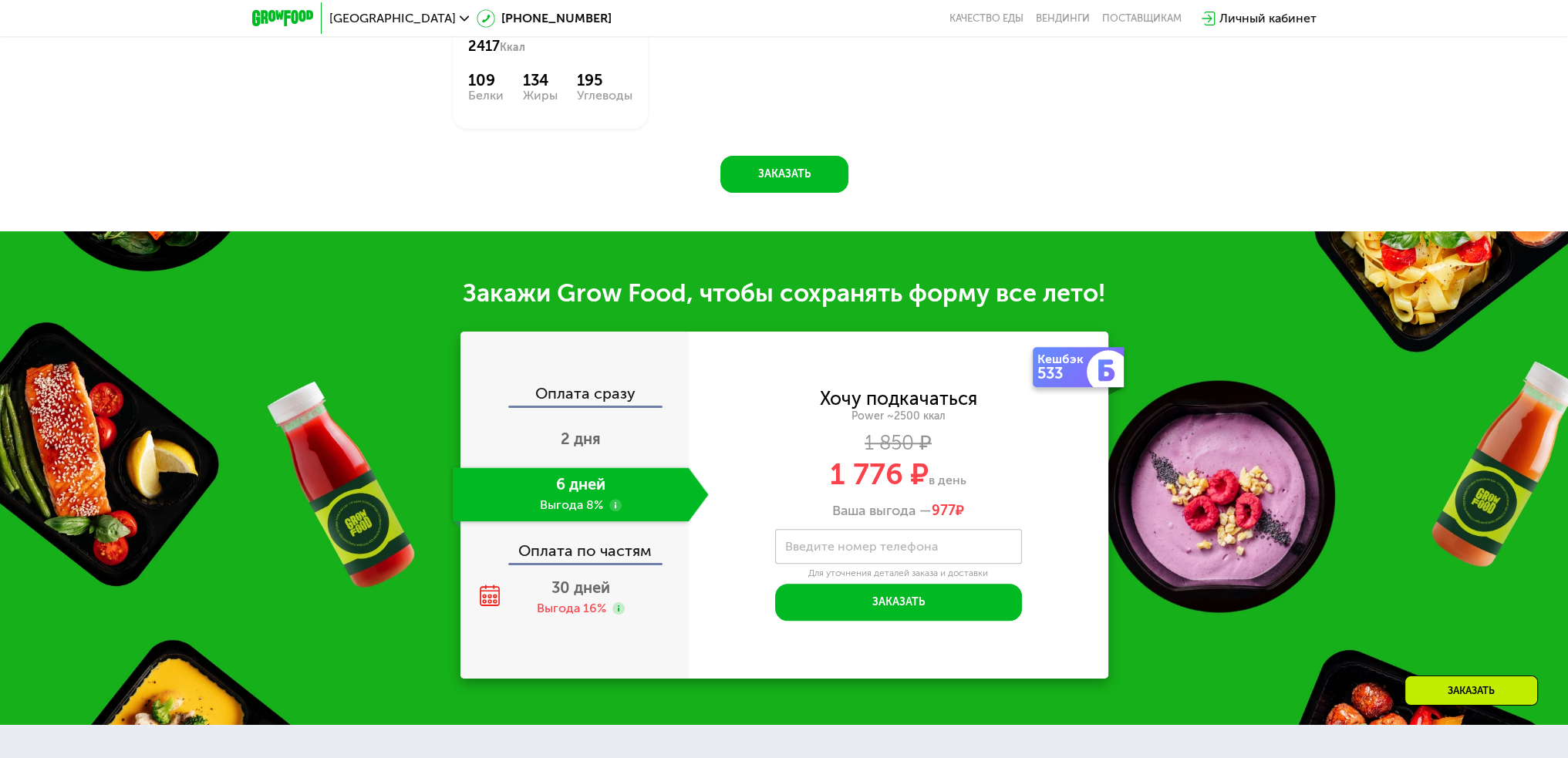
click at [1072, 361] on div "Кешбэк" at bounding box center [1064, 359] width 52 height 12
click at [1063, 392] on div "Кешбэк 533 Хочу подкачаться Power ~2500 ккал 1 850 ₽ 1 776 ₽ в день Ваша выгода…" at bounding box center [899, 505] width 420 height 347
click at [651, 588] on div "30 дней Выгода 16%" at bounding box center [580, 598] width 256 height 54
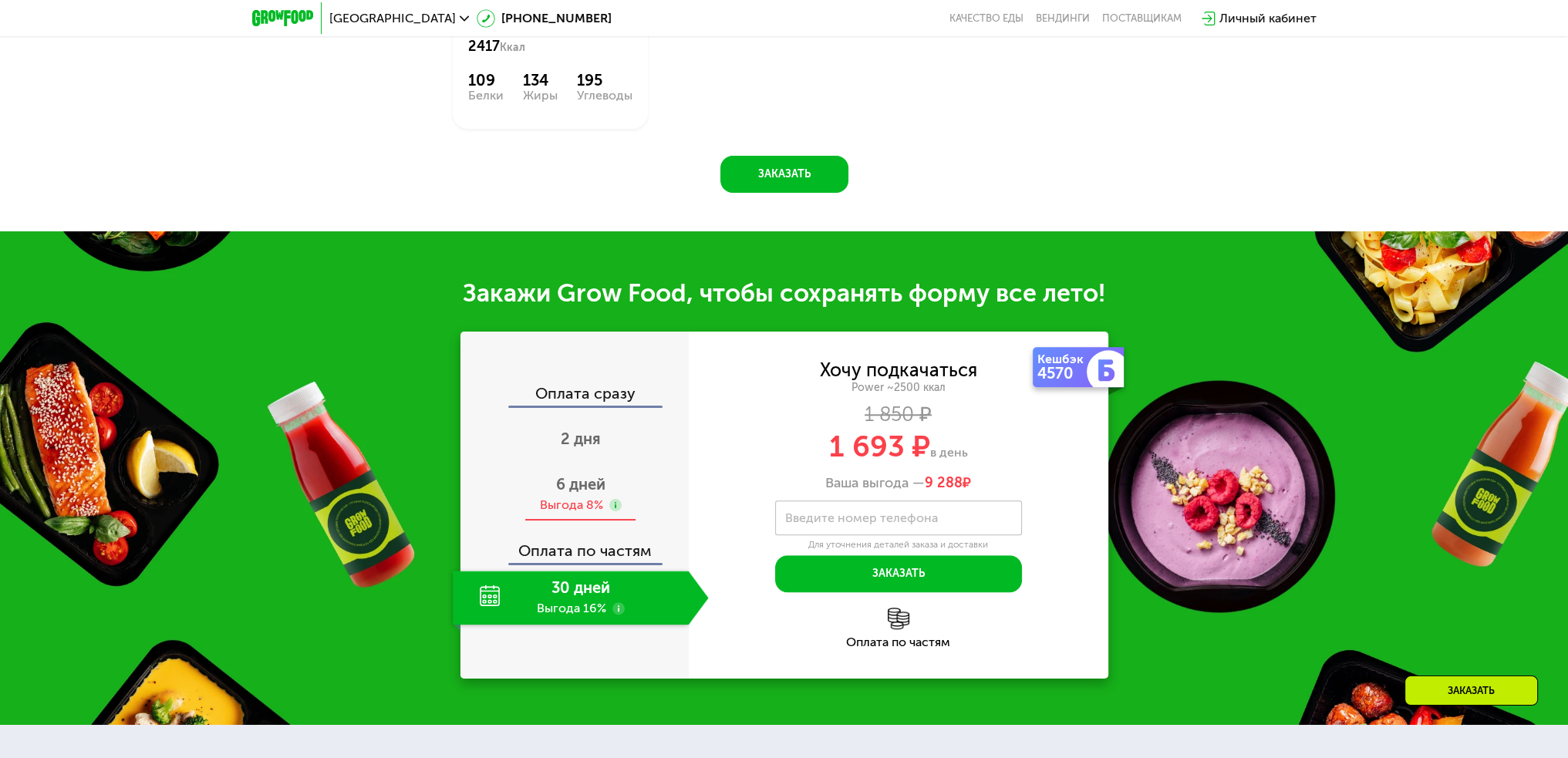
click at [608, 489] on div "6 дней Выгода 8%" at bounding box center [580, 494] width 256 height 54
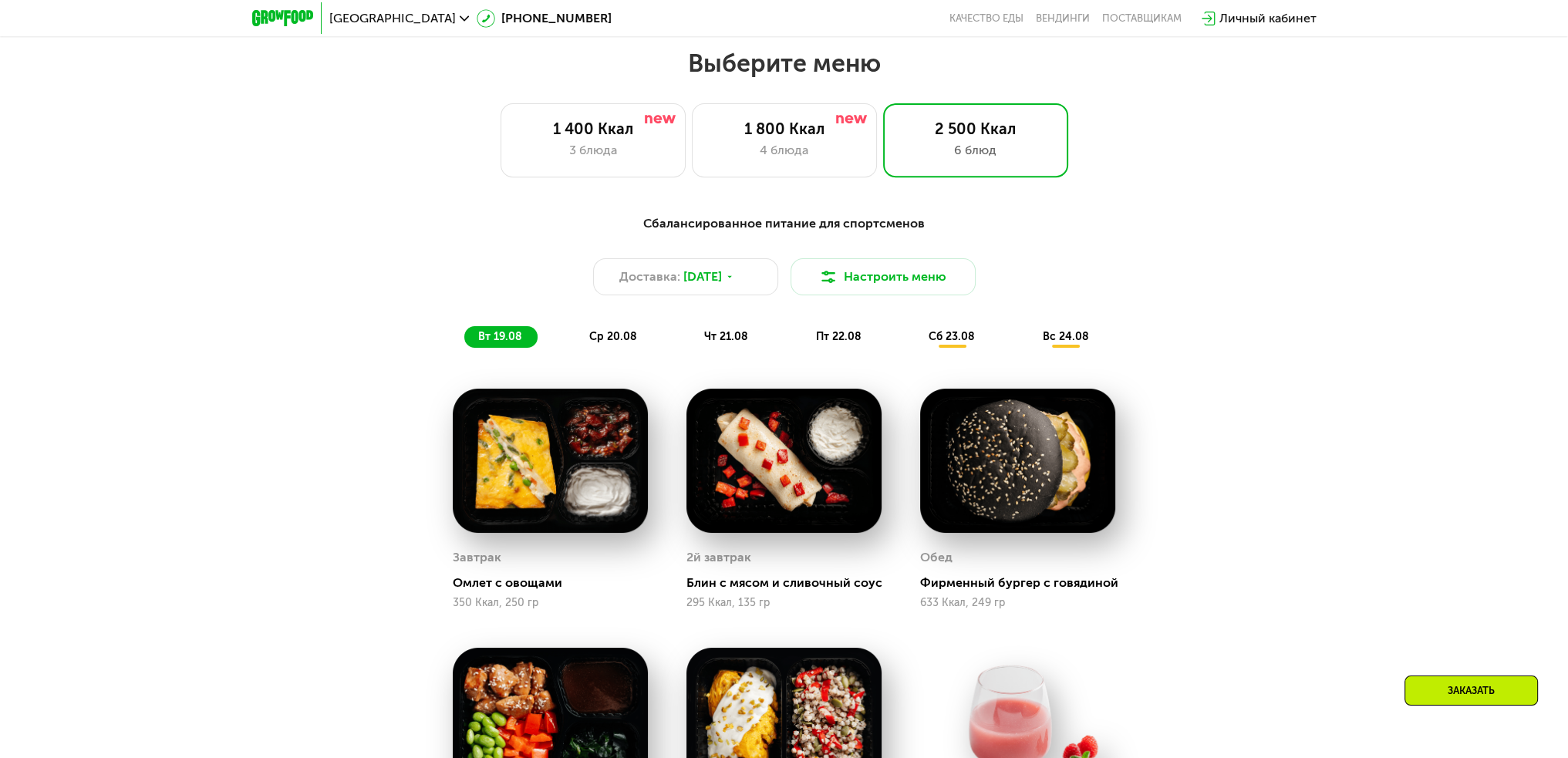
scroll to position [848, 0]
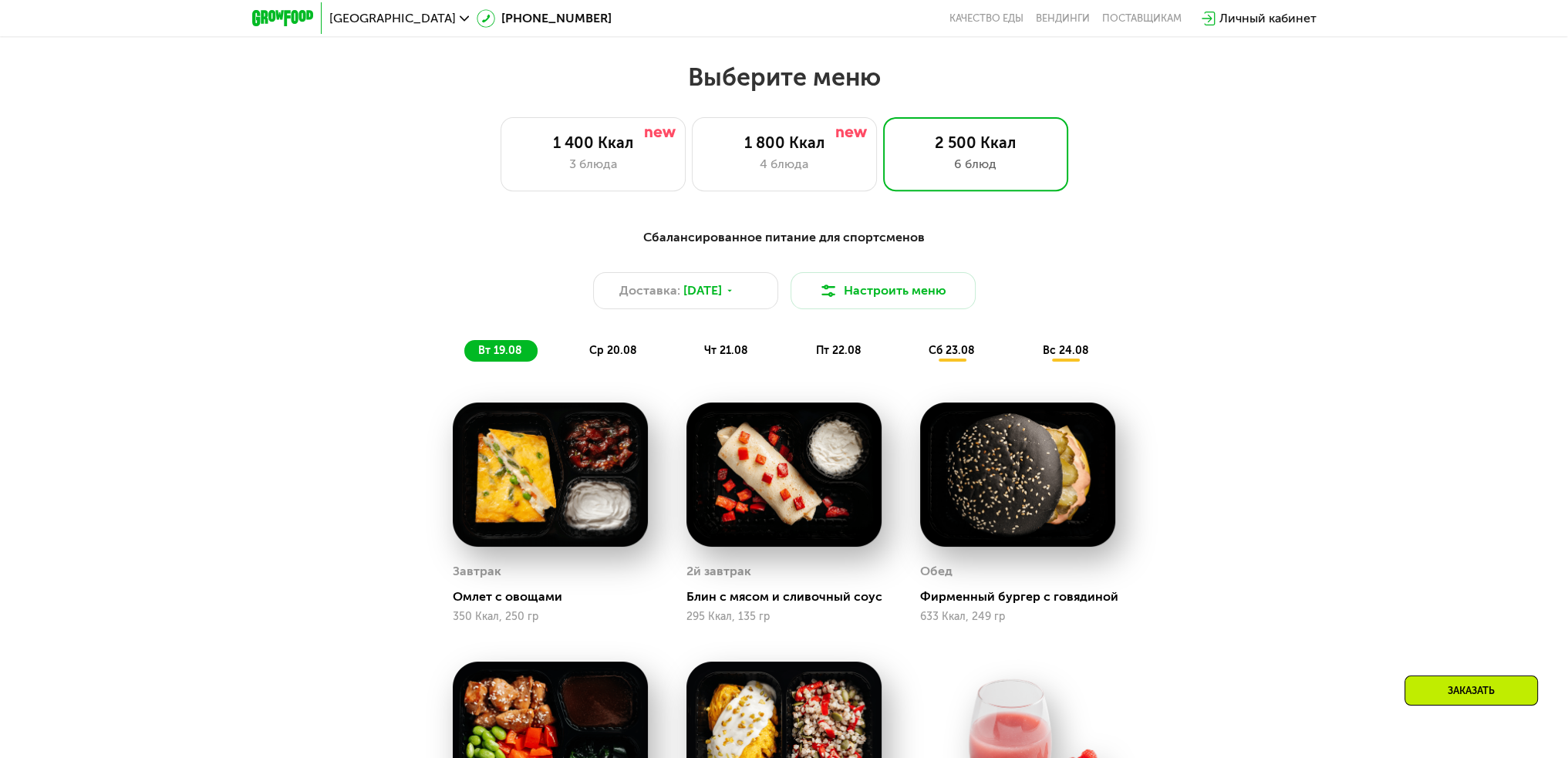
click at [549, 362] on div "вт 19.08 ср 20.08 чт 21.08 пт 22.08 сб 23.08 вс 24.08" at bounding box center [784, 350] width 640 height 21
click at [590, 351] on span "ср 20.08" at bounding box center [613, 350] width 48 height 13
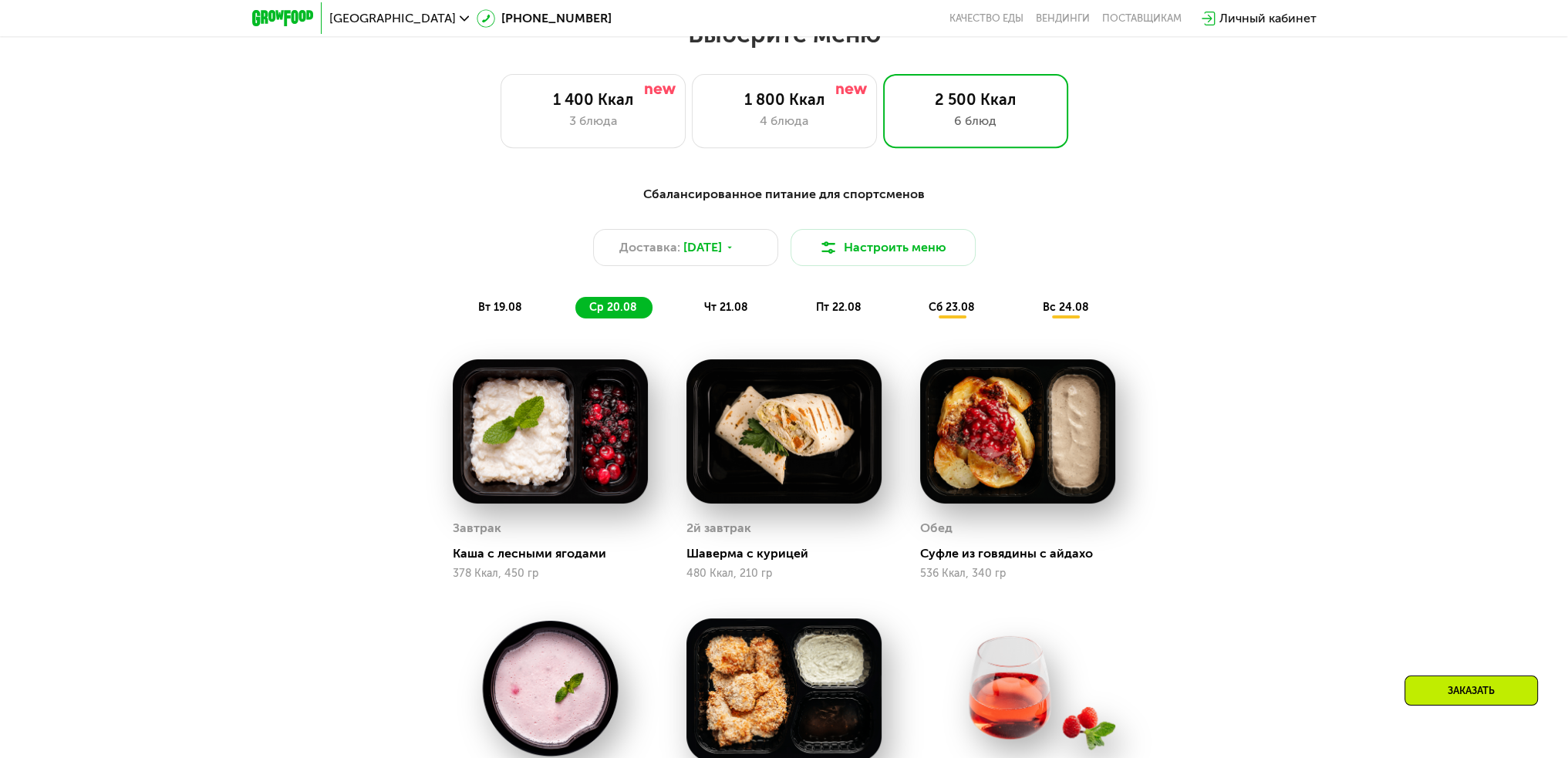
scroll to position [1080, 0]
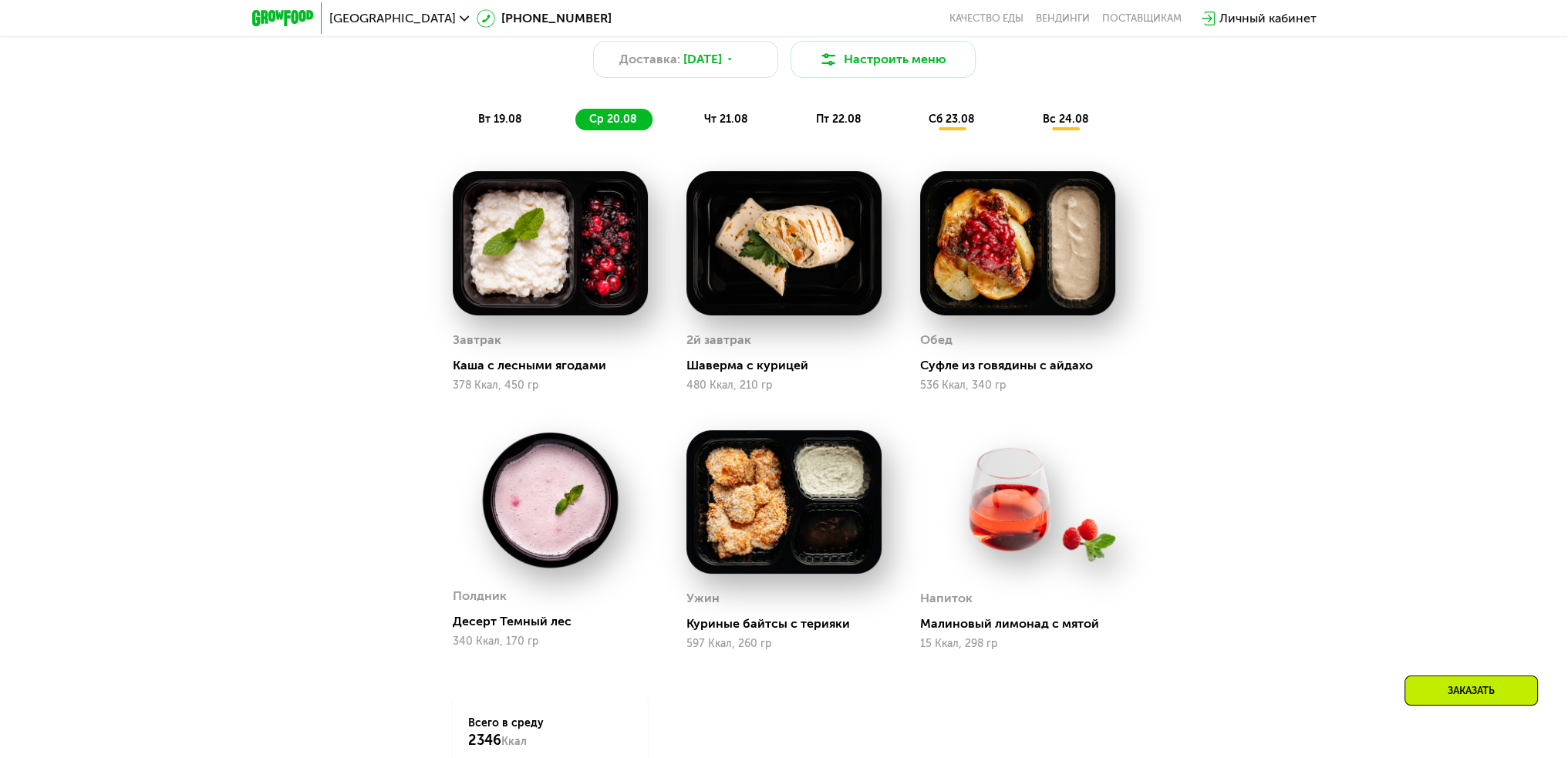
click at [736, 120] on span "чт 21.08" at bounding box center [726, 119] width 44 height 13
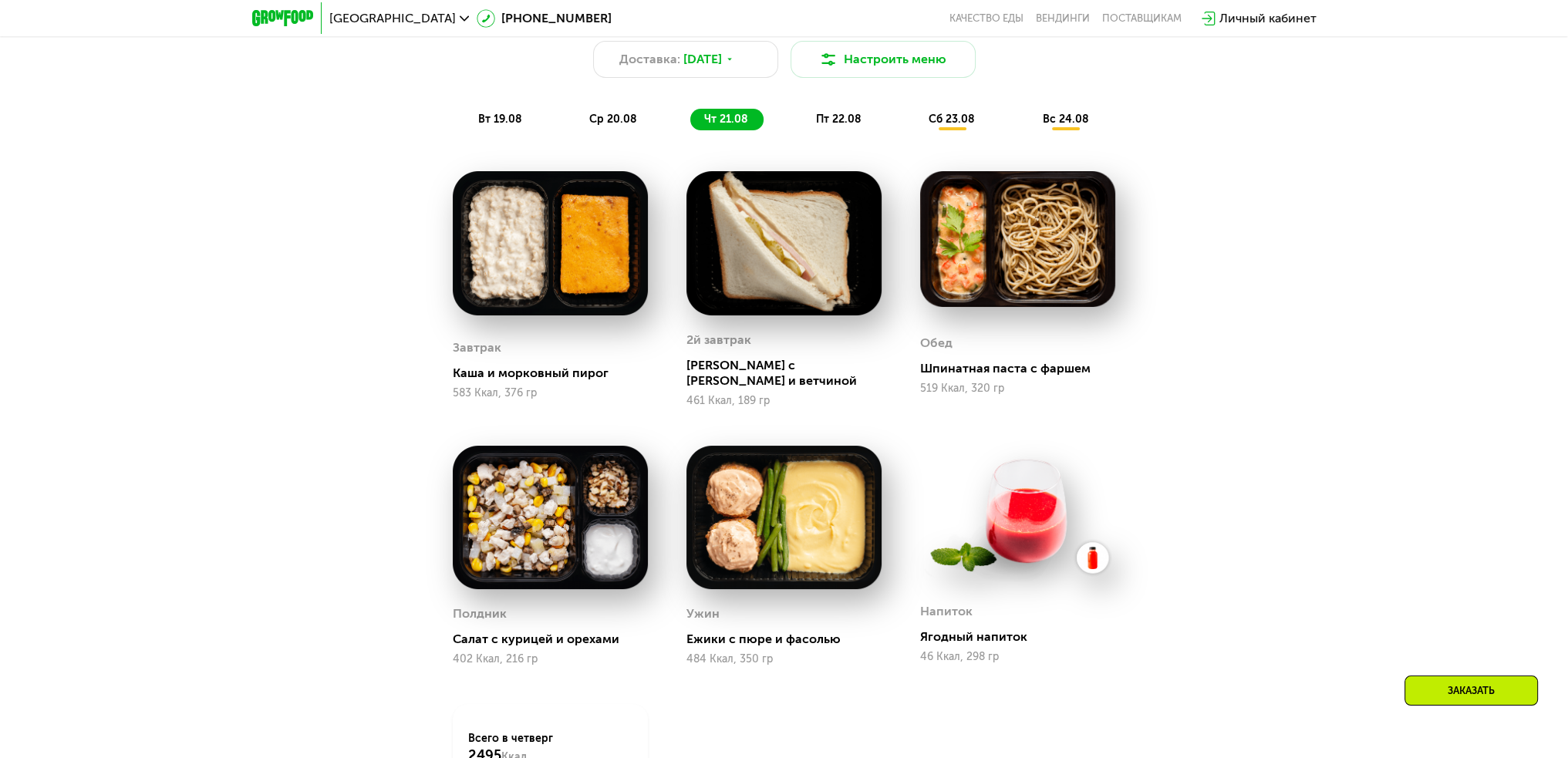
click at [826, 118] on span "пт 22.08" at bounding box center [839, 119] width 46 height 13
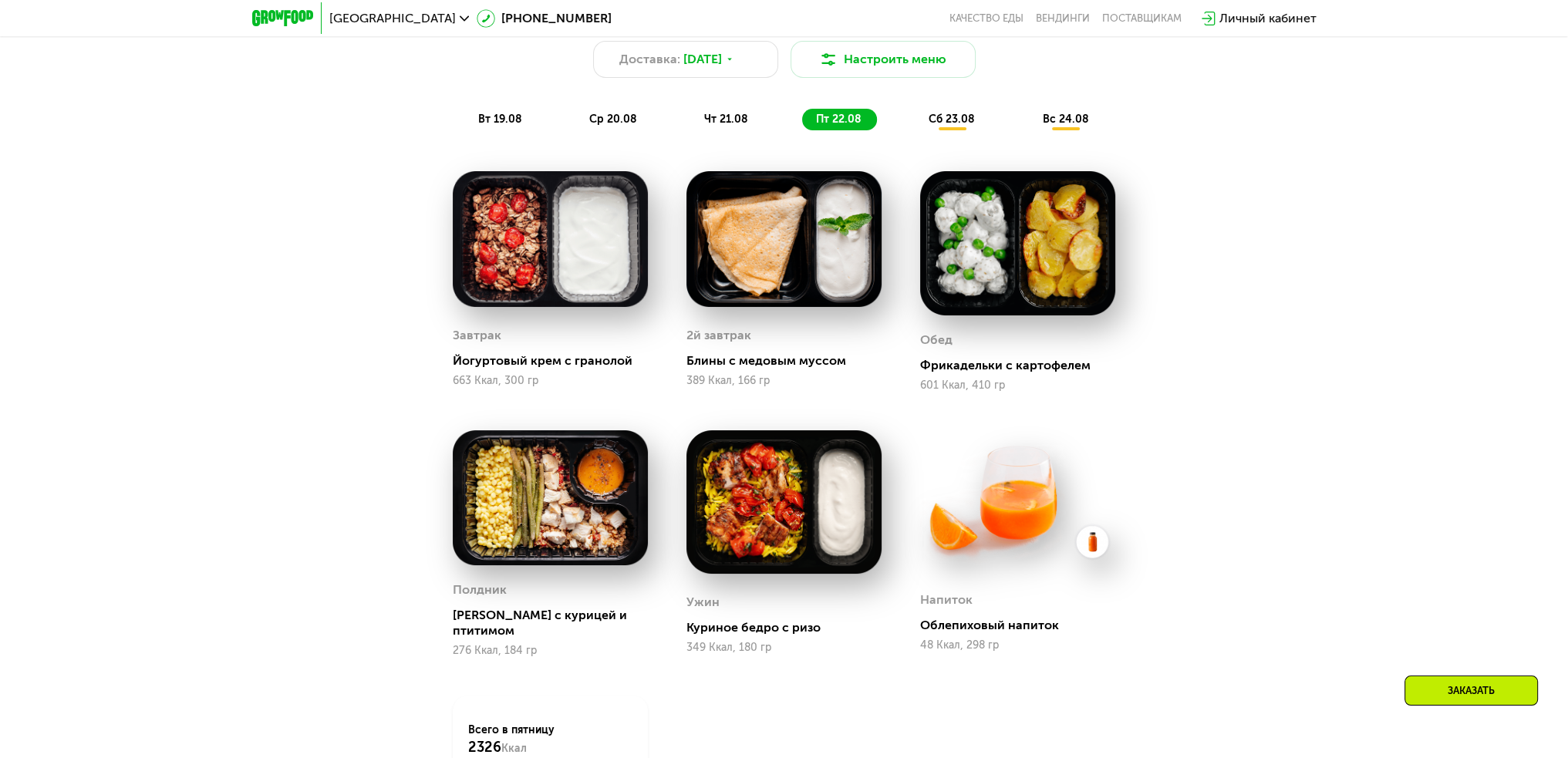
click at [1084, 542] on img at bounding box center [1017, 500] width 195 height 140
click at [1070, 117] on div "вс 24.08" at bounding box center [1065, 119] width 76 height 21
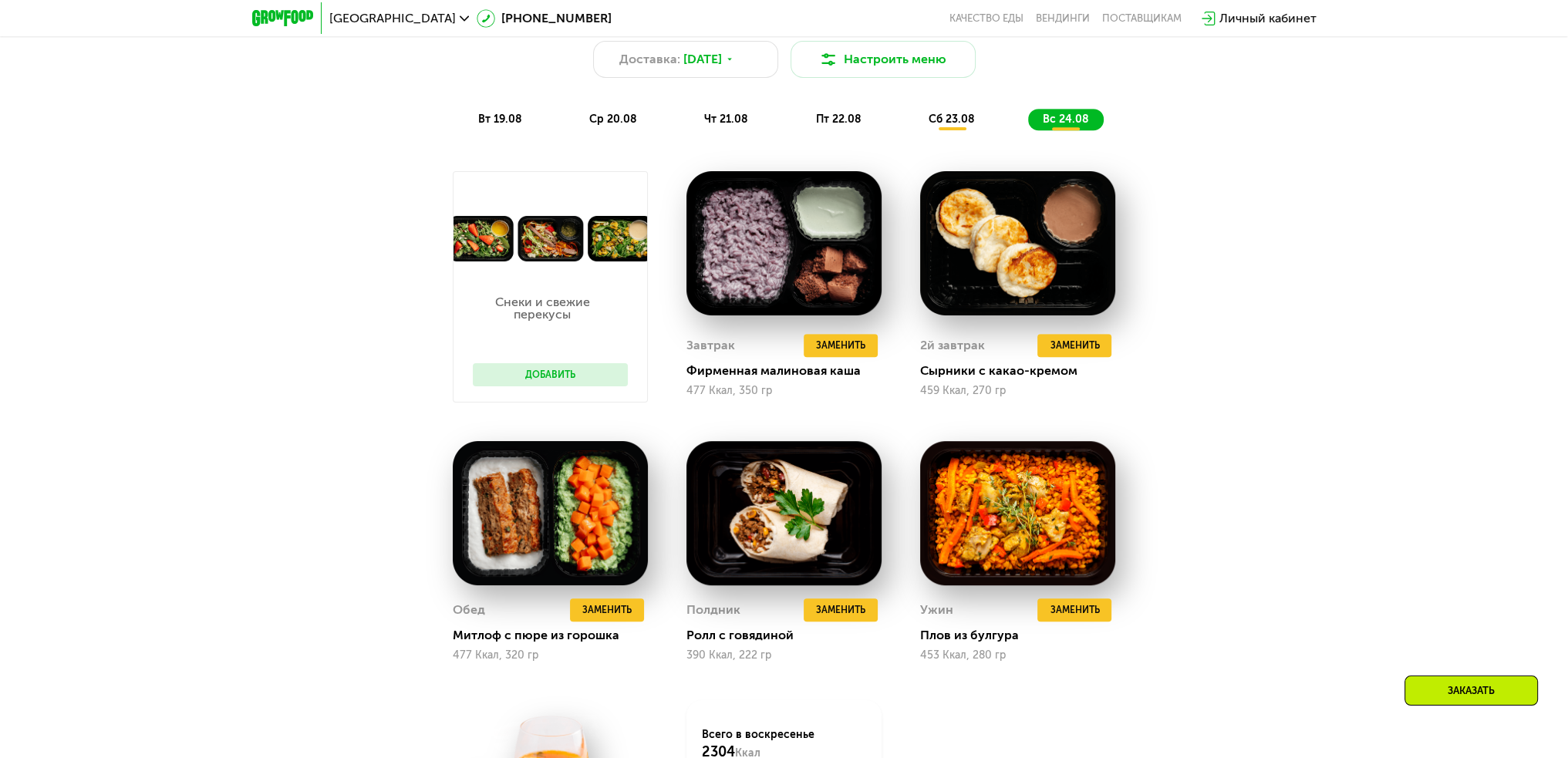
click at [963, 123] on span "сб 23.08" at bounding box center [952, 119] width 47 height 13
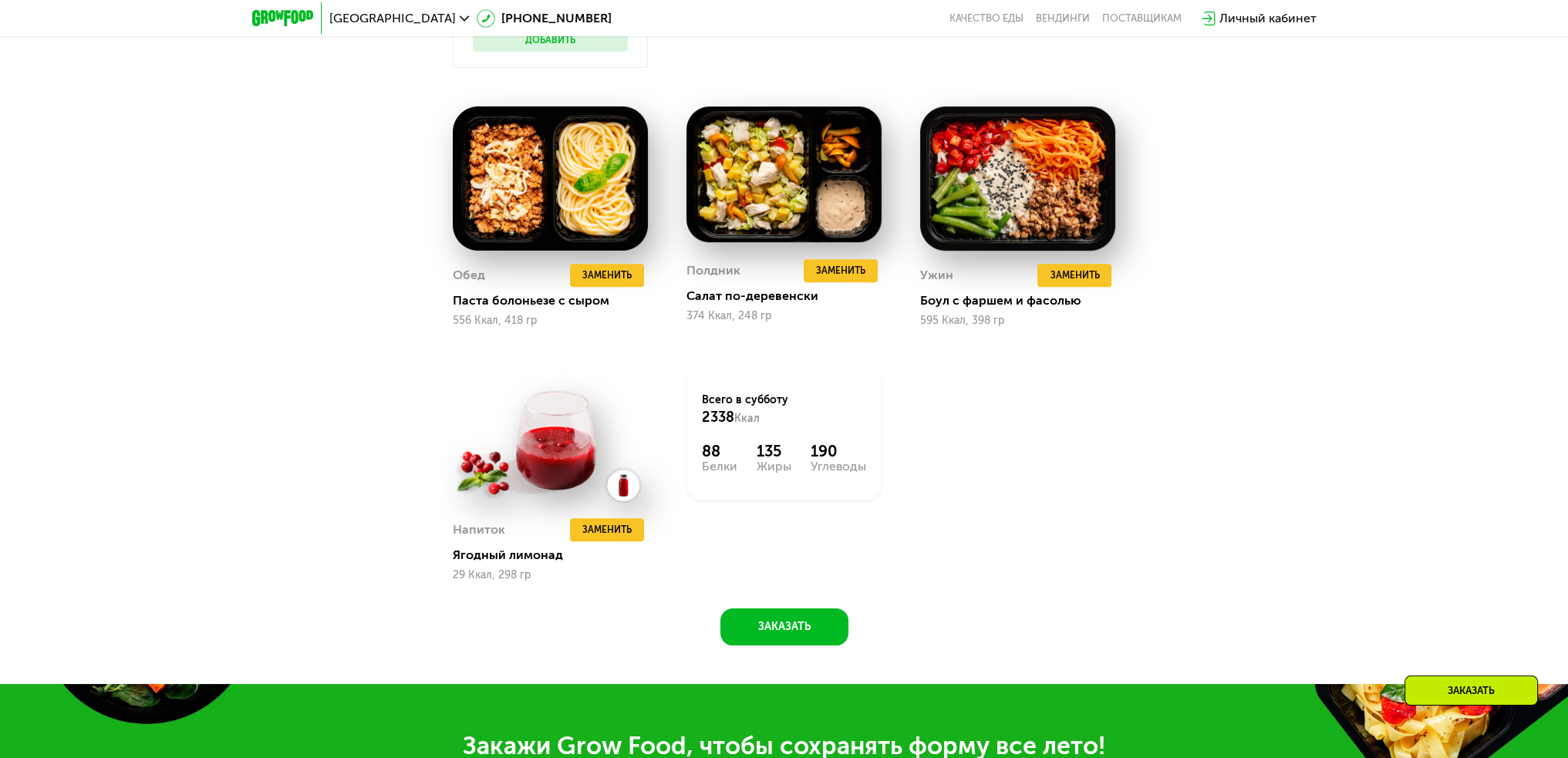
scroll to position [1465, 0]
